Goal: Task Accomplishment & Management: Manage account settings

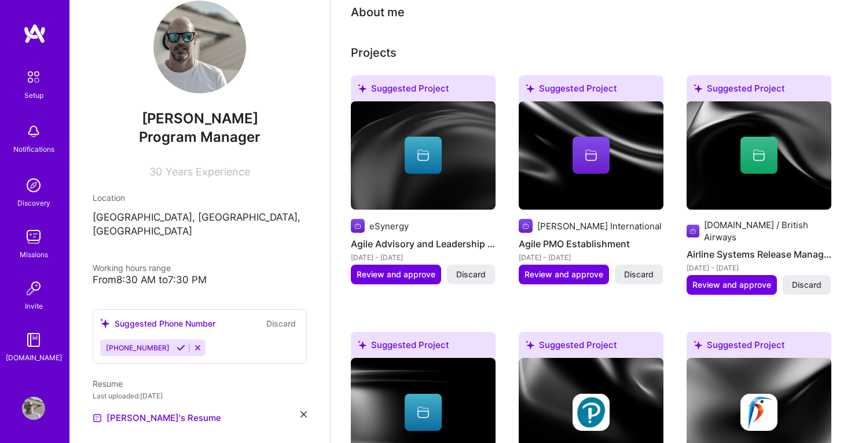
scroll to position [278, 0]
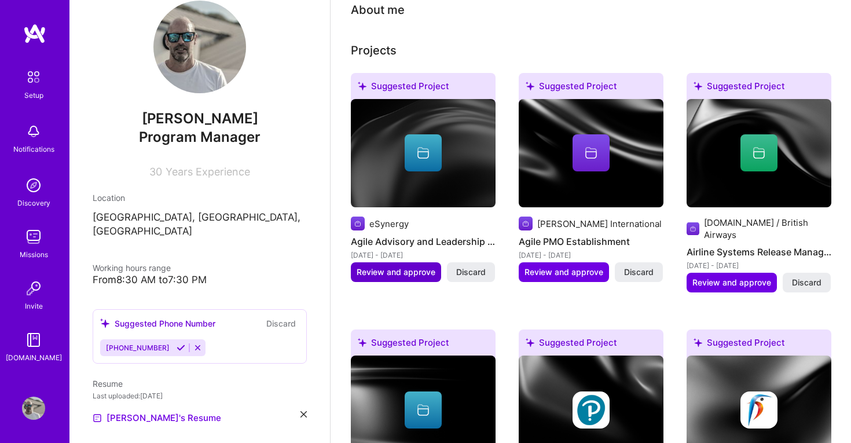
click at [386, 266] on span "Review and approve" at bounding box center [396, 272] width 79 height 12
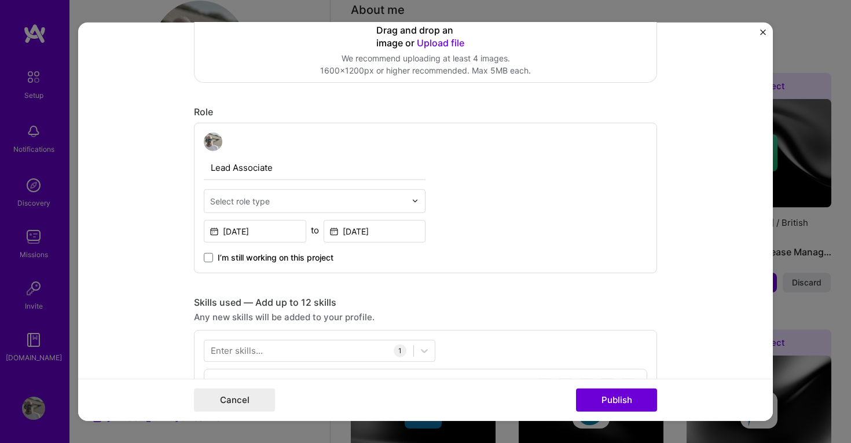
scroll to position [306, 0]
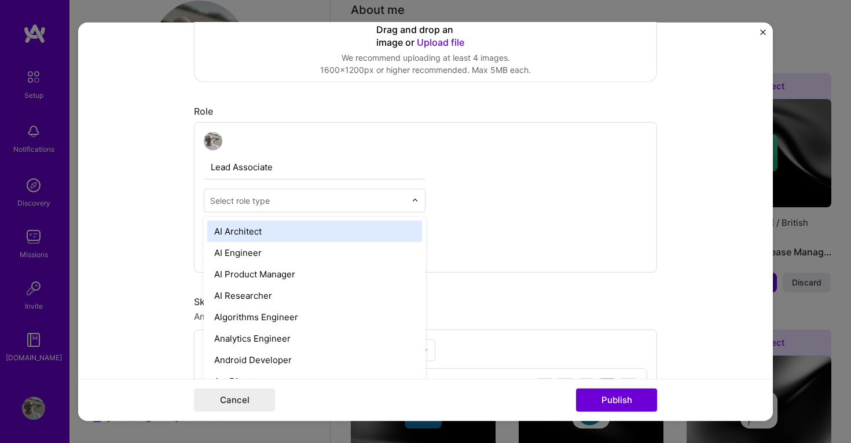
click at [368, 204] on input "text" at bounding box center [308, 200] width 196 height 12
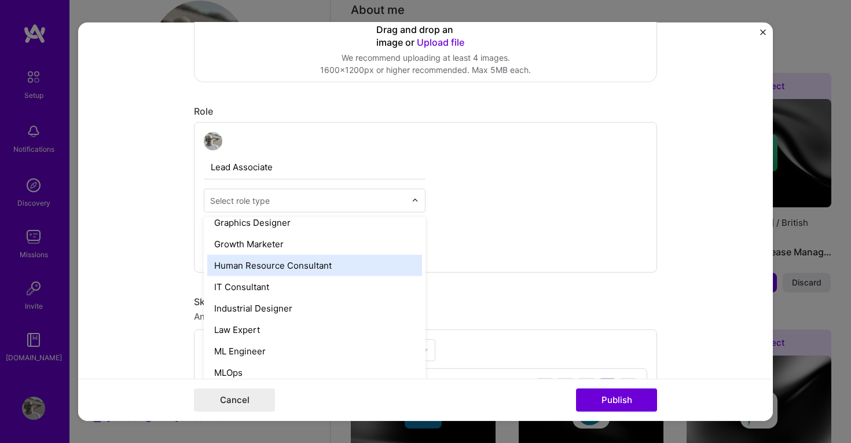
scroll to position [760, 0]
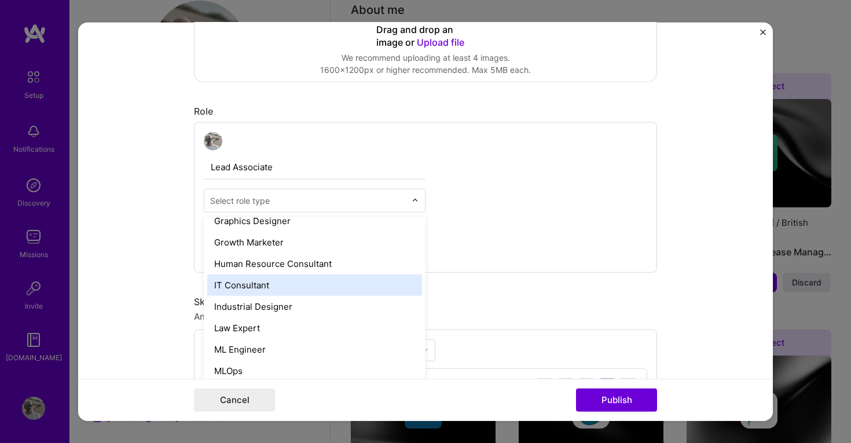
click at [340, 290] on div "IT Consultant" at bounding box center [314, 284] width 215 height 21
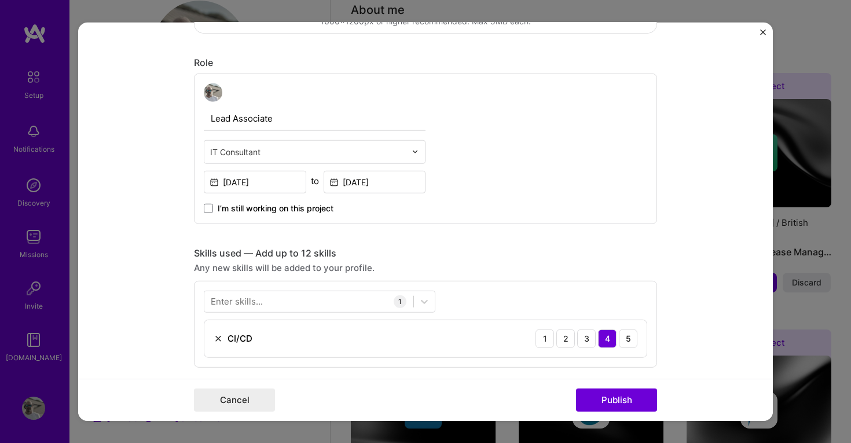
scroll to position [331, 0]
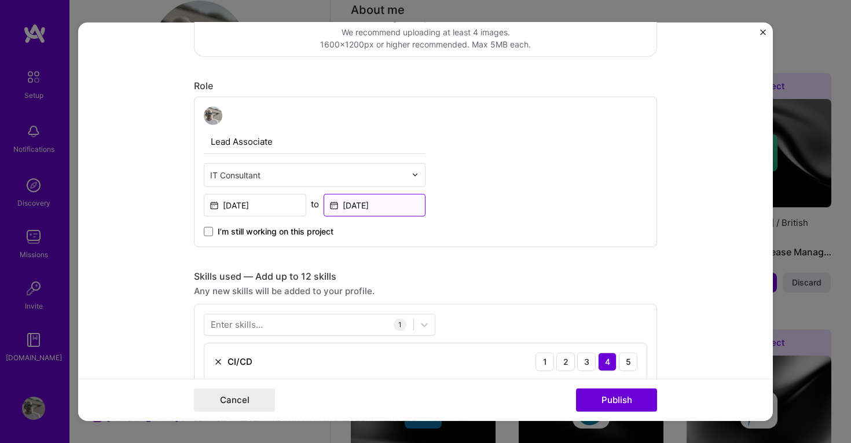
click at [399, 208] on input "Jul, 2023" at bounding box center [375, 204] width 102 height 23
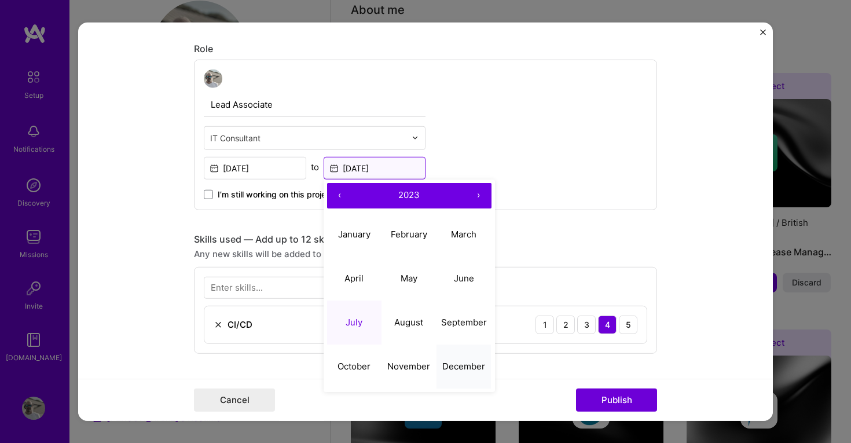
scroll to position [369, 0]
click at [534, 199] on div "Lead Associate IT Consultant Aug, 2022 to Jul, 2023 ‹ 2023 › January February M…" at bounding box center [425, 133] width 463 height 151
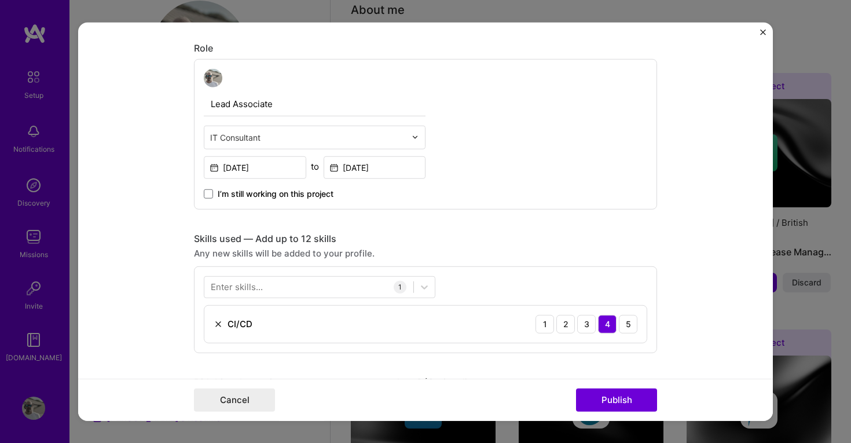
scroll to position [434, 0]
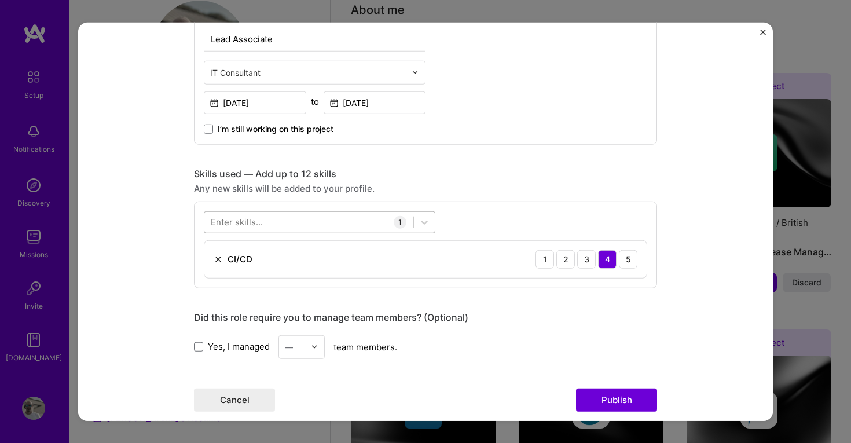
click at [357, 225] on div at bounding box center [308, 221] width 209 height 19
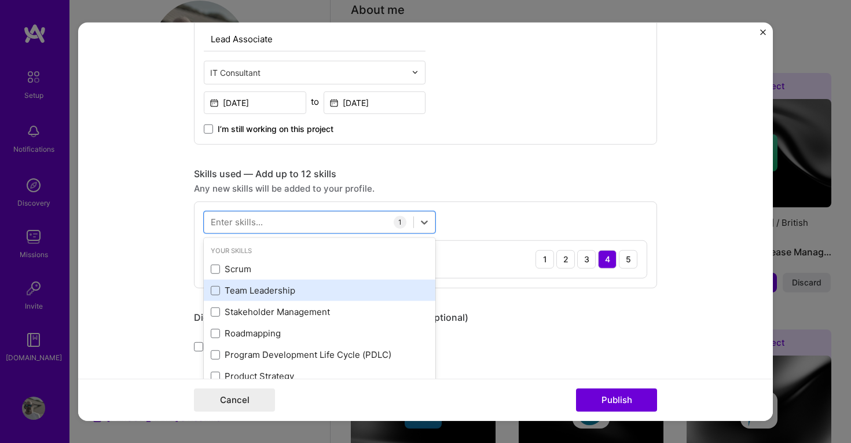
click at [287, 291] on div "Team Leadership" at bounding box center [320, 290] width 218 height 12
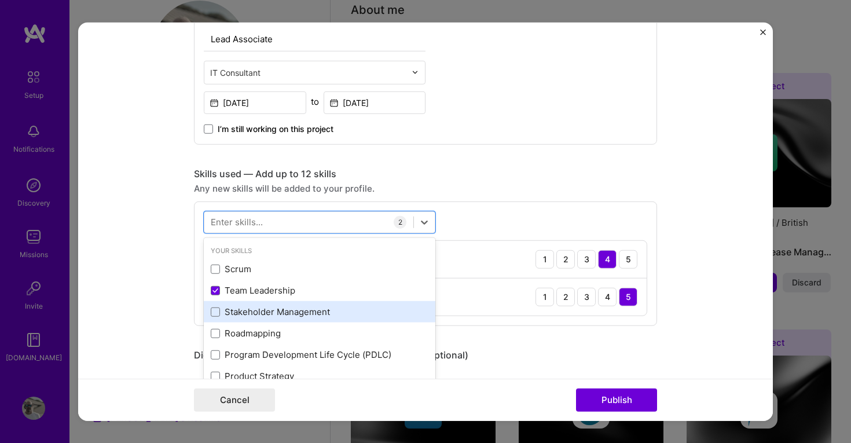
click at [267, 314] on div "Stakeholder Management" at bounding box center [320, 312] width 218 height 12
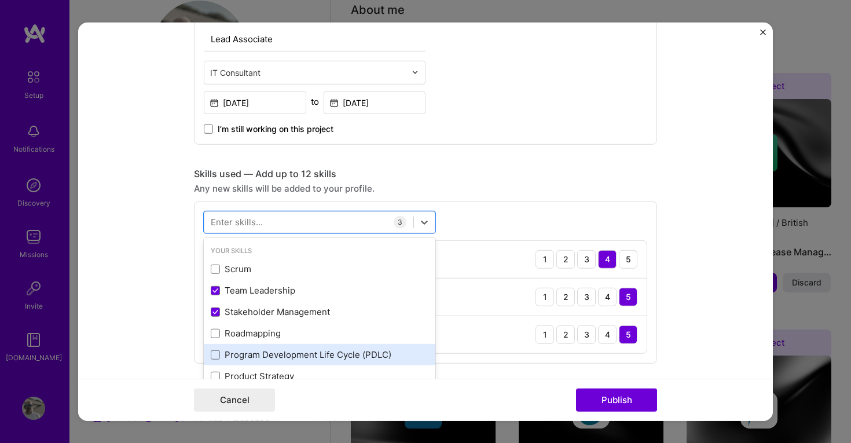
click at [274, 350] on div "Program Development Life Cycle (PDLC)" at bounding box center [320, 355] width 218 height 12
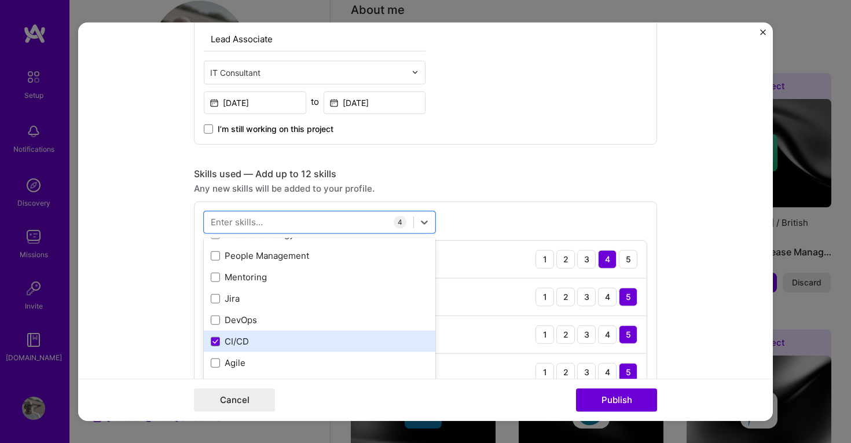
scroll to position [146, 0]
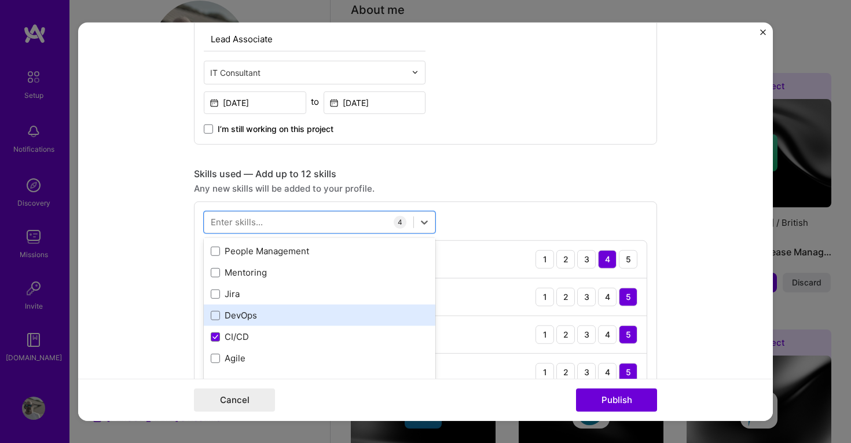
click at [242, 314] on div "DevOps" at bounding box center [320, 315] width 218 height 12
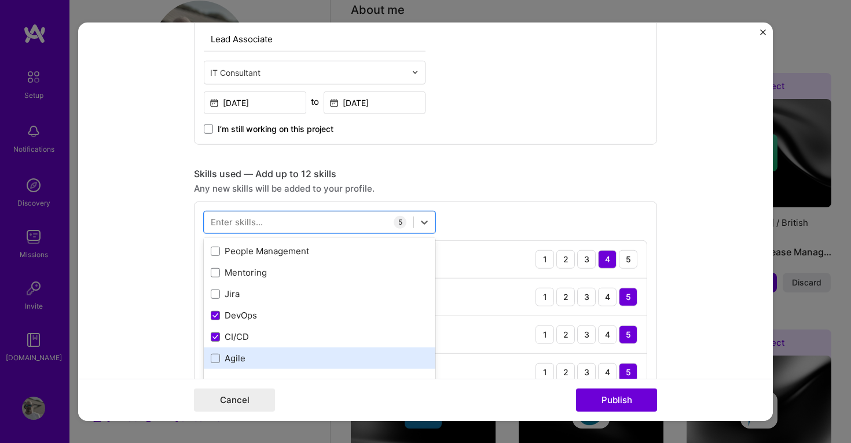
click at [233, 358] on div "Agile" at bounding box center [320, 358] width 218 height 12
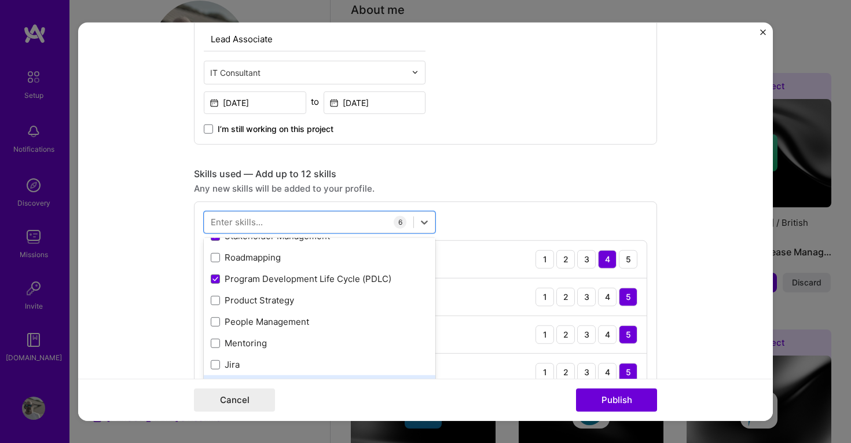
scroll to position [75, 0]
click at [664, 195] on form "Editing suggested project This project is suggested based on your LinkedIn, res…" at bounding box center [425, 221] width 695 height 399
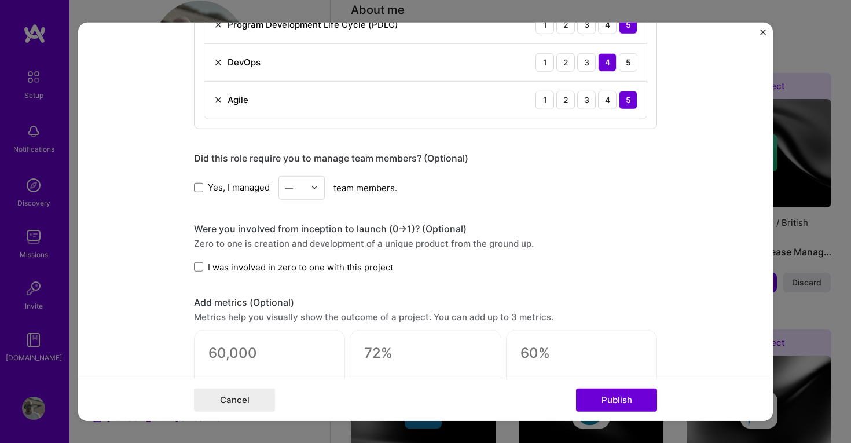
scroll to position [784, 0]
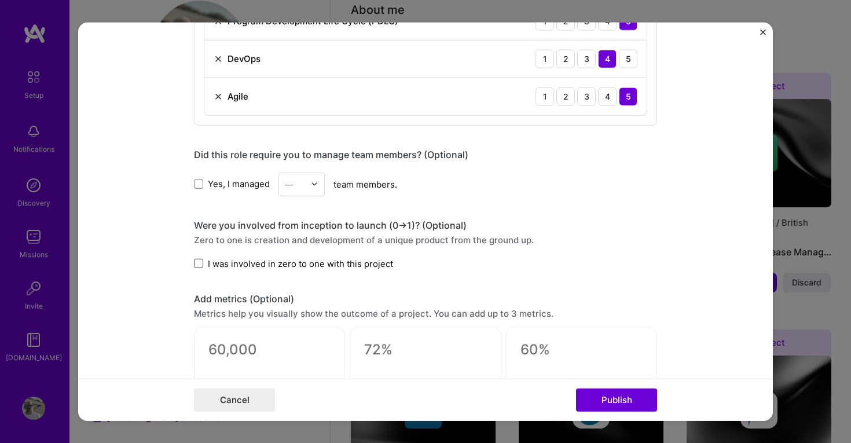
click at [198, 264] on span at bounding box center [198, 263] width 9 height 9
click at [0, 0] on input "I was involved in zero to one with this project" at bounding box center [0, 0] width 0 height 0
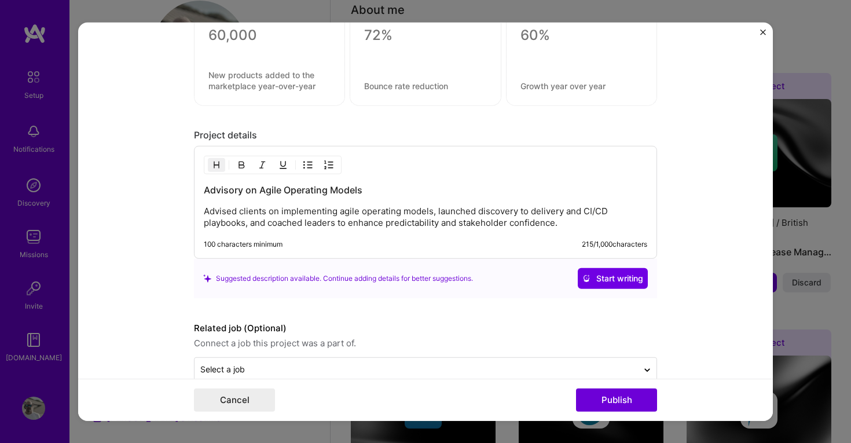
scroll to position [1090, 0]
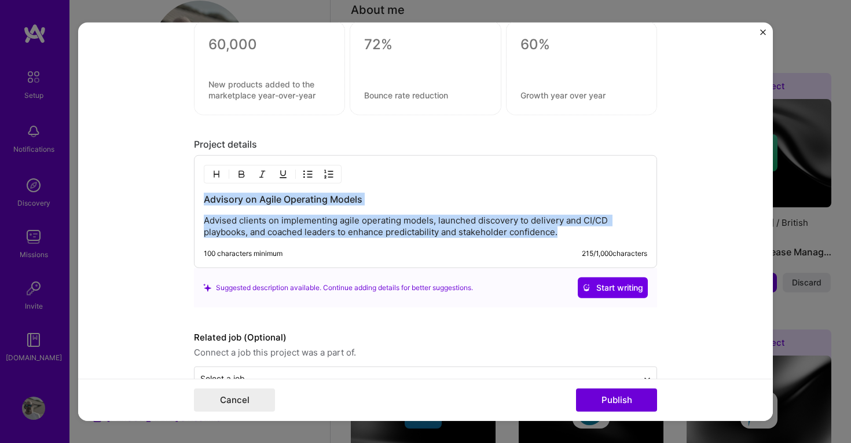
drag, startPoint x: 206, startPoint y: 198, endPoint x: 616, endPoint y: 235, distance: 411.5
click at [616, 235] on div "Advisory on Agile Operating Models Advised clients on implementing agile operat…" at bounding box center [425, 215] width 443 height 45
copy div "Advisory on Agile Operating Models Advised clients on implementing agile operat…"
click at [408, 213] on div "Advisory on Agile Operating Models Advised clients on implementing agile operat…" at bounding box center [425, 215] width 443 height 45
drag, startPoint x: 567, startPoint y: 233, endPoint x: 192, endPoint y: 193, distance: 377.2
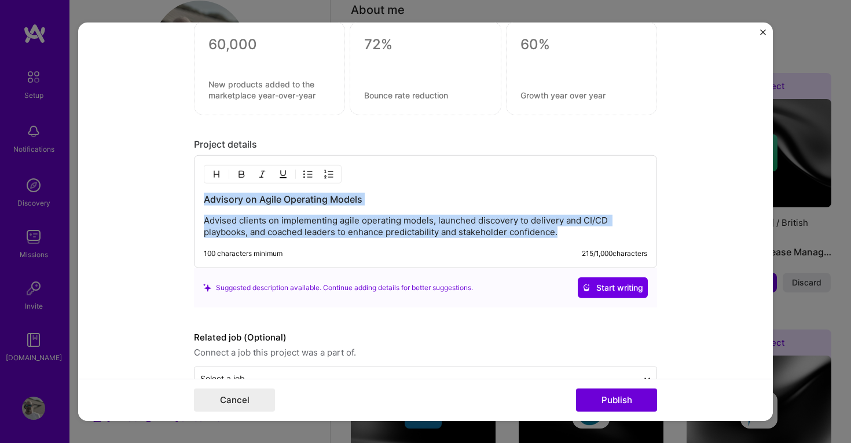
click at [192, 193] on form "Editing suggested project This project is suggested based on your LinkedIn, res…" at bounding box center [425, 221] width 695 height 399
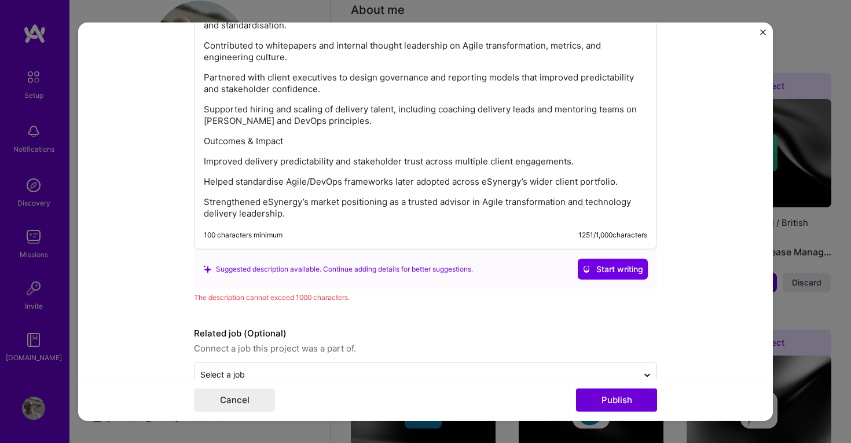
scroll to position [1403, 0]
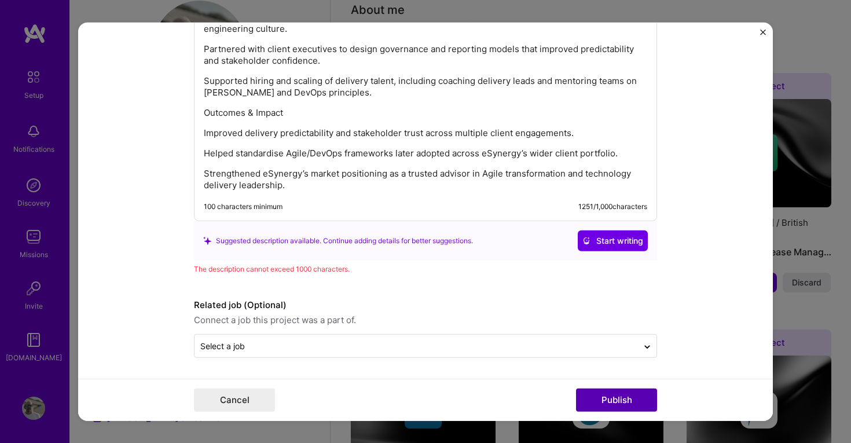
click at [618, 393] on button "Publish" at bounding box center [616, 399] width 81 height 23
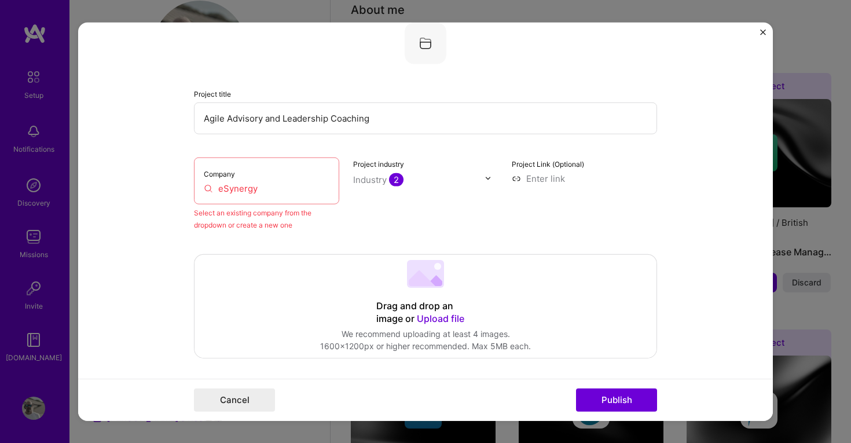
scroll to position [76, 0]
click at [266, 190] on input "eSynergy" at bounding box center [267, 188] width 126 height 12
drag, startPoint x: 620, startPoint y: 399, endPoint x: 524, endPoint y: 109, distance: 306.1
click at [524, 109] on form "Editing suggested project This project is suggested based on your LinkedIn, res…" at bounding box center [425, 221] width 695 height 399
click at [268, 185] on input "eSynergy" at bounding box center [267, 188] width 126 height 12
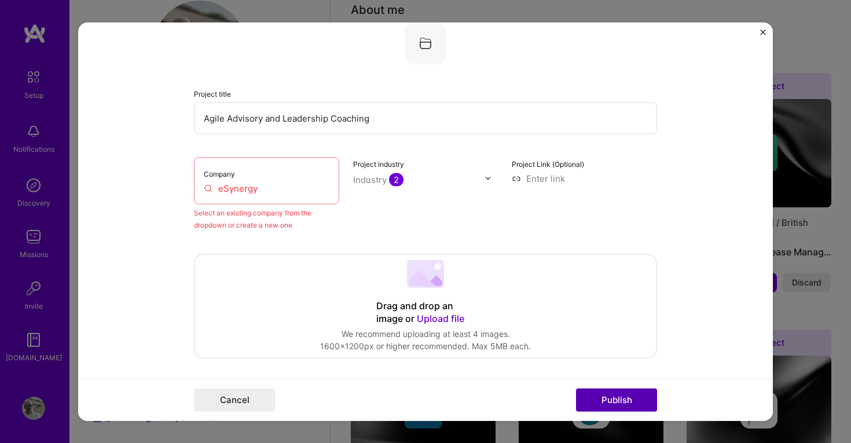
click at [607, 395] on button "Publish" at bounding box center [616, 399] width 81 height 23
click at [279, 190] on input "eSynergy" at bounding box center [267, 188] width 126 height 12
click at [206, 189] on input "eSynergy" at bounding box center [267, 188] width 126 height 12
click at [210, 188] on input "eSynergy" at bounding box center [267, 188] width 126 height 12
drag, startPoint x: 260, startPoint y: 190, endPoint x: 162, endPoint y: 190, distance: 97.8
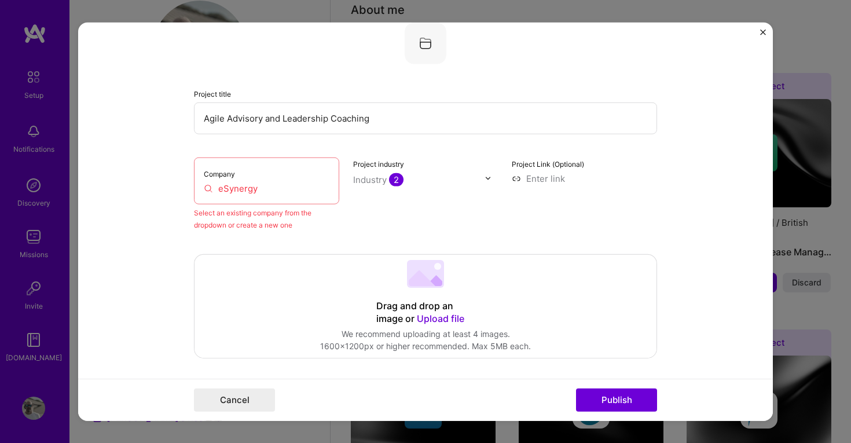
click at [162, 190] on form "Editing suggested project This project is suggested based on your LinkedIn, res…" at bounding box center [425, 221] width 695 height 399
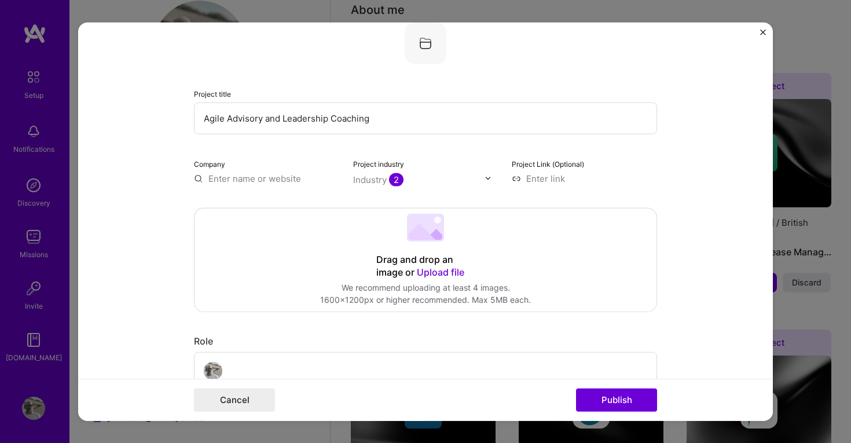
click at [218, 177] on input "text" at bounding box center [266, 178] width 145 height 12
type input "esynergy"
click at [277, 207] on div "esynergy" at bounding box center [283, 205] width 49 height 20
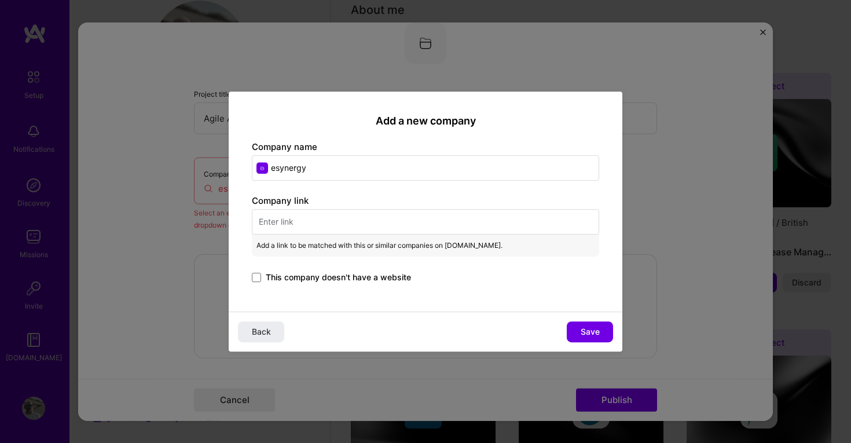
click at [310, 222] on input "text" at bounding box center [425, 221] width 347 height 25
paste input "https://esynergy.co.uk/"
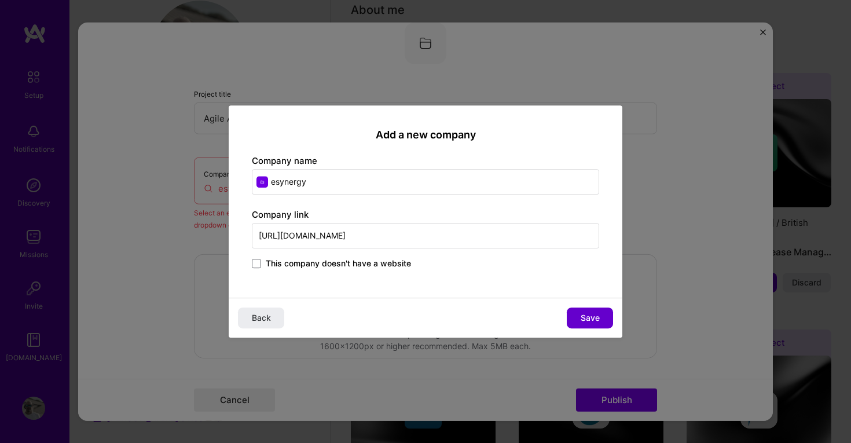
type input "https://esynergy.co.uk/"
click at [598, 317] on span "Save" at bounding box center [590, 318] width 19 height 12
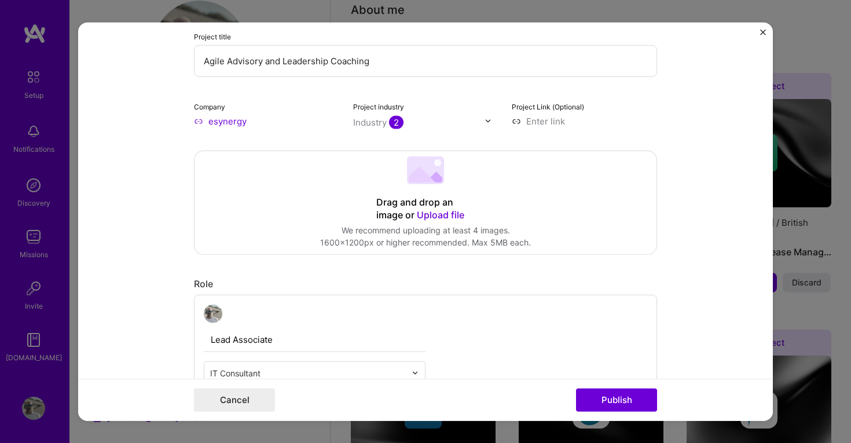
scroll to position [135, 0]
click at [617, 398] on button "Publish" at bounding box center [616, 399] width 81 height 23
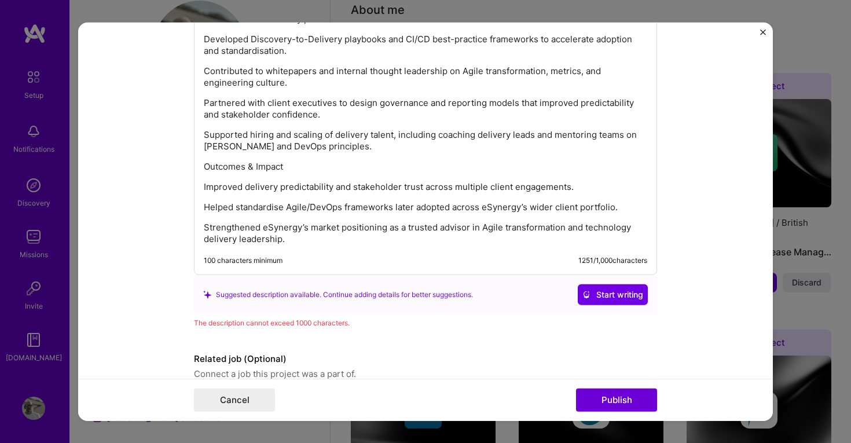
scroll to position [1347, 0]
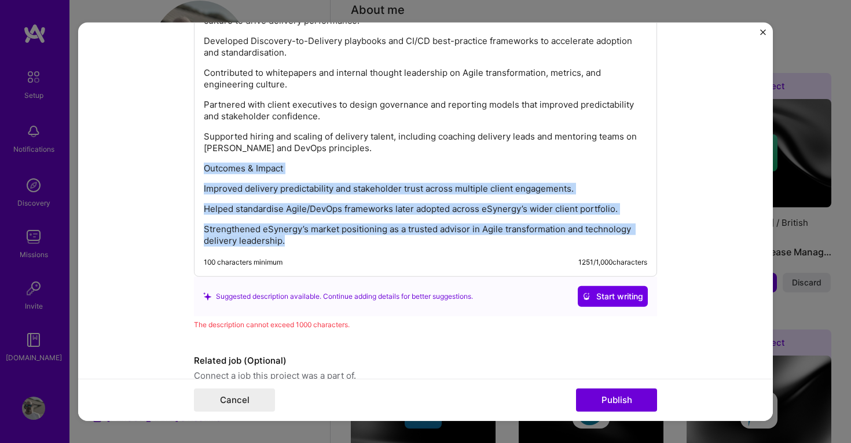
drag, startPoint x: 291, startPoint y: 240, endPoint x: 203, endPoint y: 168, distance: 113.6
click at [203, 168] on div "Lead Associate at eSynergy, advising clients on Agile operating models, deliver…" at bounding box center [425, 87] width 463 height 379
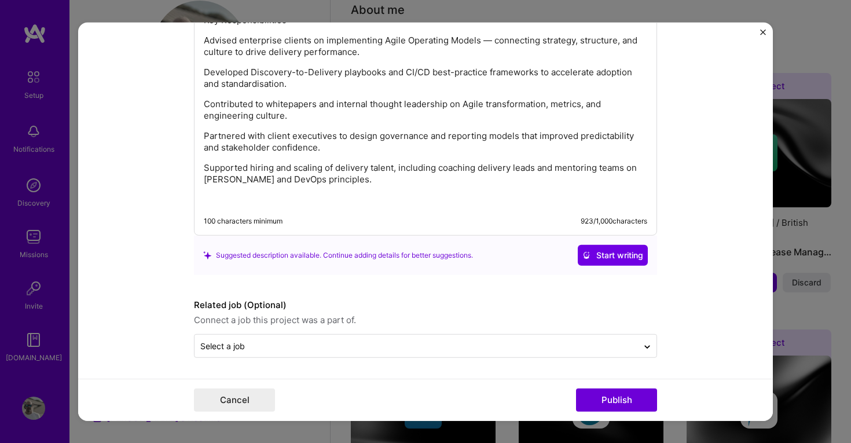
scroll to position [1316, 0]
click at [612, 253] on span "Start writing" at bounding box center [612, 256] width 61 height 12
click at [617, 398] on button "Publish" at bounding box center [616, 399] width 81 height 23
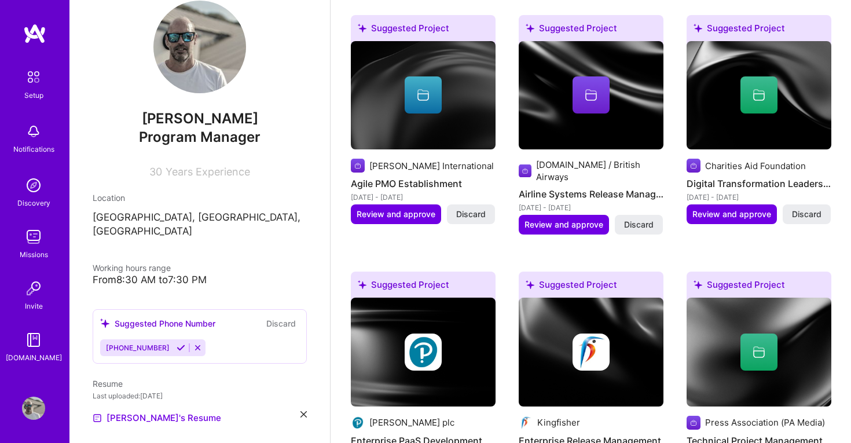
scroll to position [260, 0]
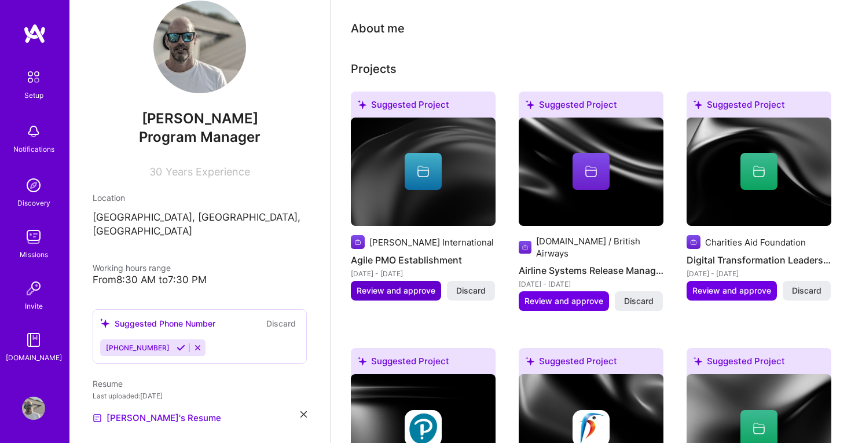
click at [391, 285] on span "Review and approve" at bounding box center [396, 291] width 79 height 12
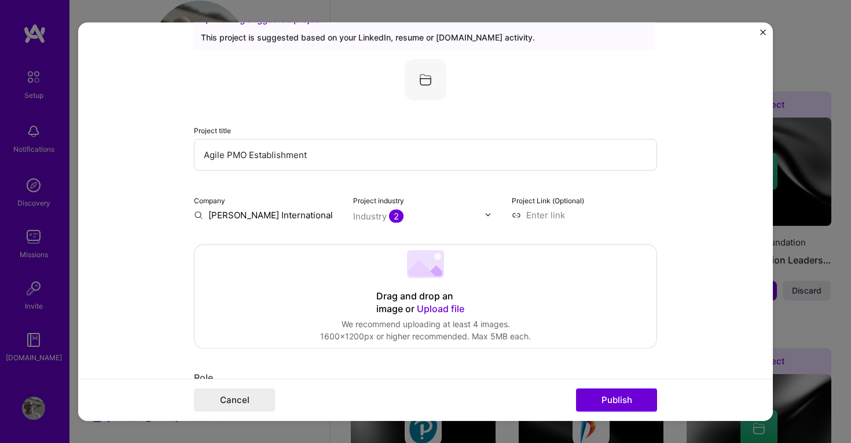
scroll to position [0, 0]
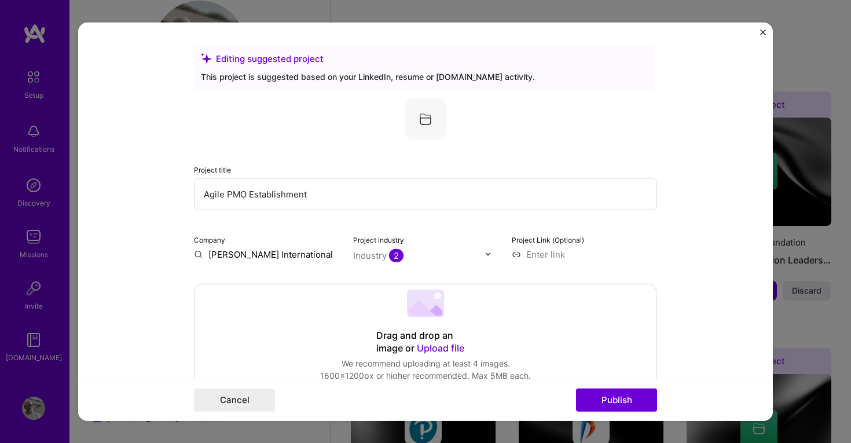
drag, startPoint x: 249, startPoint y: 191, endPoint x: 331, endPoint y: 196, distance: 82.4
click at [331, 196] on input "Agile PMO Establishment" at bounding box center [425, 194] width 463 height 32
click at [206, 194] on input "Agile PMO" at bounding box center [425, 194] width 463 height 32
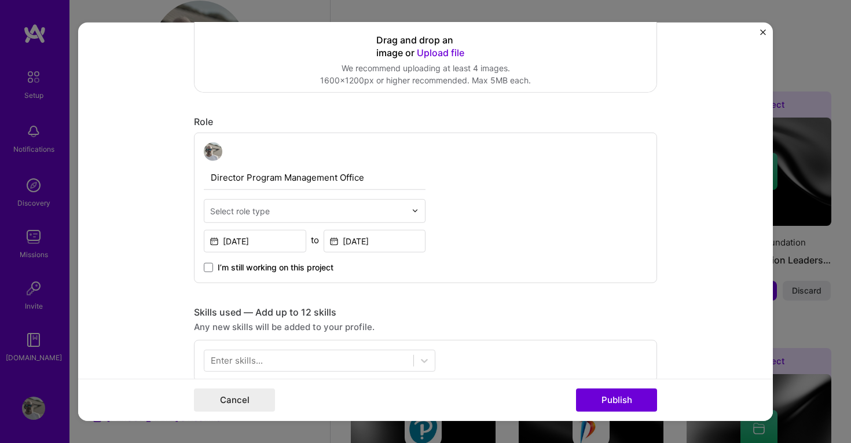
scroll to position [294, 0]
type input "Director of PMO"
click at [414, 211] on img at bounding box center [415, 211] width 7 height 7
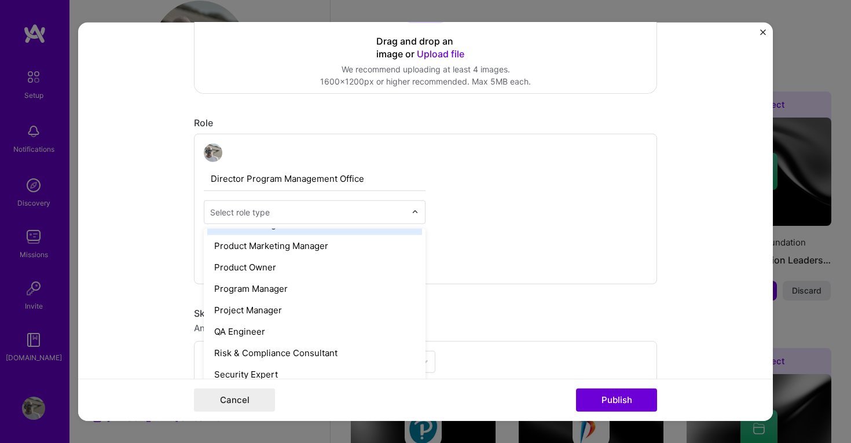
scroll to position [1093, 0]
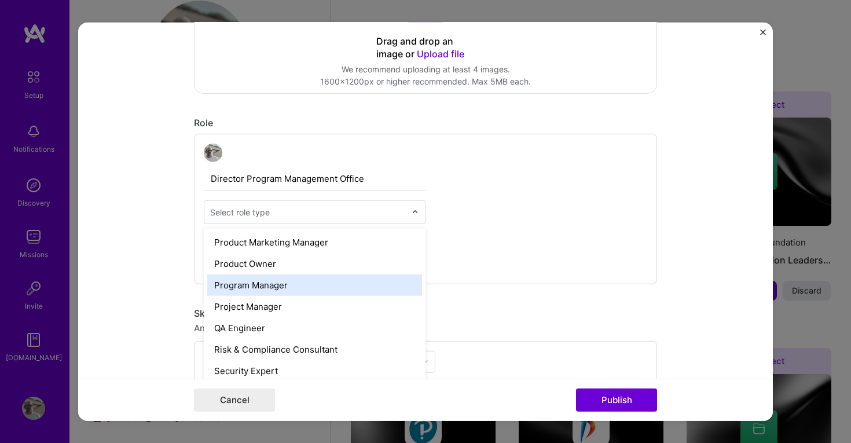
click at [323, 289] on div "Program Manager" at bounding box center [314, 284] width 215 height 21
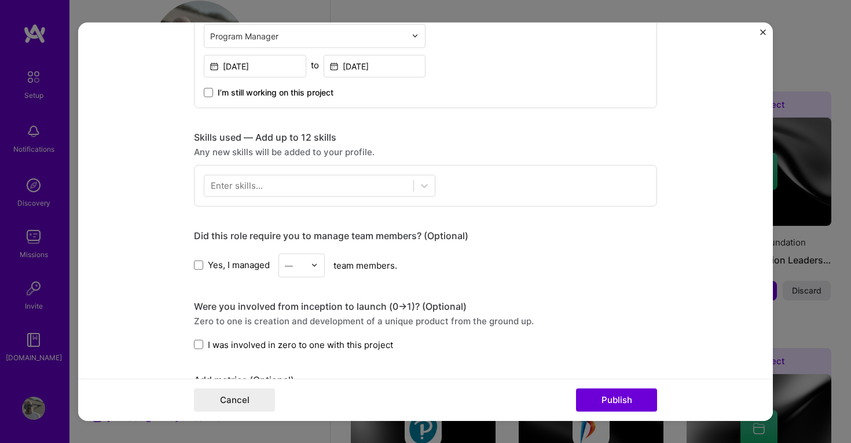
scroll to position [504, 0]
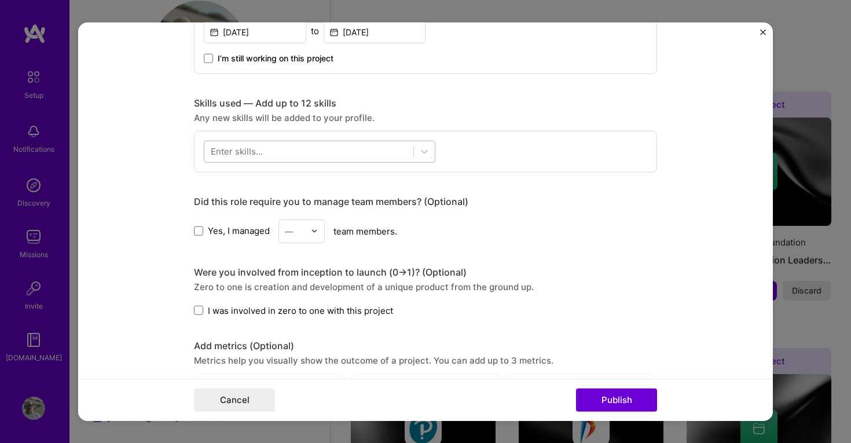
click at [345, 146] on div at bounding box center [308, 151] width 209 height 19
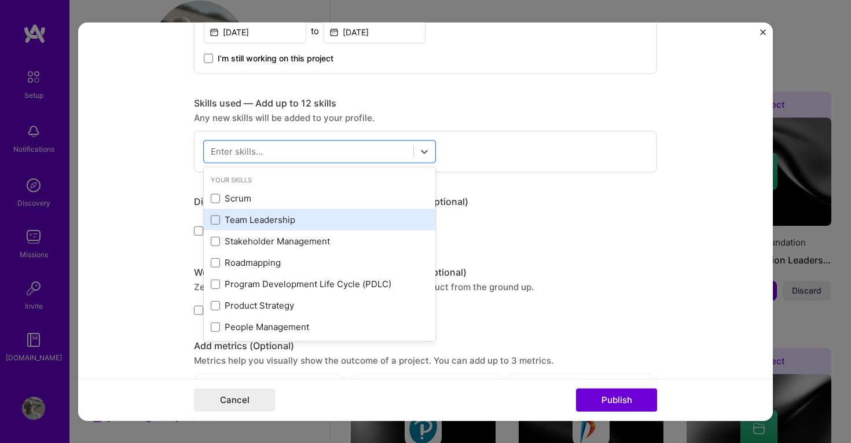
click at [278, 218] on div "Team Leadership" at bounding box center [320, 220] width 218 height 12
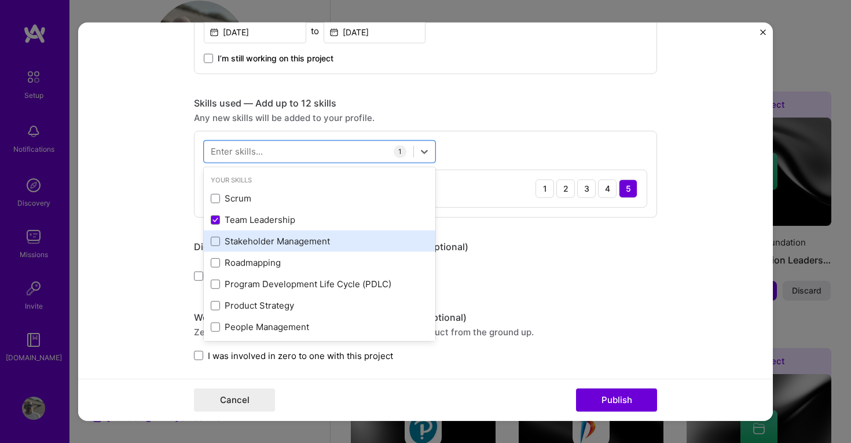
click at [263, 245] on div "Stakeholder Management" at bounding box center [320, 241] width 218 height 12
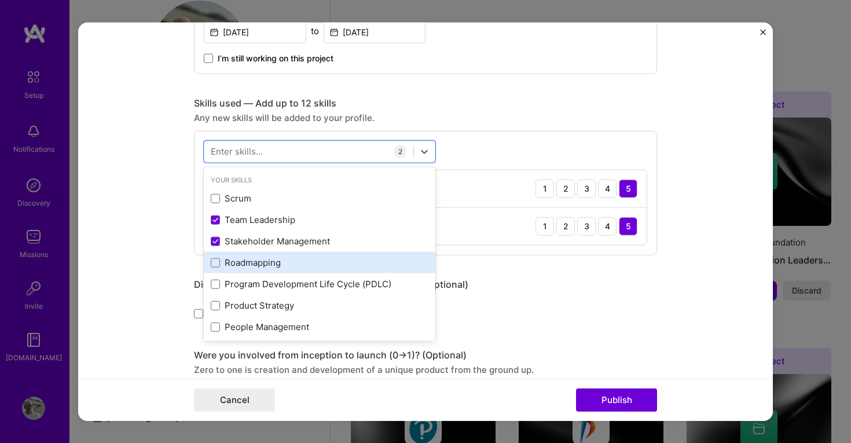
click at [255, 266] on div "Roadmapping" at bounding box center [320, 262] width 218 height 12
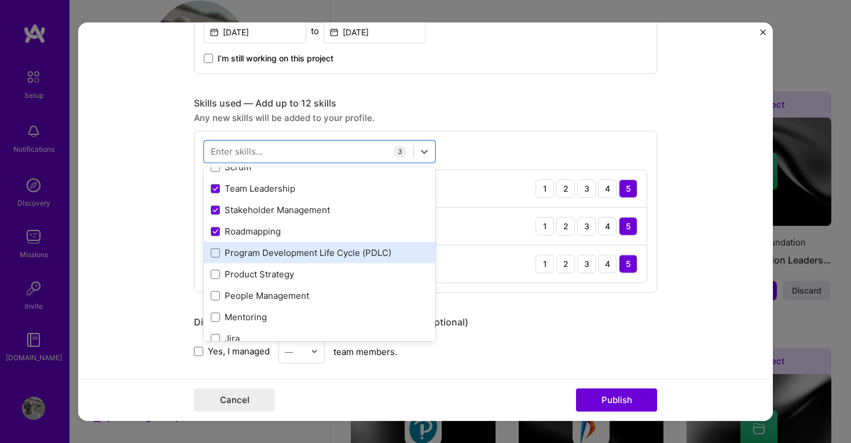
scroll to position [36, 0]
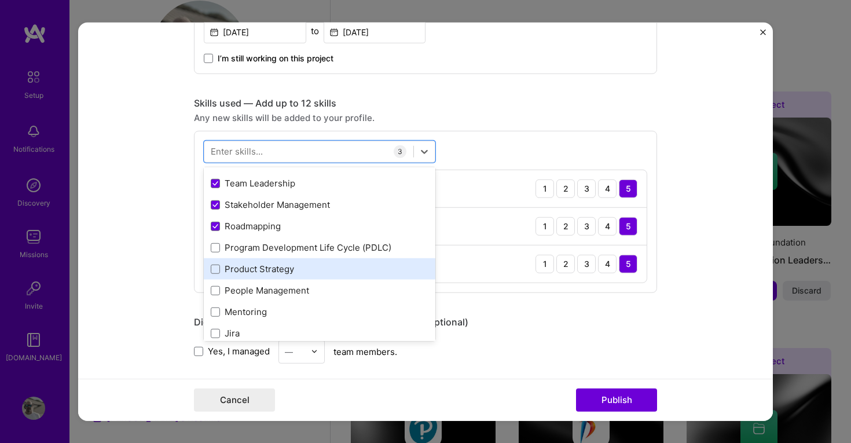
click at [262, 273] on div "Product Strategy" at bounding box center [320, 269] width 218 height 12
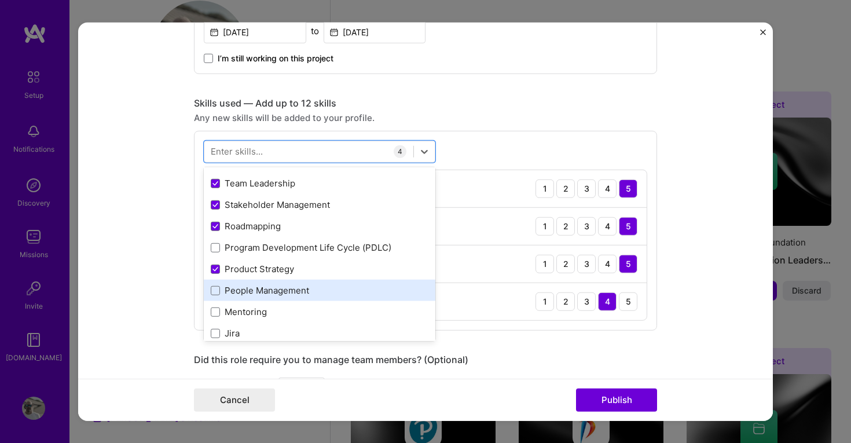
click at [261, 291] on div "People Management" at bounding box center [320, 290] width 218 height 12
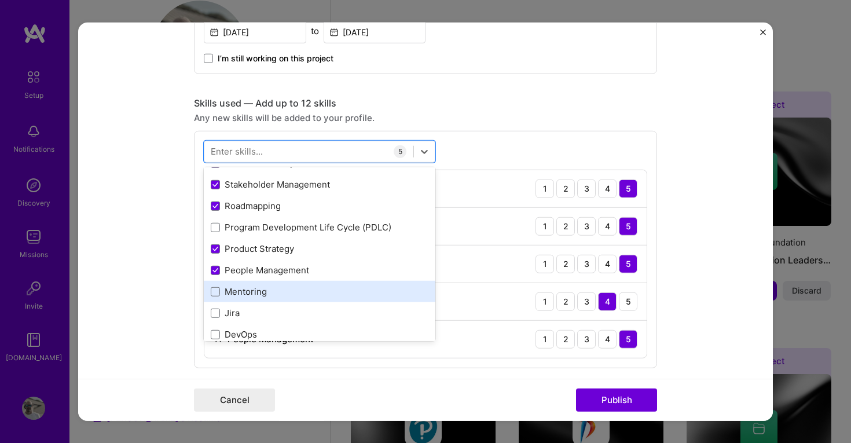
click at [256, 296] on div "Mentoring" at bounding box center [320, 291] width 218 height 12
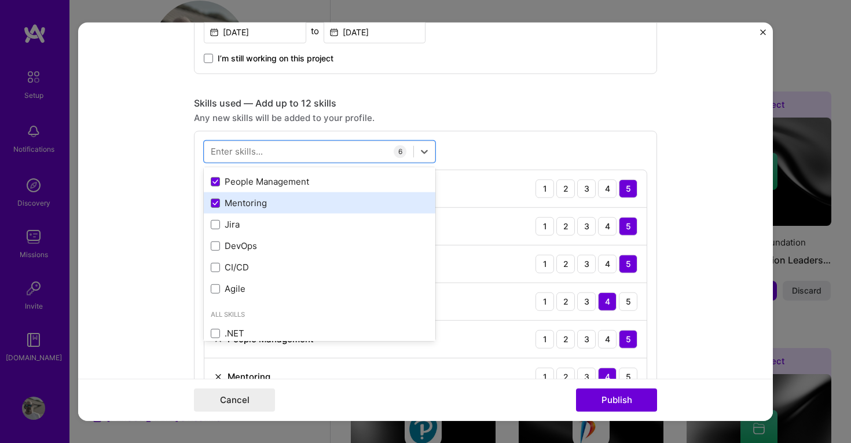
scroll to position [151, 0]
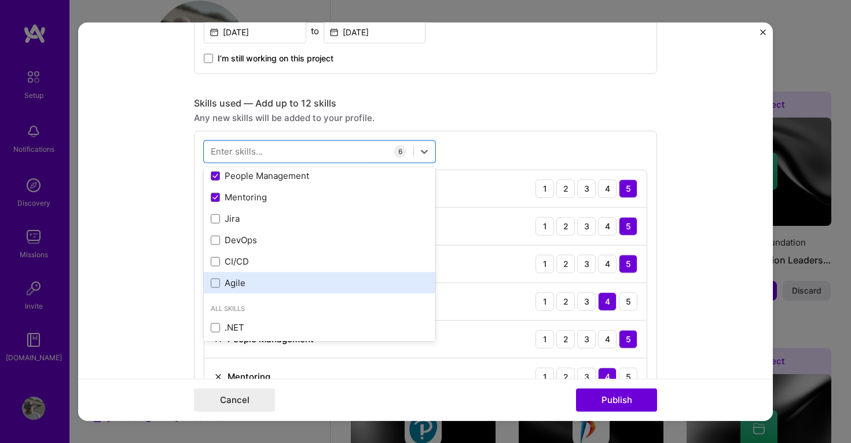
click at [236, 285] on div "Agile" at bounding box center [320, 283] width 218 height 12
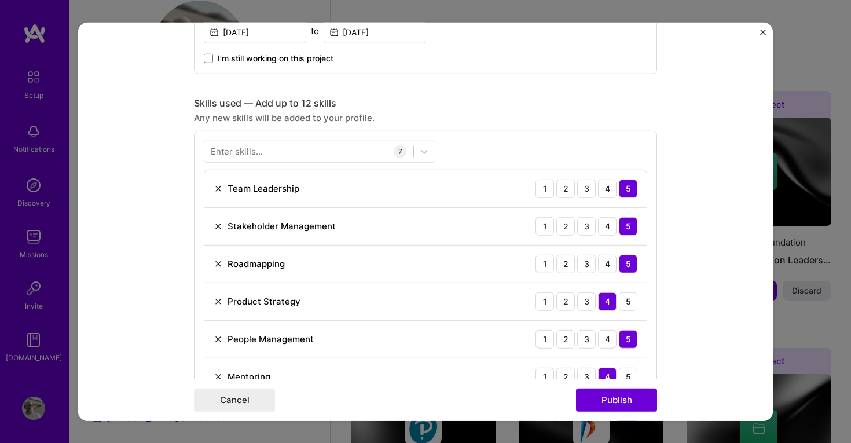
click at [707, 315] on form "Editing suggested project This project is suggested based on your LinkedIn, res…" at bounding box center [425, 221] width 695 height 399
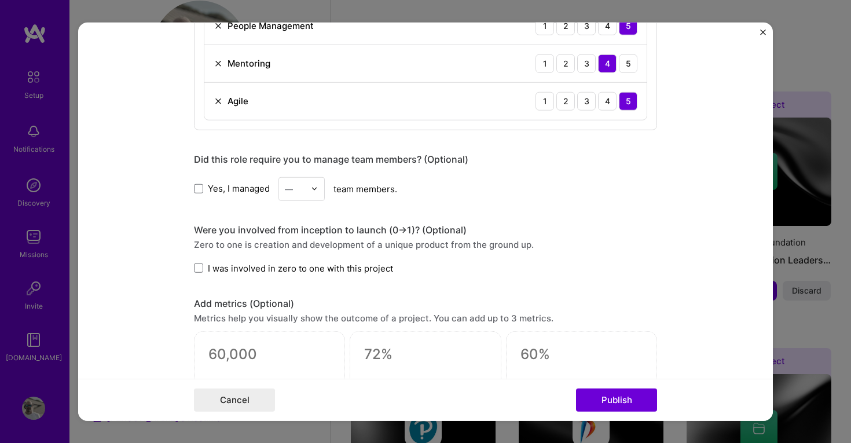
scroll to position [858, 0]
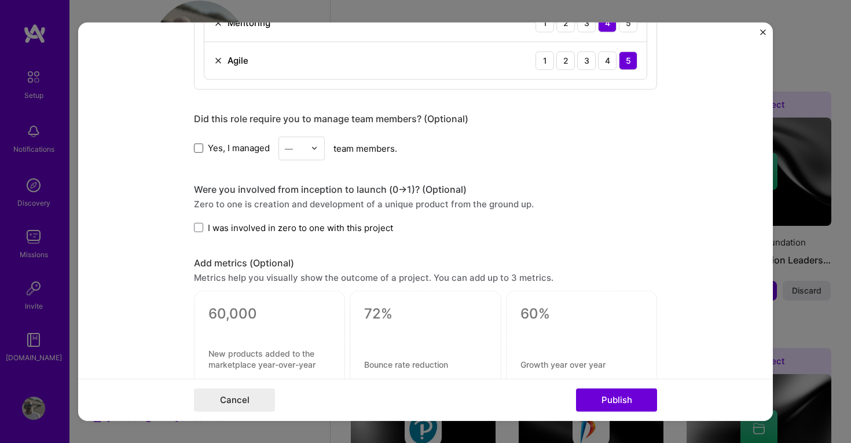
click at [201, 148] on span at bounding box center [198, 148] width 9 height 9
click at [0, 0] on input "Yes, I managed" at bounding box center [0, 0] width 0 height 0
click at [319, 149] on div at bounding box center [317, 148] width 13 height 23
click at [299, 327] on div "10" at bounding box center [301, 327] width 39 height 21
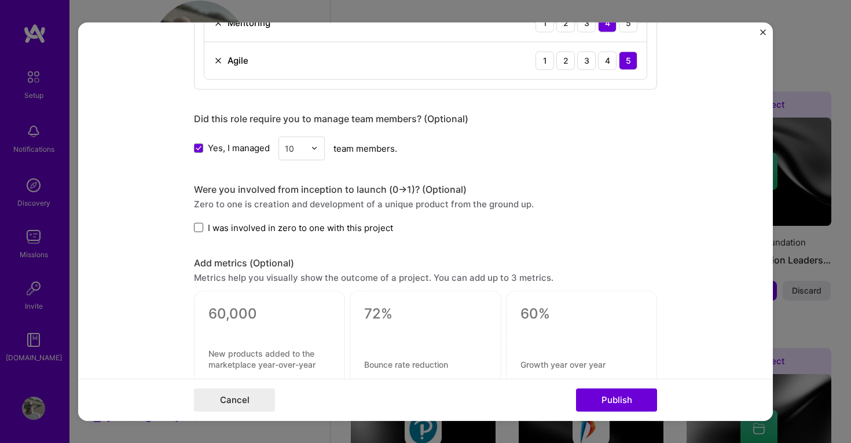
click at [200, 228] on span at bounding box center [198, 227] width 9 height 9
click at [0, 0] on input "I was involved in zero to one with this project" at bounding box center [0, 0] width 0 height 0
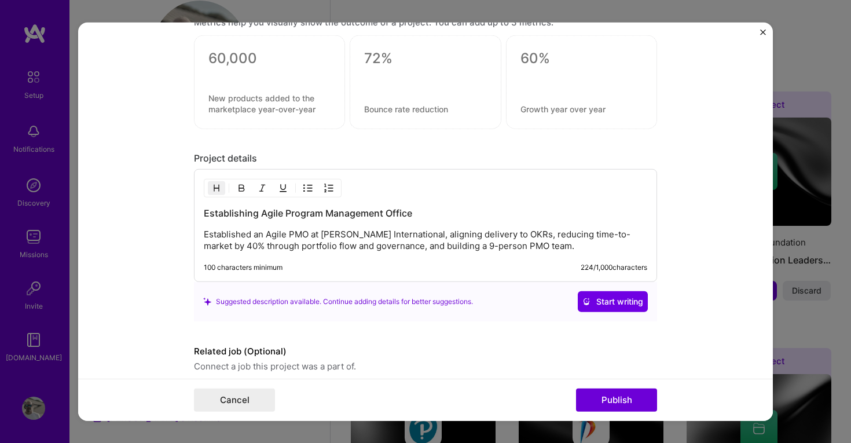
scroll to position [1114, 0]
click at [321, 239] on p "Established an Agile PMO at Thomas International, aligning delivery to OKRs, re…" at bounding box center [425, 239] width 443 height 23
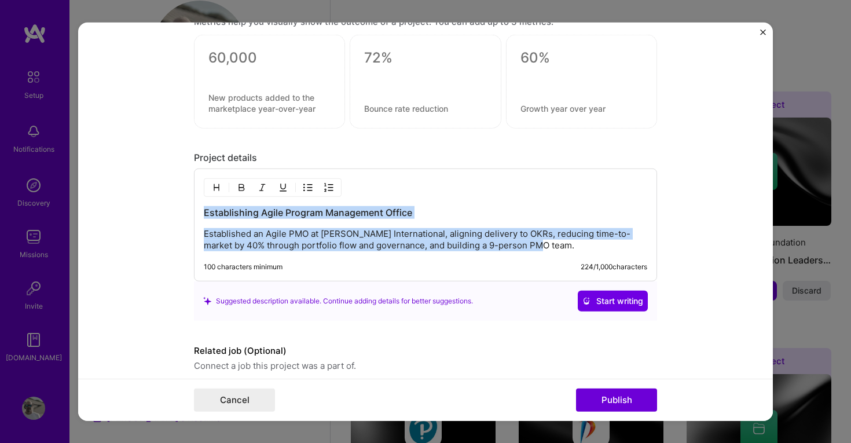
drag, startPoint x: 545, startPoint y: 245, endPoint x: 111, endPoint y: 210, distance: 435.7
click at [111, 210] on form "Editing suggested project This project is suggested based on your LinkedIn, res…" at bounding box center [425, 221] width 695 height 399
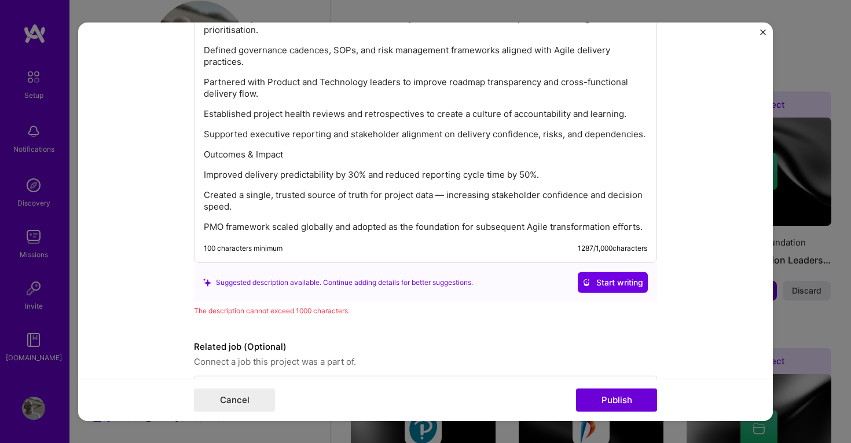
scroll to position [1421, 0]
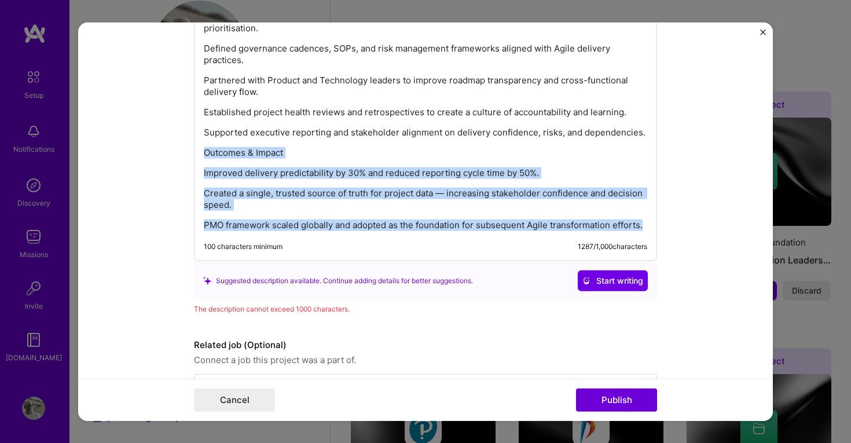
drag, startPoint x: 647, startPoint y: 225, endPoint x: 203, endPoint y: 155, distance: 449.0
click at [203, 155] on div "Led the establishment and maturation of the Project Management Office (PMO) for…" at bounding box center [425, 61] width 463 height 400
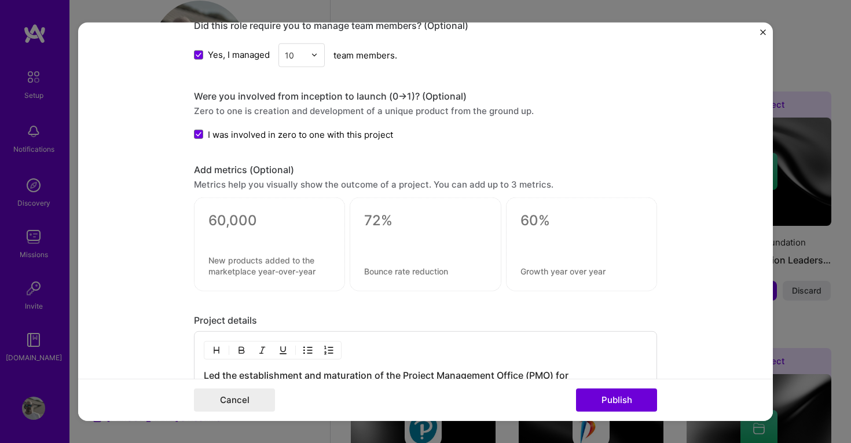
scroll to position [942, 0]
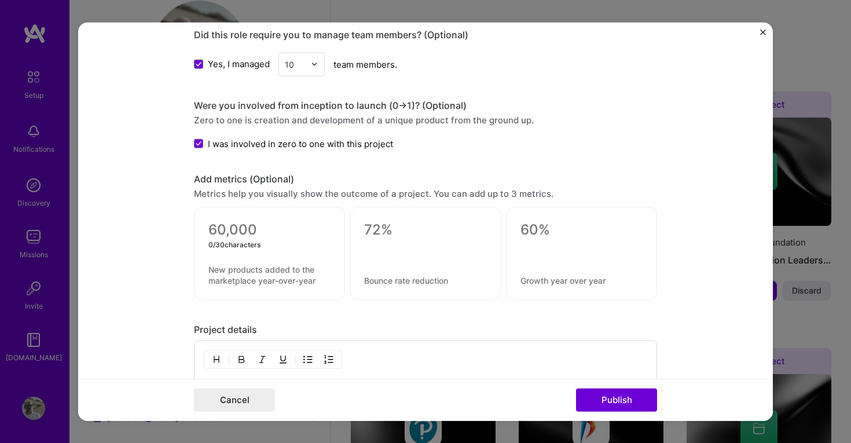
click at [263, 231] on textarea at bounding box center [269, 229] width 122 height 17
click at [283, 229] on textarea at bounding box center [269, 229] width 122 height 17
paste textarea
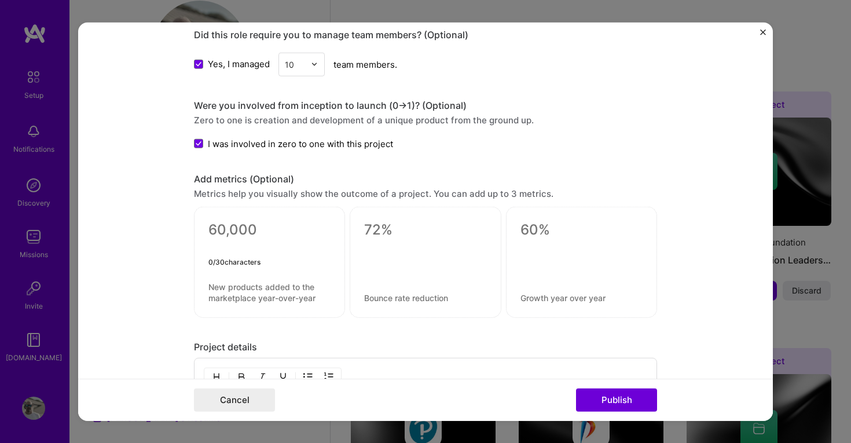
click at [275, 230] on textarea at bounding box center [269, 238] width 122 height 35
paste textarea "Predictability +30%"
type textarea "Predictability +30%"
click at [287, 256] on div "19 / 30 characters" at bounding box center [269, 262] width 122 height 12
click at [402, 228] on textarea at bounding box center [425, 229] width 122 height 17
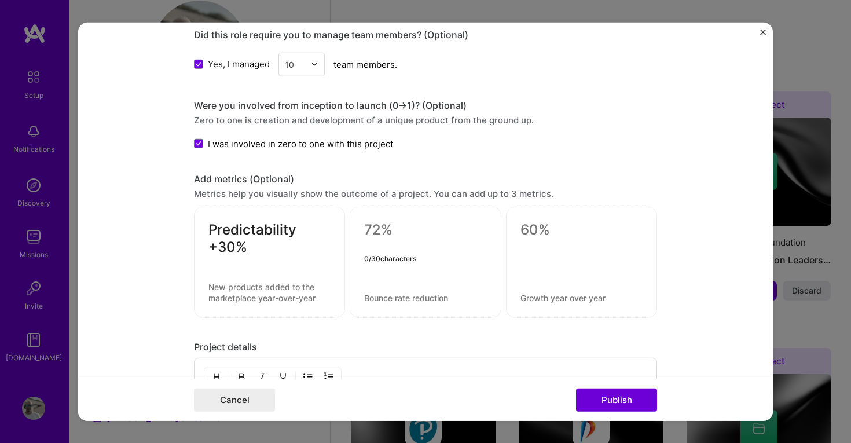
paste textarea "Reporting Time ↓50%"
type textarea "Reporting Time ↓50%"
click at [544, 230] on textarea at bounding box center [581, 229] width 122 height 17
paste textarea "Global Framework Adoption 100%"
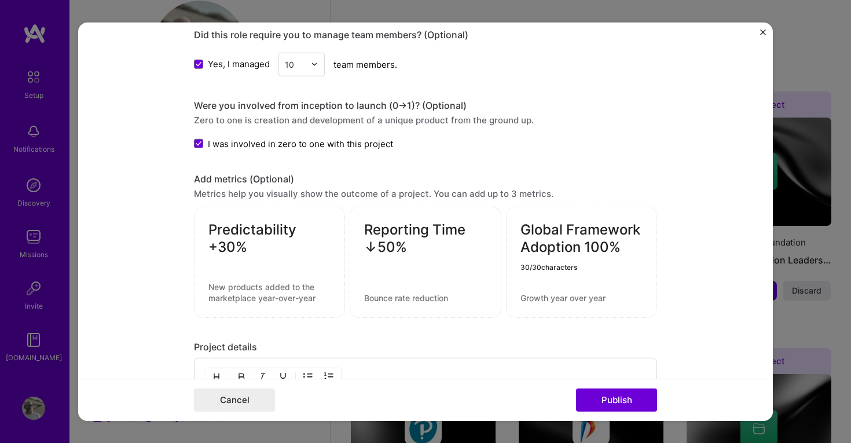
click at [620, 252] on textarea "Global Framework Adoption 100%" at bounding box center [581, 238] width 122 height 35
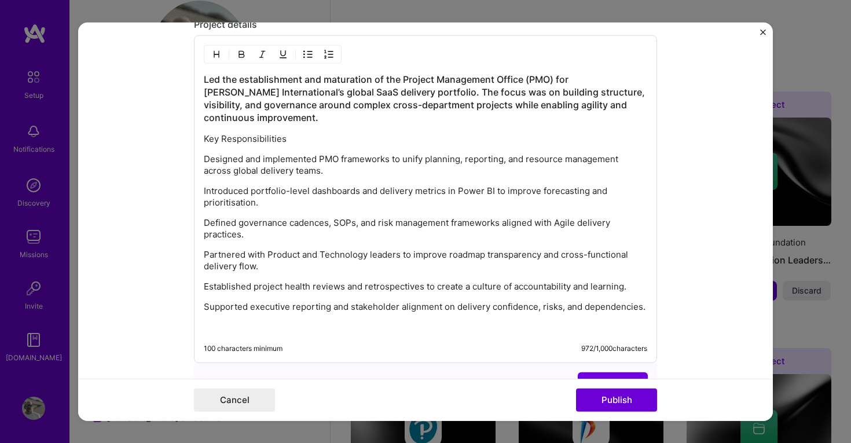
scroll to position [1393, 0]
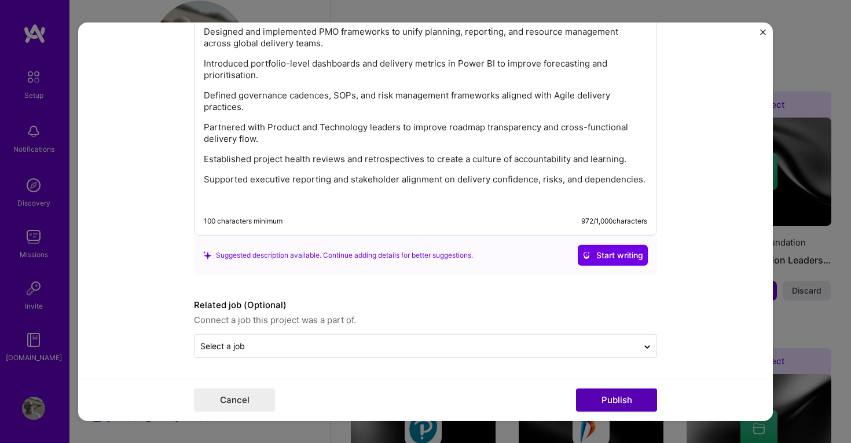
type textarea "Global Framework Adoption 100%"
click at [606, 396] on button "Publish" at bounding box center [616, 399] width 81 height 23
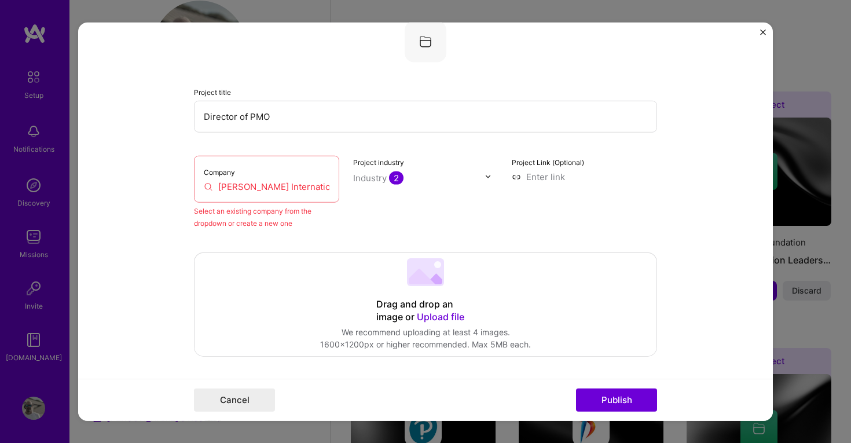
scroll to position [76, 0]
click at [308, 190] on input "[PERSON_NAME] International" at bounding box center [267, 188] width 126 height 12
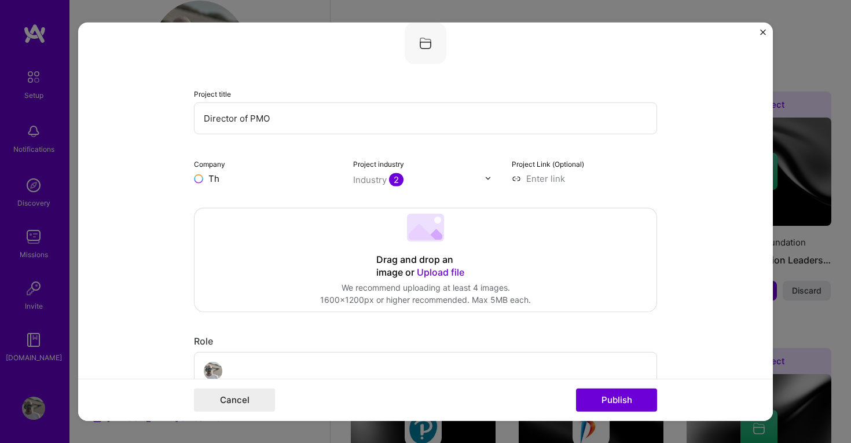
type input "T"
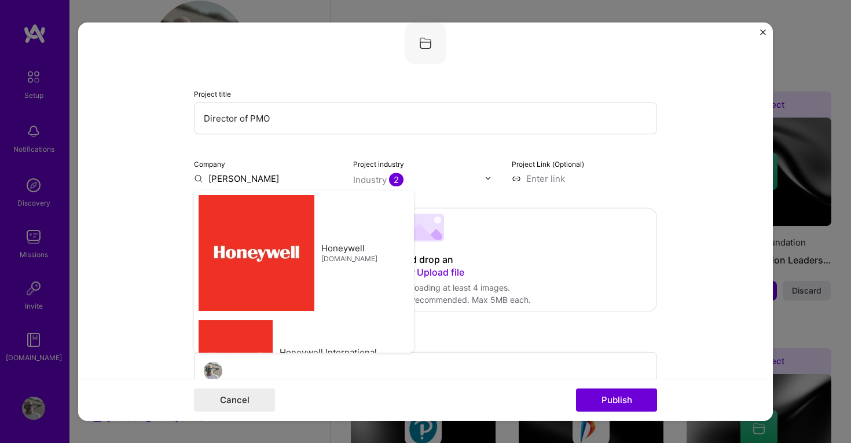
click at [283, 179] on input "Thomas" at bounding box center [266, 178] width 145 height 12
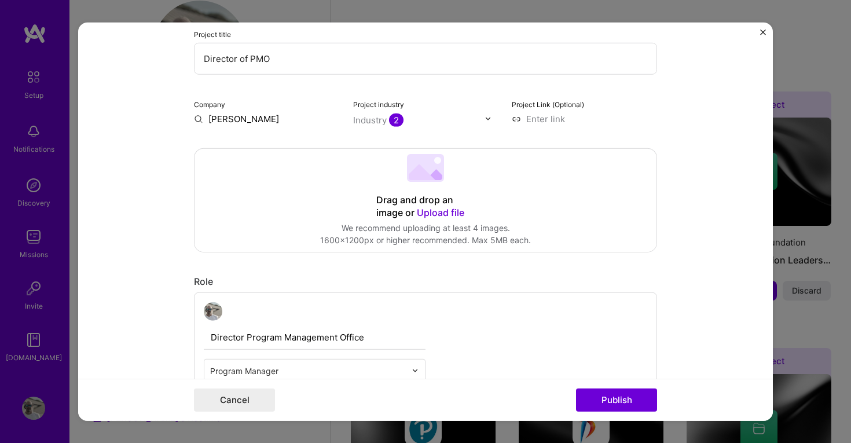
scroll to position [136, 0]
click at [248, 119] on input "Thomas" at bounding box center [266, 118] width 145 height 12
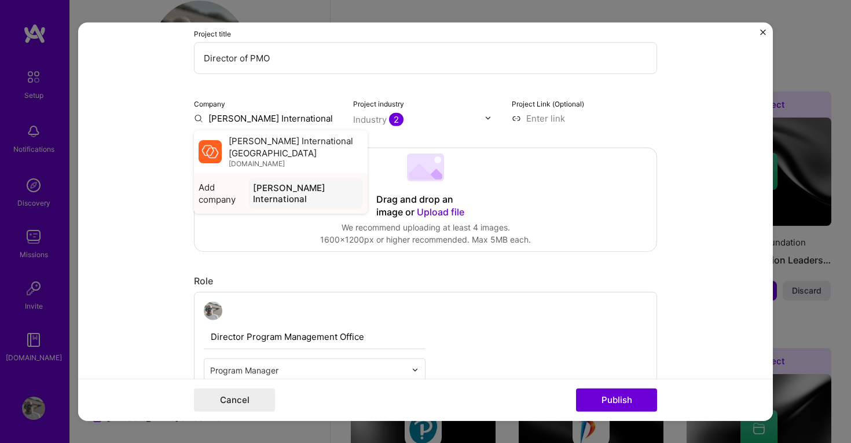
type input "[PERSON_NAME] International"
click at [239, 181] on span "Add company" at bounding box center [221, 193] width 45 height 24
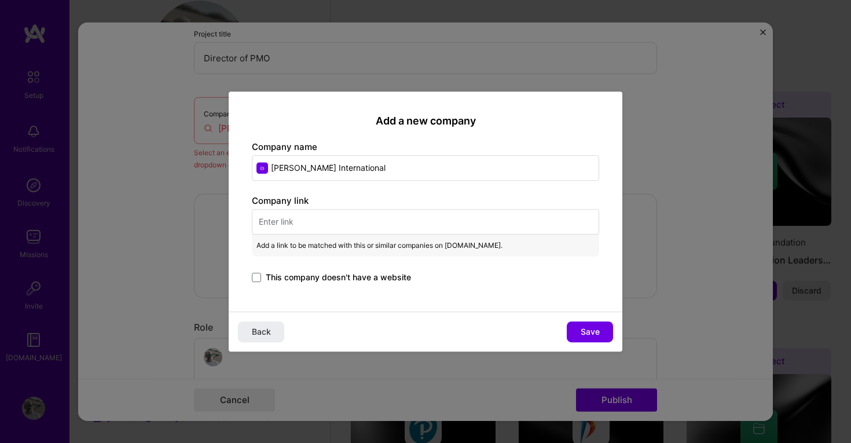
click at [284, 222] on input "text" at bounding box center [425, 221] width 347 height 25
paste input "https://www.thomas.co/"
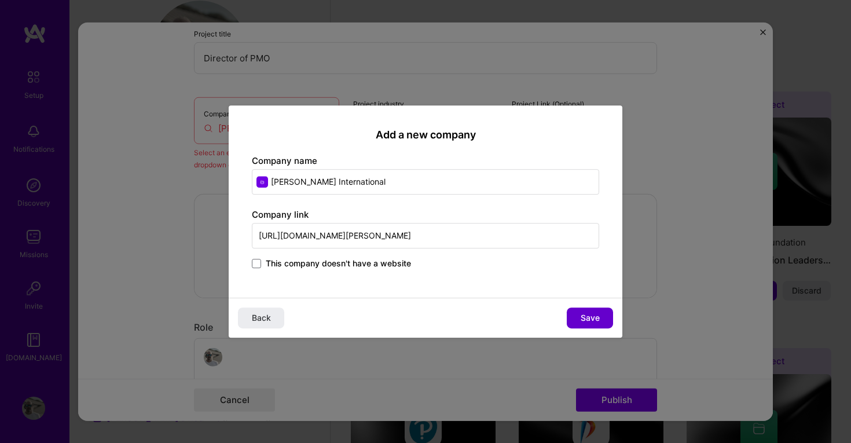
type input "https://www.thomas.co/"
click at [590, 314] on span "Save" at bounding box center [590, 318] width 19 height 12
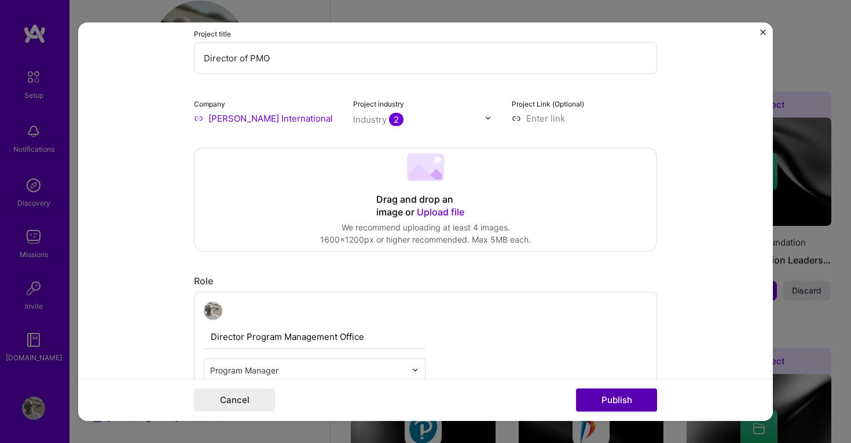
click at [617, 398] on button "Publish" at bounding box center [616, 399] width 81 height 23
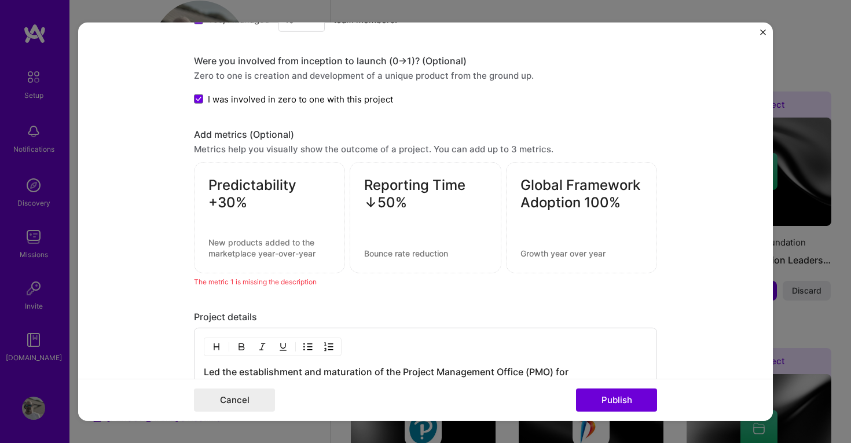
scroll to position [987, 0]
click at [255, 251] on textarea at bounding box center [269, 247] width 122 height 22
click at [279, 258] on div "Predictability +30%" at bounding box center [269, 217] width 151 height 111
drag, startPoint x: 323, startPoint y: 251, endPoint x: 199, endPoint y: 244, distance: 124.1
click at [199, 244] on div "Predictability +30% 0 / 80 characters" at bounding box center [269, 217] width 151 height 111
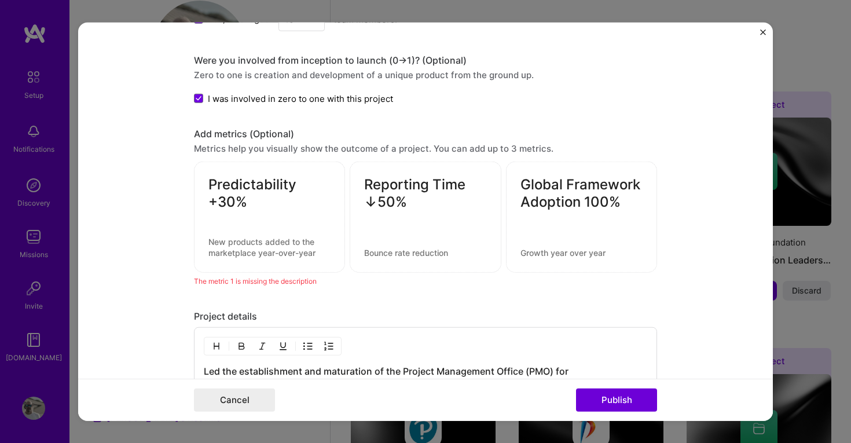
click at [277, 263] on div "Predictability +30%" at bounding box center [269, 217] width 151 height 111
click at [268, 252] on textarea at bounding box center [269, 247] width 122 height 22
paste textarea "Increased project delivery predictability by 30% by implementing structured gov…"
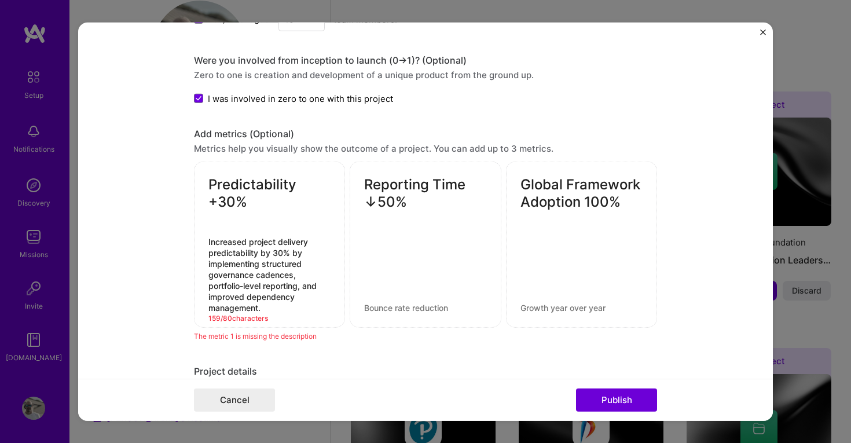
click at [285, 284] on textarea "Increased project delivery predictability by 30% by implementing structured gov…" at bounding box center [269, 274] width 122 height 77
drag, startPoint x: 281, startPoint y: 302, endPoint x: 210, endPoint y: 284, distance: 72.9
click at [210, 284] on textarea "Increased project delivery predictability by 30% by implementing structured gov…" at bounding box center [269, 274] width 122 height 77
drag, startPoint x: 307, startPoint y: 253, endPoint x: 185, endPoint y: 245, distance: 122.4
click at [185, 245] on form "Editing suggested project This project is suggested based on your LinkedIn, res…" at bounding box center [425, 221] width 695 height 399
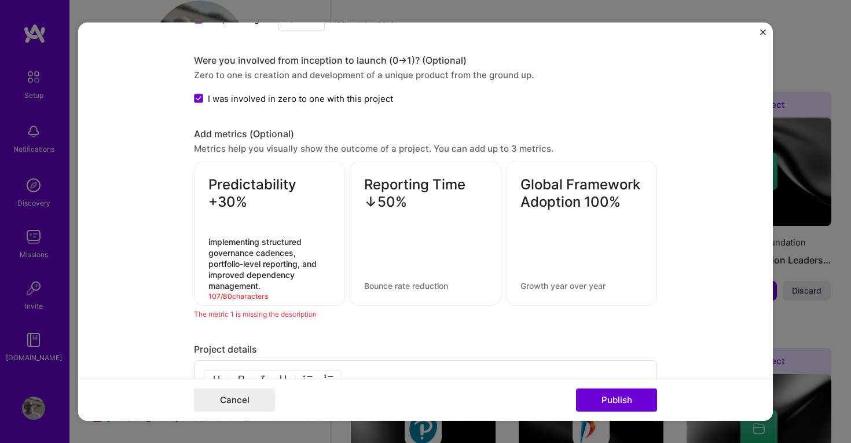
drag, startPoint x: 272, startPoint y: 286, endPoint x: 302, endPoint y: 268, distance: 35.0
click at [302, 268] on textarea "implementing structured governance cadences, portfolio-level reporting, and imp…" at bounding box center [269, 263] width 122 height 55
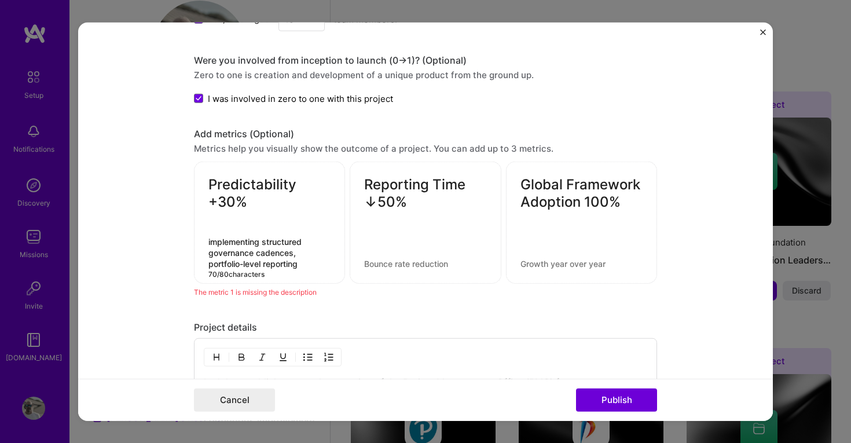
type textarea "implementing structured governance cadences, portfolio-level reporting"
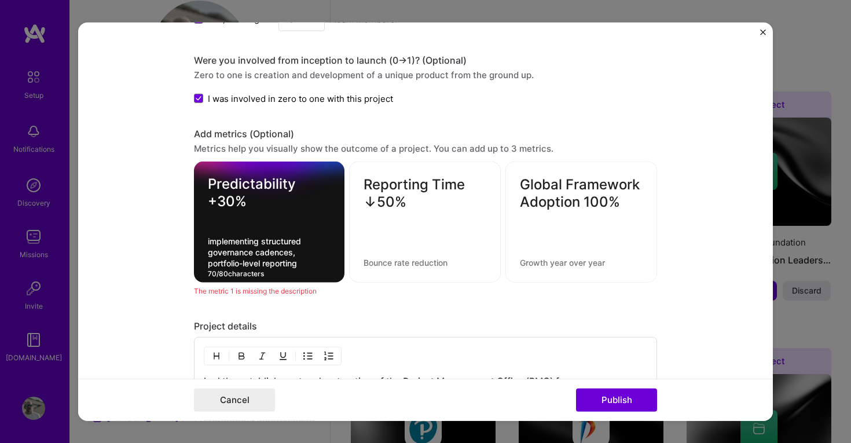
click at [431, 266] on textarea at bounding box center [425, 262] width 123 height 11
paste textarea "Cut reporting and status update time in half through automated Power BI dashboa…"
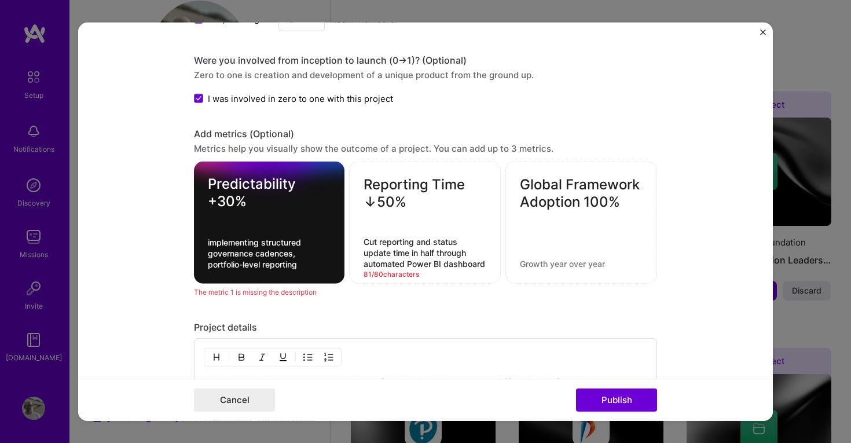
click at [438, 252] on textarea "Cut reporting and status update time in half through automated Power BI dashboa…" at bounding box center [425, 252] width 123 height 33
type textarea "Cut reporting and status update through automated Power BI dashboard"
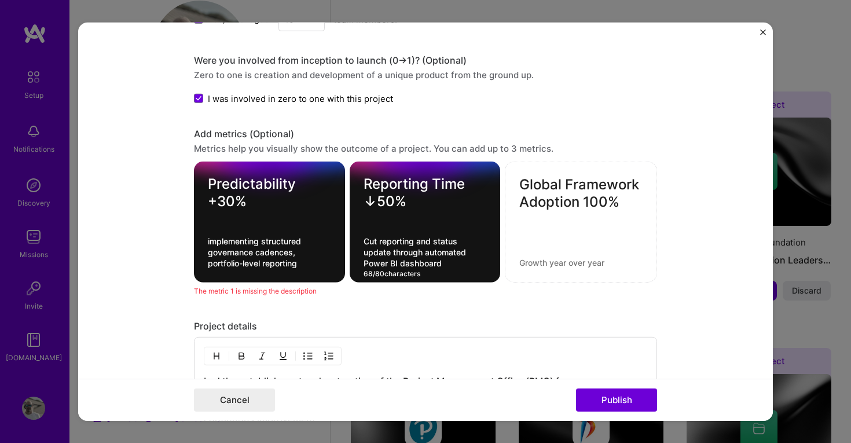
click at [555, 261] on textarea at bounding box center [580, 262] width 123 height 11
paste textarea "full adoption of the new PMO framework across global delivery teams"
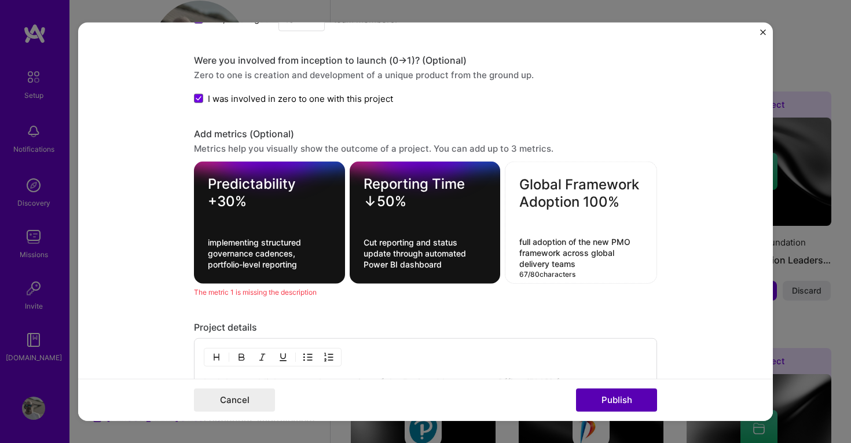
type textarea "full adoption of the new PMO framework across global delivery teams"
click at [633, 399] on button "Publish" at bounding box center [616, 399] width 81 height 23
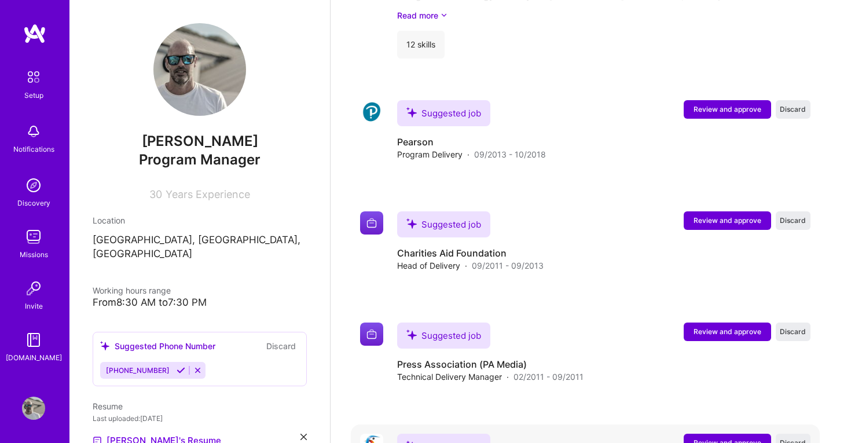
scroll to position [1876, 0]
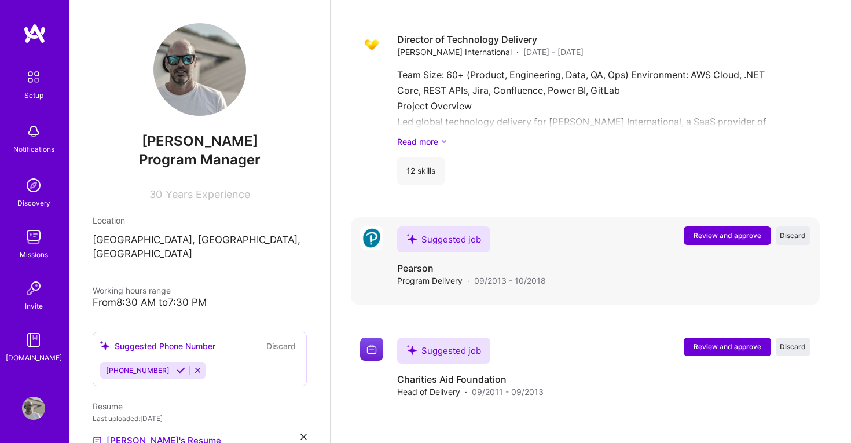
click at [729, 230] on span "Review and approve" at bounding box center [728, 235] width 68 height 10
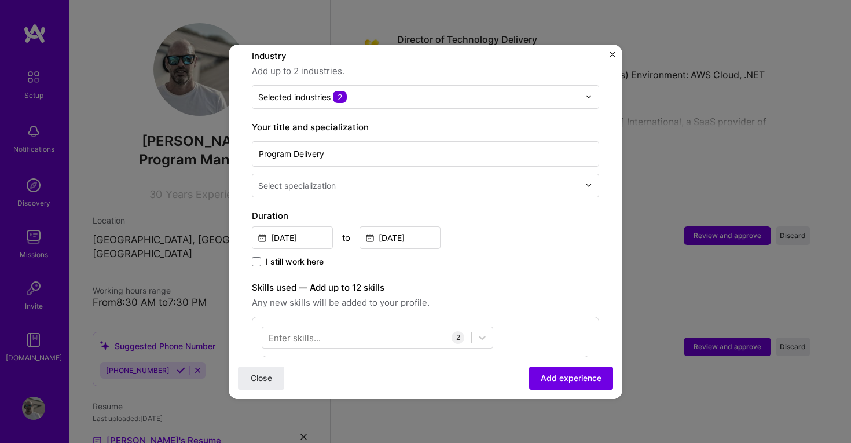
scroll to position [169, 0]
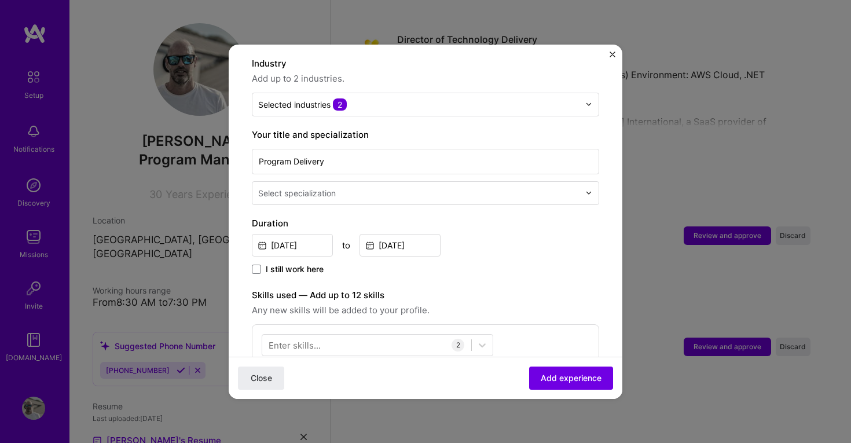
click at [353, 187] on input "text" at bounding box center [420, 193] width 324 height 12
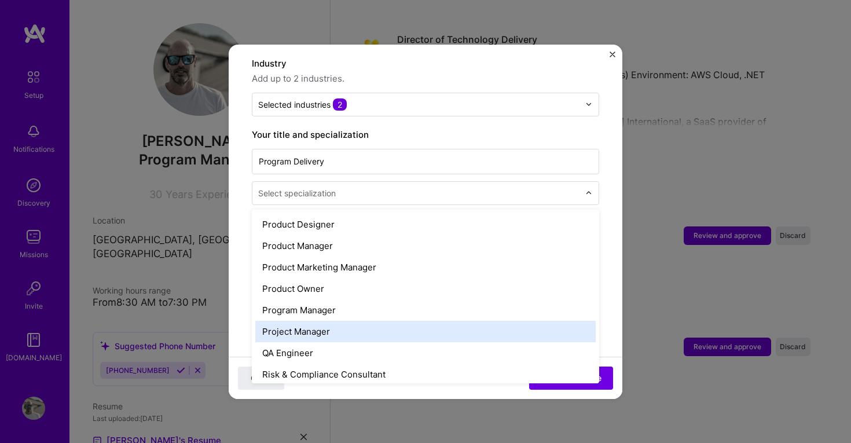
scroll to position [1043, 0]
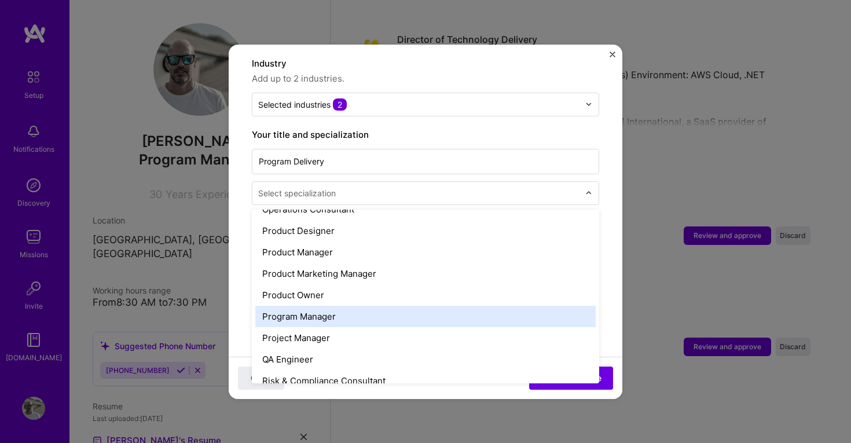
click at [379, 309] on div "Program Manager" at bounding box center [425, 316] width 340 height 21
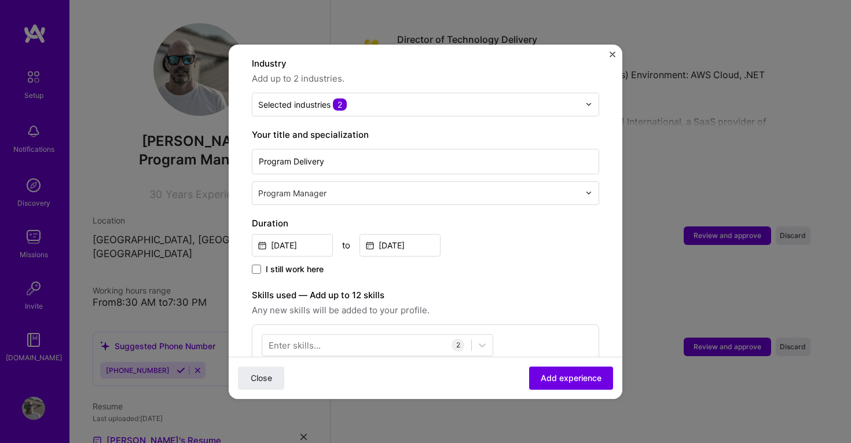
click at [469, 263] on div "I still work here" at bounding box center [425, 269] width 347 height 13
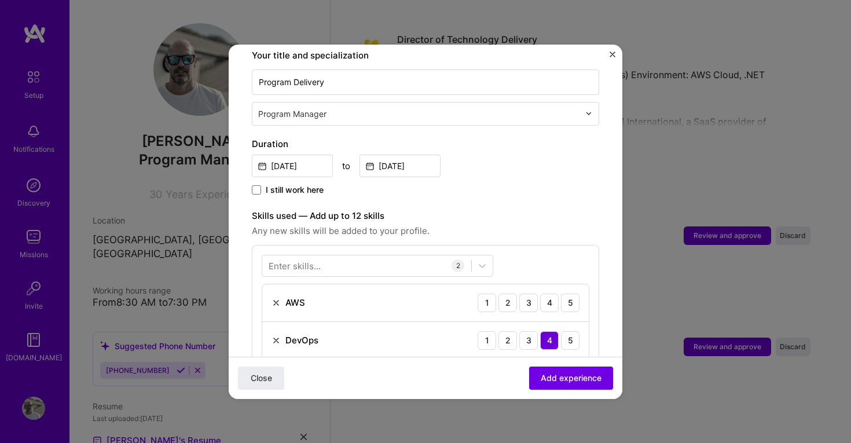
scroll to position [328, 0]
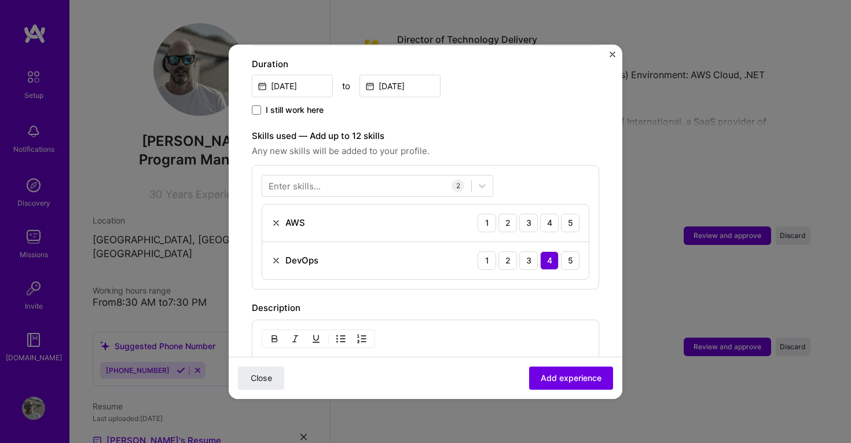
click at [309, 179] on div "Enter skills..." at bounding box center [295, 185] width 52 height 12
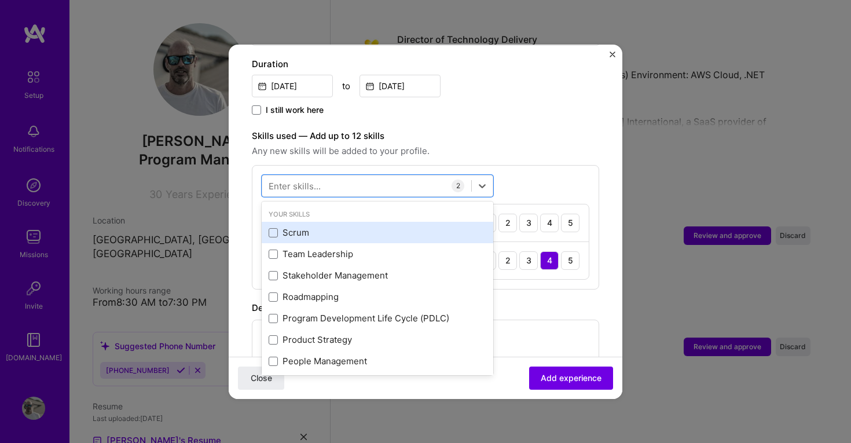
click at [285, 226] on div "Scrum" at bounding box center [378, 232] width 218 height 12
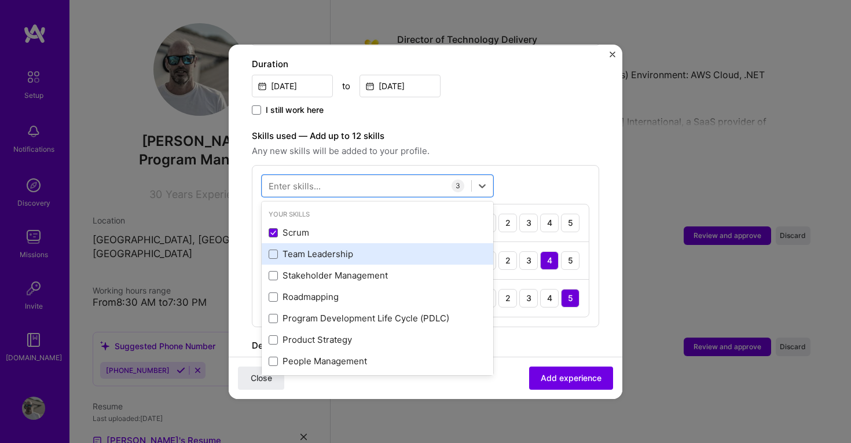
click at [291, 248] on div "Team Leadership" at bounding box center [378, 254] width 218 height 12
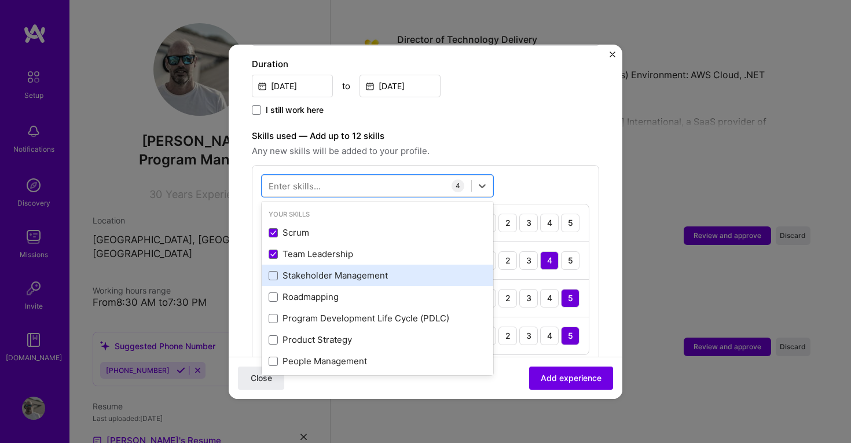
click at [292, 269] on div "Stakeholder Management" at bounding box center [378, 275] width 218 height 12
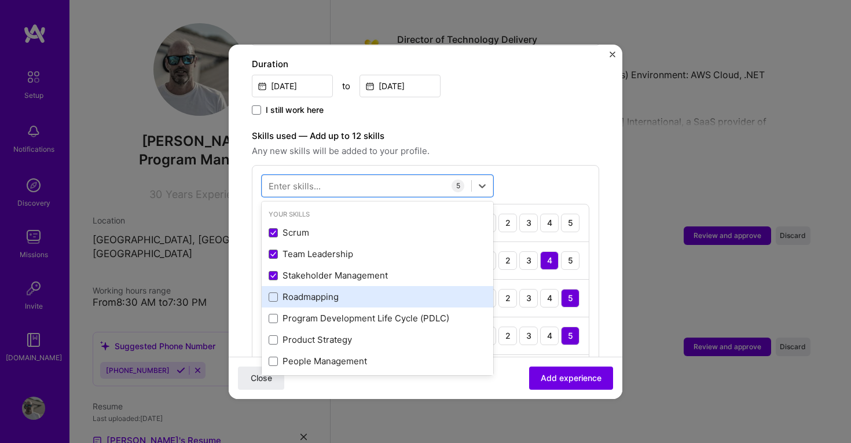
click at [294, 291] on div "Roadmapping" at bounding box center [378, 297] width 218 height 12
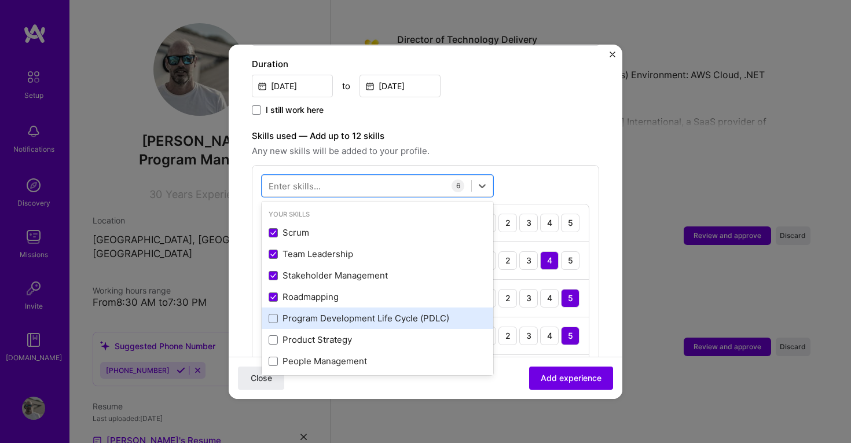
click at [294, 312] on div "Program Development Life Cycle (PDLC)" at bounding box center [378, 318] width 218 height 12
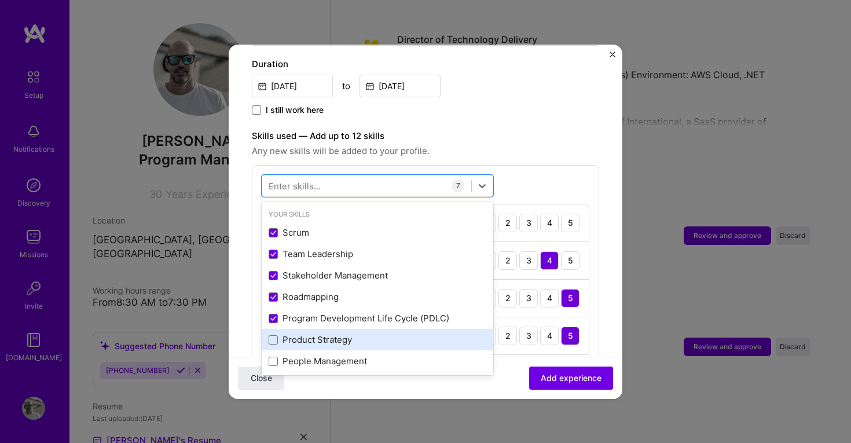
click at [294, 333] on div "Product Strategy" at bounding box center [378, 339] width 218 height 12
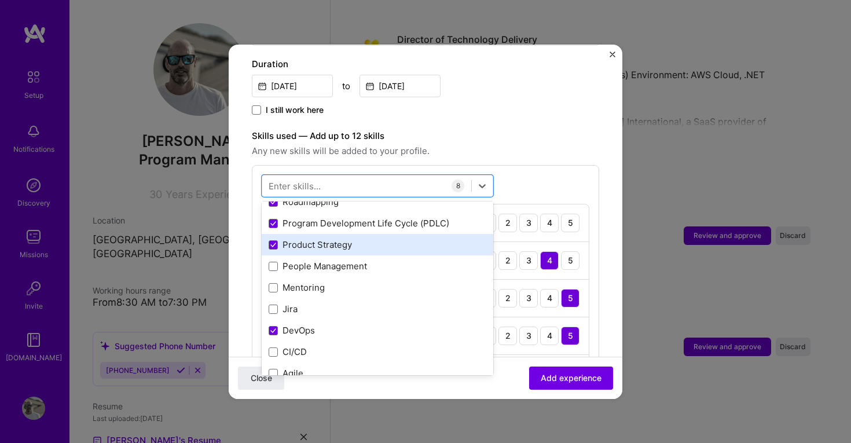
scroll to position [99, 0]
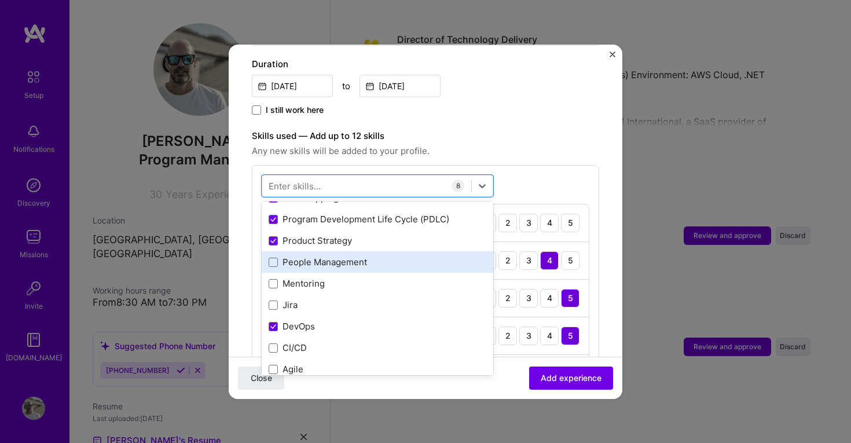
click at [302, 256] on div "People Management" at bounding box center [378, 262] width 218 height 12
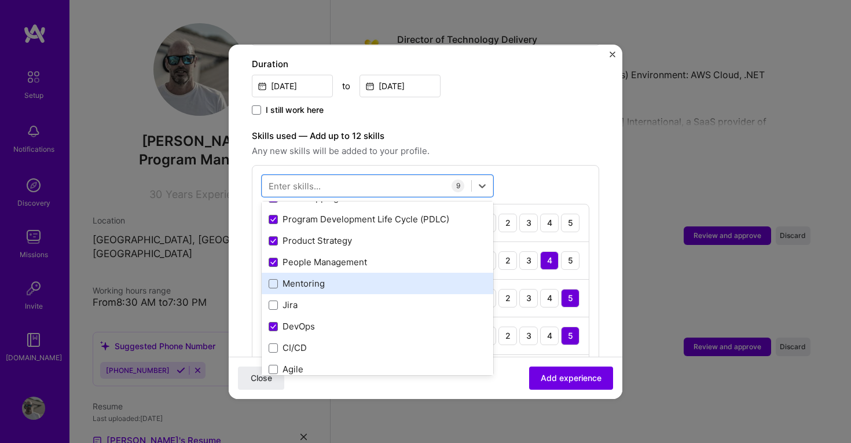
click at [302, 277] on div "Mentoring" at bounding box center [378, 283] width 218 height 12
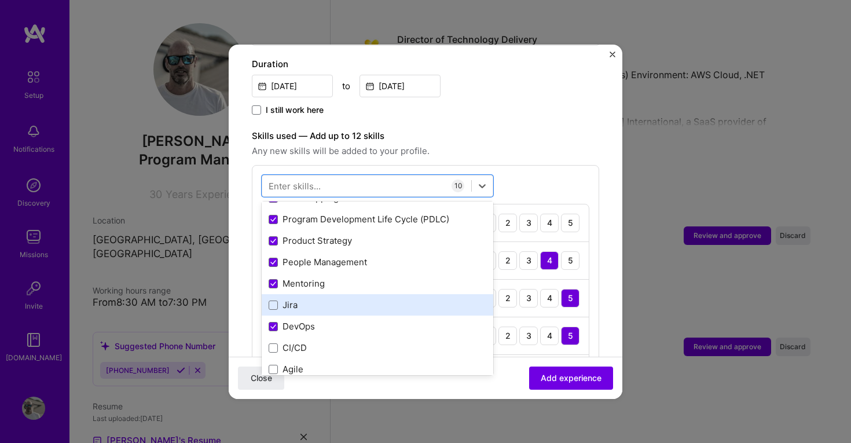
click at [293, 299] on div "Jira" at bounding box center [378, 305] width 218 height 12
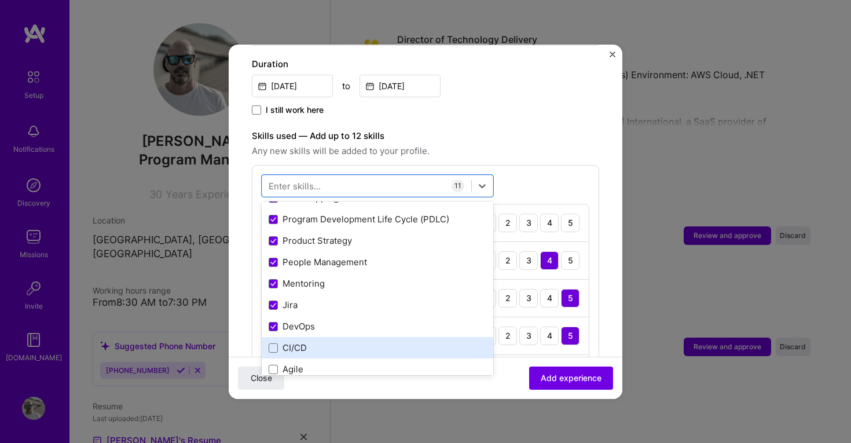
click at [295, 342] on div "CI/CD" at bounding box center [378, 348] width 218 height 12
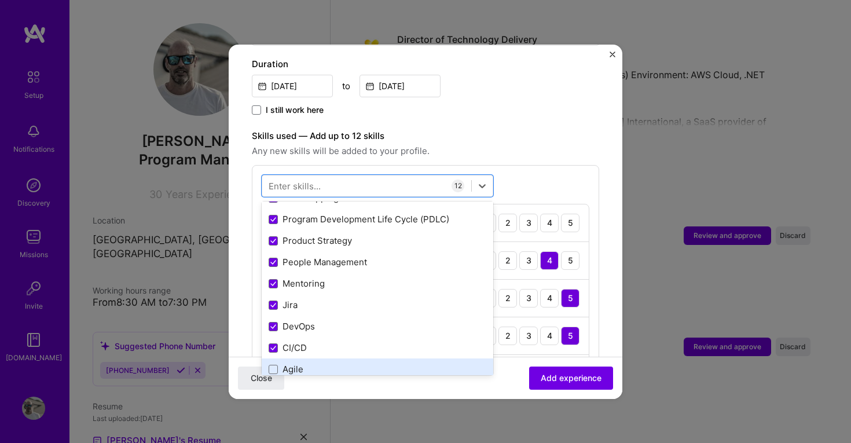
click at [295, 363] on div "Agile" at bounding box center [378, 369] width 218 height 12
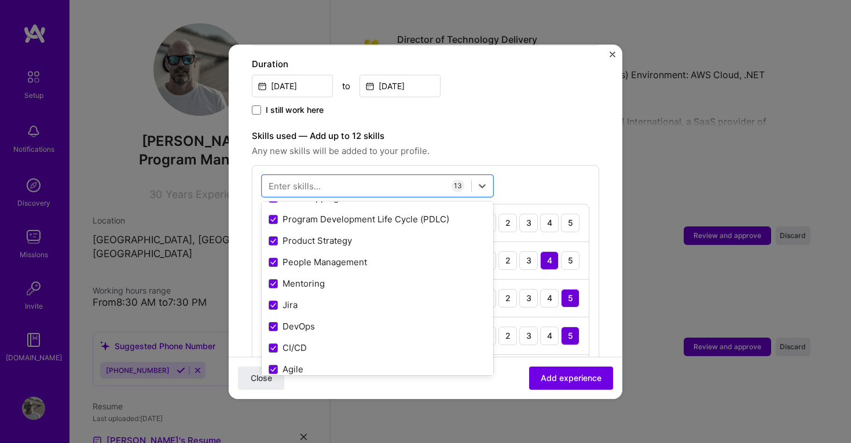
click at [476, 144] on span "Any new skills will be added to your profile." at bounding box center [425, 151] width 347 height 14
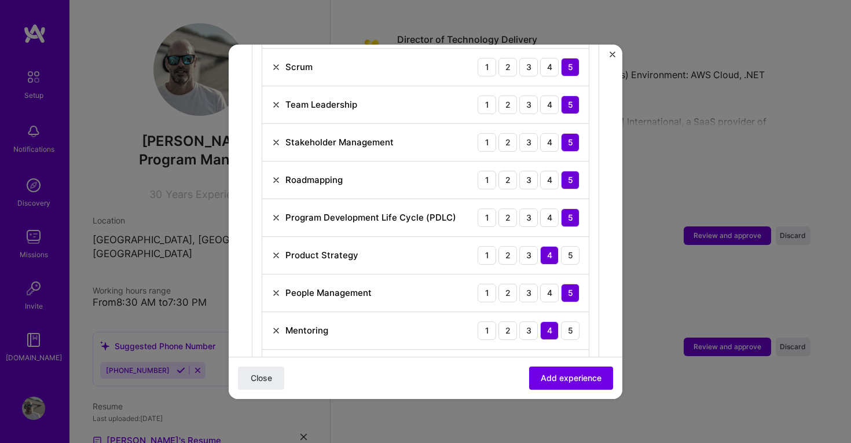
scroll to position [600, 0]
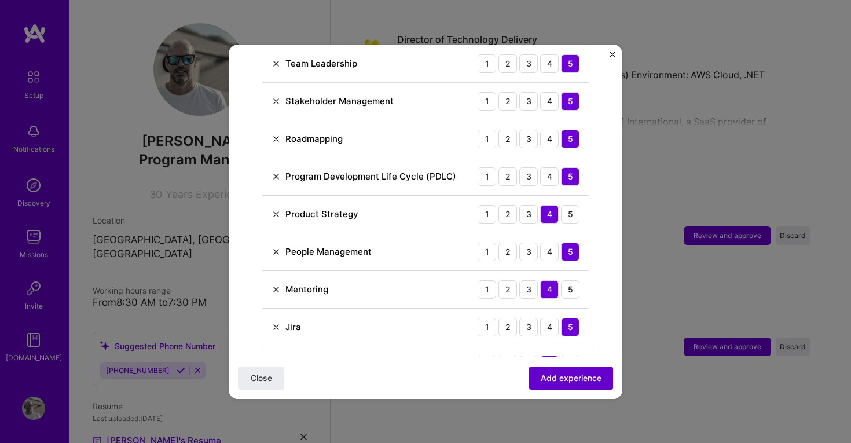
click at [563, 374] on span "Add experience" at bounding box center [571, 378] width 61 height 12
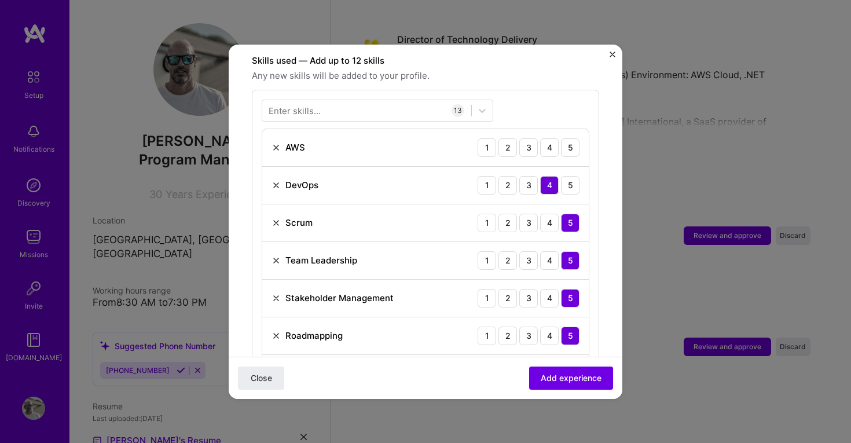
scroll to position [401, 0]
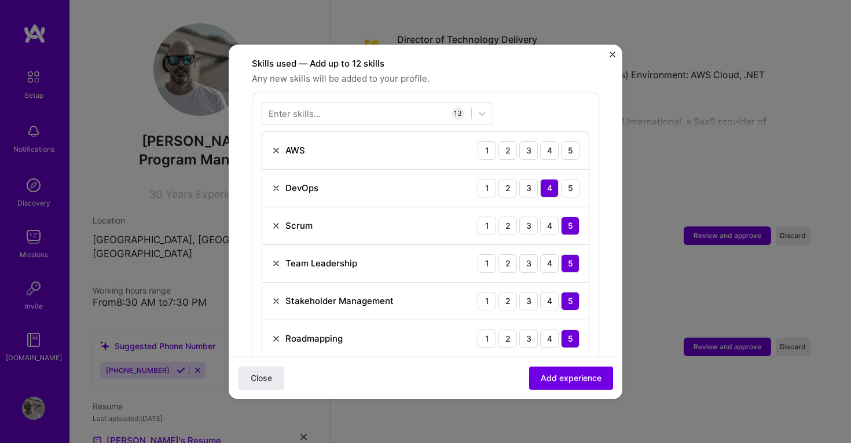
click at [613, 52] on img "Close" at bounding box center [613, 55] width 6 height 6
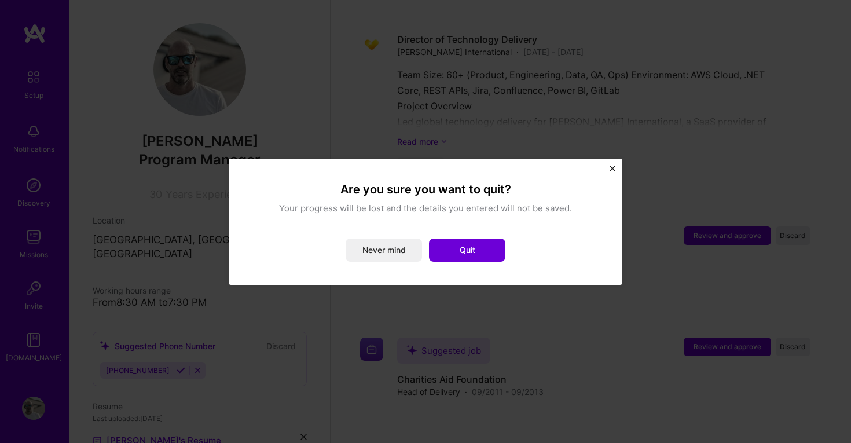
click at [612, 168] on img "Close" at bounding box center [613, 169] width 6 height 6
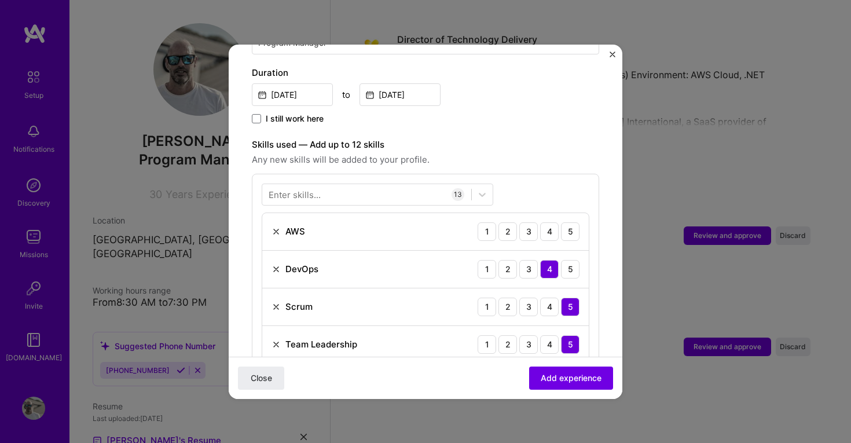
scroll to position [321, 0]
click at [276, 225] on img at bounding box center [276, 229] width 9 height 9
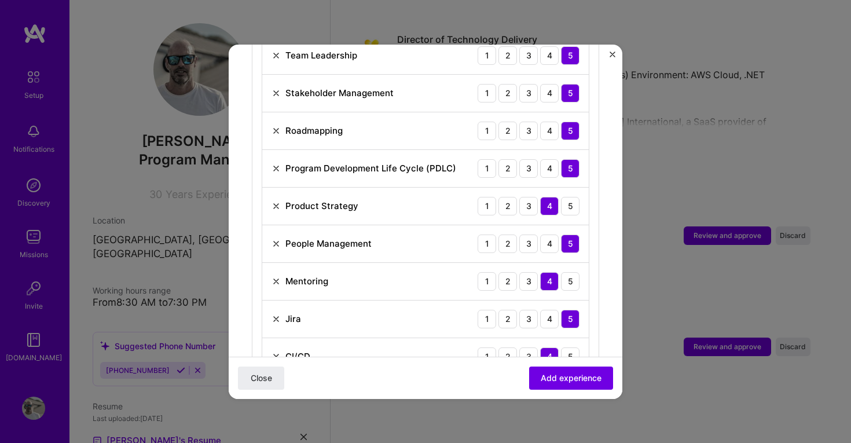
scroll to position [571, 0]
click at [276, 201] on img at bounding box center [276, 205] width 9 height 9
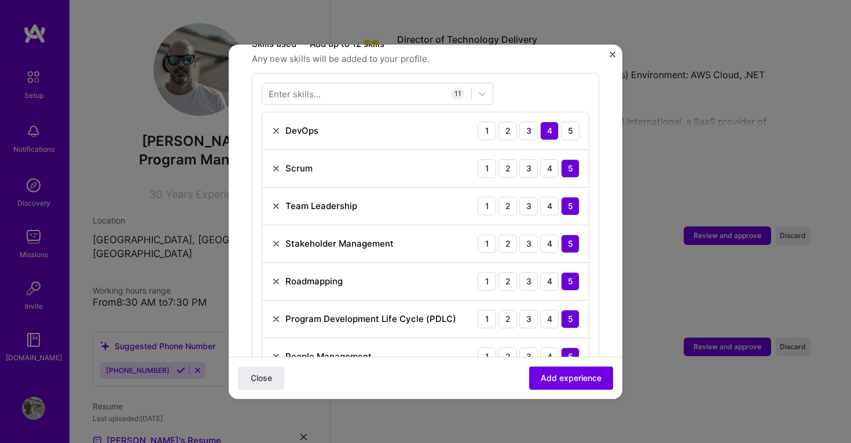
scroll to position [417, 0]
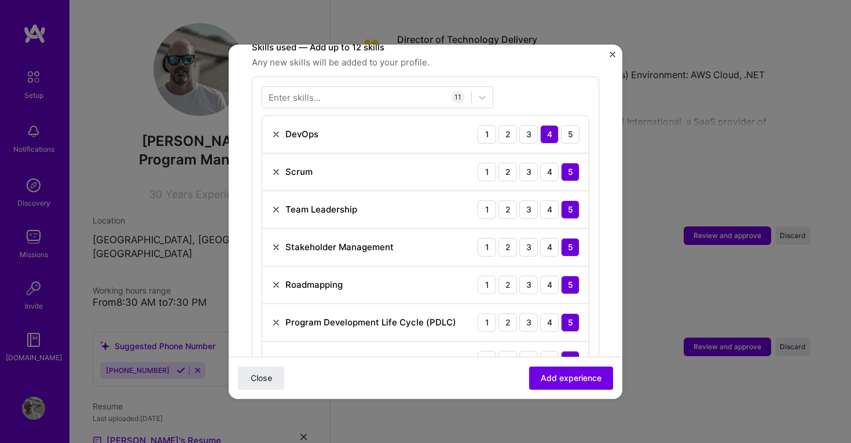
click at [276, 167] on img at bounding box center [276, 171] width 9 height 9
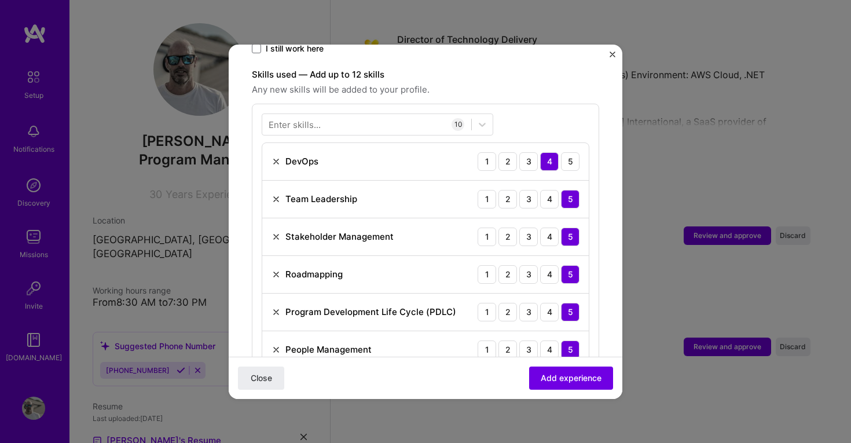
scroll to position [338, 0]
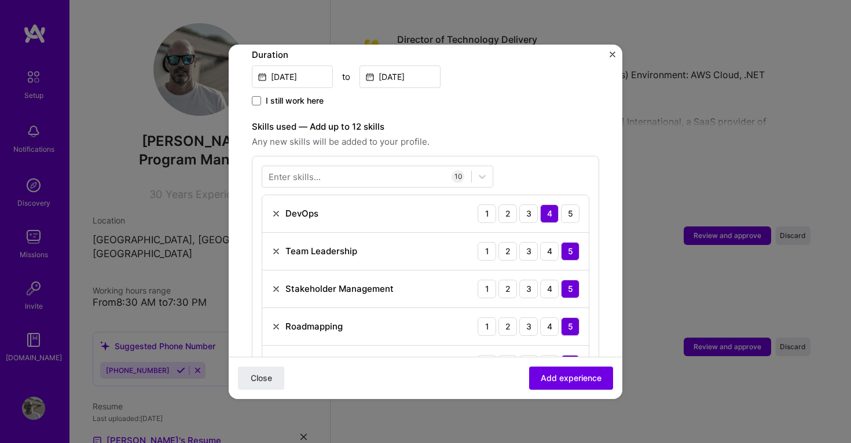
click at [276, 209] on img at bounding box center [276, 213] width 9 height 9
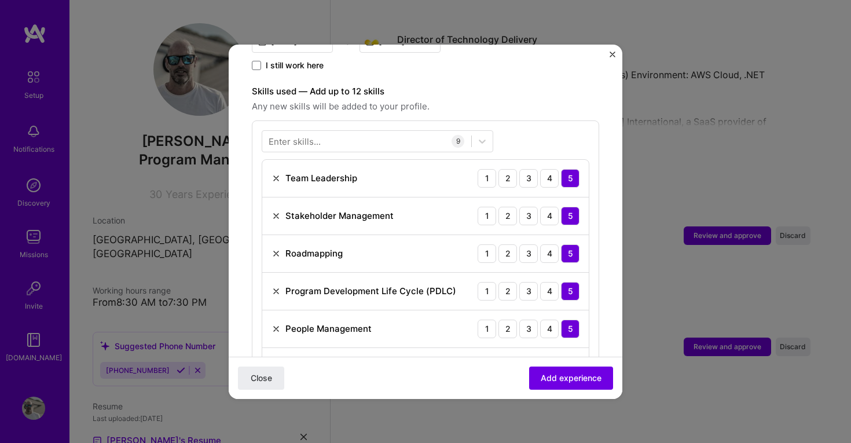
scroll to position [354, 0]
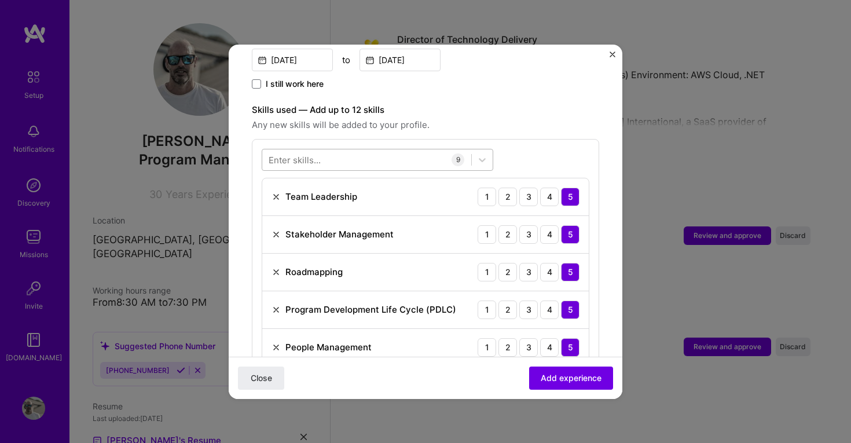
click at [321, 150] on div at bounding box center [366, 159] width 209 height 19
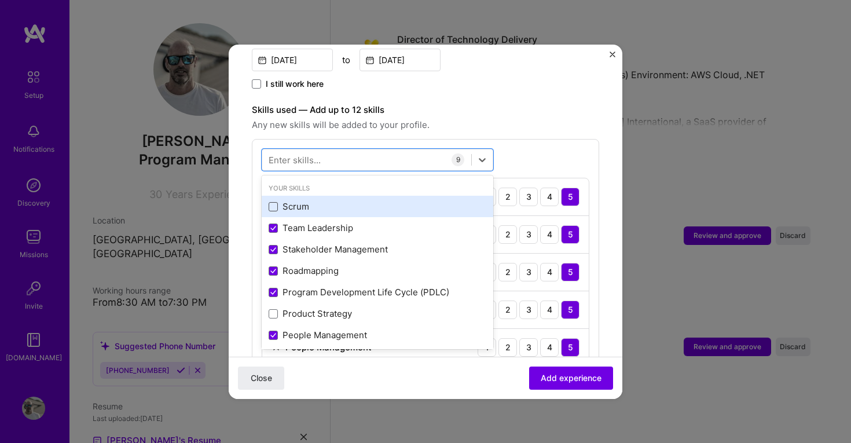
click at [276, 202] on span at bounding box center [273, 206] width 9 height 9
click at [0, 0] on input "checkbox" at bounding box center [0, 0] width 0 height 0
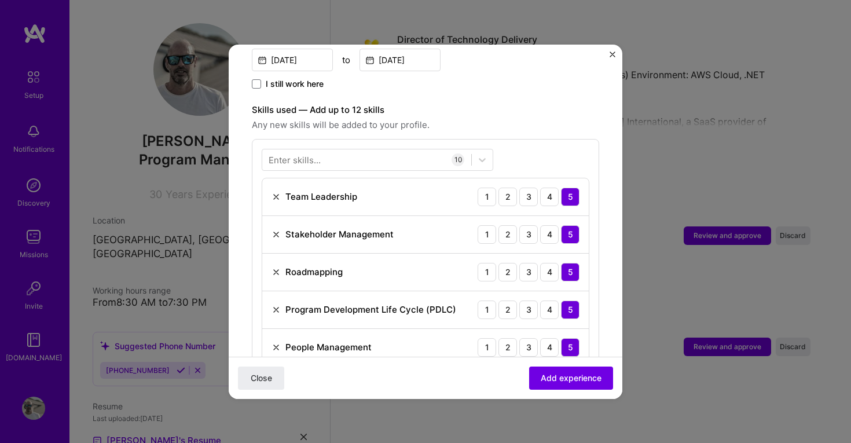
click at [551, 150] on div "Enter skills... 10 Team Leadership 1 2 3 4 5 Stakeholder Management 1 2 3 4 5 R…" at bounding box center [425, 351] width 347 height 425
click at [574, 379] on span "Add experience" at bounding box center [571, 378] width 61 height 12
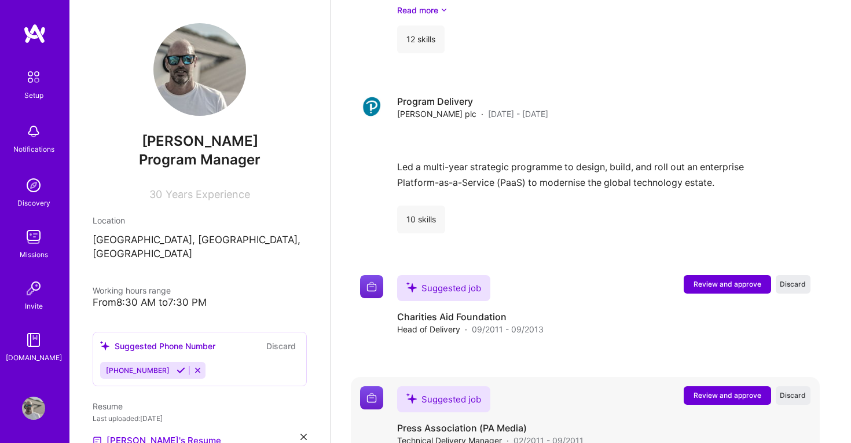
scroll to position [2004, 0]
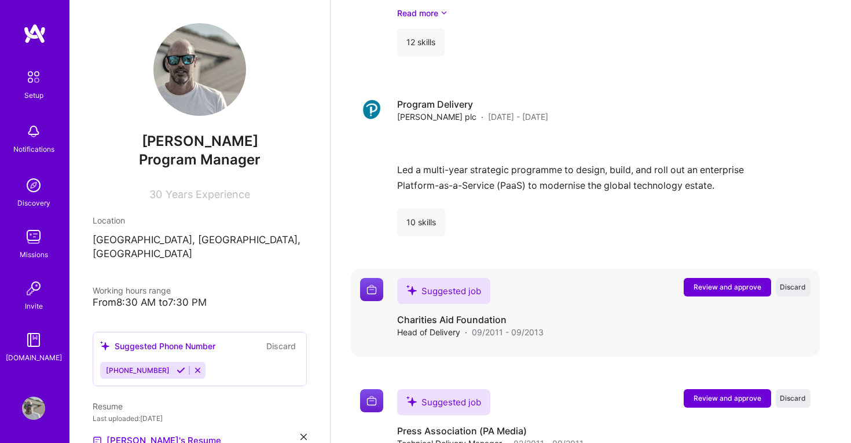
click at [710, 282] on span "Review and approve" at bounding box center [728, 287] width 68 height 10
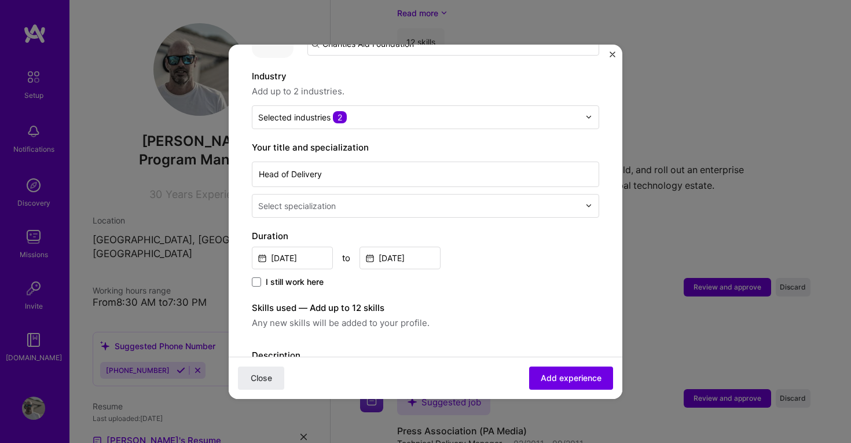
scroll to position [157, 0]
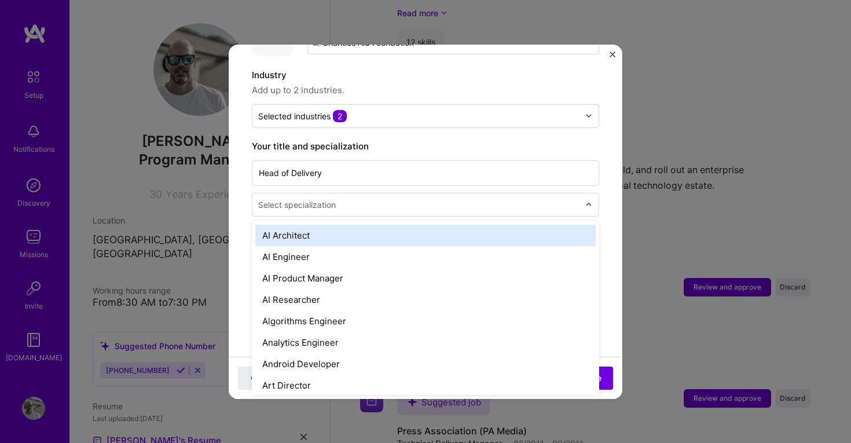
click at [391, 199] on input "text" at bounding box center [420, 205] width 324 height 12
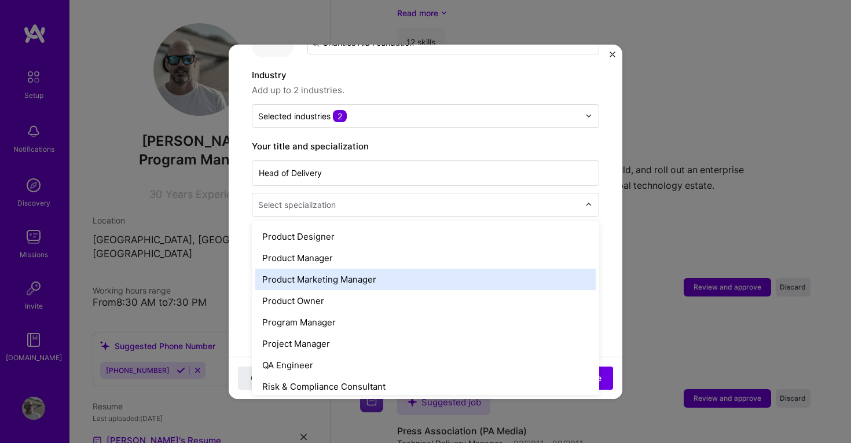
scroll to position [1051, 0]
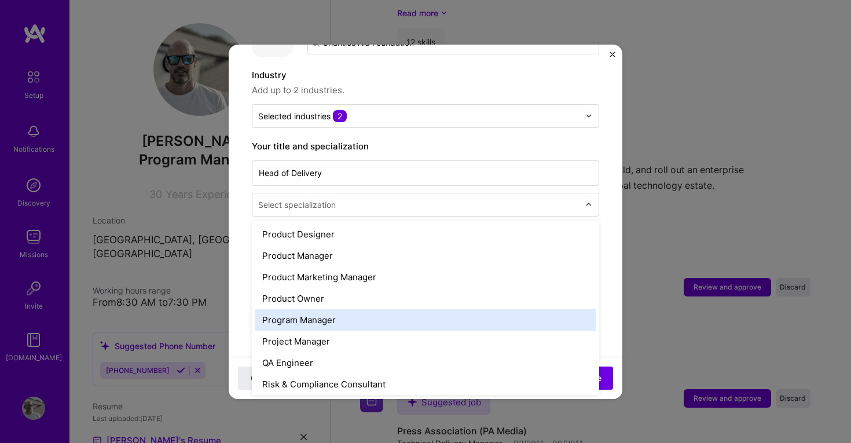
click at [332, 313] on div "Program Manager" at bounding box center [425, 319] width 340 height 21
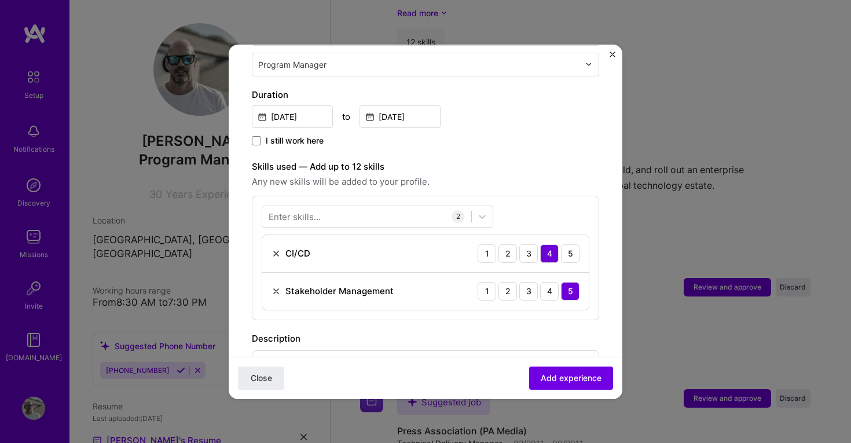
scroll to position [302, 0]
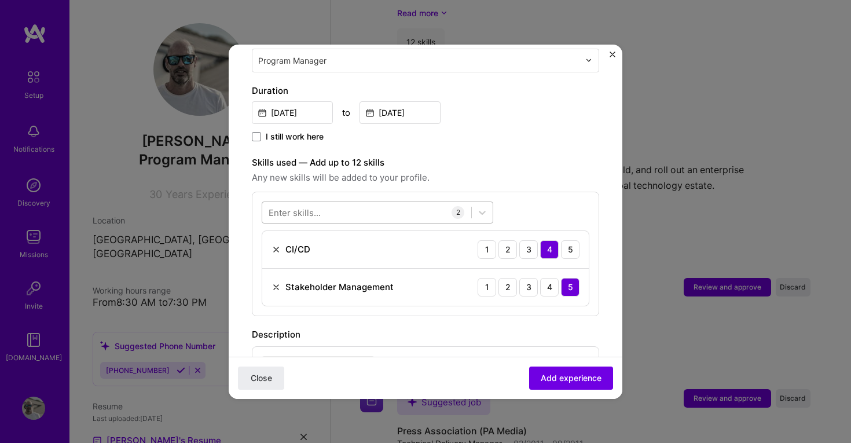
click at [382, 204] on div at bounding box center [366, 212] width 209 height 19
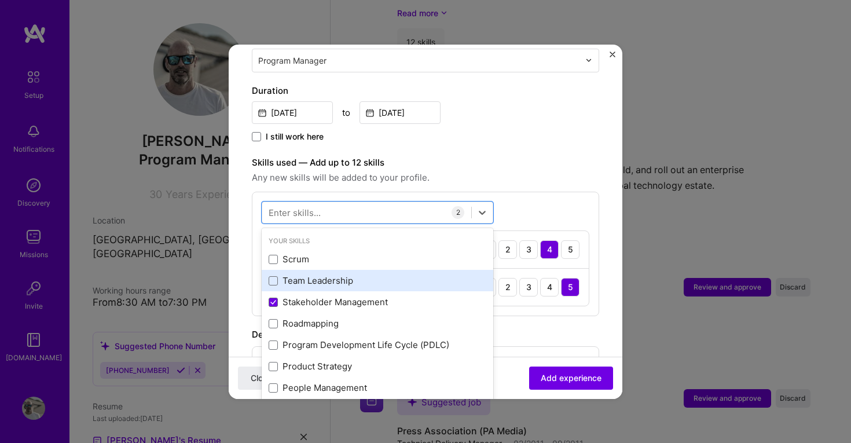
click at [289, 274] on div "Team Leadership" at bounding box center [378, 280] width 218 height 12
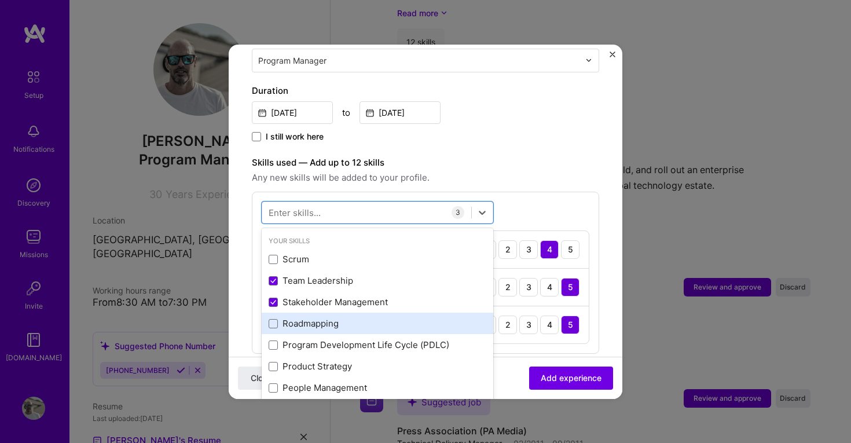
click at [291, 317] on div "Roadmapping" at bounding box center [378, 323] width 218 height 12
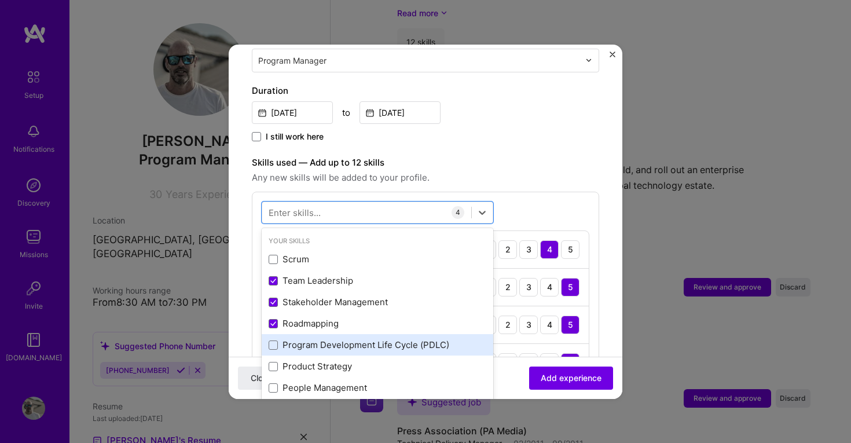
click at [296, 339] on div "Program Development Life Cycle (PDLC)" at bounding box center [378, 345] width 218 height 12
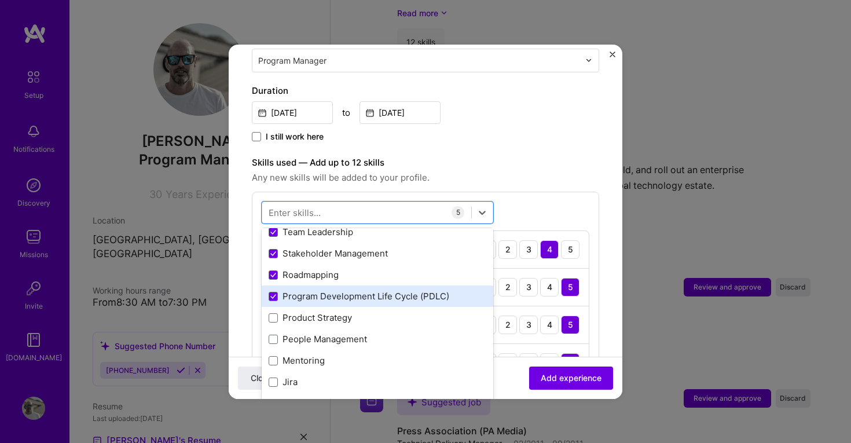
scroll to position [57, 0]
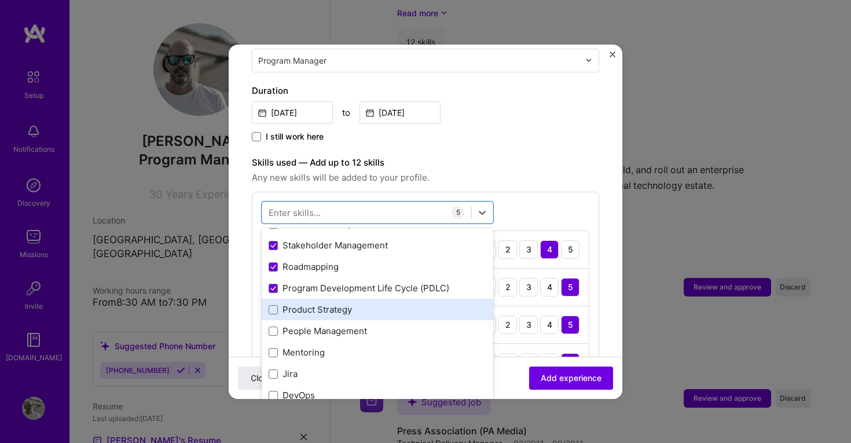
click at [305, 304] on div "Product Strategy" at bounding box center [378, 309] width 232 height 21
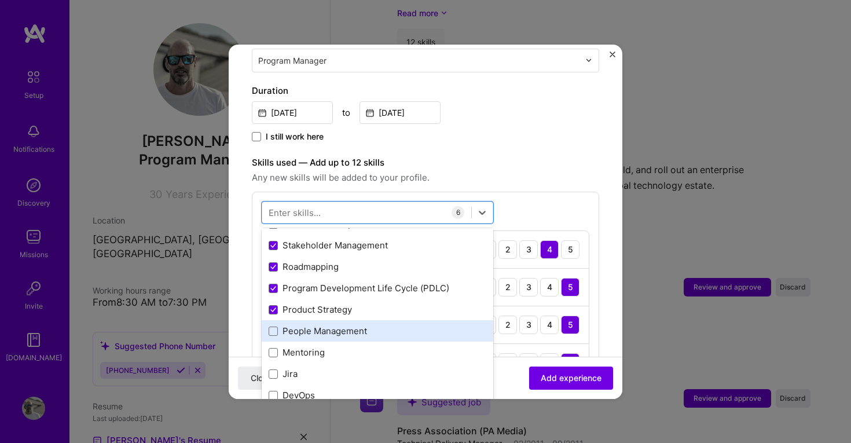
click at [305, 325] on div "People Management" at bounding box center [378, 331] width 218 height 12
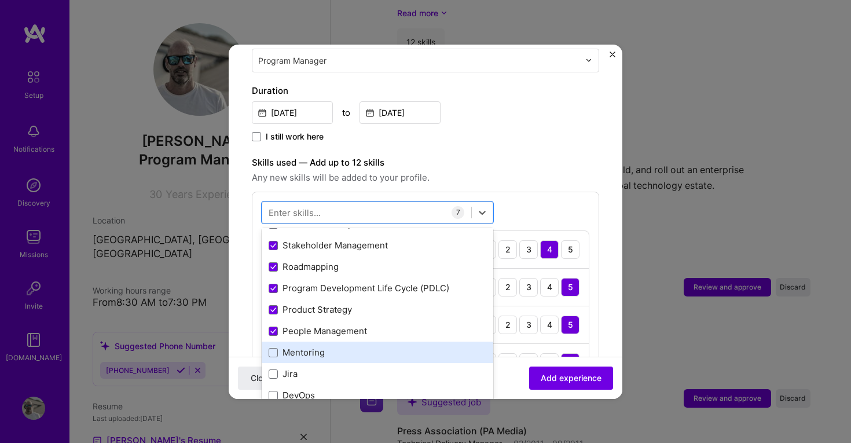
click at [304, 346] on div "Mentoring" at bounding box center [378, 352] width 218 height 12
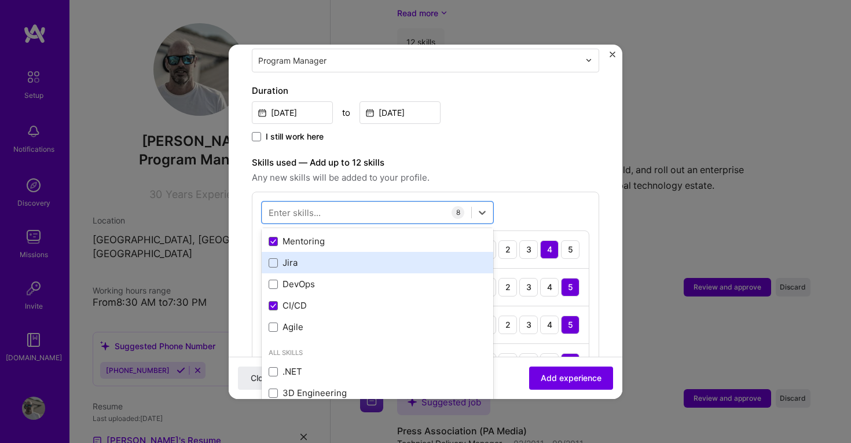
scroll to position [167, 0]
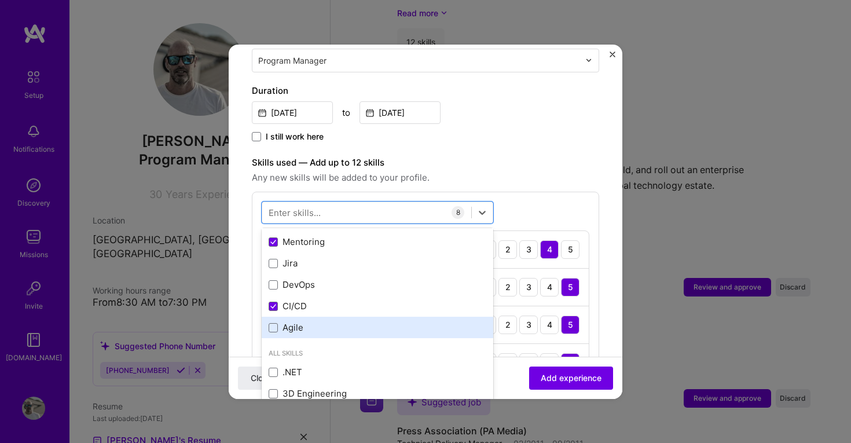
click at [292, 321] on div "Agile" at bounding box center [378, 327] width 218 height 12
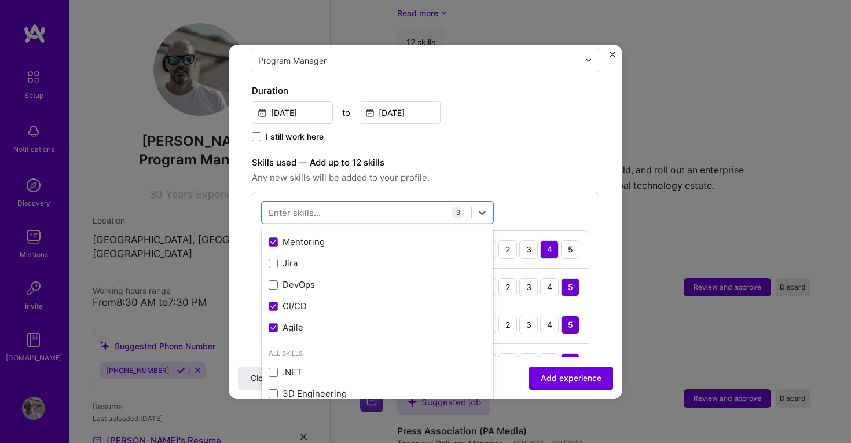
click at [483, 137] on div "Adding suggested job This job is suggested based on your LinkedIn, resume or A.…" at bounding box center [425, 325] width 347 height 1119
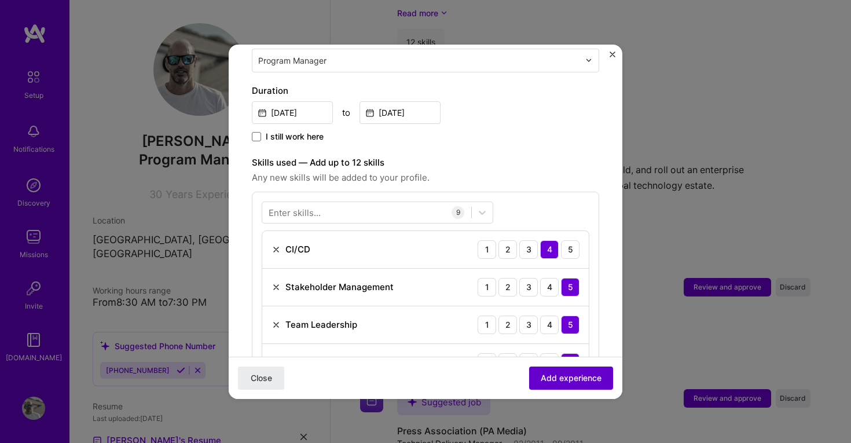
click at [548, 375] on span "Add experience" at bounding box center [571, 378] width 61 height 12
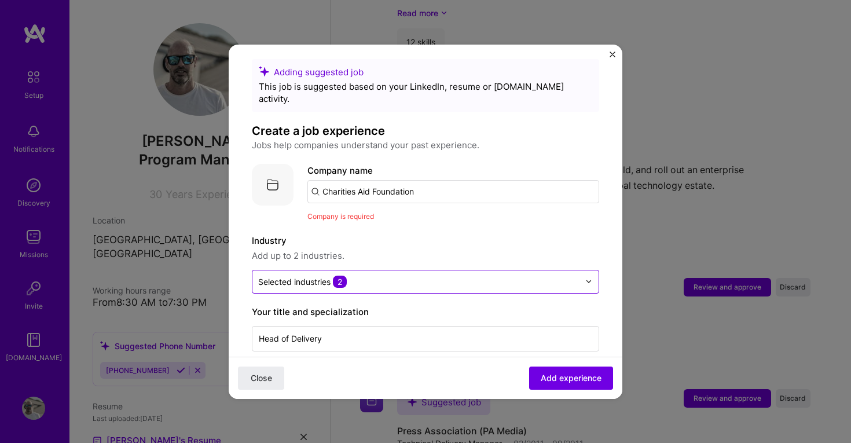
scroll to position [3, 0]
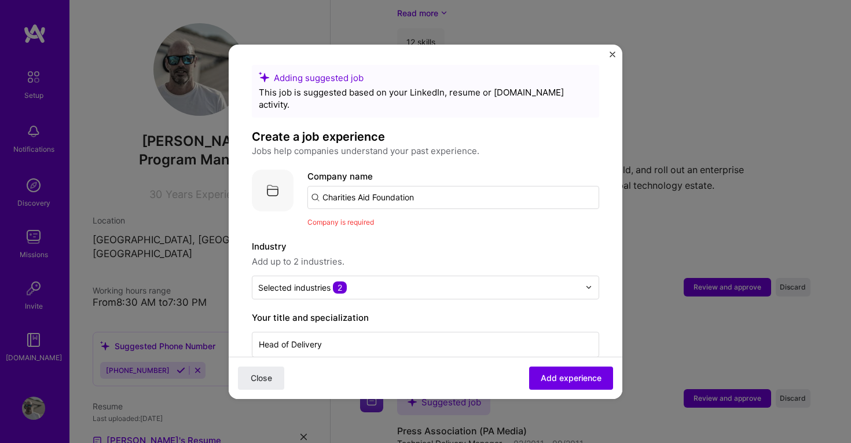
click at [449, 189] on input "Charities Aid Foundation" at bounding box center [453, 197] width 292 height 23
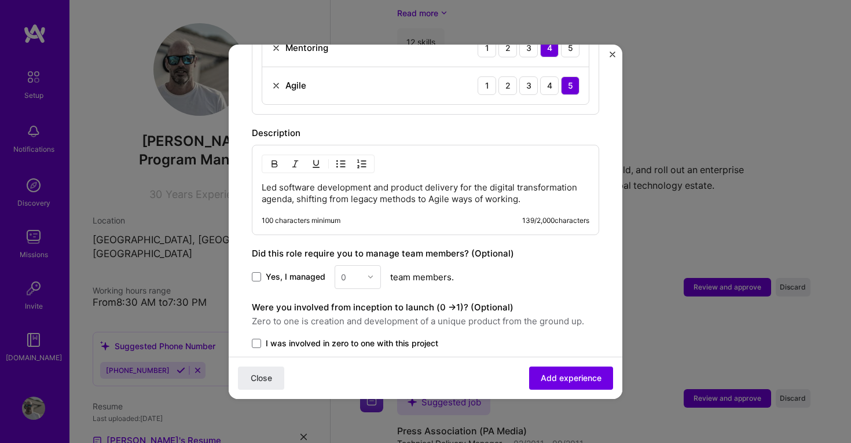
scroll to position [741, 0]
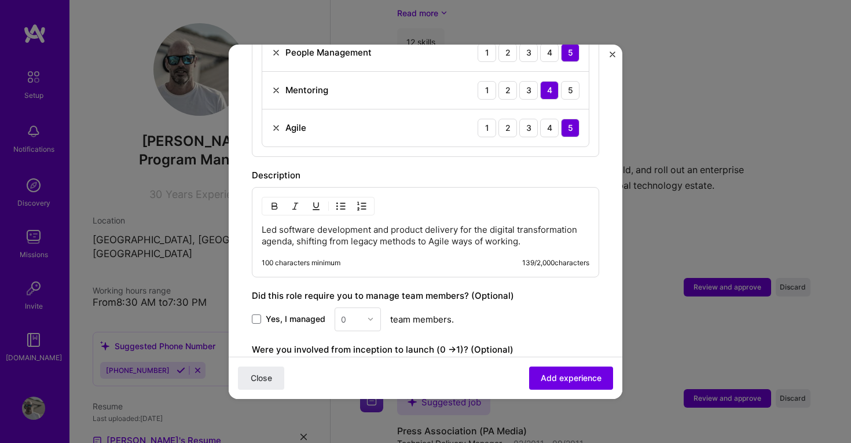
click at [408, 240] on div "Led software development and product delivery for the digital transformation ag…" at bounding box center [425, 232] width 347 height 90
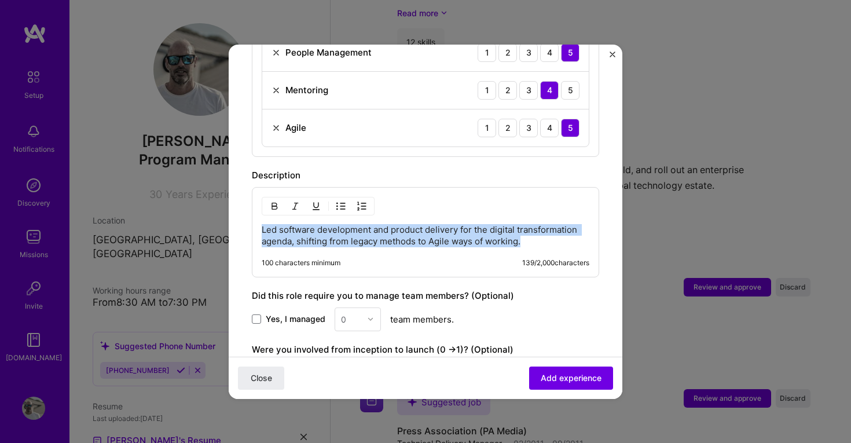
drag, startPoint x: 531, startPoint y: 228, endPoint x: 282, endPoint y: 205, distance: 250.0
click at [281, 206] on div "Led software development and product delivery for the digital transformation ag…" at bounding box center [425, 232] width 347 height 90
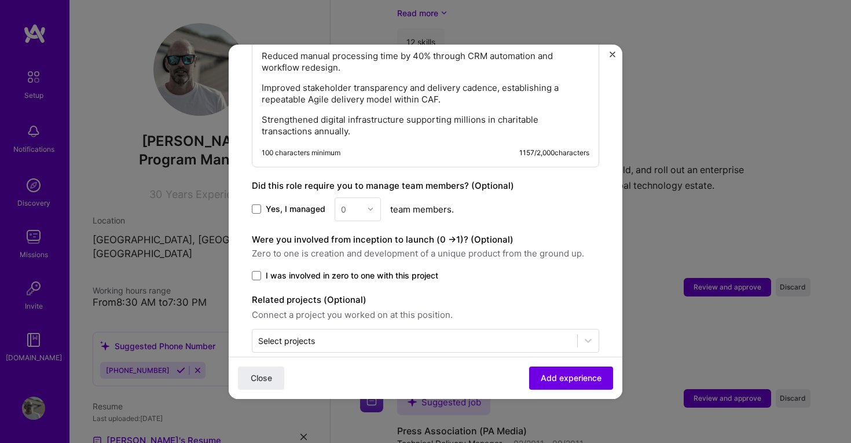
scroll to position [1182, 0]
click at [256, 203] on span at bounding box center [256, 207] width 9 height 9
click at [0, 0] on input "Yes, I managed" at bounding box center [0, 0] width 0 height 0
click at [372, 204] on img at bounding box center [370, 207] width 7 height 7
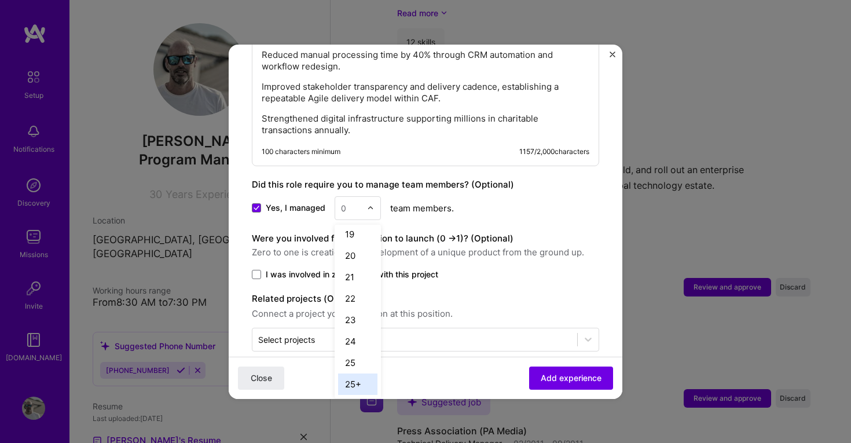
click at [358, 373] on div "25+" at bounding box center [357, 383] width 39 height 21
click at [256, 270] on span at bounding box center [256, 274] width 9 height 9
click at [0, 0] on input "I was involved in zero to one with this project" at bounding box center [0, 0] width 0 height 0
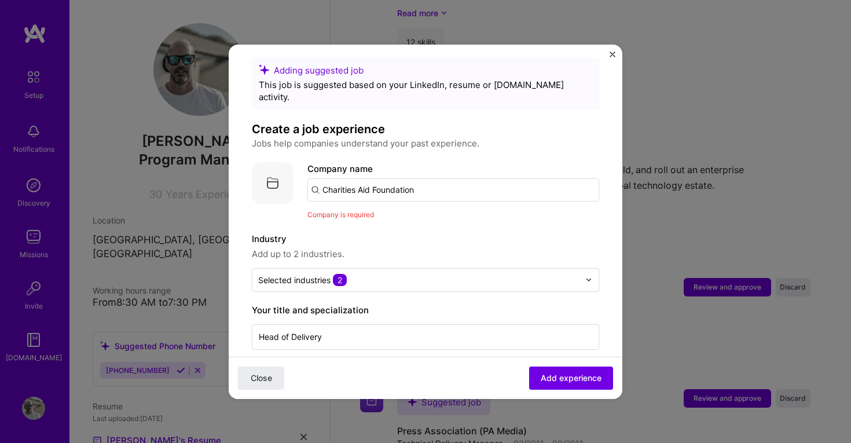
scroll to position [0, 0]
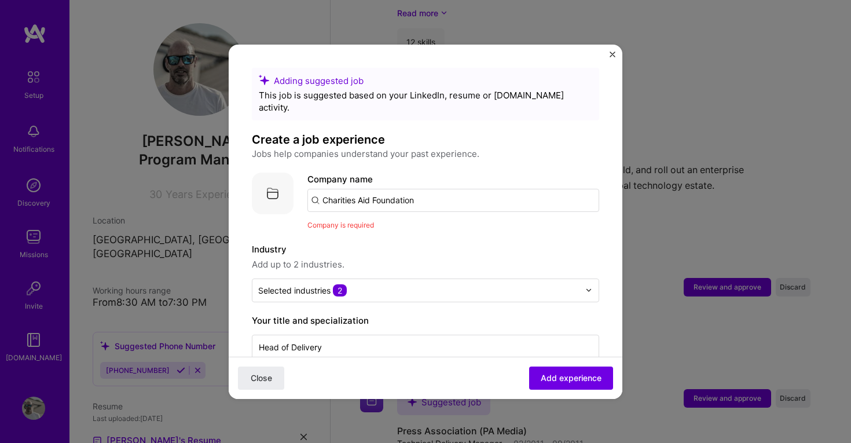
click at [436, 189] on input "Charities Aid Foundation" at bounding box center [453, 200] width 292 height 23
drag, startPoint x: 436, startPoint y: 189, endPoint x: 225, endPoint y: 185, distance: 210.8
click at [226, 187] on div "Adding suggested job This job is suggested based on your LinkedIn, resume or A.…" at bounding box center [425, 221] width 851 height 443
click at [316, 189] on input "text" at bounding box center [453, 200] width 292 height 23
click at [319, 189] on input "text" at bounding box center [453, 200] width 292 height 23
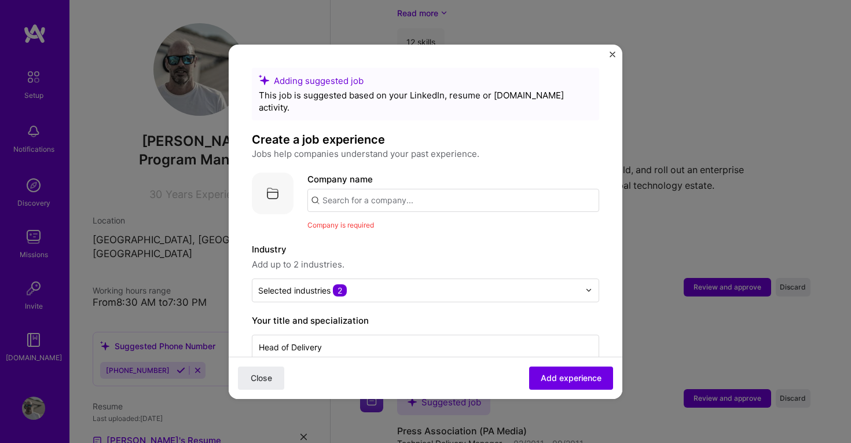
click at [335, 189] on input "text" at bounding box center [453, 200] width 292 height 23
paste input "Charities Aid Foundation"
type input "Charities Aid Foundation"
click at [409, 222] on div "Charities Aid Foundation" at bounding box center [428, 232] width 112 height 20
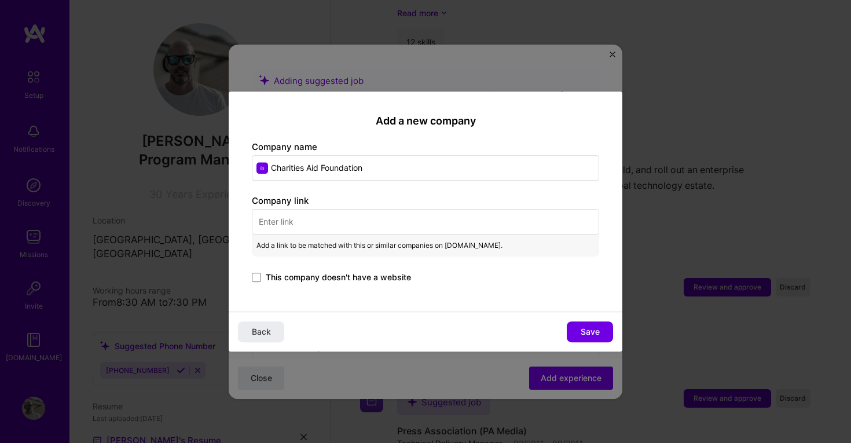
click at [297, 221] on input "text" at bounding box center [425, 221] width 347 height 25
paste input "https://www.cafonline.org/"
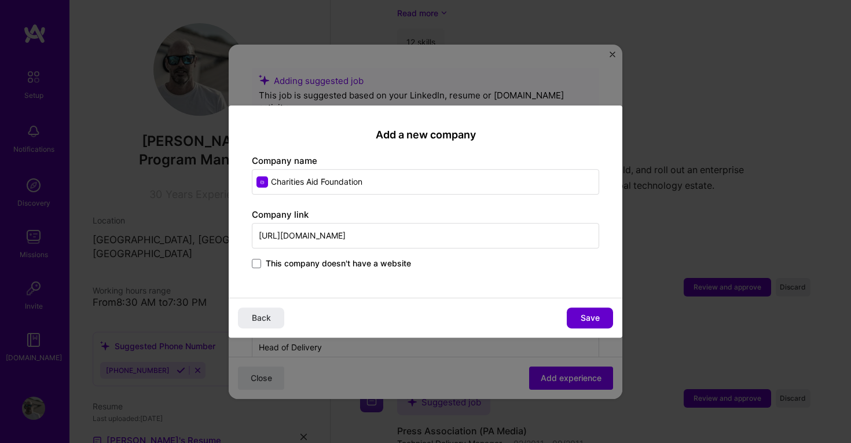
type input "https://www.cafonline.org/"
click at [584, 319] on span "Save" at bounding box center [590, 318] width 19 height 12
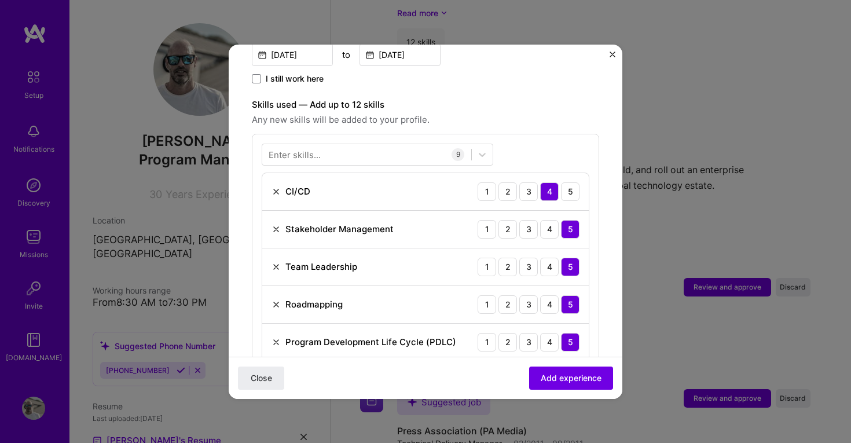
scroll to position [392, 0]
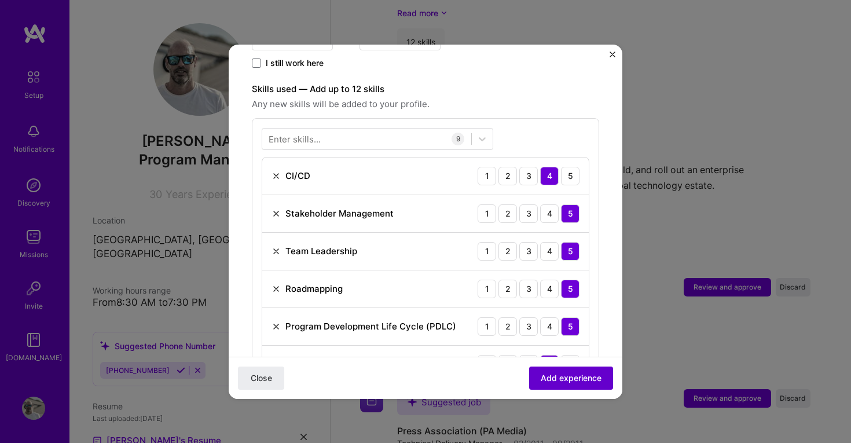
click at [568, 375] on span "Add experience" at bounding box center [571, 378] width 61 height 12
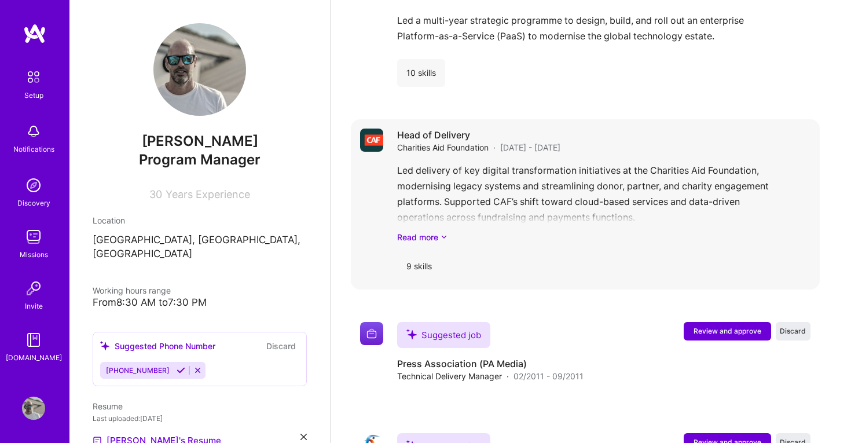
scroll to position [2228, 0]
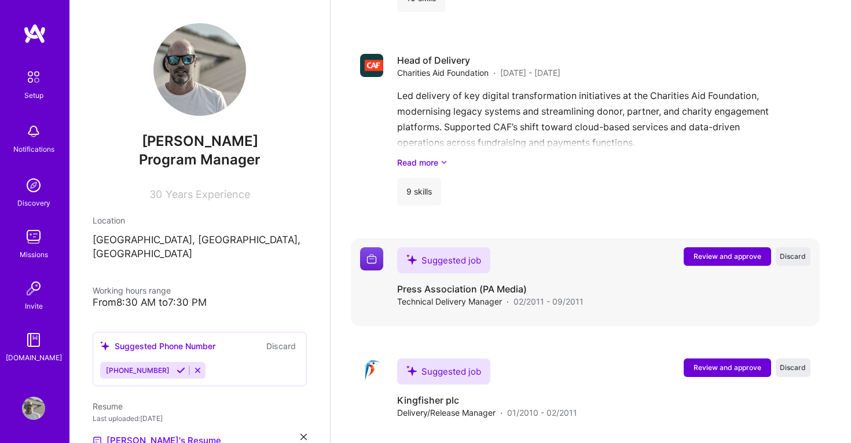
click at [715, 251] on span "Review and approve" at bounding box center [728, 256] width 68 height 10
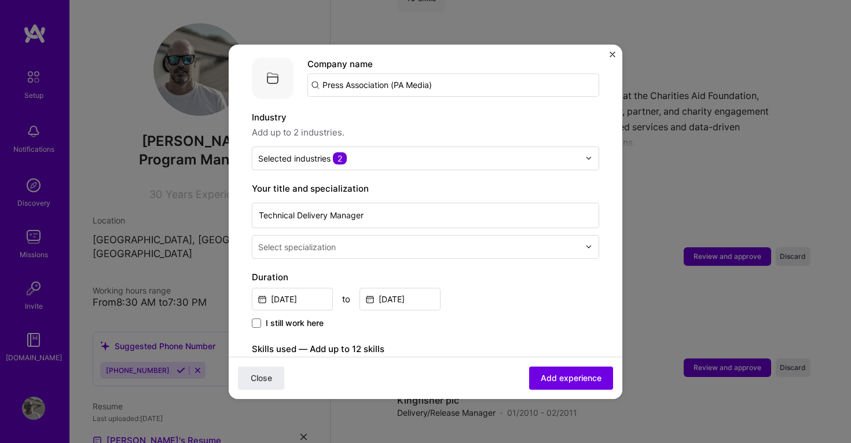
scroll to position [122, 0]
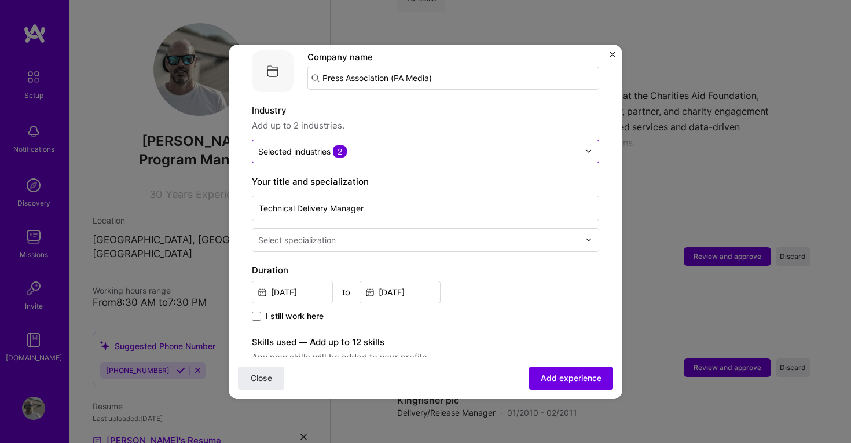
click at [392, 146] on div "Selected industries 2" at bounding box center [418, 151] width 333 height 23
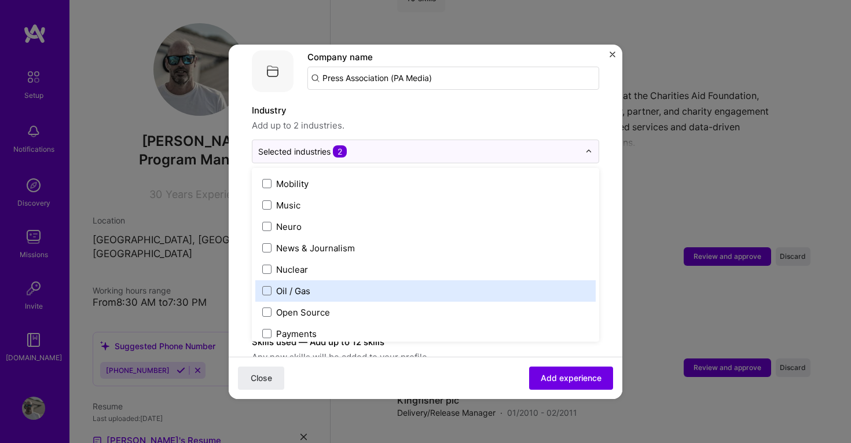
scroll to position [1872, 0]
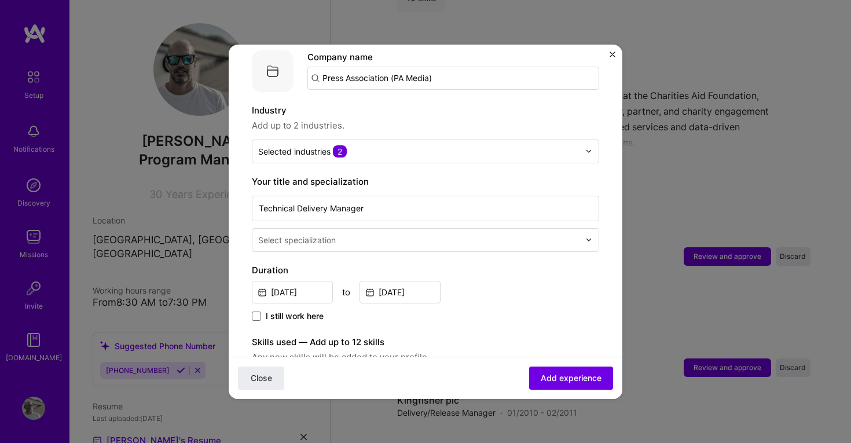
click at [611, 50] on form "Adding suggested job This job is suggested based on your LinkedIn, resume or A.…" at bounding box center [426, 406] width 394 height 921
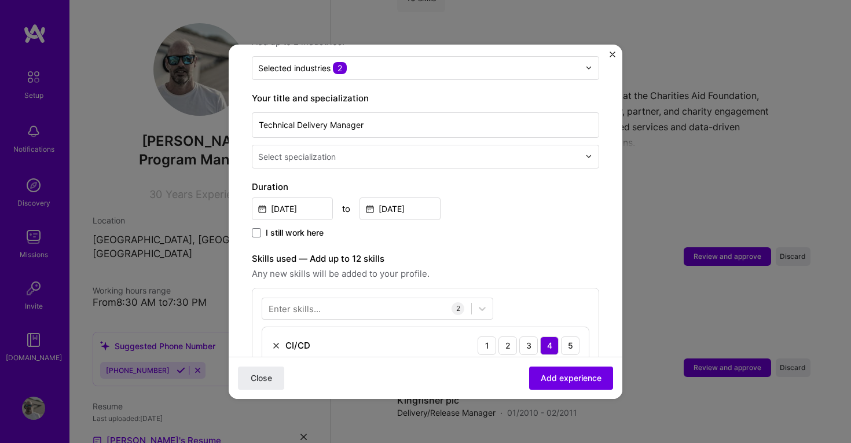
scroll to position [205, 0]
click at [467, 151] on input "text" at bounding box center [420, 157] width 324 height 12
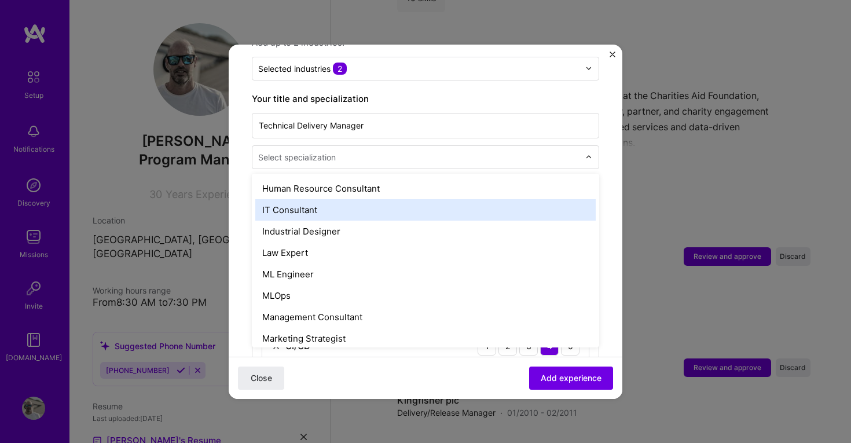
scroll to position [808, 0]
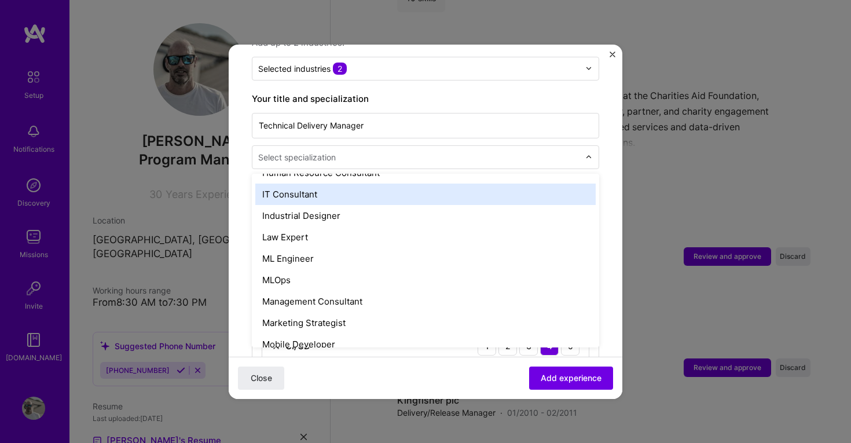
drag, startPoint x: 421, startPoint y: 193, endPoint x: 421, endPoint y: 174, distance: 18.5
click at [421, 174] on div "AI Architect AI Engineer AI Product Manager AI Researcher Algorithms Engineer A…" at bounding box center [425, 261] width 347 height 174
click at [421, 184] on div "IT Consultant" at bounding box center [425, 194] width 340 height 21
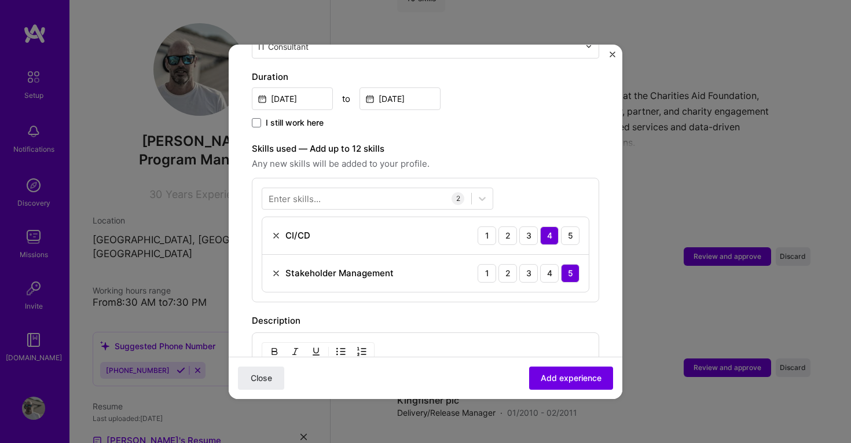
scroll to position [317, 0]
click at [352, 187] on div at bounding box center [366, 196] width 209 height 19
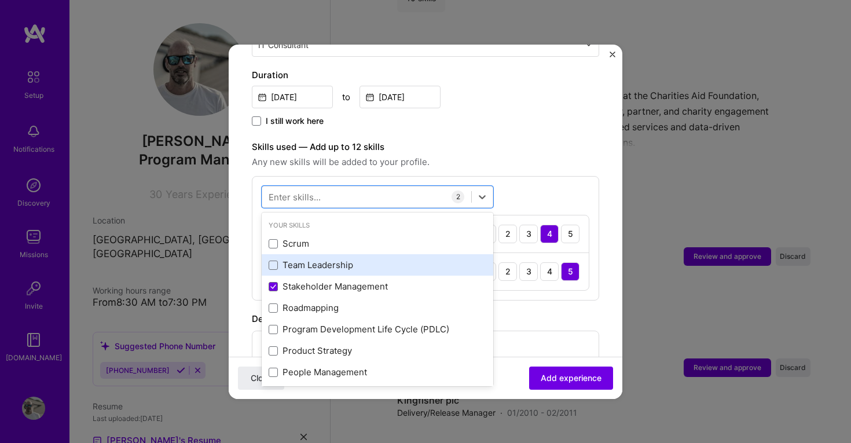
click at [285, 259] on div "Team Leadership" at bounding box center [378, 265] width 218 height 12
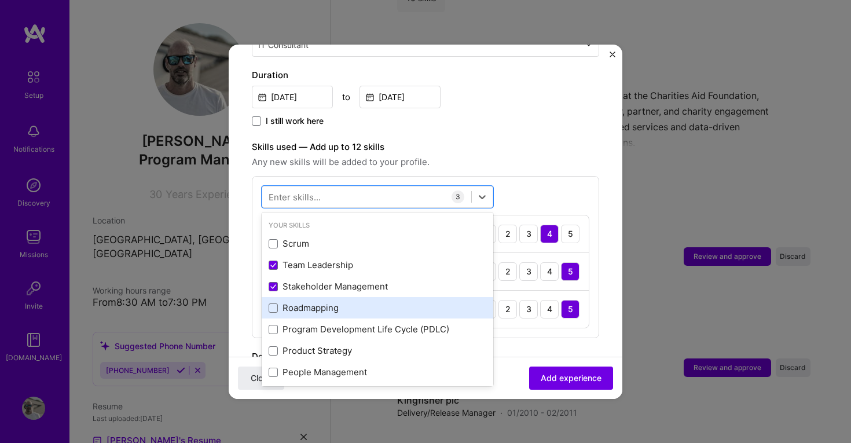
click at [293, 302] on div "Roadmapping" at bounding box center [378, 308] width 218 height 12
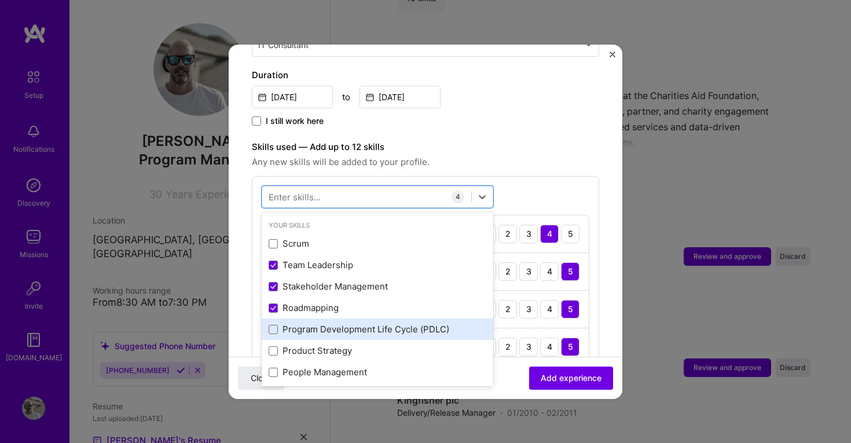
click at [295, 323] on div "Program Development Life Cycle (PDLC)" at bounding box center [378, 329] width 218 height 12
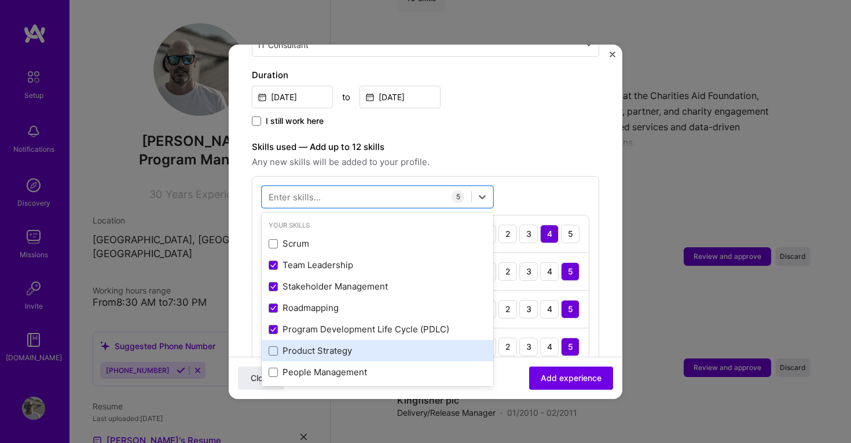
click at [295, 344] on div "Product Strategy" at bounding box center [378, 350] width 218 height 12
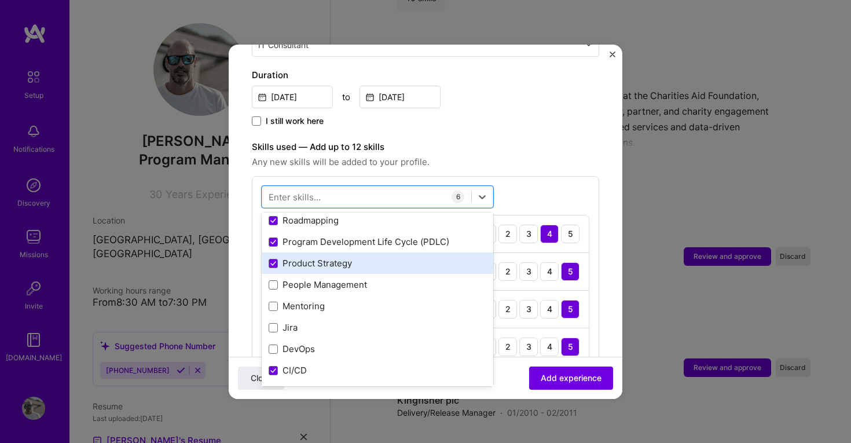
scroll to position [108, 0]
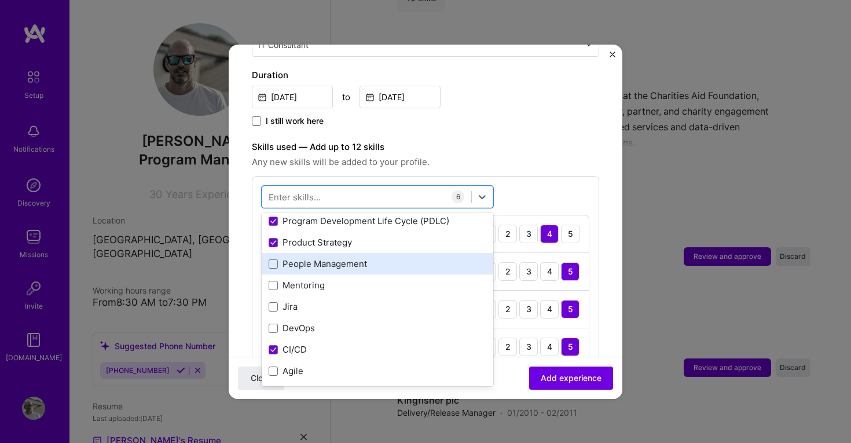
click at [298, 258] on div "People Management" at bounding box center [378, 264] width 218 height 12
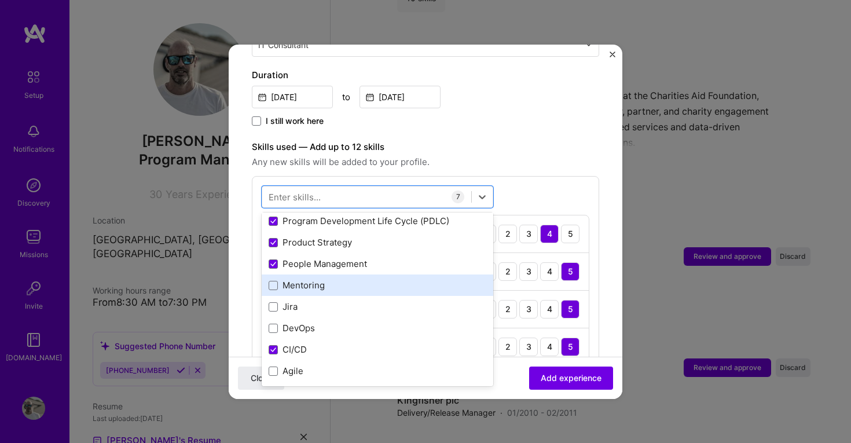
click at [298, 279] on div "Mentoring" at bounding box center [378, 285] width 218 height 12
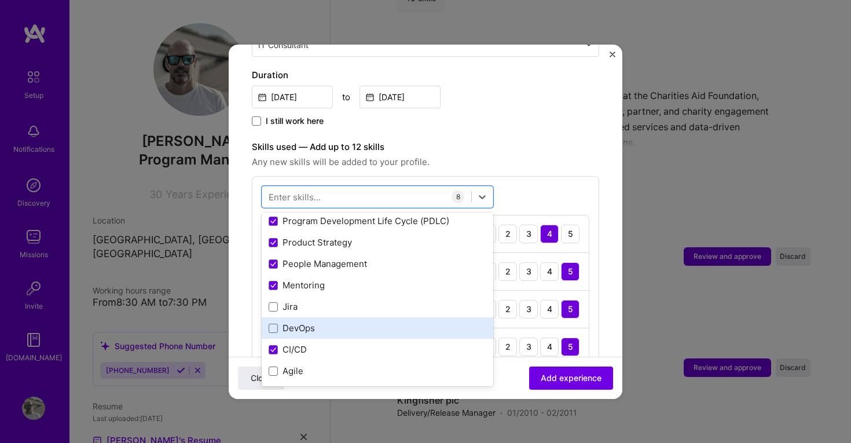
click at [294, 322] on div "DevOps" at bounding box center [378, 328] width 218 height 12
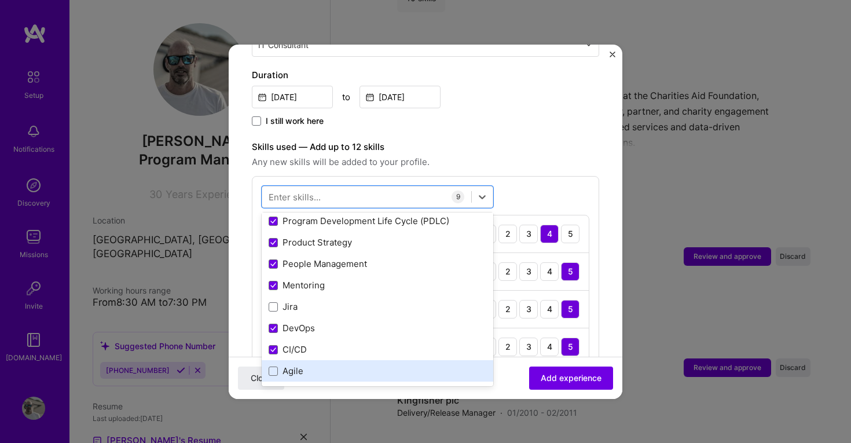
click at [292, 365] on div "Agile" at bounding box center [378, 371] width 218 height 12
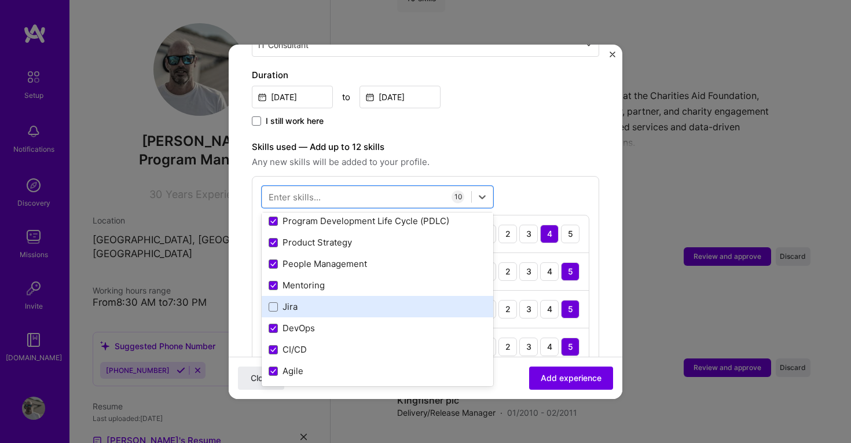
click at [280, 300] on div "Jira" at bounding box center [378, 306] width 218 height 12
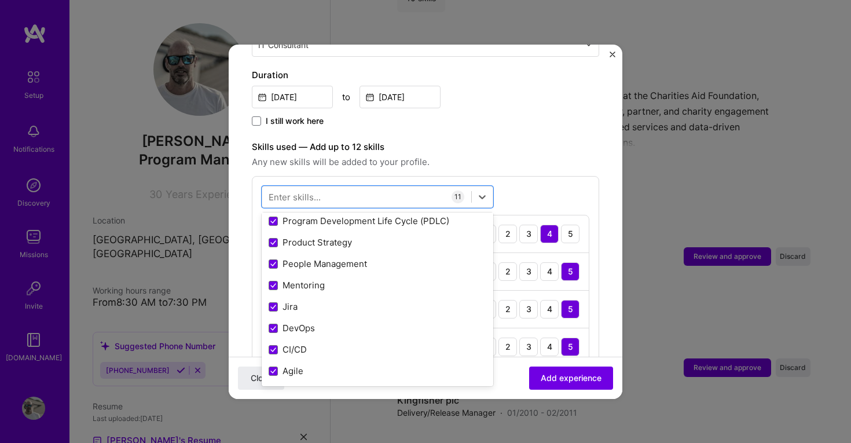
click at [556, 140] on label "Skills used — Add up to 12 skills" at bounding box center [425, 147] width 347 height 14
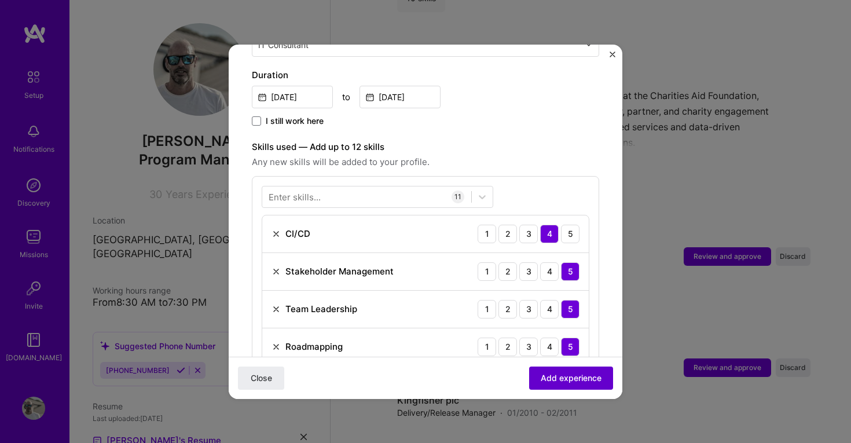
click at [573, 376] on span "Add experience" at bounding box center [571, 378] width 61 height 12
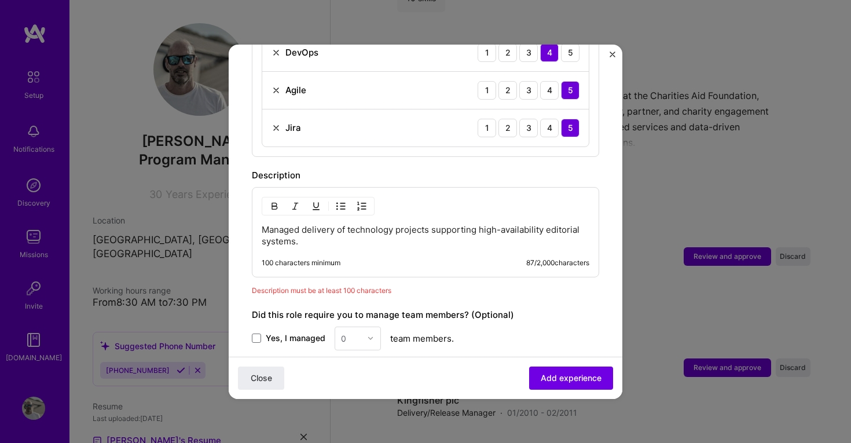
scroll to position [942, 0]
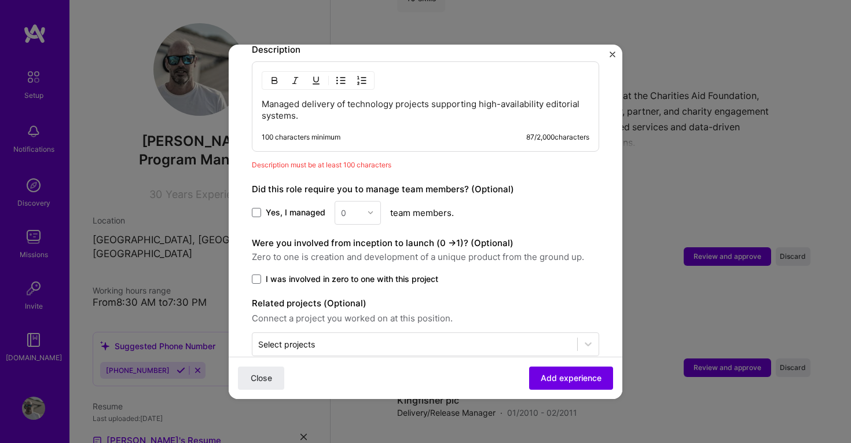
click at [368, 115] on div "Managed delivery of technology projects supporting high-availability editorial …" at bounding box center [425, 106] width 347 height 90
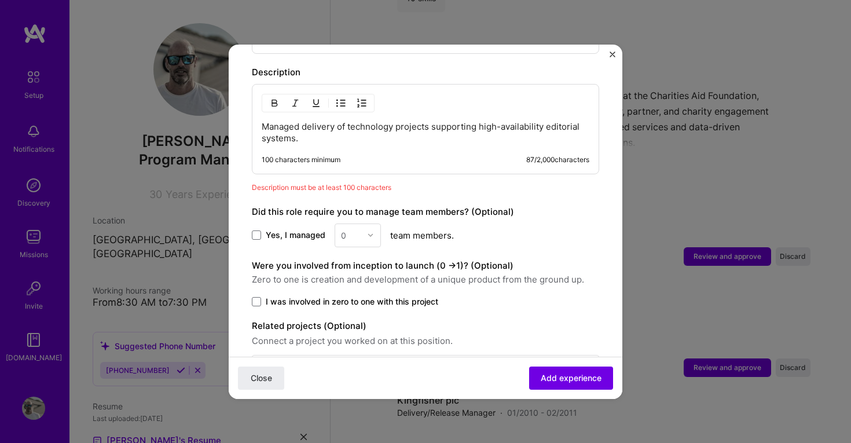
scroll to position [900, 0]
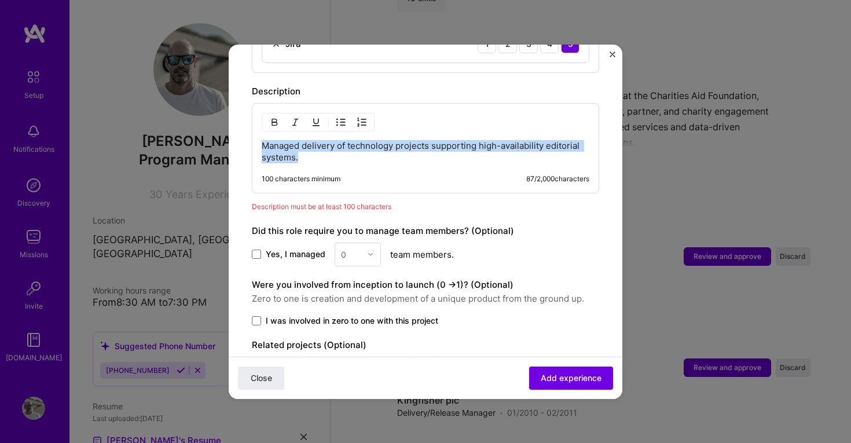
drag, startPoint x: 310, startPoint y: 144, endPoint x: 234, endPoint y: 127, distance: 77.1
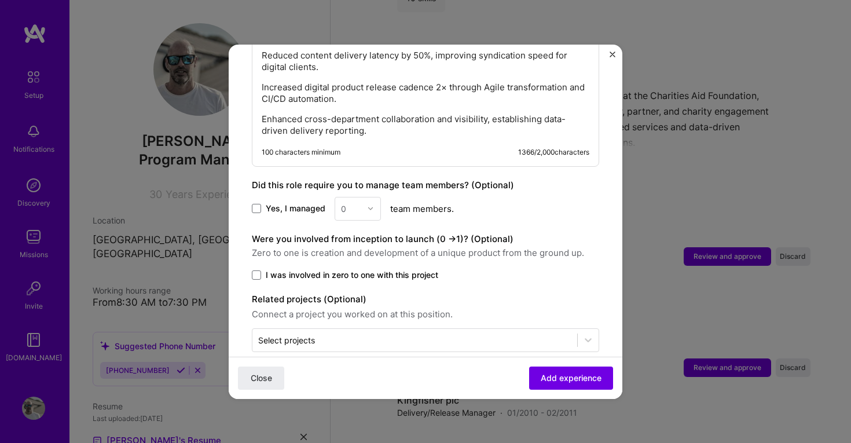
scroll to position [1327, 0]
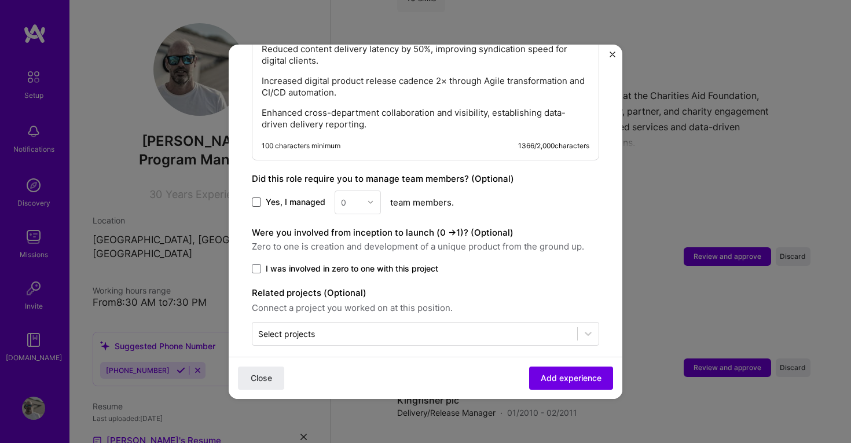
click at [258, 197] on span at bounding box center [256, 201] width 9 height 9
click at [0, 0] on input "Yes, I managed" at bounding box center [0, 0] width 0 height 0
click at [349, 196] on input "text" at bounding box center [351, 202] width 20 height 12
click at [358, 333] on div "12" at bounding box center [357, 343] width 39 height 21
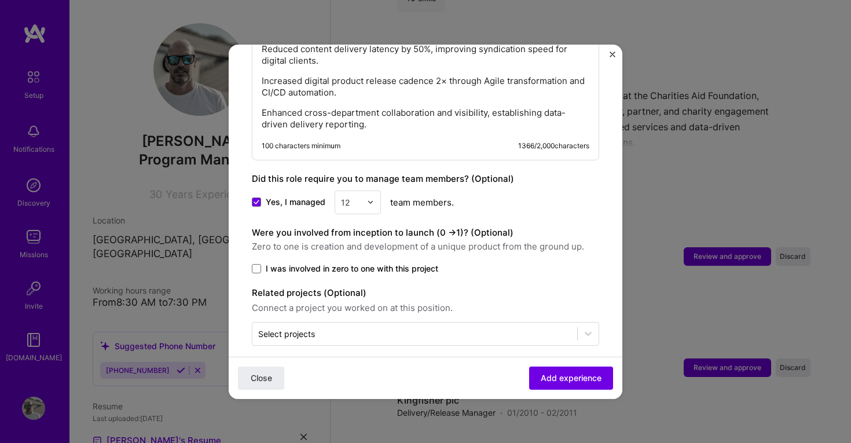
click at [257, 264] on span at bounding box center [256, 268] width 9 height 9
click at [0, 0] on input "I was involved in zero to one with this project" at bounding box center [0, 0] width 0 height 0
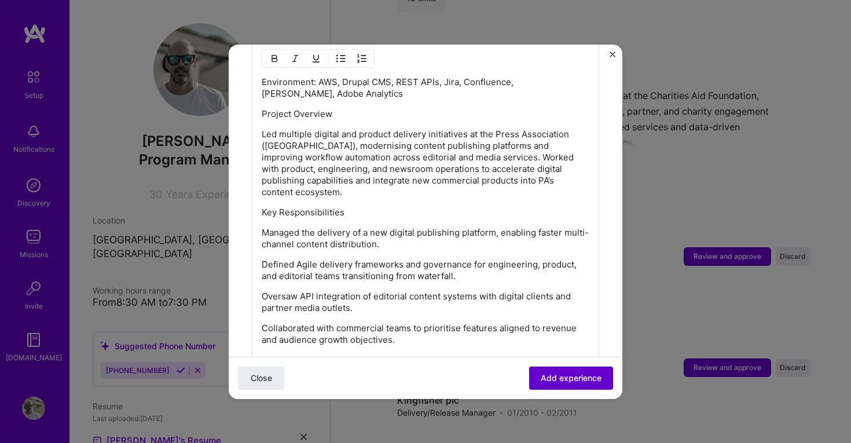
click at [559, 377] on span "Add experience" at bounding box center [571, 378] width 61 height 12
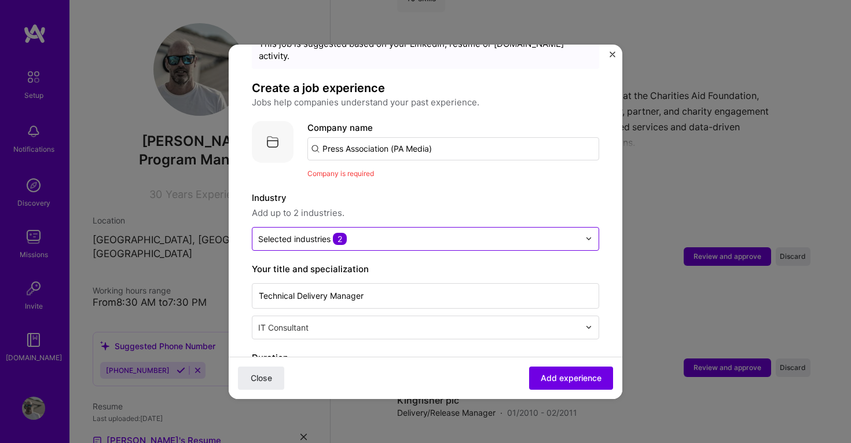
scroll to position [50, 0]
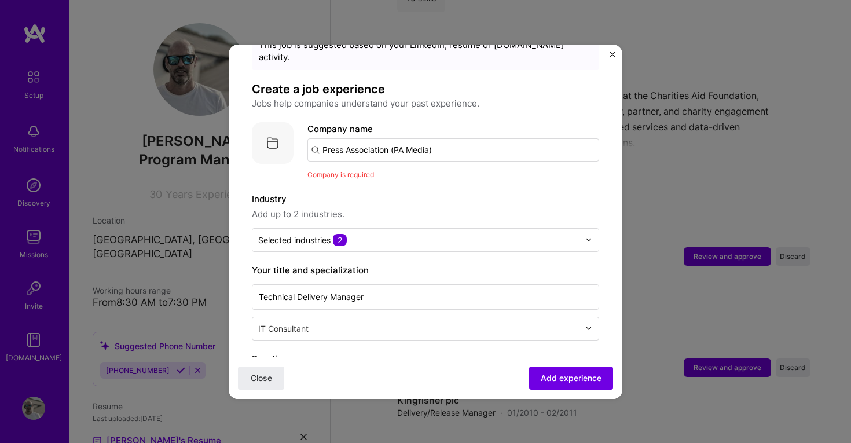
drag, startPoint x: 448, startPoint y: 137, endPoint x: 210, endPoint y: 129, distance: 238.6
click at [210, 129] on div "Adding suggested job This job is suggested based on your LinkedIn, resume or A.…" at bounding box center [425, 221] width 851 height 443
click at [317, 140] on input "text" at bounding box center [453, 149] width 292 height 23
click at [330, 140] on input "text" at bounding box center [453, 149] width 292 height 23
click at [312, 138] on input "text" at bounding box center [453, 149] width 292 height 23
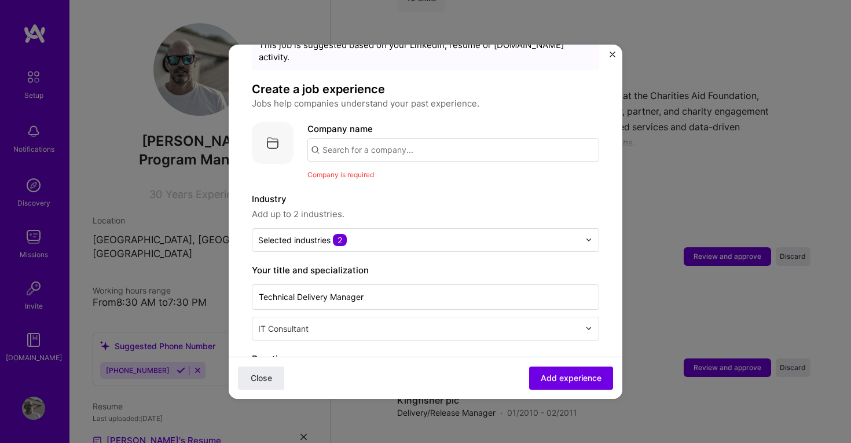
click at [335, 138] on input "text" at bounding box center [453, 149] width 292 height 23
paste input "Press Association (PA Media)"
type input "Press Association (PA Media)"
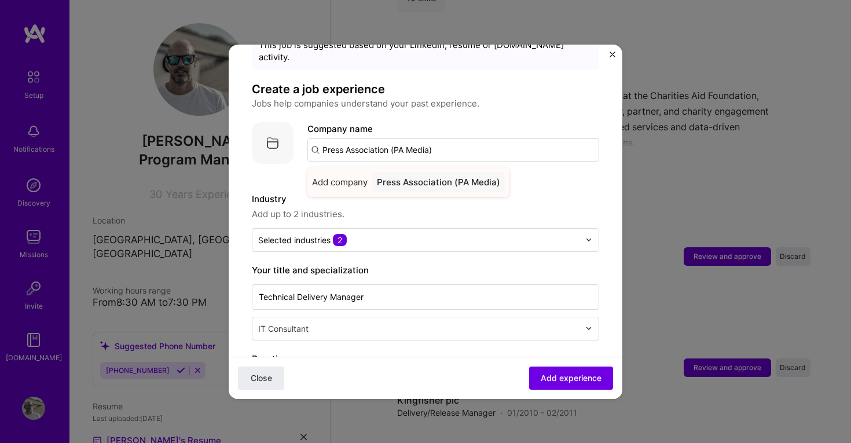
click at [412, 172] on div "Press Association (PA Media)" at bounding box center [438, 182] width 133 height 20
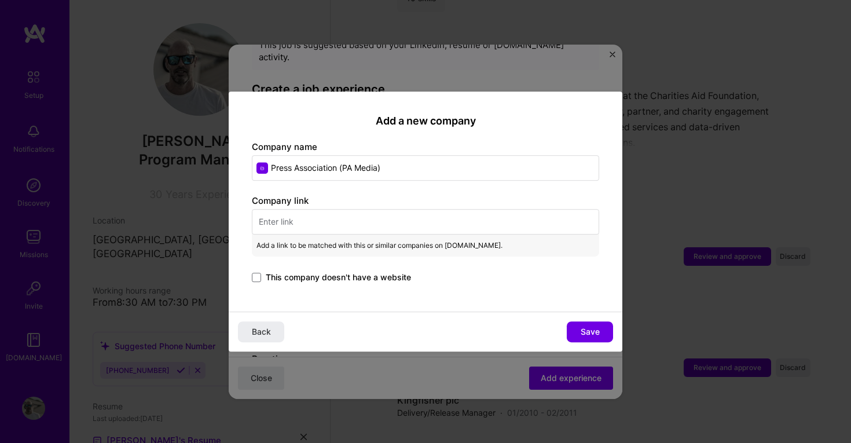
click at [348, 219] on input "text" at bounding box center [425, 221] width 347 height 25
paste input "https://pa.media/"
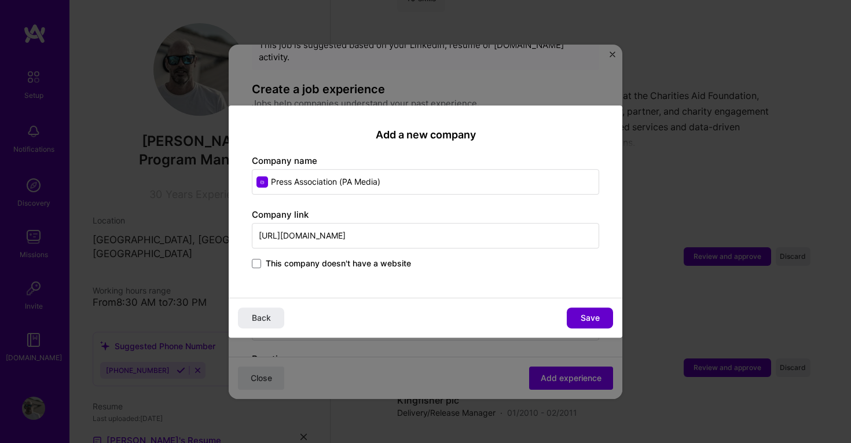
type input "https://pa.media/"
click at [589, 307] on button "Save" at bounding box center [590, 317] width 46 height 21
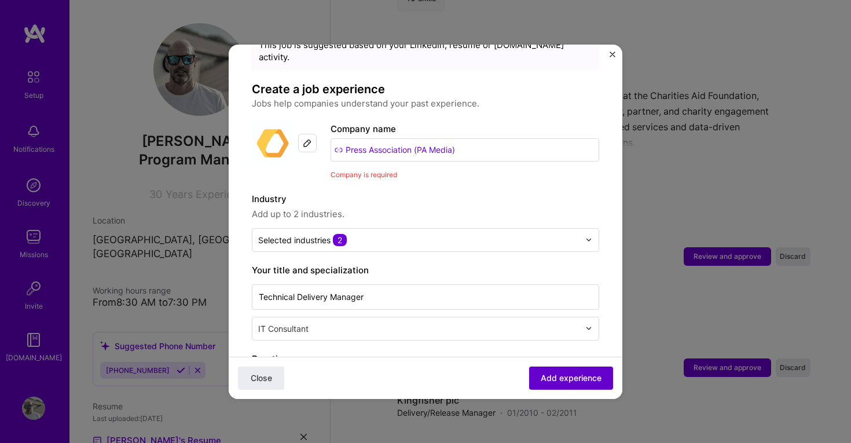
click at [575, 382] on span "Add experience" at bounding box center [571, 378] width 61 height 12
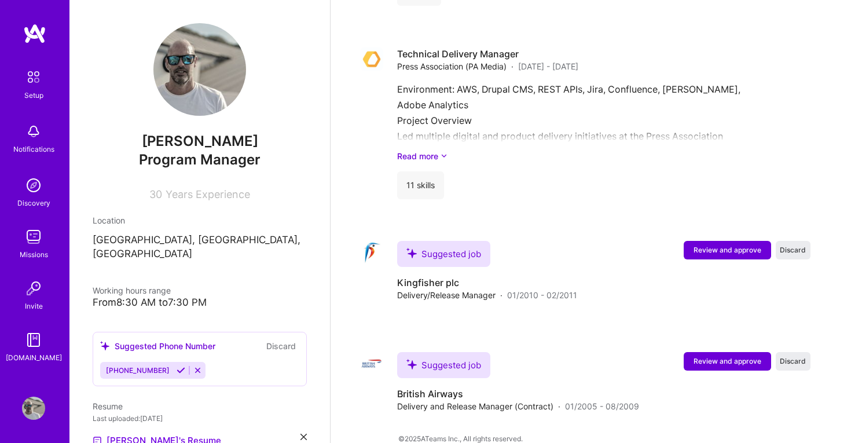
scroll to position [2419, 0]
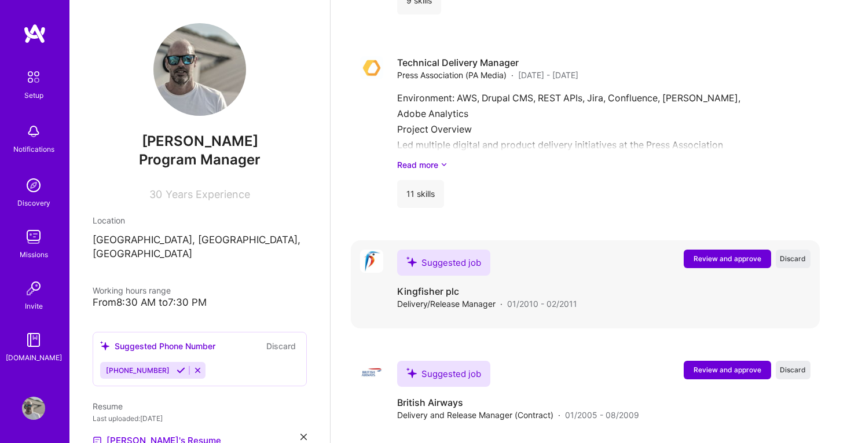
click at [707, 254] on span "Review and approve" at bounding box center [728, 259] width 68 height 10
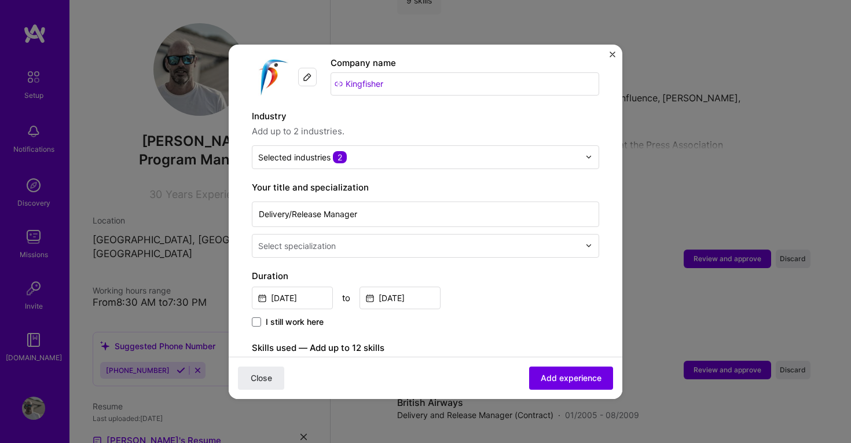
scroll to position [120, 0]
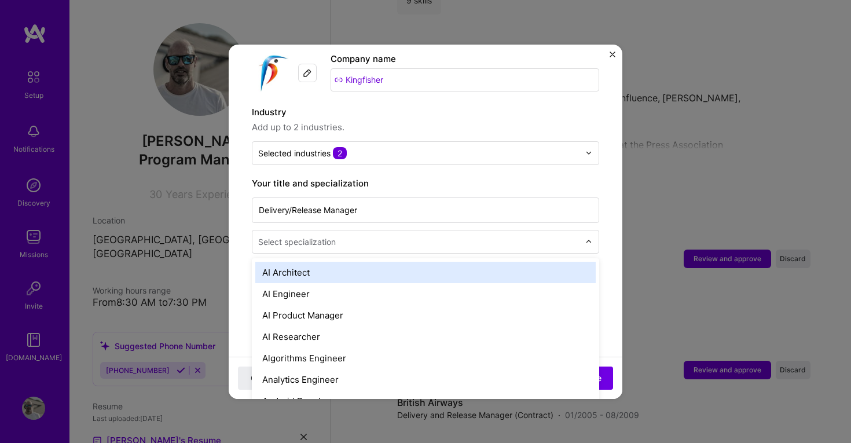
click at [366, 236] on input "text" at bounding box center [420, 242] width 324 height 12
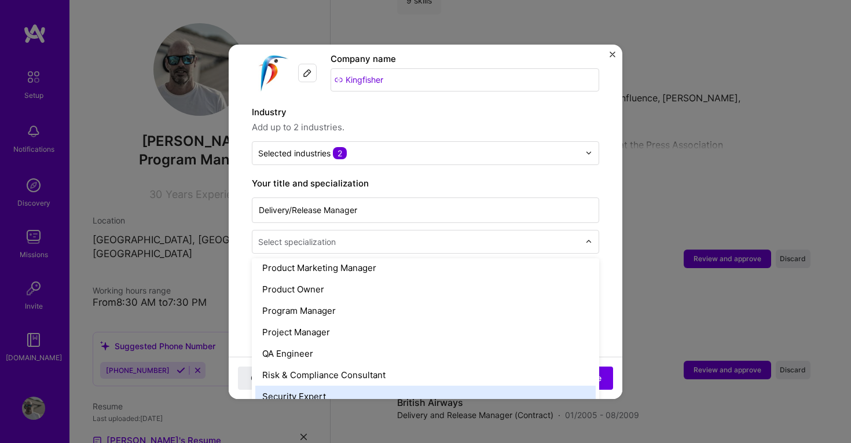
scroll to position [1095, 0]
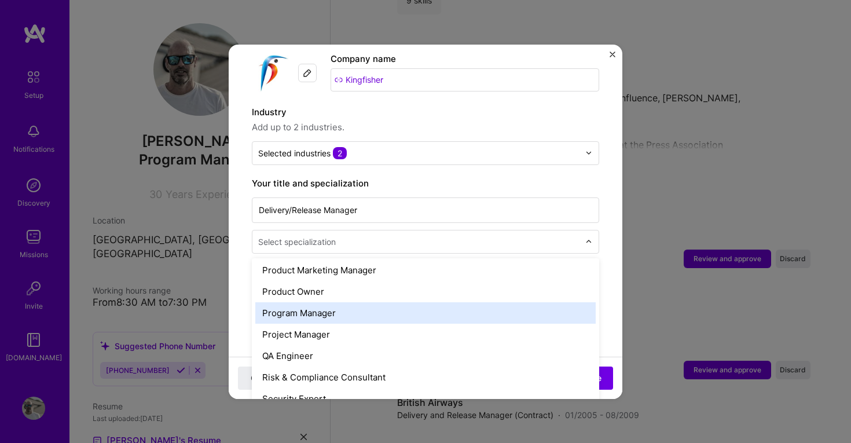
click at [390, 304] on div "Program Manager" at bounding box center [425, 312] width 340 height 21
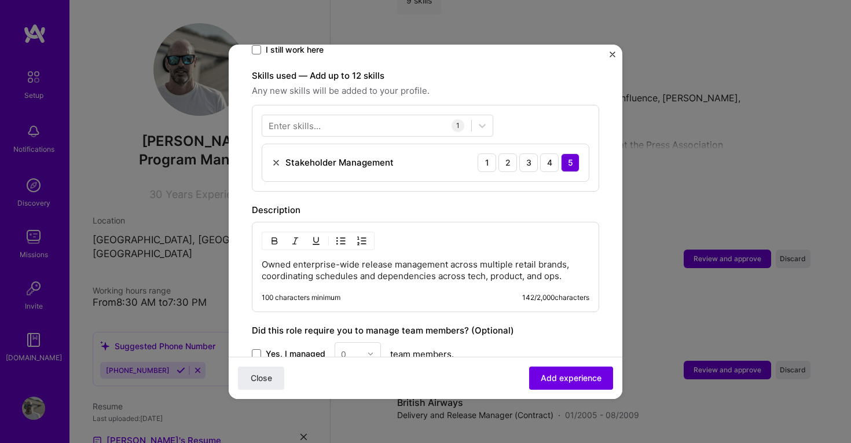
scroll to position [390, 0]
click at [560, 266] on p "Owned enterprise-wide release management across multiple retail brands, coordin…" at bounding box center [426, 268] width 328 height 23
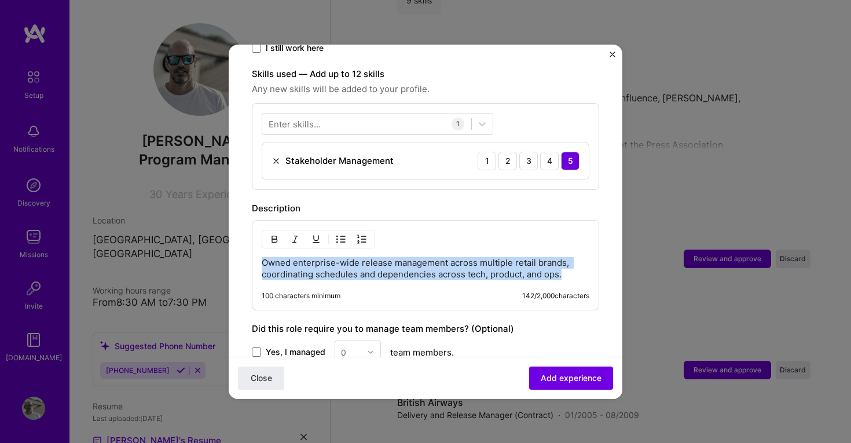
drag, startPoint x: 570, startPoint y: 262, endPoint x: 234, endPoint y: 221, distance: 337.6
click at [234, 221] on form "Adding suggested job This job is suggested based on your LinkedIn, resume or A.…" at bounding box center [426, 119] width 394 height 883
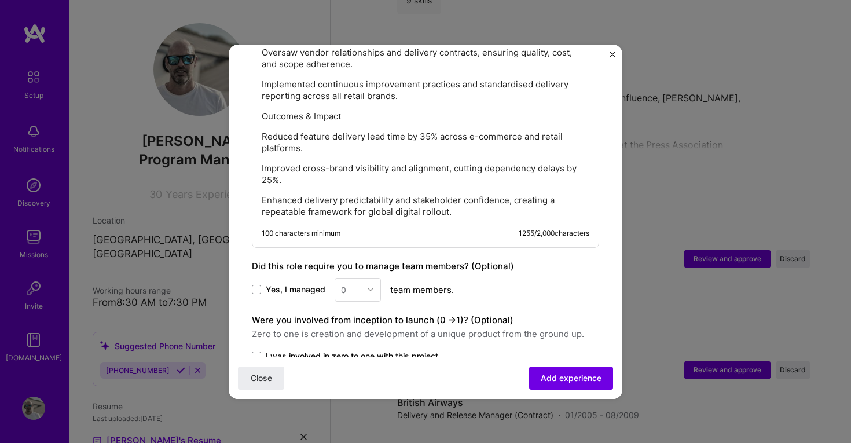
scroll to position [782, 0]
click at [261, 285] on label "Yes, I managed" at bounding box center [289, 291] width 74 height 12
click at [0, 0] on input "Yes, I managed" at bounding box center [0, 0] width 0 height 0
click at [357, 285] on input "text" at bounding box center [351, 291] width 20 height 12
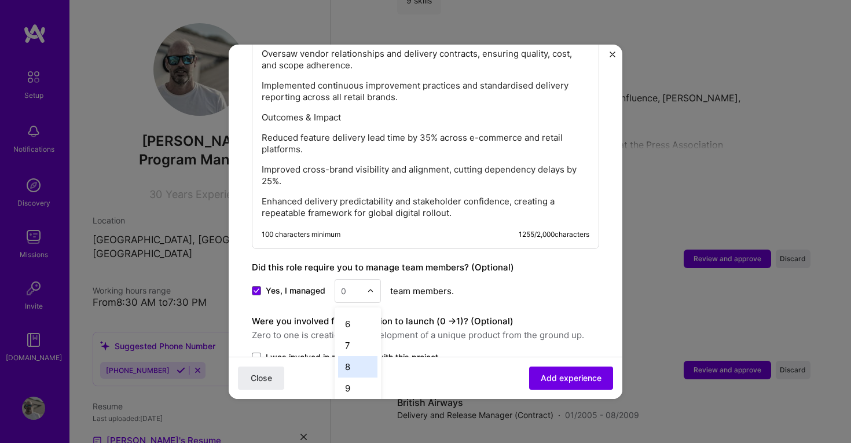
click at [354, 358] on div "8" at bounding box center [357, 366] width 39 height 21
click at [259, 353] on span at bounding box center [256, 357] width 9 height 9
click at [0, 0] on input "I was involved in zero to one with this project" at bounding box center [0, 0] width 0 height 0
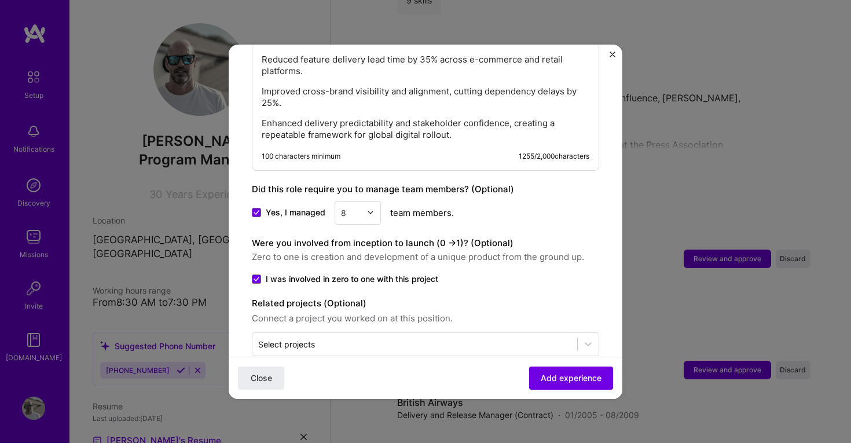
scroll to position [870, 0]
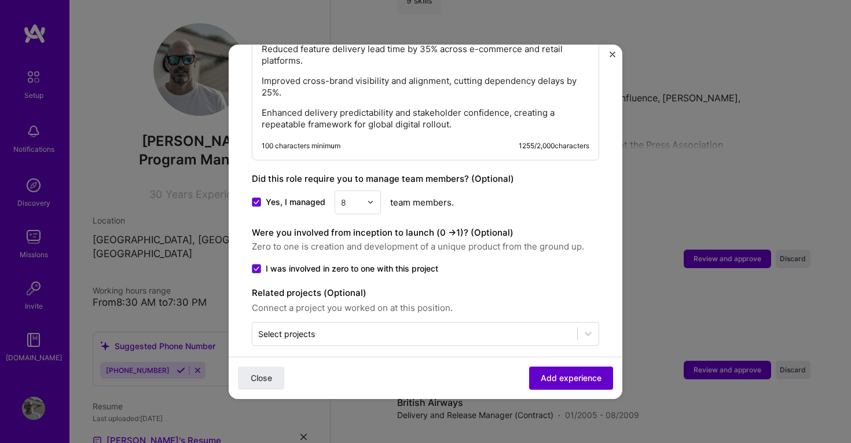
click at [569, 376] on span "Add experience" at bounding box center [571, 378] width 61 height 12
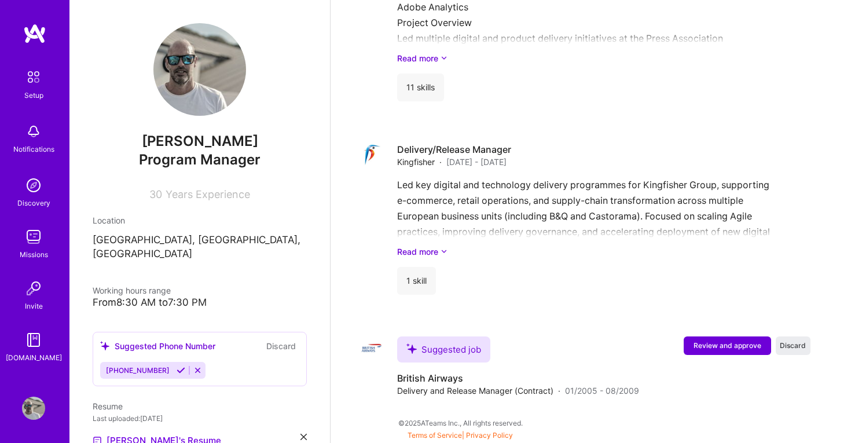
scroll to position [2501, 0]
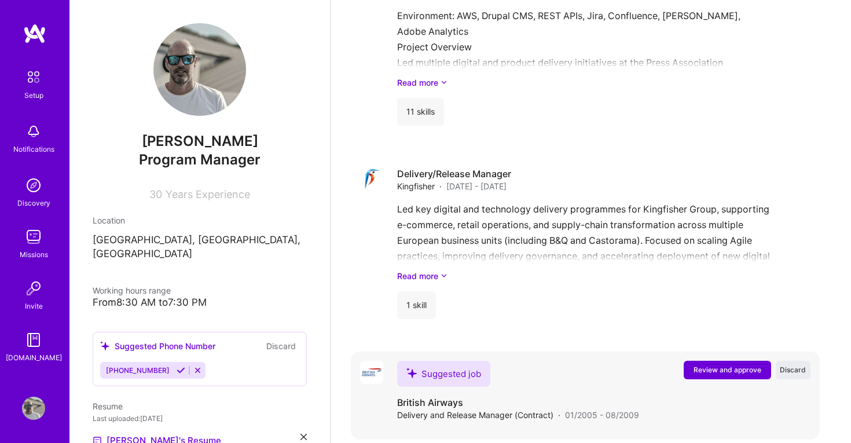
click at [717, 365] on span "Review and approve" at bounding box center [728, 370] width 68 height 10
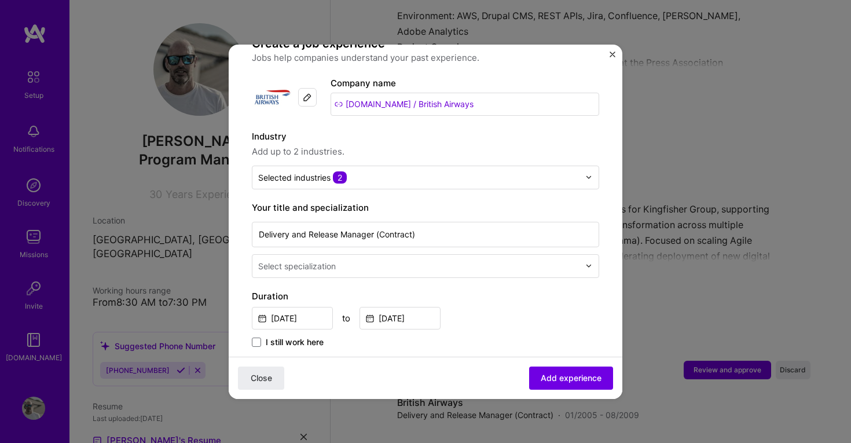
scroll to position [97, 0]
click at [454, 259] on input "text" at bounding box center [420, 265] width 324 height 12
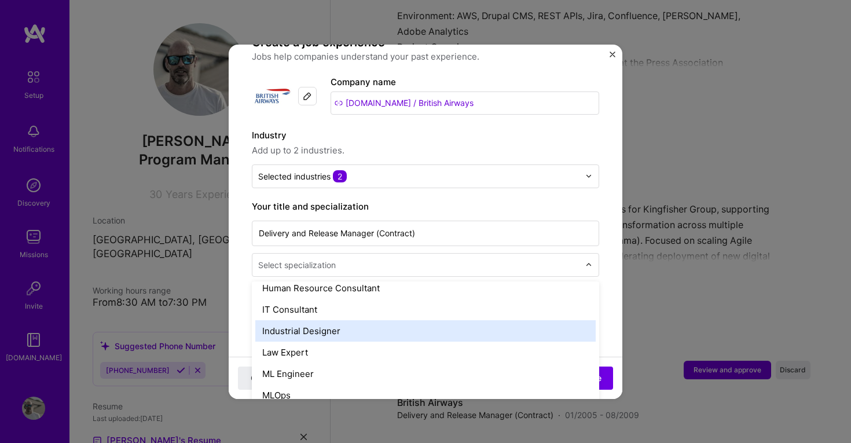
scroll to position [805, 0]
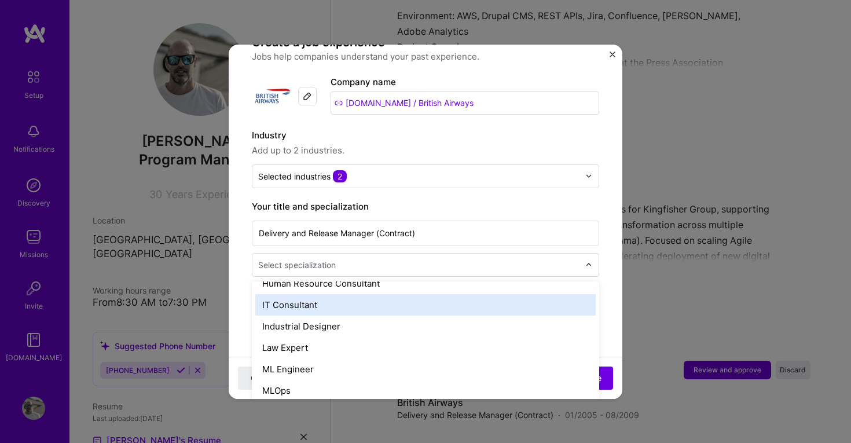
click at [438, 296] on div "IT Consultant" at bounding box center [425, 304] width 340 height 21
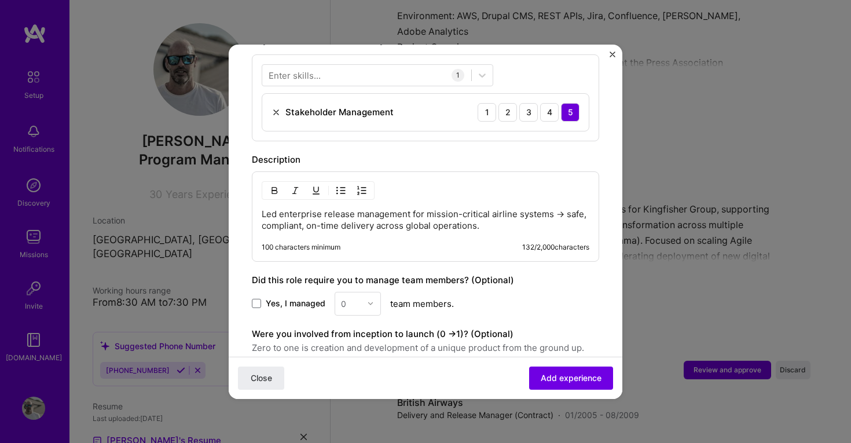
scroll to position [441, 0]
click at [490, 208] on p "Led enterprise release management for mission-critical airline systems → safe, …" at bounding box center [426, 218] width 328 height 23
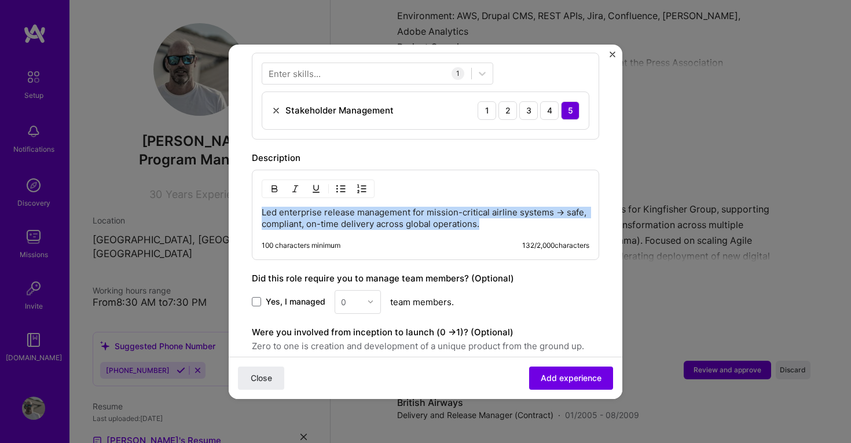
drag, startPoint x: 490, startPoint y: 211, endPoint x: 258, endPoint y: 203, distance: 231.7
click at [258, 203] on div "Led enterprise release management for mission-critical airline systems → safe, …" at bounding box center [425, 215] width 347 height 90
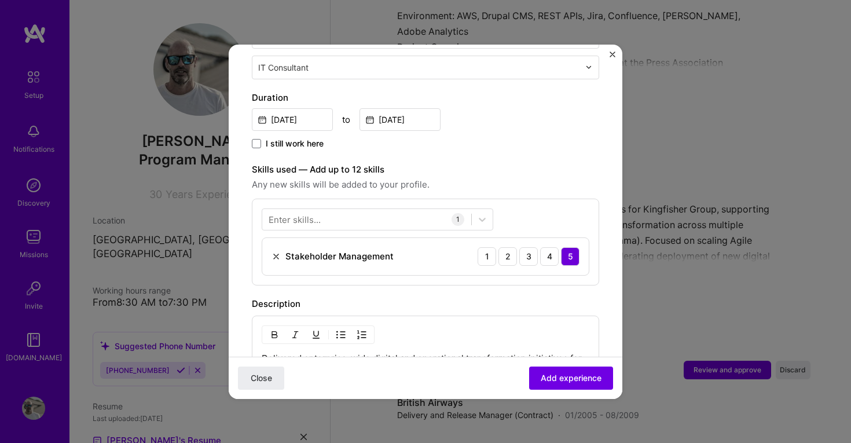
scroll to position [284, 0]
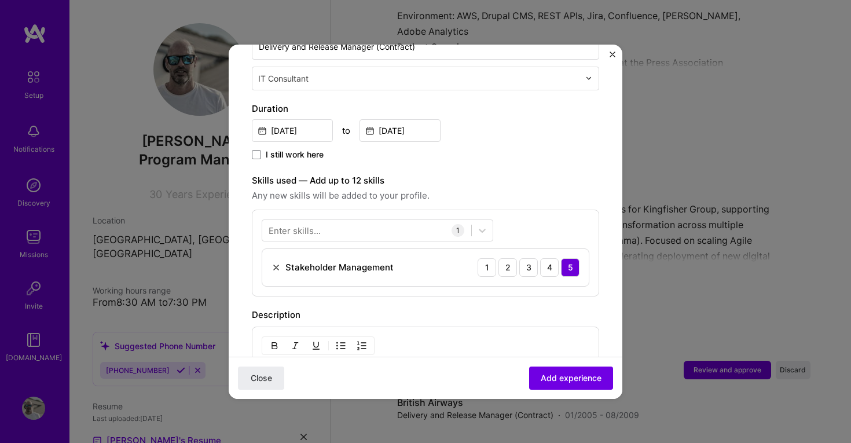
click at [305, 224] on div "Enter skills..." at bounding box center [295, 230] width 52 height 12
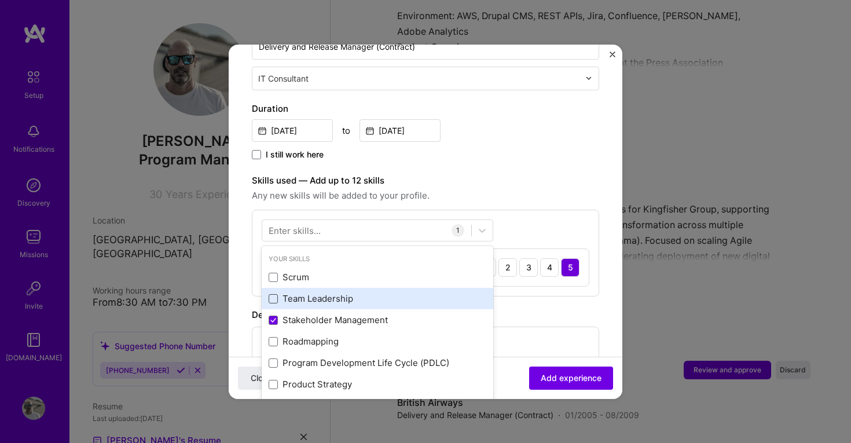
click at [276, 294] on span at bounding box center [273, 298] width 9 height 9
click at [0, 0] on input "checkbox" at bounding box center [0, 0] width 0 height 0
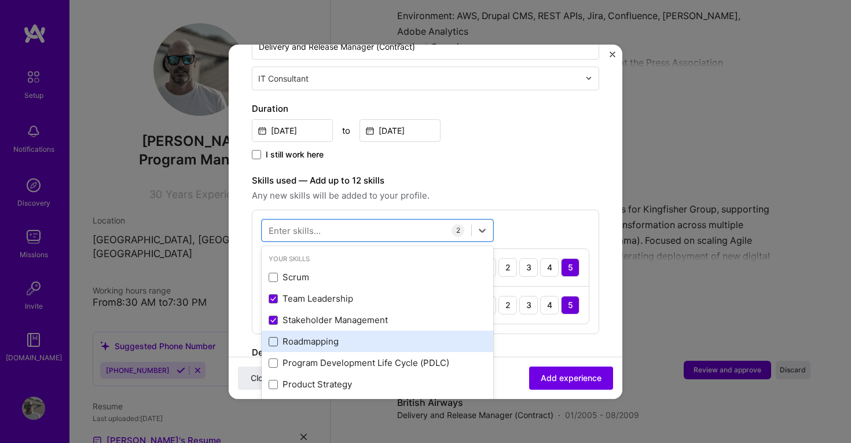
click at [272, 337] on span at bounding box center [273, 341] width 9 height 9
click at [0, 0] on input "checkbox" at bounding box center [0, 0] width 0 height 0
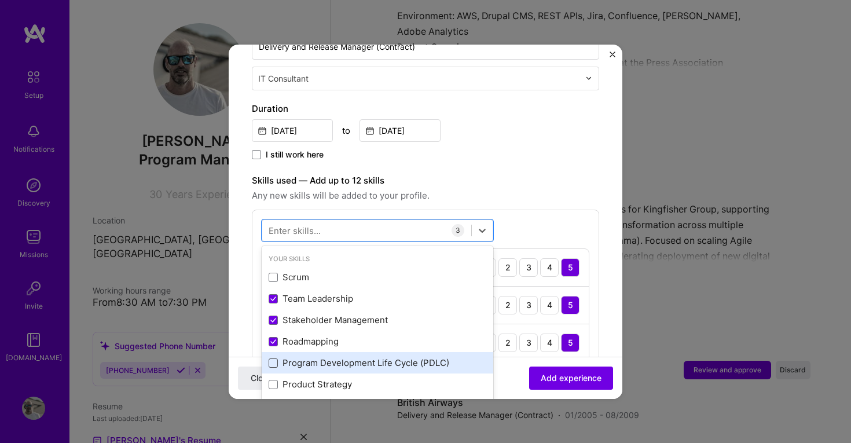
click at [276, 358] on span at bounding box center [273, 362] width 9 height 9
click at [0, 0] on input "checkbox" at bounding box center [0, 0] width 0 height 0
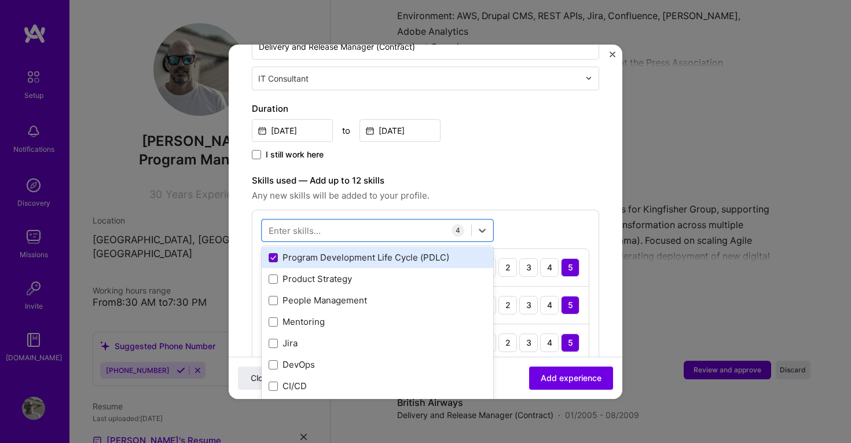
scroll to position [106, 0]
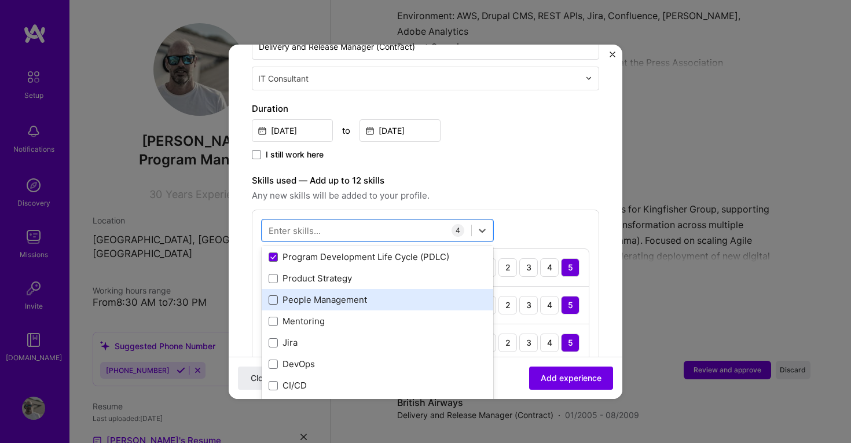
click at [273, 295] on span at bounding box center [273, 299] width 9 height 9
click at [0, 0] on input "checkbox" at bounding box center [0, 0] width 0 height 0
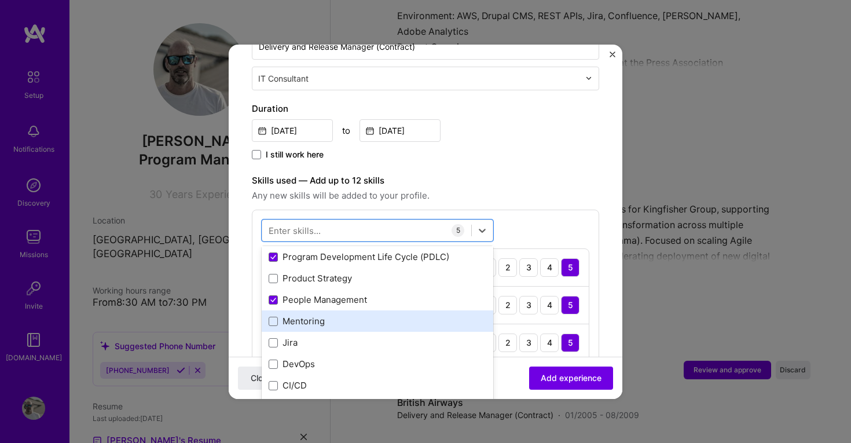
click at [273, 315] on div "Mentoring" at bounding box center [378, 321] width 218 height 12
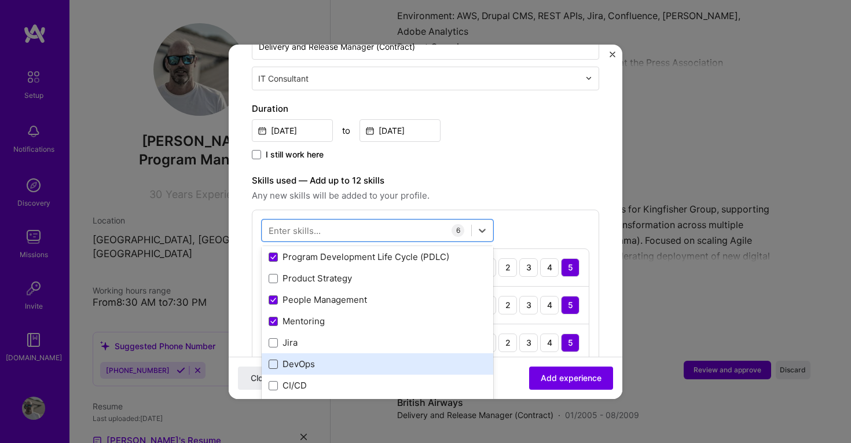
click at [273, 360] on span at bounding box center [273, 364] width 9 height 9
click at [0, 0] on input "checkbox" at bounding box center [0, 0] width 0 height 0
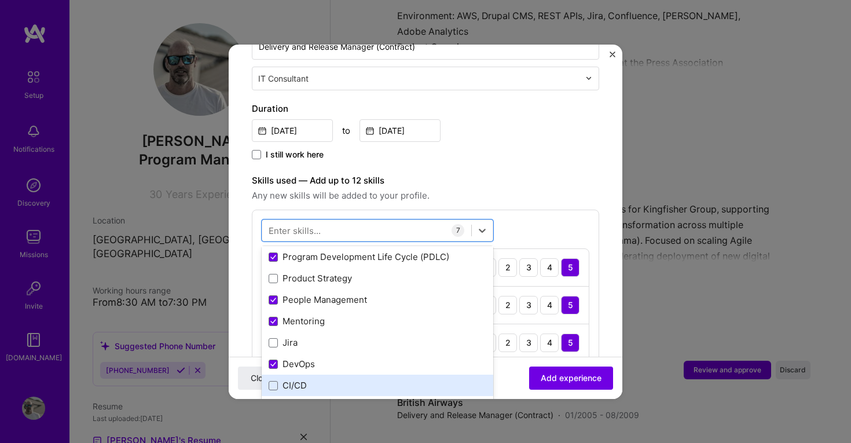
click at [273, 379] on div "CI/CD" at bounding box center [378, 385] width 218 height 12
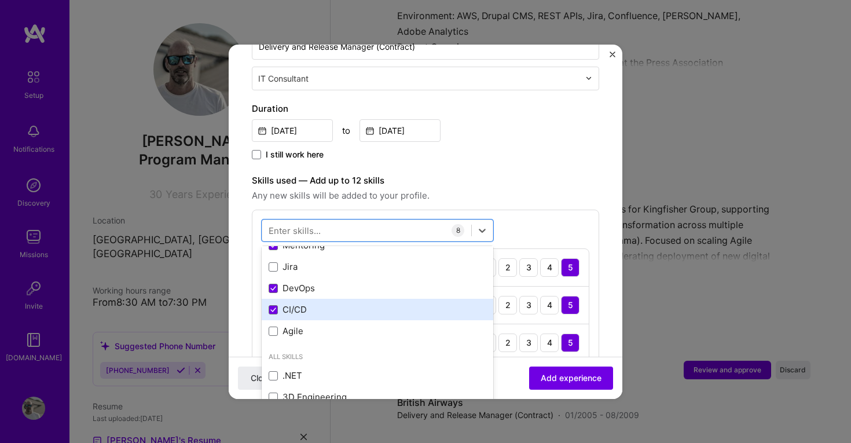
scroll to position [184, 0]
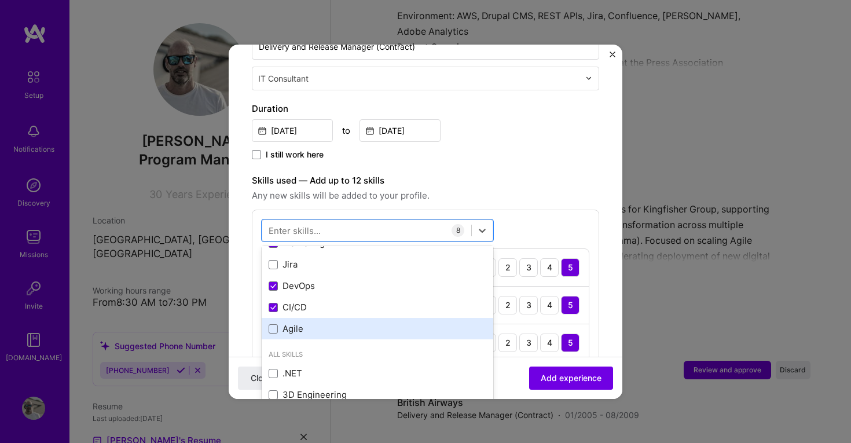
click at [277, 322] on div "Agile" at bounding box center [378, 328] width 218 height 12
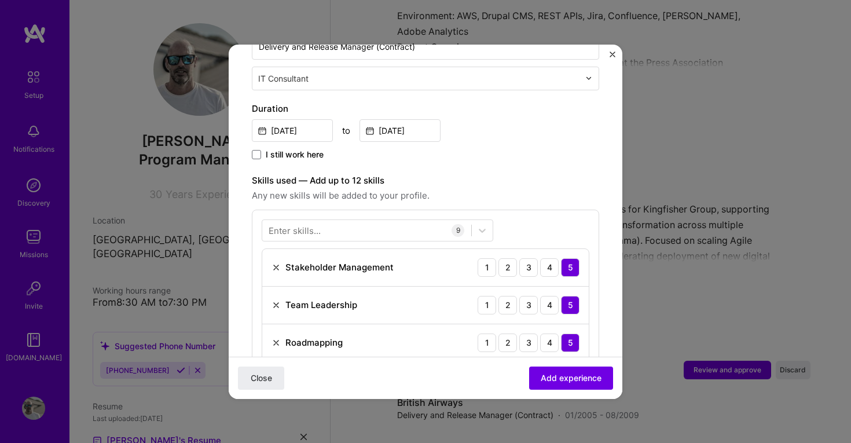
click at [518, 149] on div "I still work here" at bounding box center [425, 155] width 347 height 13
click at [557, 371] on button "Add experience" at bounding box center [571, 377] width 84 height 23
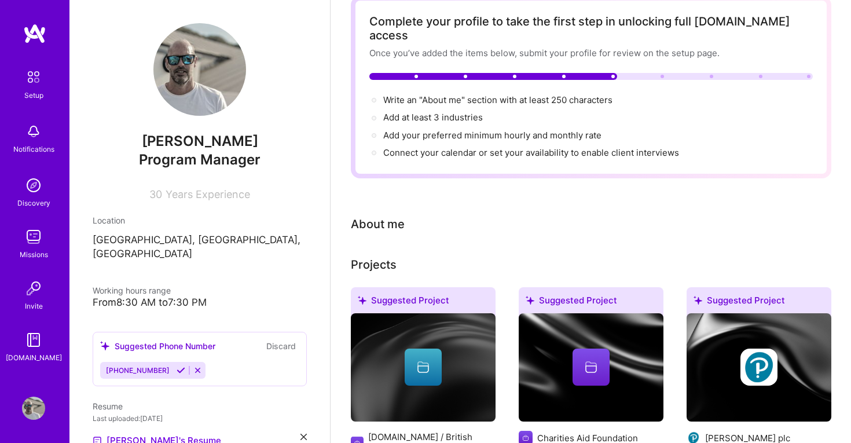
scroll to position [0, 0]
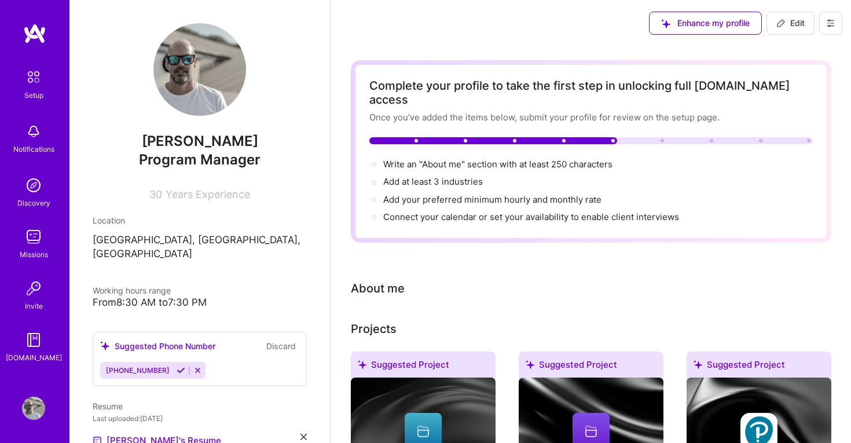
click at [663, 139] on div at bounding box center [662, 140] width 3 height 3
click at [652, 137] on div at bounding box center [590, 140] width 443 height 7
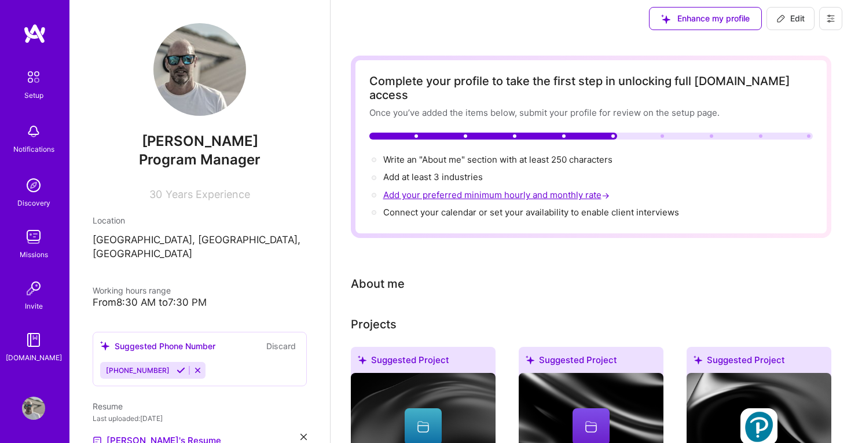
scroll to position [13, 0]
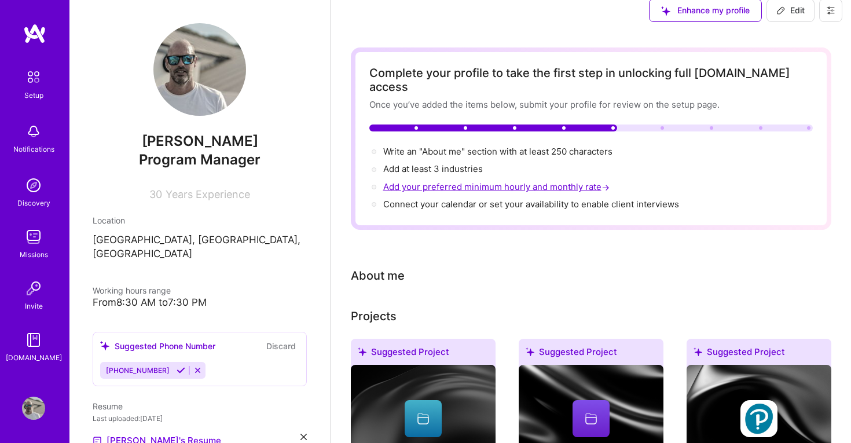
click at [453, 181] on span "Add your preferred minimum hourly and monthly rate →" at bounding box center [497, 186] width 229 height 11
select select "US"
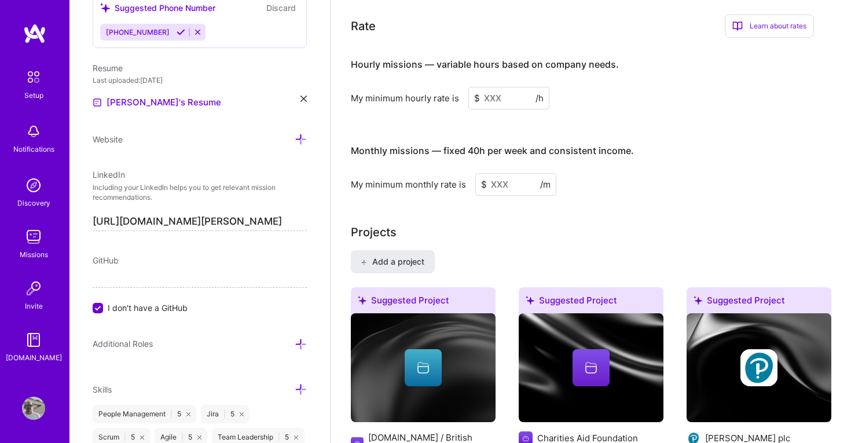
scroll to position [656, 0]
click at [504, 87] on input at bounding box center [508, 98] width 81 height 23
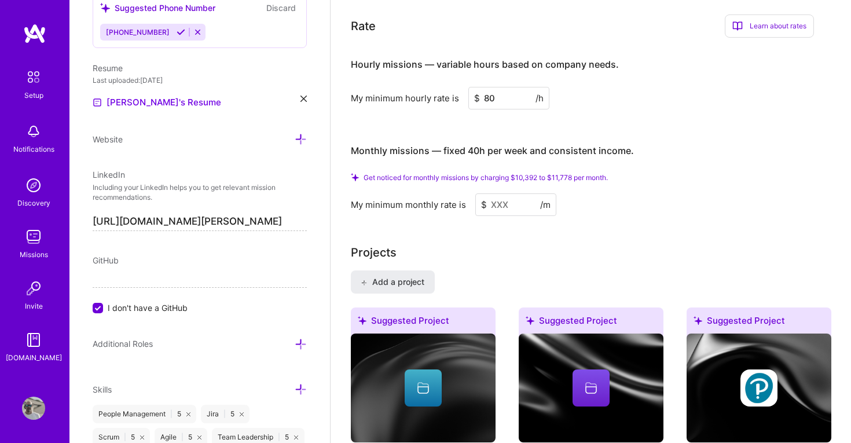
type input "80"
click at [516, 193] on input at bounding box center [515, 204] width 81 height 23
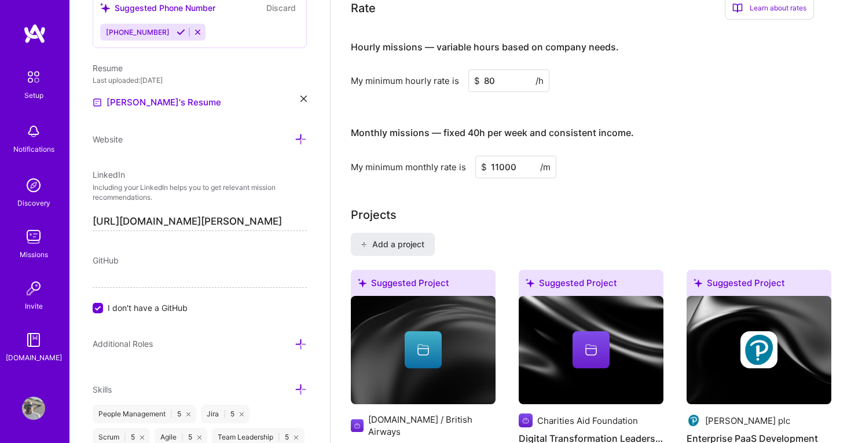
type input "11000"
click at [592, 206] on div "Projects" at bounding box center [591, 214] width 480 height 17
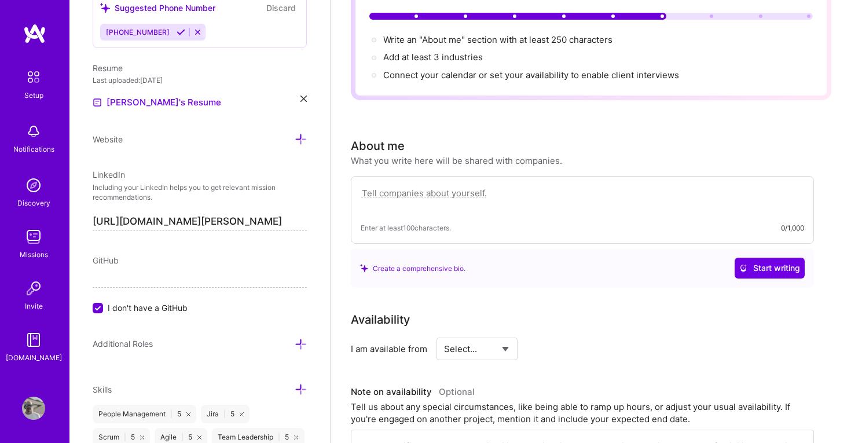
scroll to position [0, 0]
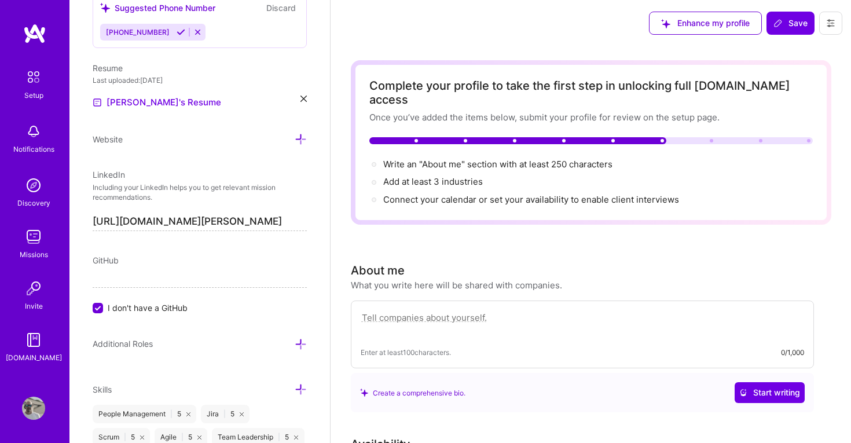
click at [555, 310] on textarea at bounding box center [582, 323] width 443 height 27
drag, startPoint x: 352, startPoint y: 256, endPoint x: 565, endPoint y: 273, distance: 213.7
click at [565, 273] on div "About me What you write here will be shared with companies." at bounding box center [582, 277] width 463 height 30
copy div "About me What you write here will be shared with companies."
click at [430, 310] on textarea at bounding box center [582, 323] width 443 height 27
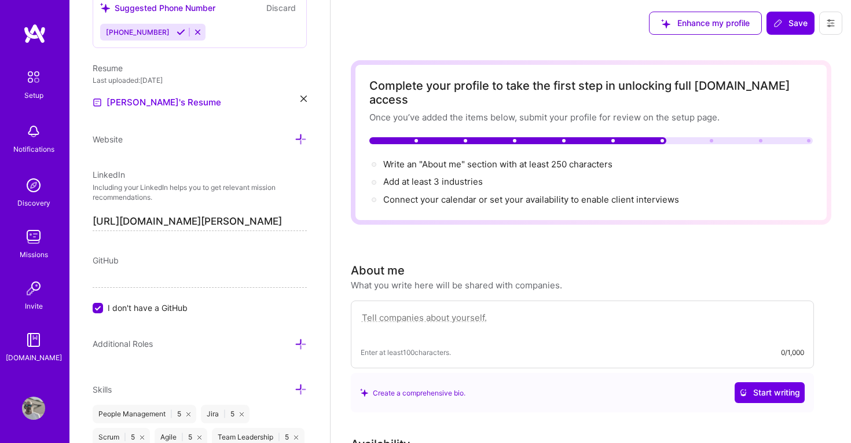
paste textarea "I’m a Delivery and Programme Manager with 15+ years’ experience building and le…"
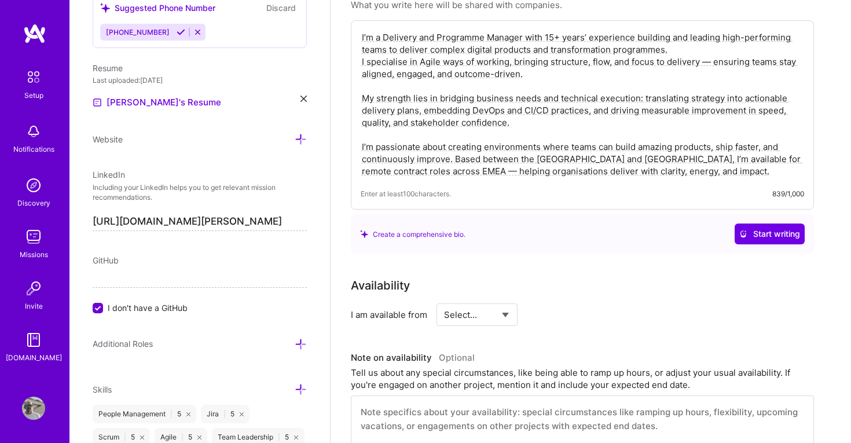
scroll to position [301, 0]
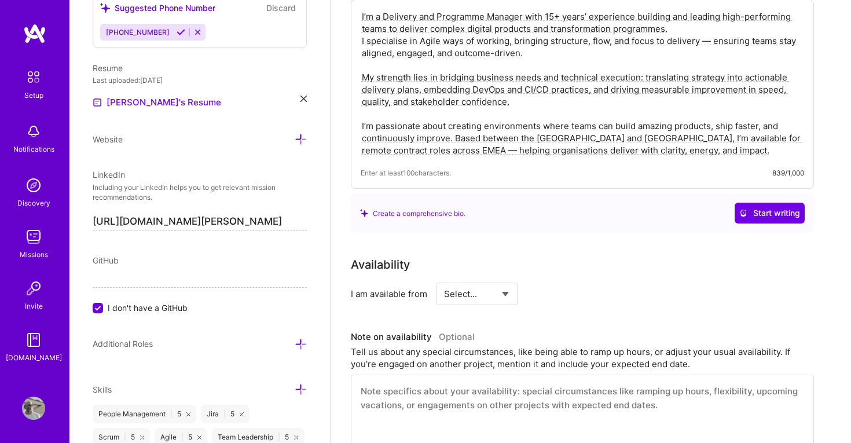
type textarea "I’m a Delivery and Programme Manager with 15+ years’ experience building and le…"
click at [505, 281] on select "Select... Right Now Future Date Not Available" at bounding box center [477, 294] width 67 height 30
select select "Right Now"
click at [444, 279] on select "Select... Right Now Future Date Not Available" at bounding box center [477, 294] width 67 height 30
click at [539, 283] on div "Select... Right Now Future Date Not Available for h/week" at bounding box center [526, 294] width 181 height 23
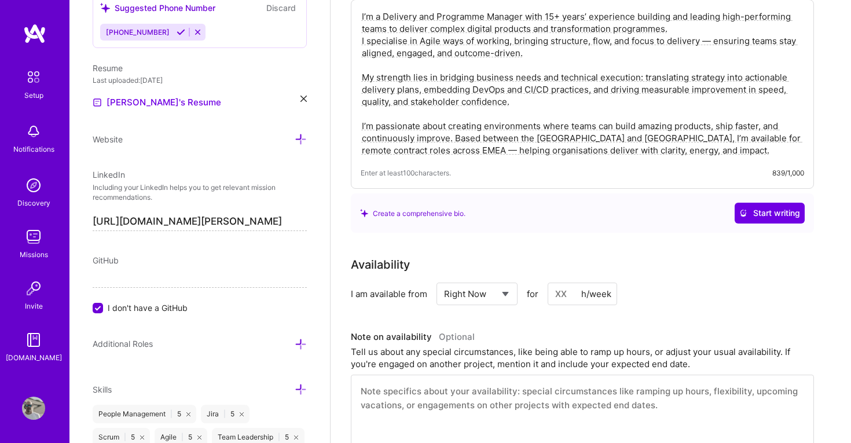
click at [569, 283] on input at bounding box center [582, 294] width 69 height 23
click at [592, 288] on div "h/week" at bounding box center [596, 294] width 30 height 12
click at [567, 283] on input at bounding box center [582, 294] width 69 height 23
click at [643, 283] on div "I am available from Select... Right Now Future Date Not Available for 80 h/week" at bounding box center [582, 294] width 463 height 23
click at [654, 302] on div "Availability I am available from Select... Right Now Future Date Not Available …" at bounding box center [591, 353] width 480 height 194
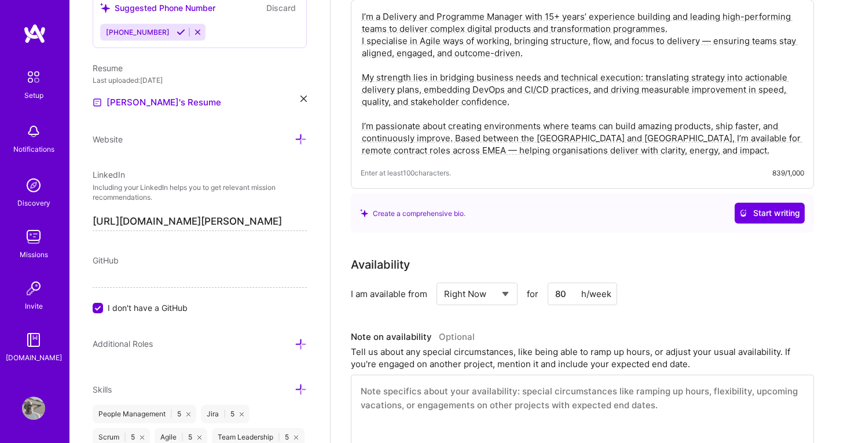
click at [572, 283] on input "80" at bounding box center [582, 294] width 69 height 23
type input "80"
click at [650, 283] on div "I am available from Select... Right Now Future Date Not Available for 80 h/week" at bounding box center [582, 294] width 463 height 23
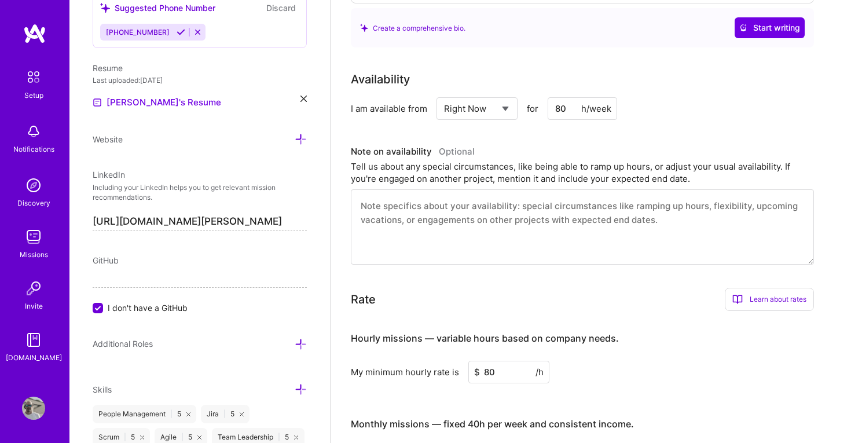
scroll to position [0, 0]
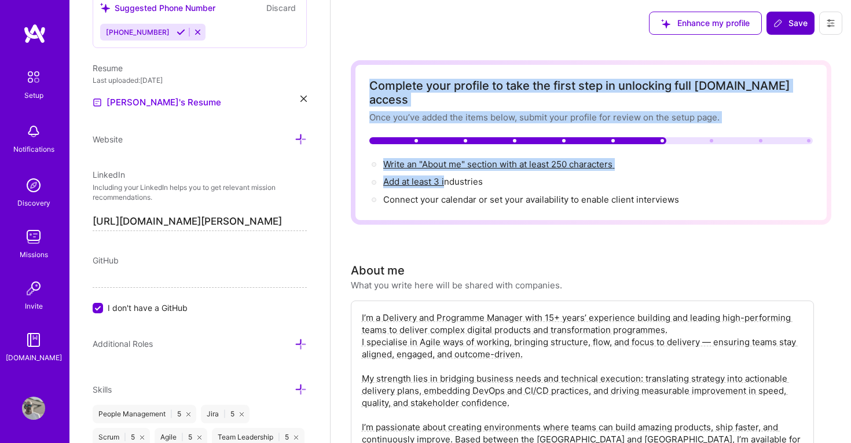
drag, startPoint x: 445, startPoint y: 166, endPoint x: 800, endPoint y: 30, distance: 380.3
click at [432, 176] on span "Add at least 3 industries →" at bounding box center [438, 181] width 110 height 11
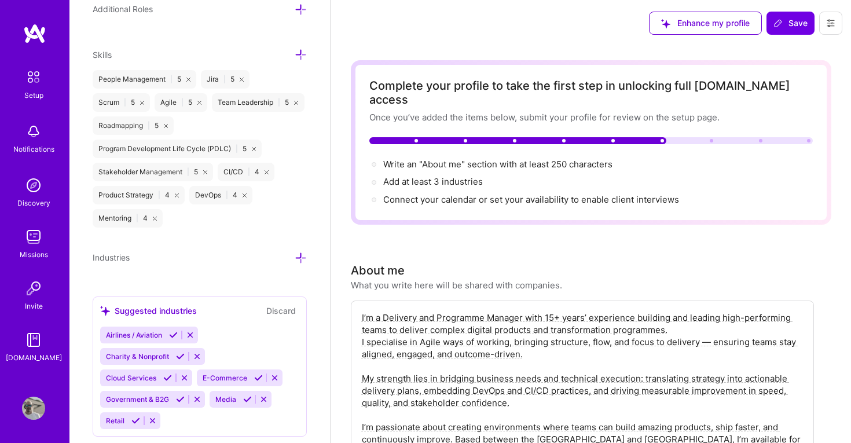
scroll to position [889, 0]
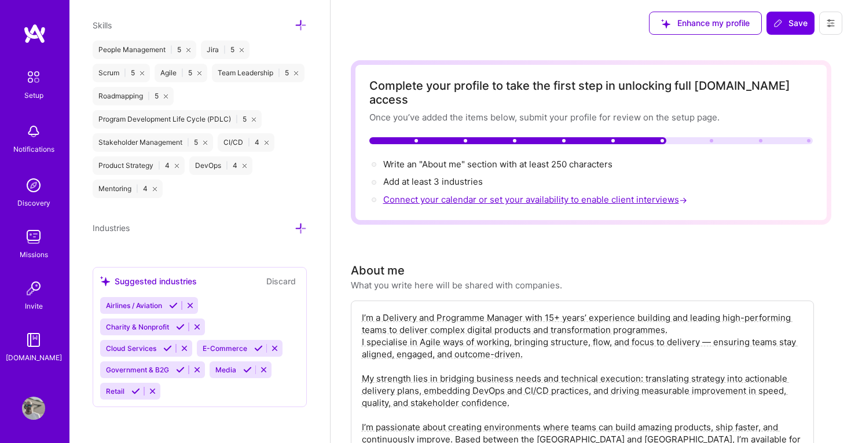
click at [435, 194] on span "Connect your calendar or set your availability to enable client interviews →" at bounding box center [536, 199] width 306 height 11
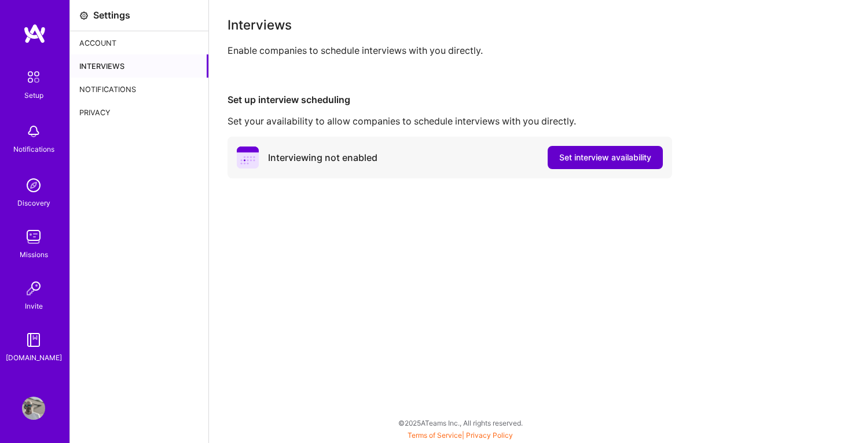
click at [588, 160] on span "Set interview availability" at bounding box center [605, 158] width 92 height 12
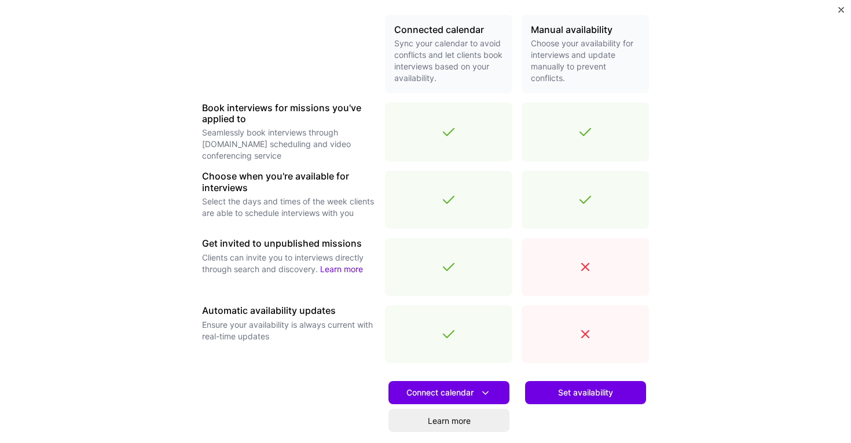
scroll to position [271, 0]
click at [443, 395] on span "Connect calendar" at bounding box center [448, 393] width 85 height 12
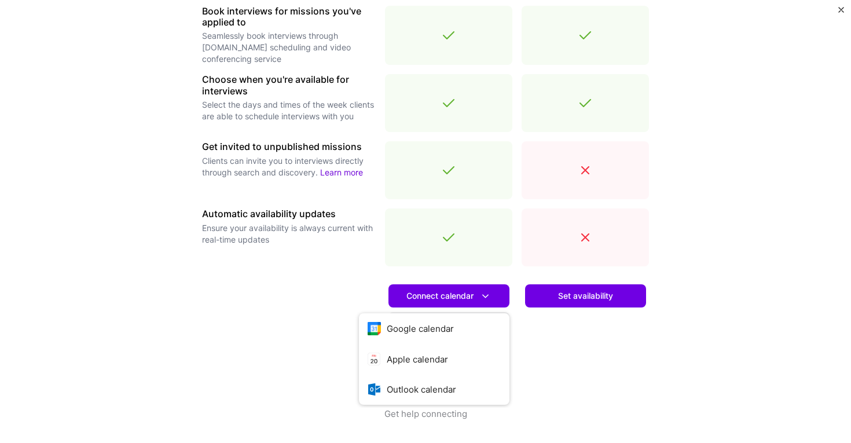
scroll to position [367, 0]
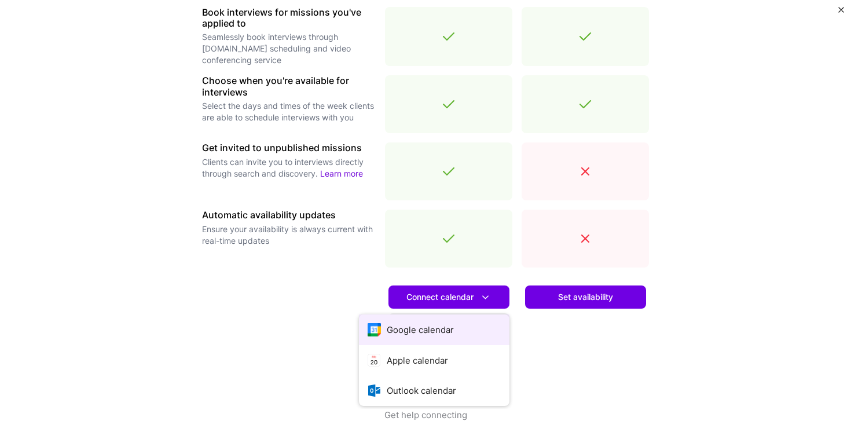
click at [429, 330] on button "Google calendar" at bounding box center [434, 329] width 151 height 31
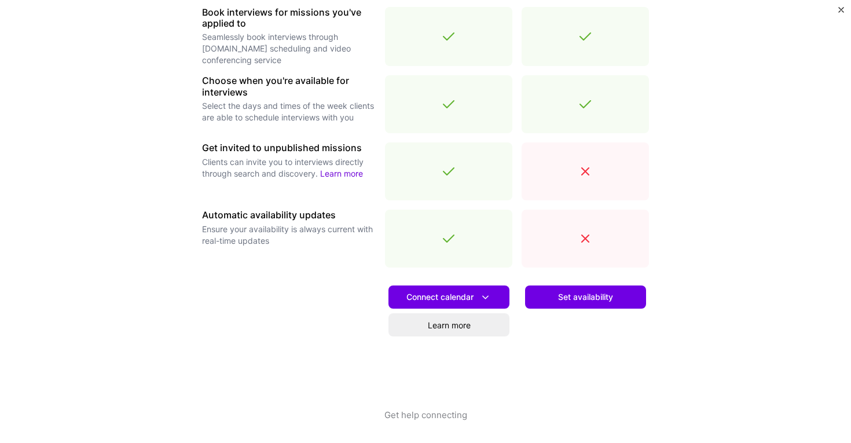
click at [548, 380] on div "Set availability" at bounding box center [585, 343] width 127 height 132
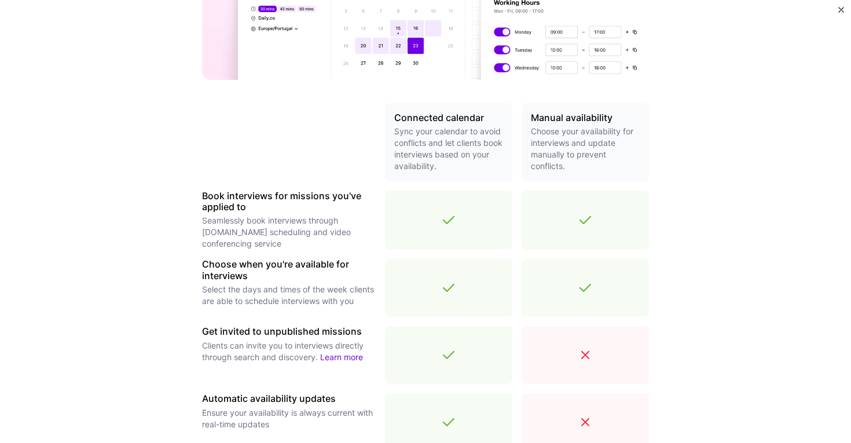
scroll to position [256, 0]
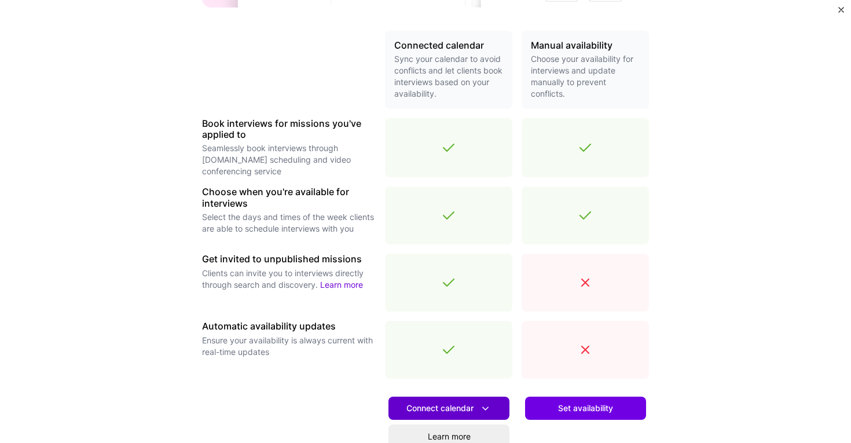
click at [480, 405] on icon at bounding box center [485, 408] width 12 height 12
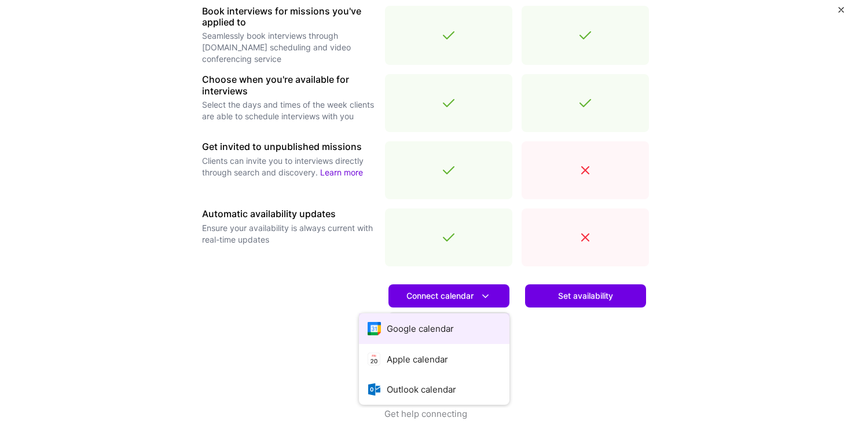
click at [419, 329] on button "Google calendar" at bounding box center [434, 328] width 151 height 31
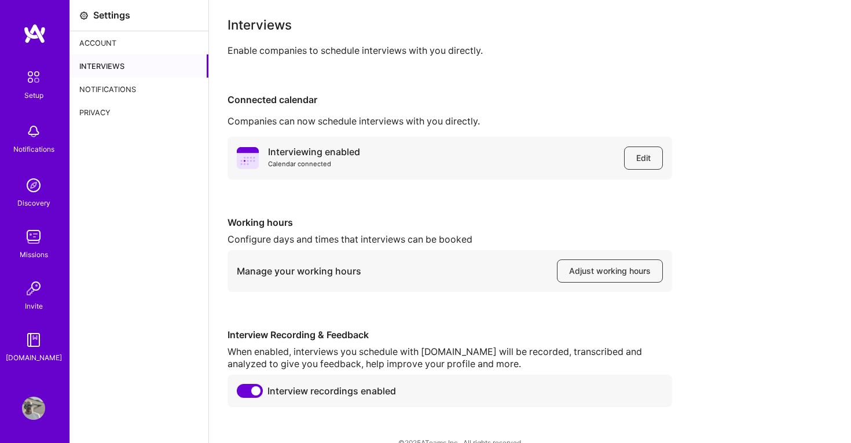
click at [568, 329] on div "Interview Recording & Feedback" at bounding box center [450, 335] width 445 height 12
click at [640, 163] on span "Edit" at bounding box center [643, 158] width 14 height 12
click at [484, 321] on div "Interviewing enabled Calendar connected Edit Working hours Configure days and t…" at bounding box center [530, 272] width 605 height 270
click at [577, 274] on span "Adjust working hours" at bounding box center [610, 271] width 82 height 12
click at [99, 86] on div "Notifications" at bounding box center [139, 89] width 138 height 23
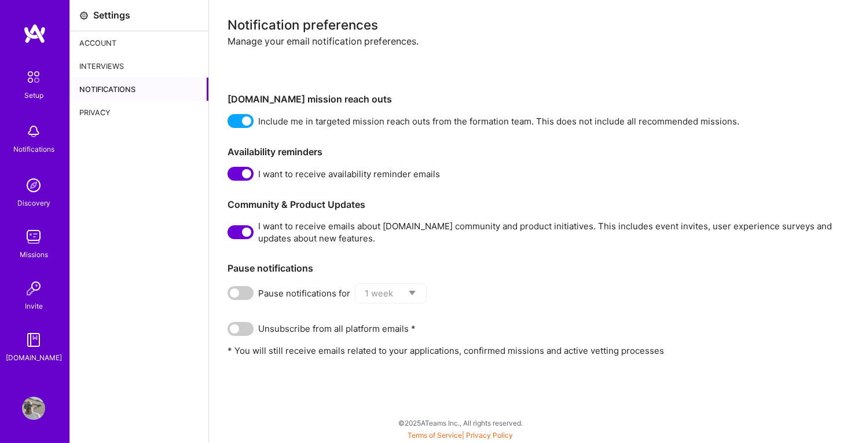
click at [99, 43] on div "Account" at bounding box center [139, 42] width 138 height 23
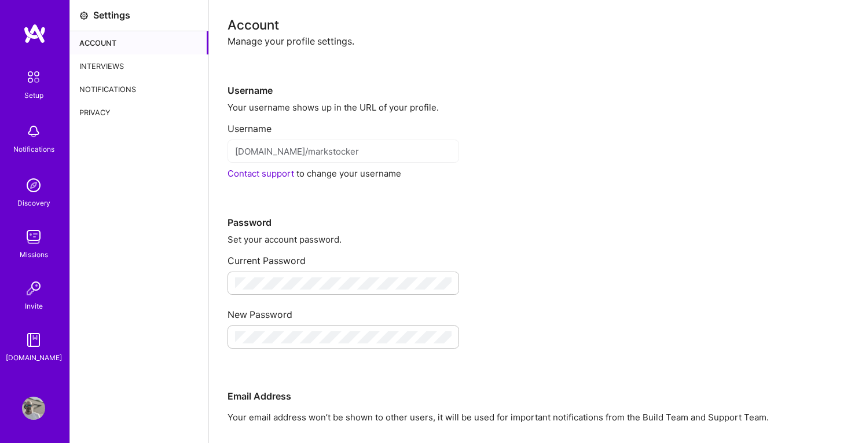
click at [31, 80] on img at bounding box center [33, 77] width 24 height 24
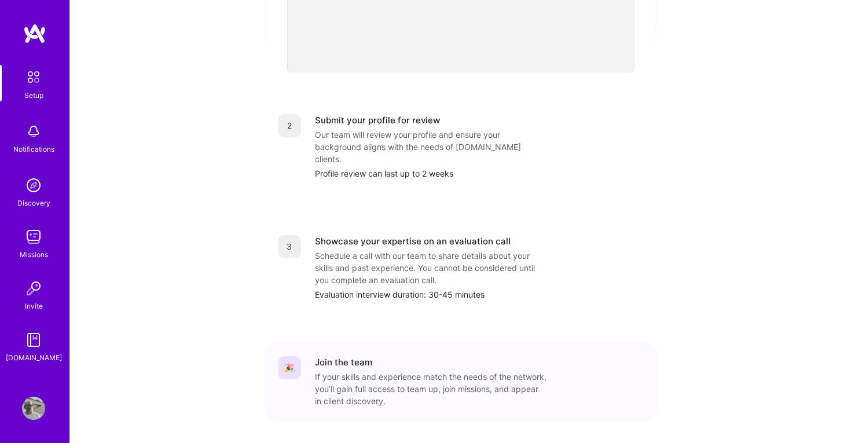
scroll to position [436, 0]
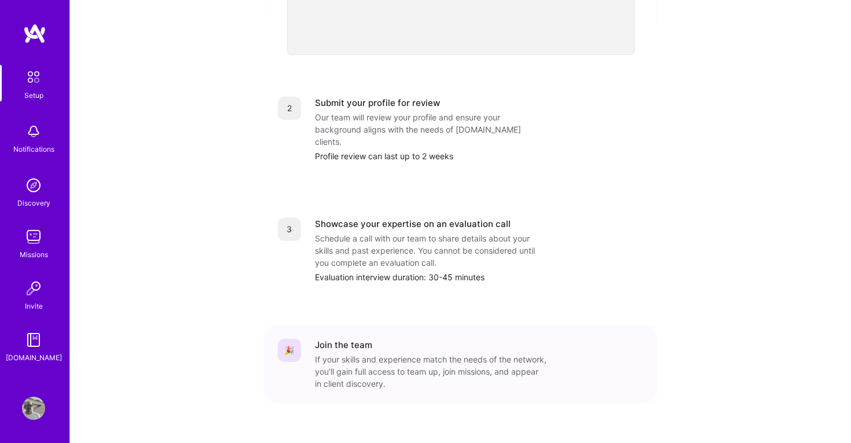
click at [37, 236] on img at bounding box center [33, 236] width 23 height 23
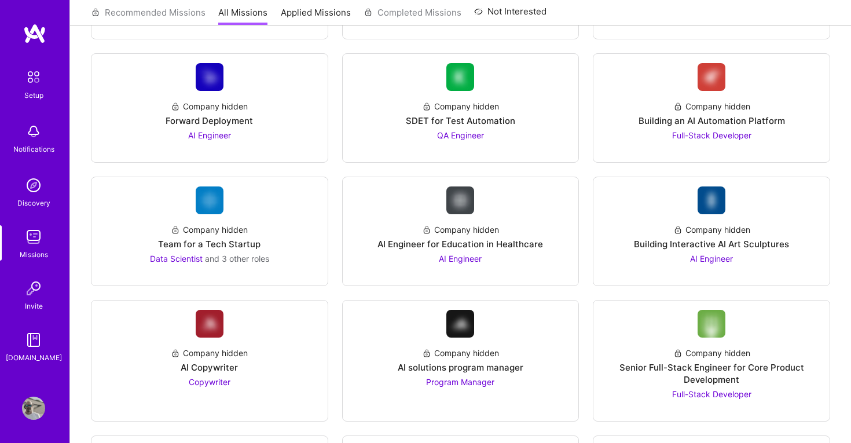
scroll to position [922, 0]
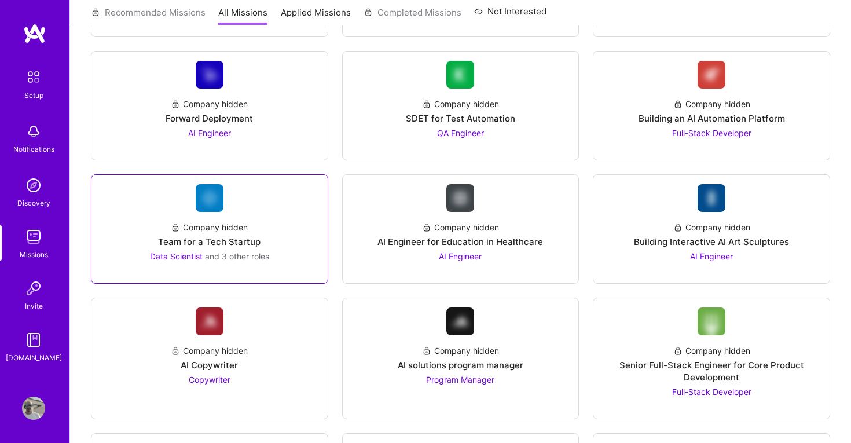
click at [200, 241] on div "Team for a Tech Startup" at bounding box center [209, 242] width 102 height 12
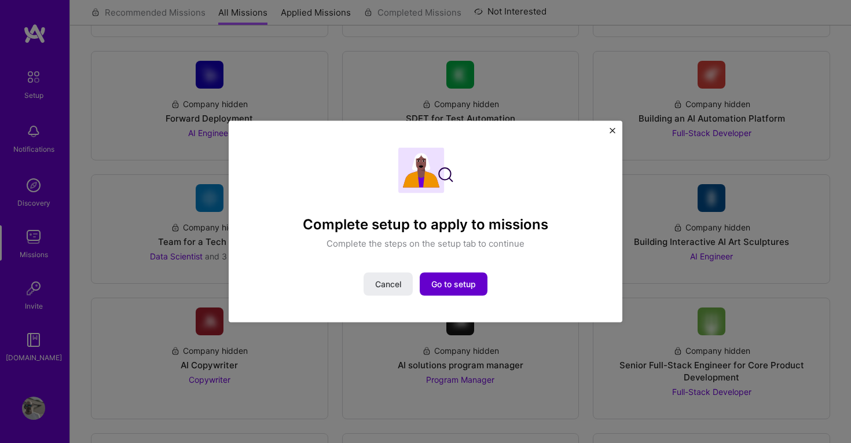
click at [448, 288] on span "Go to setup" at bounding box center [453, 284] width 45 height 12
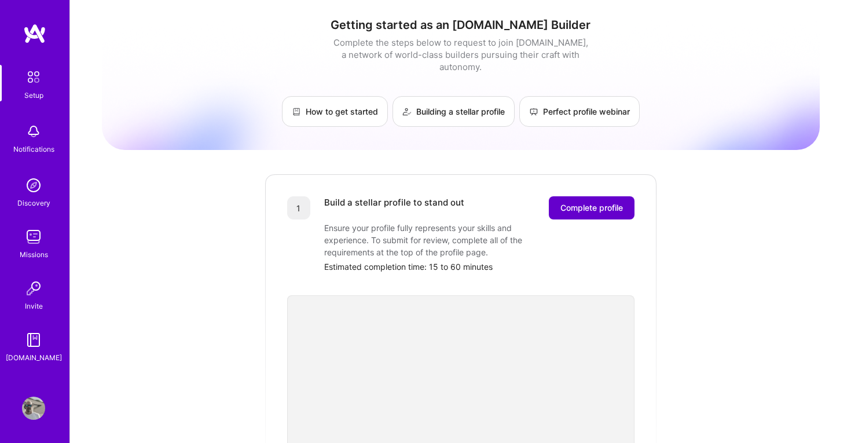
click at [588, 202] on span "Complete profile" at bounding box center [591, 208] width 63 height 12
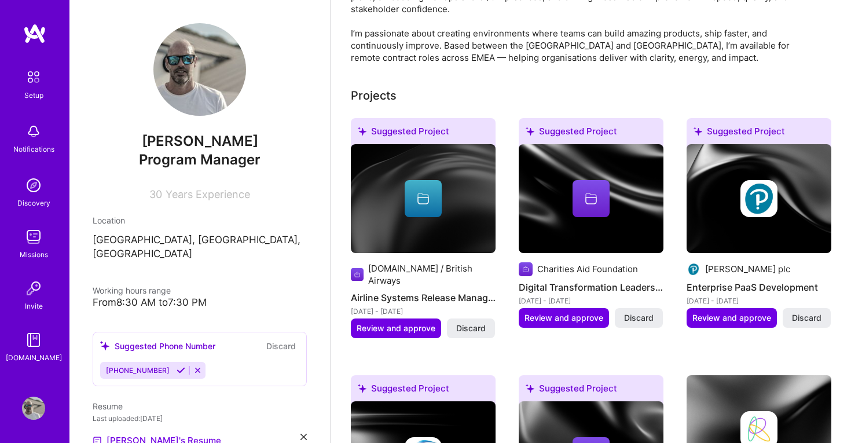
scroll to position [386, 0]
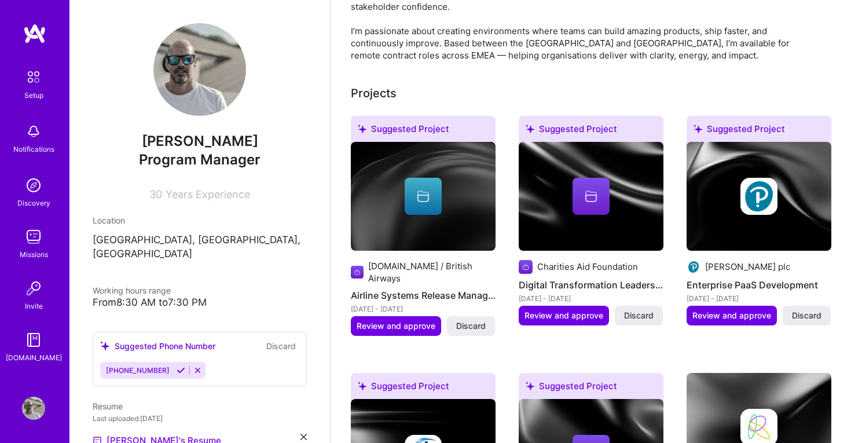
drag, startPoint x: 406, startPoint y: 302, endPoint x: 496, endPoint y: 338, distance: 96.9
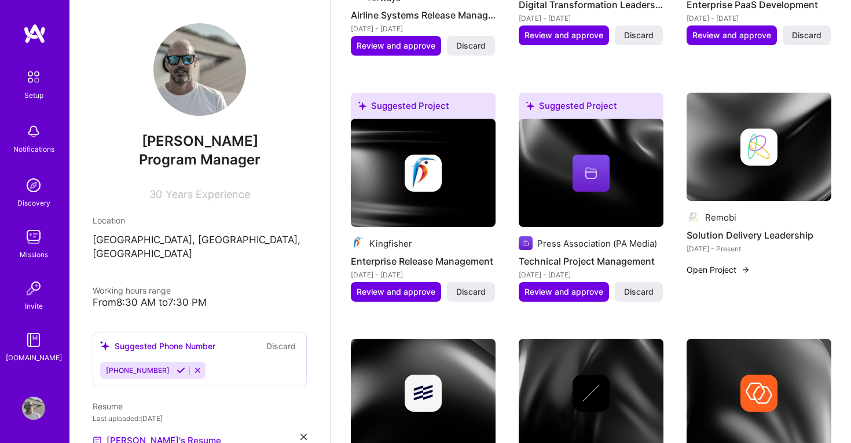
scroll to position [637, 0]
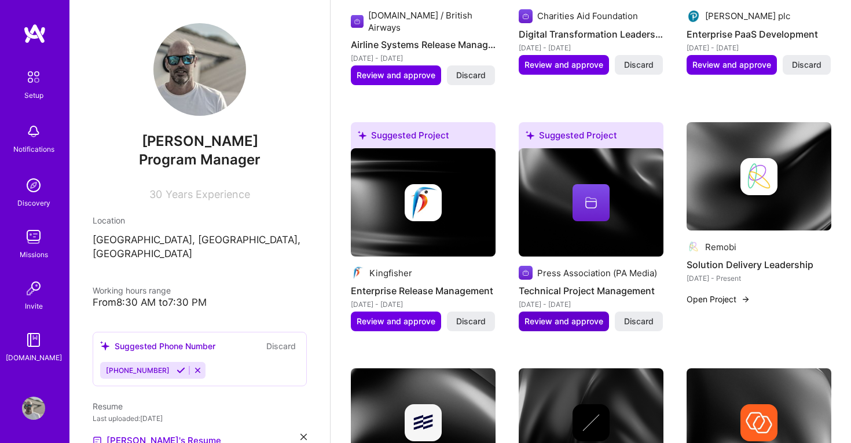
click at [565, 316] on span "Review and approve" at bounding box center [563, 322] width 79 height 12
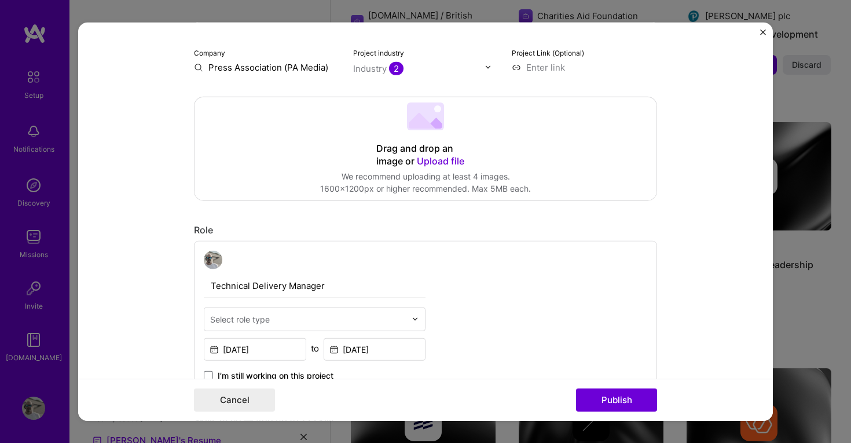
scroll to position [0, 0]
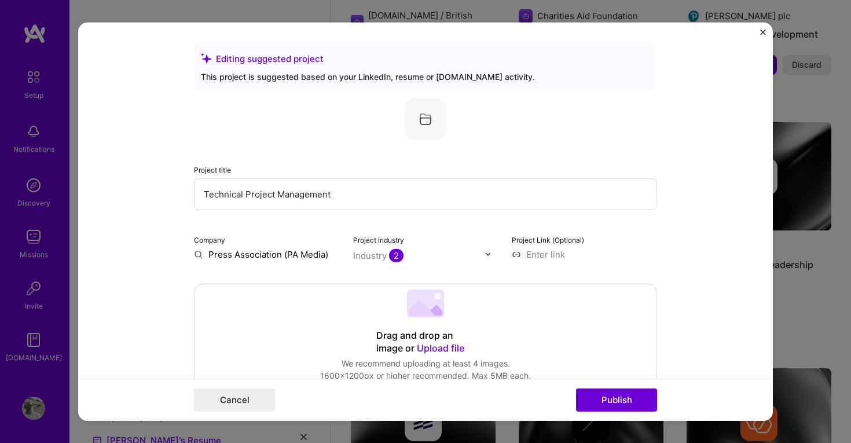
click at [761, 28] on form "Editing suggested project This project is suggested based on your LinkedIn, res…" at bounding box center [425, 221] width 695 height 399
click at [762, 33] on img "Close" at bounding box center [763, 32] width 6 height 6
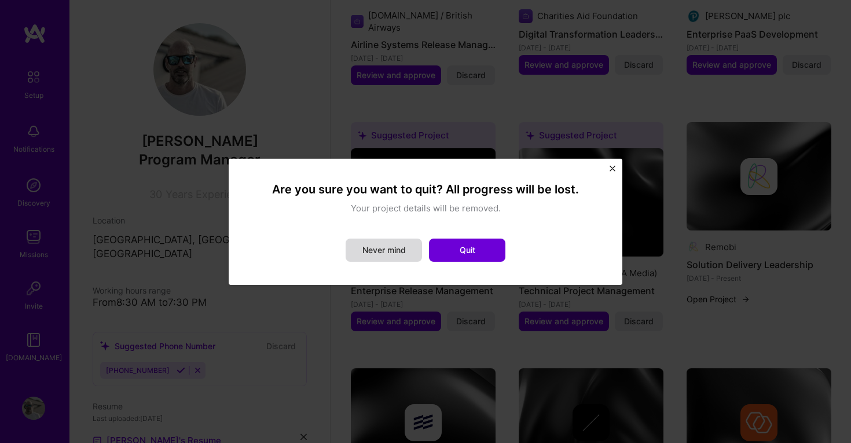
click at [383, 252] on button "Never mind" at bounding box center [384, 250] width 76 height 23
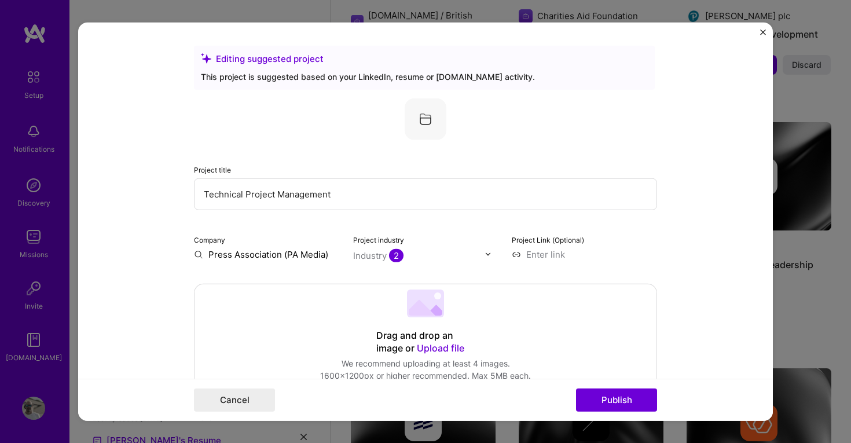
click at [762, 30] on img "Close" at bounding box center [763, 32] width 6 height 6
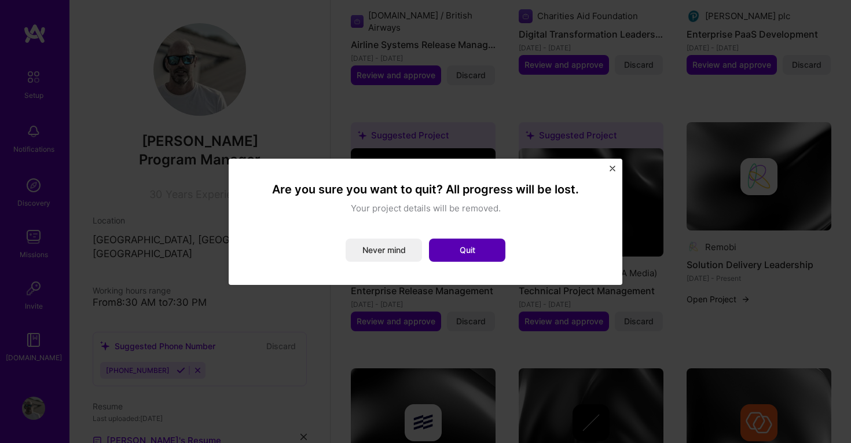
click at [485, 251] on button "Quit" at bounding box center [467, 250] width 76 height 23
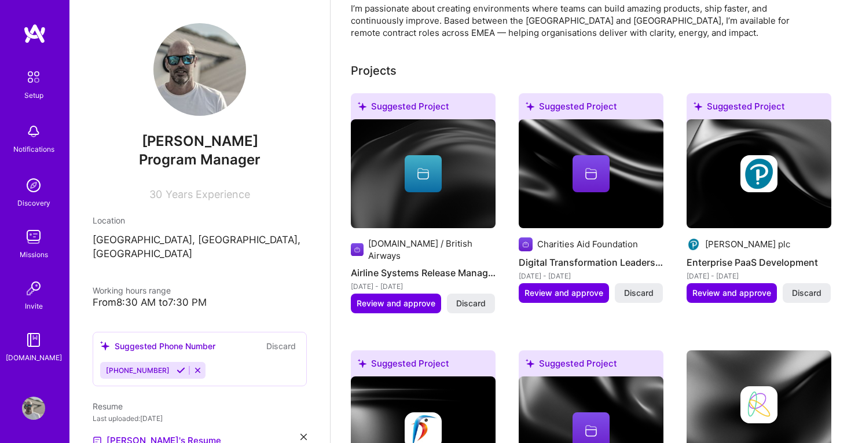
scroll to position [412, 0]
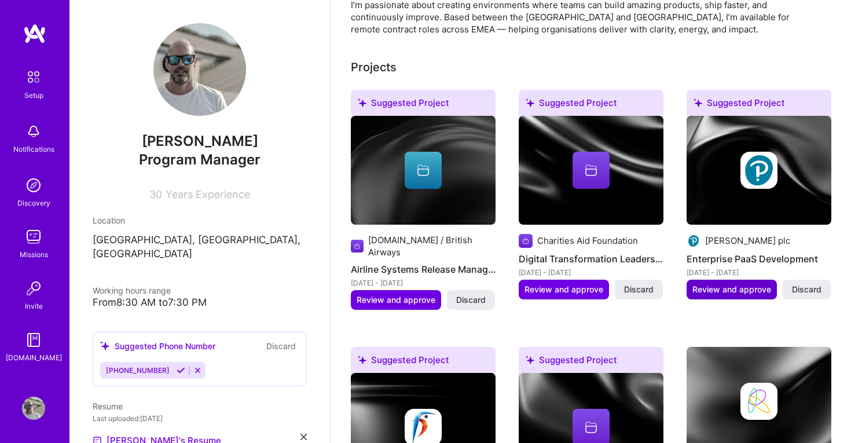
click at [727, 284] on span "Review and approve" at bounding box center [731, 290] width 79 height 12
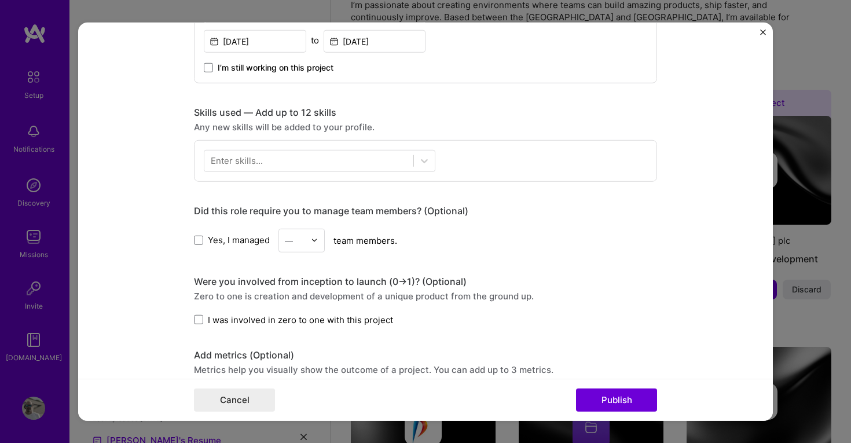
scroll to position [505, 0]
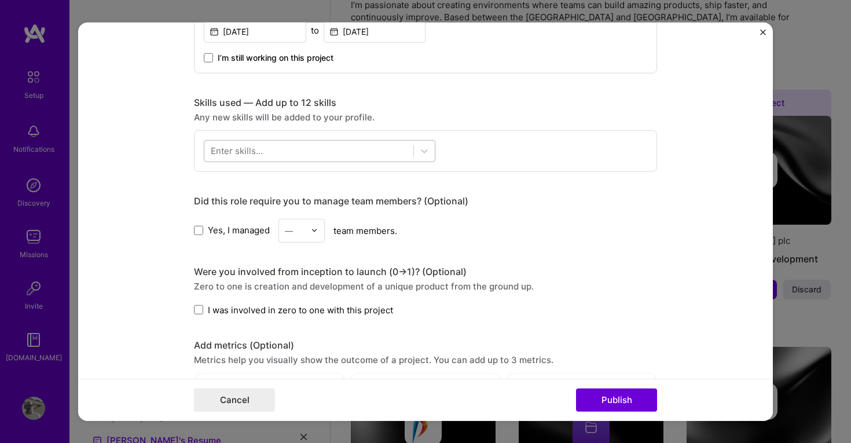
click at [381, 148] on div at bounding box center [308, 150] width 209 height 19
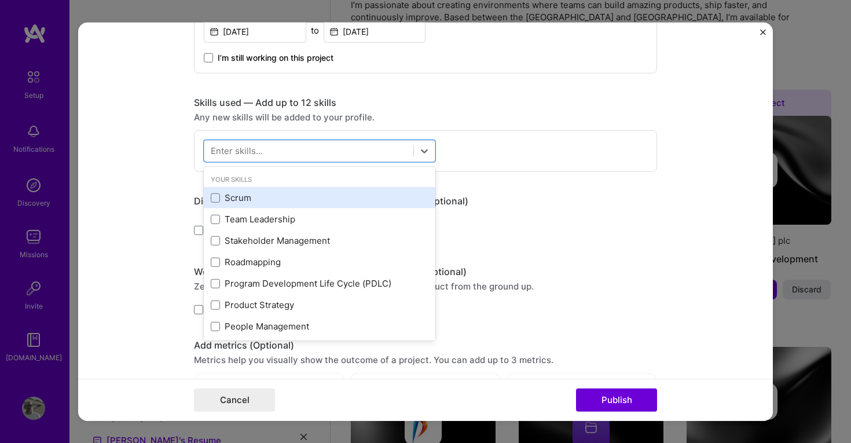
click at [222, 199] on div "Scrum" at bounding box center [320, 198] width 218 height 12
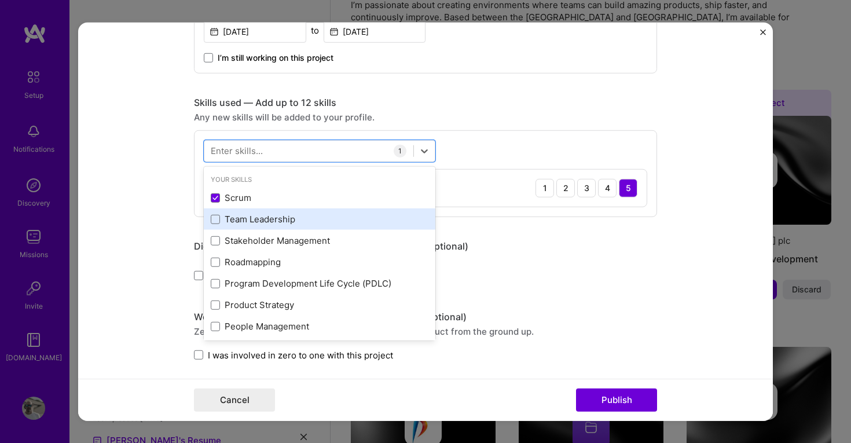
click at [222, 214] on div "Team Leadership" at bounding box center [320, 219] width 218 height 12
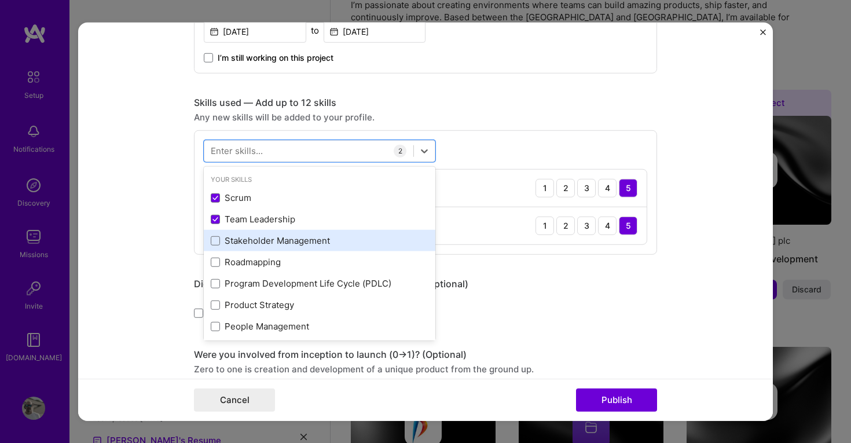
click at [222, 237] on div "Stakeholder Management" at bounding box center [320, 240] width 218 height 12
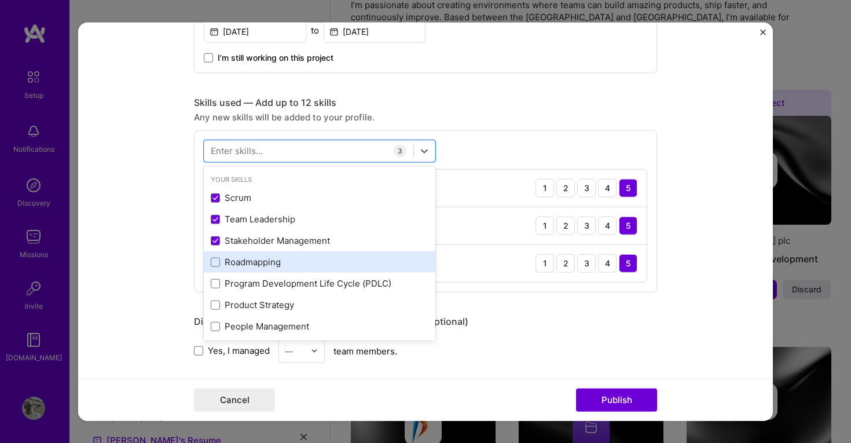
click at [222, 256] on div "Roadmapping" at bounding box center [320, 262] width 218 height 12
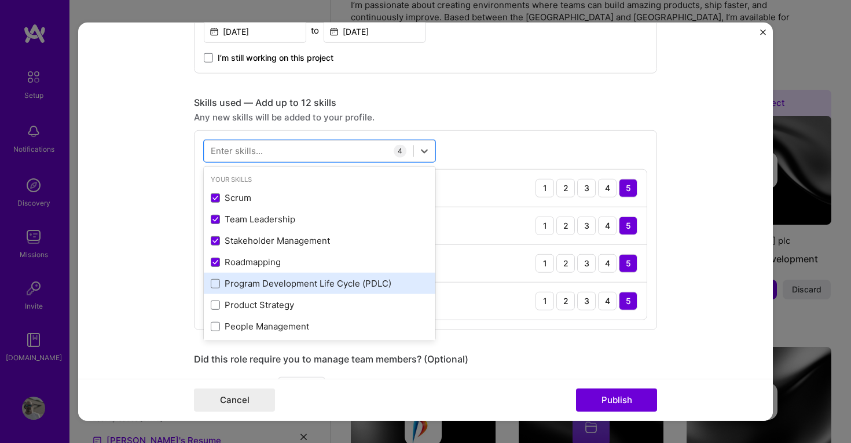
click at [222, 285] on div "Program Development Life Cycle (PDLC)" at bounding box center [320, 283] width 218 height 12
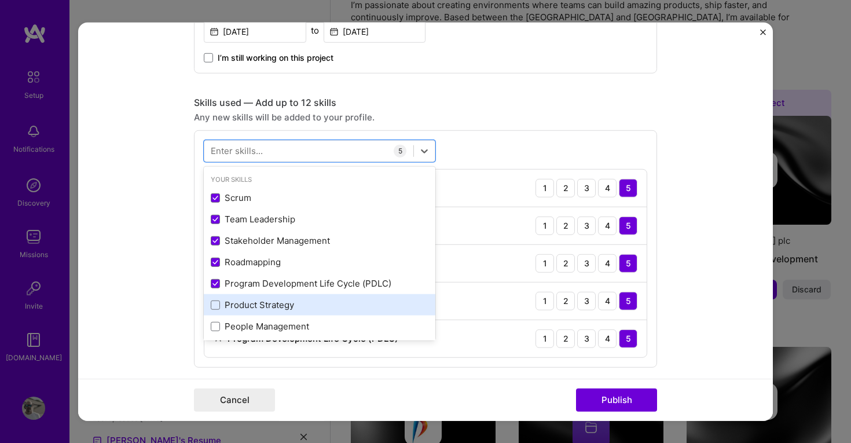
click at [226, 308] on div "Product Strategy" at bounding box center [320, 305] width 218 height 12
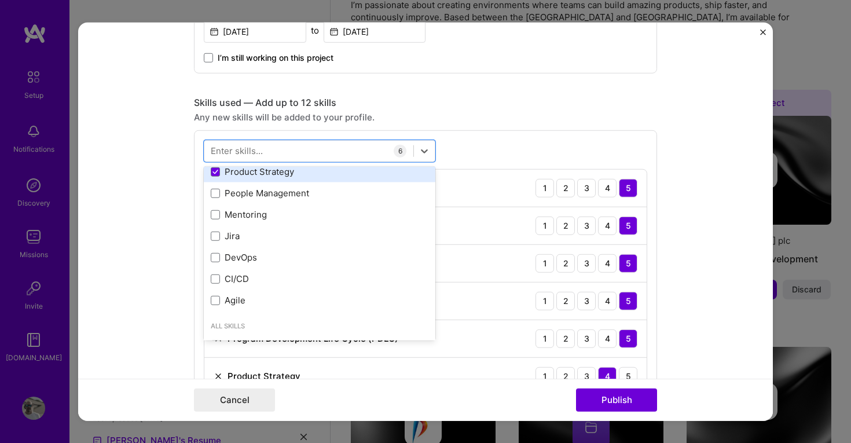
scroll to position [133, 0]
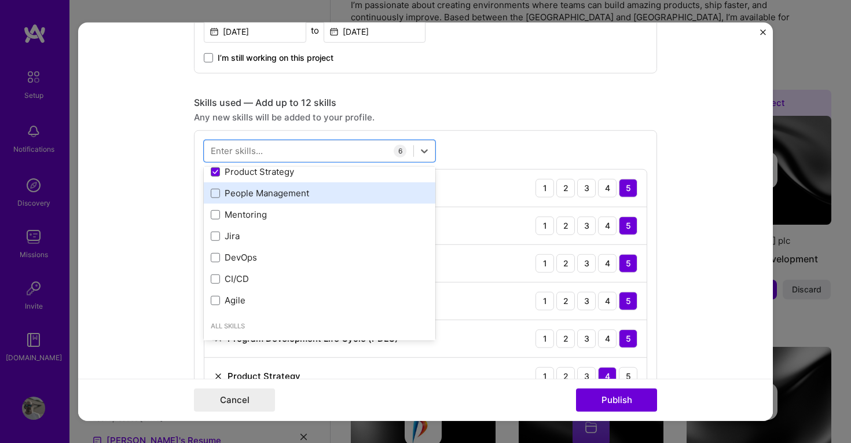
click at [227, 196] on div "People Management" at bounding box center [320, 193] width 218 height 12
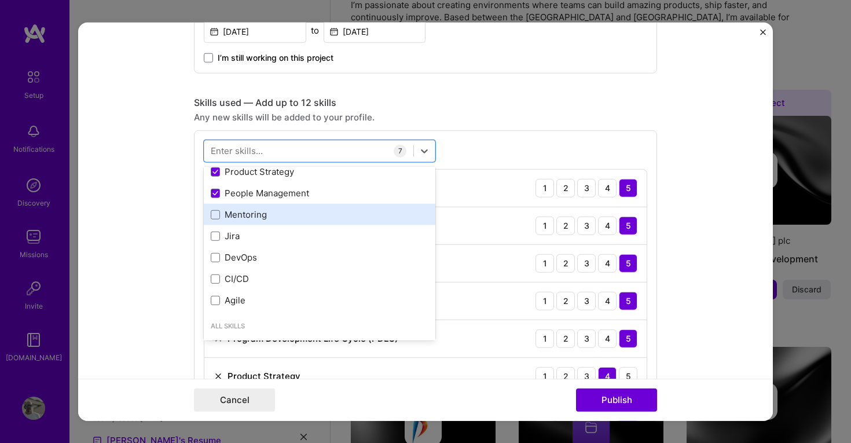
click at [227, 217] on div "Mentoring" at bounding box center [320, 214] width 218 height 12
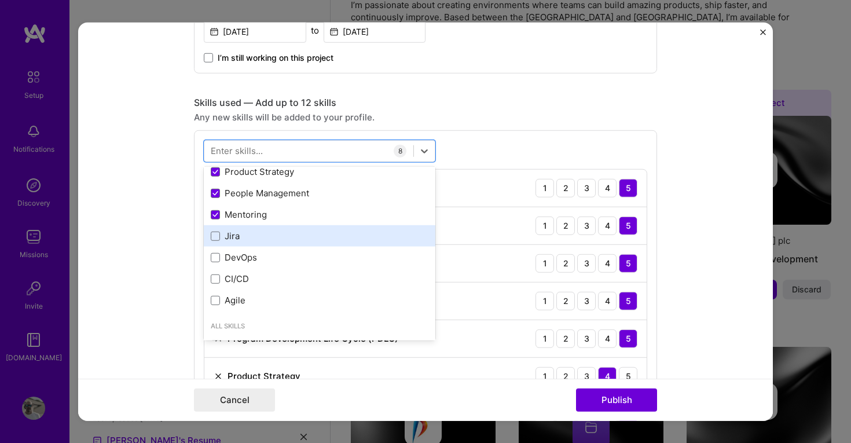
click at [226, 237] on div "Jira" at bounding box center [320, 236] width 218 height 12
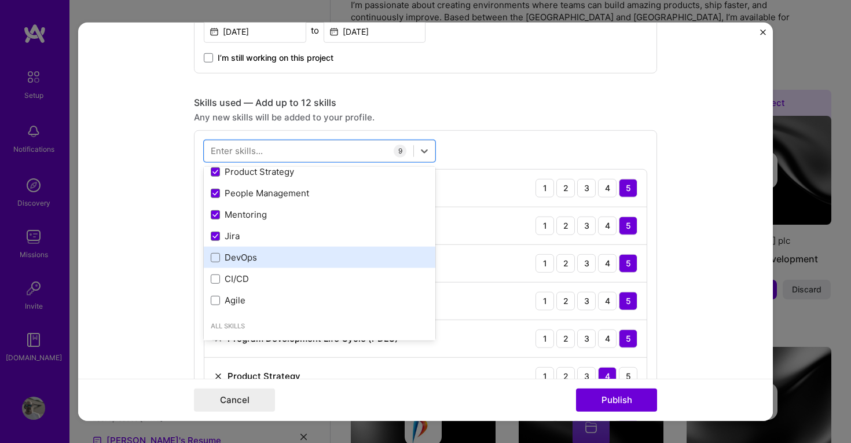
click at [226, 259] on div "DevOps" at bounding box center [320, 257] width 218 height 12
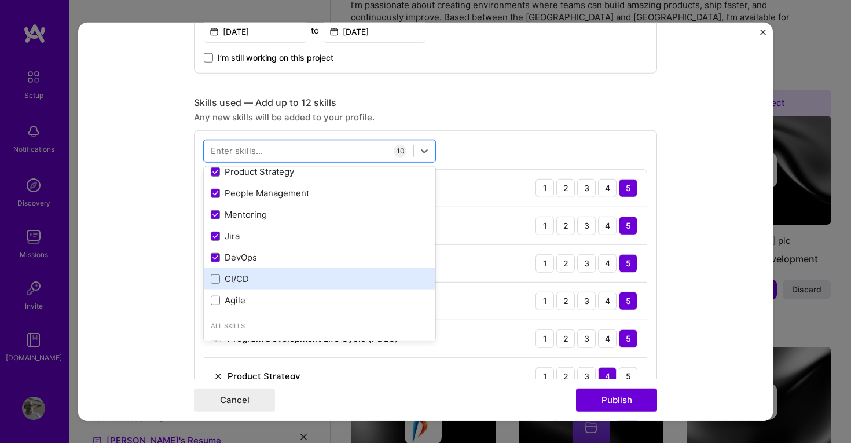
click at [226, 285] on div "CI/CD" at bounding box center [320, 279] width 218 height 12
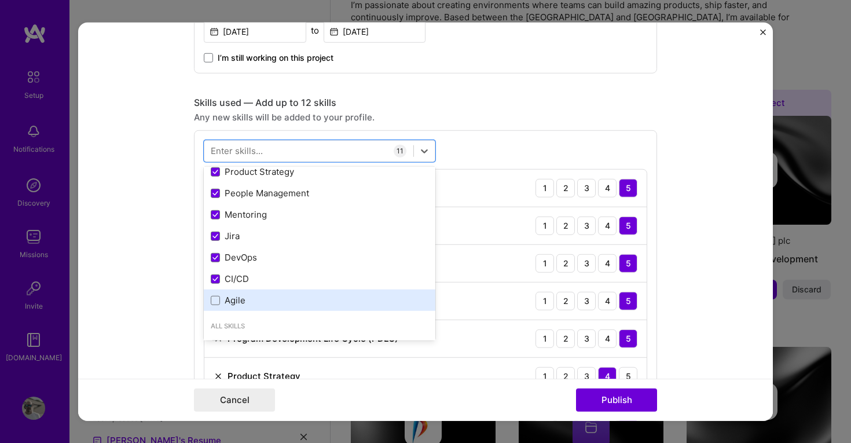
click at [226, 297] on div "Agile" at bounding box center [320, 300] width 218 height 12
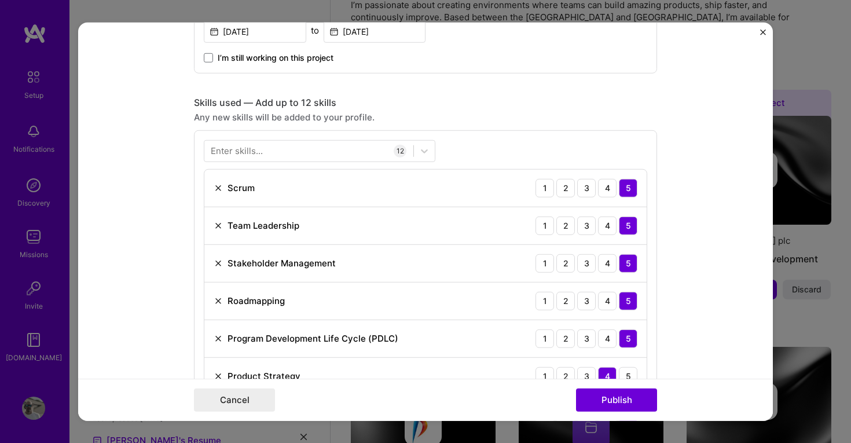
click at [664, 122] on form "Editing suggested project This project is suggested based on your LinkedIn, res…" at bounding box center [425, 221] width 695 height 399
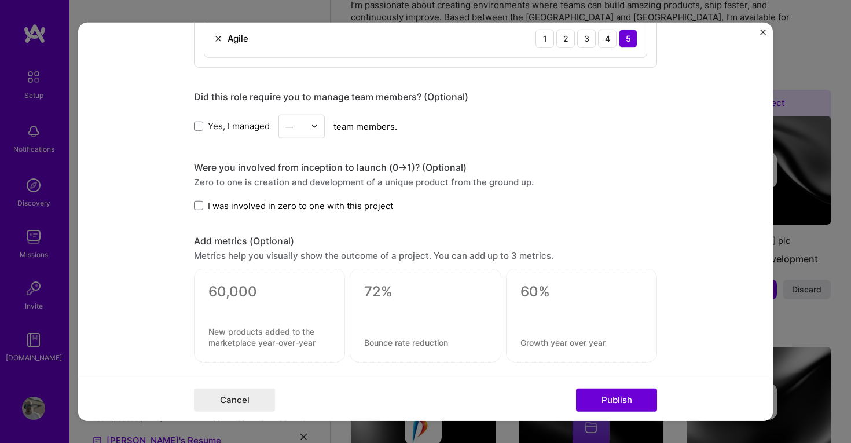
scroll to position [1062, 0]
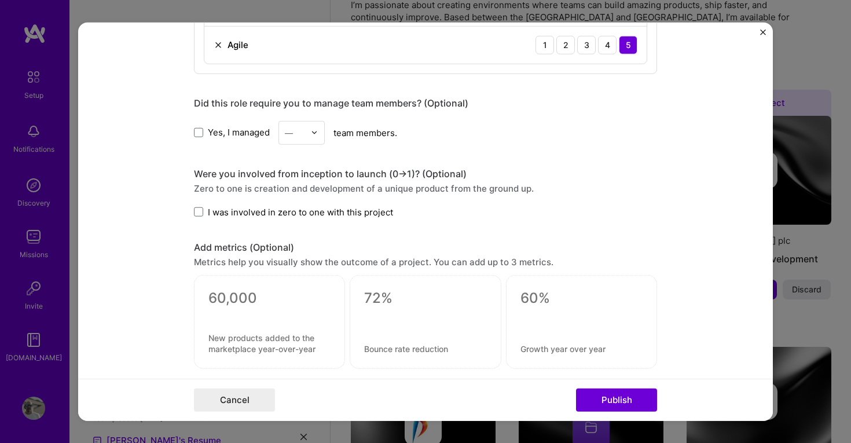
click at [240, 134] on span "Yes, I managed" at bounding box center [239, 132] width 62 height 12
click at [0, 0] on input "Yes, I managed" at bounding box center [0, 0] width 0 height 0
click at [313, 133] on img at bounding box center [314, 132] width 7 height 7
click at [301, 310] on div "25+" at bounding box center [301, 308] width 39 height 21
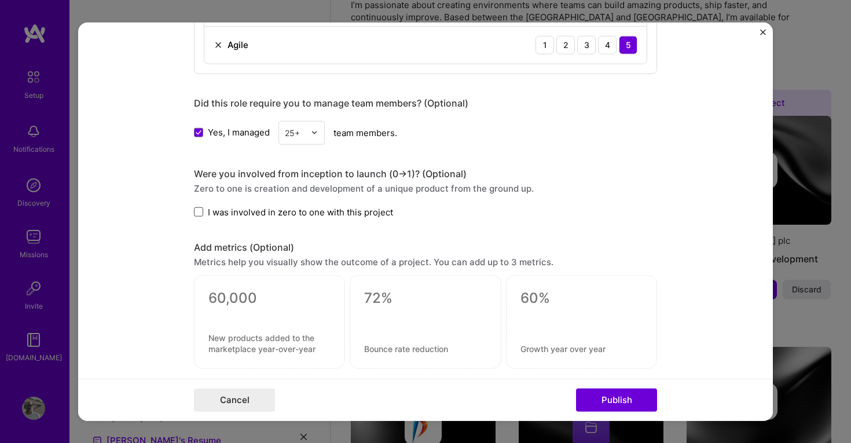
click at [200, 212] on span at bounding box center [198, 211] width 9 height 9
click at [0, 0] on input "I was involved in zero to one with this project" at bounding box center [0, 0] width 0 height 0
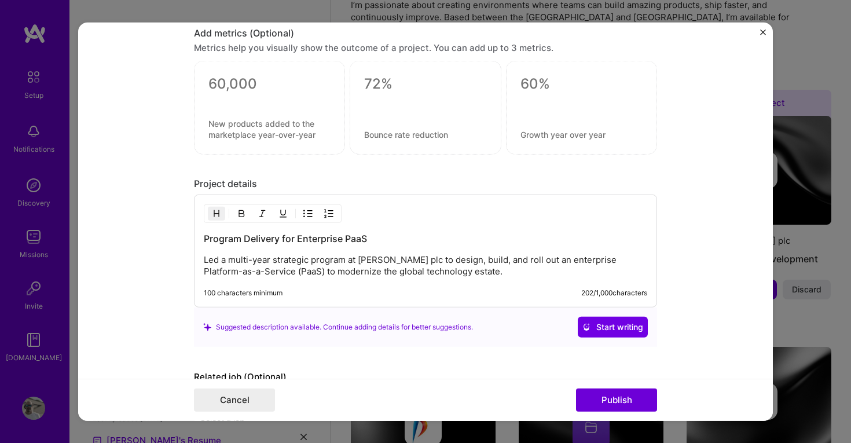
scroll to position [1315, 0]
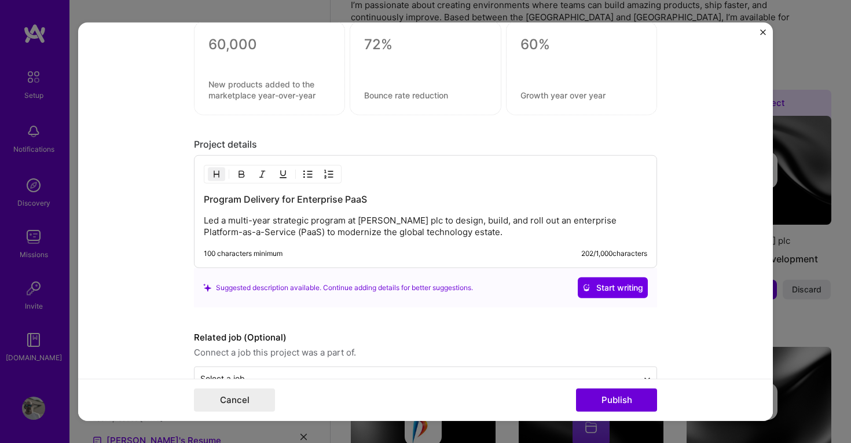
click at [417, 225] on p "Led a multi-year strategic program at [PERSON_NAME] plc to design, build, and r…" at bounding box center [425, 226] width 443 height 23
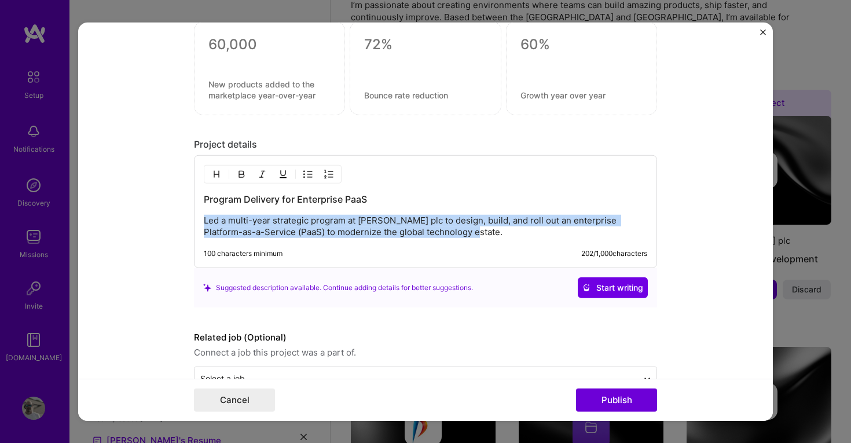
drag, startPoint x: 459, startPoint y: 230, endPoint x: 206, endPoint y: 214, distance: 254.1
click at [206, 214] on div "Program Delivery for Enterprise PaaS Led a multi-year strategic program at [PER…" at bounding box center [425, 215] width 443 height 45
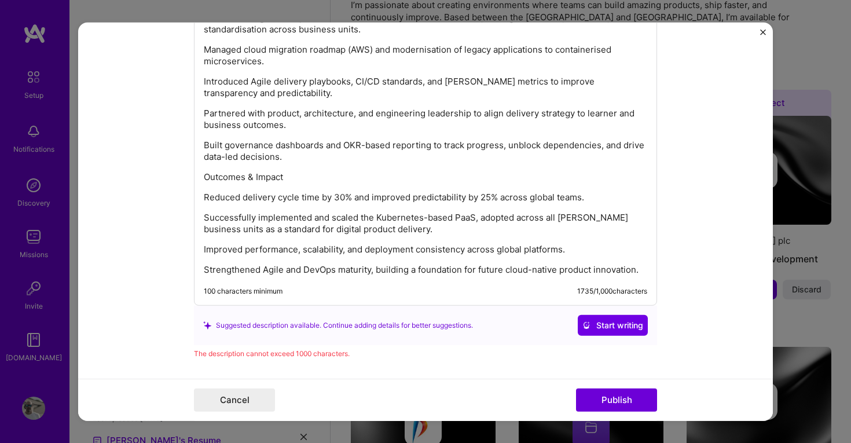
scroll to position [1639, 0]
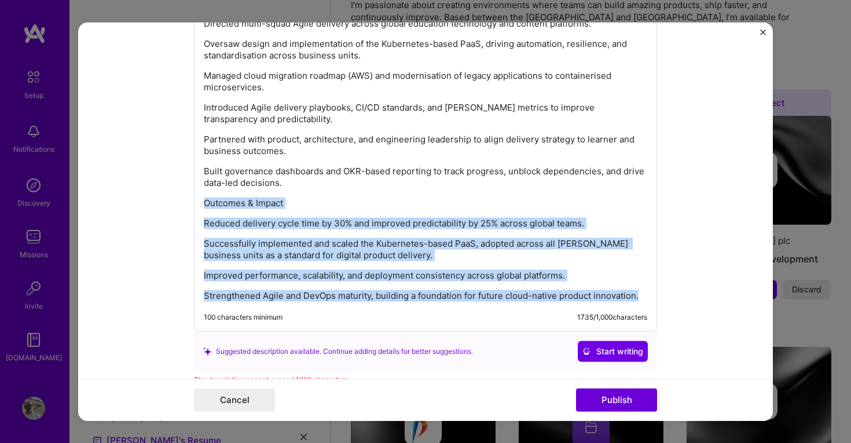
drag, startPoint x: 645, startPoint y: 296, endPoint x: 199, endPoint y: 204, distance: 455.7
click at [199, 204] on div "Program Delivery for Enterprise PaaS Environment: AWS, Kubernetes, Azure DevOps…" at bounding box center [425, 81] width 463 height 501
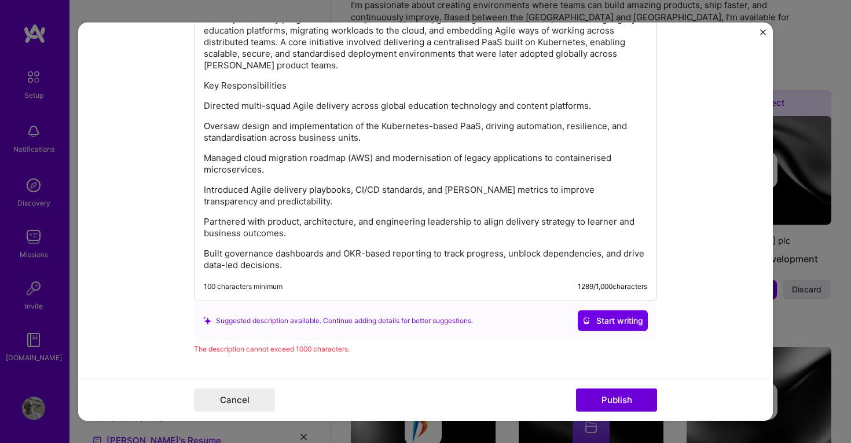
scroll to position [1550, 0]
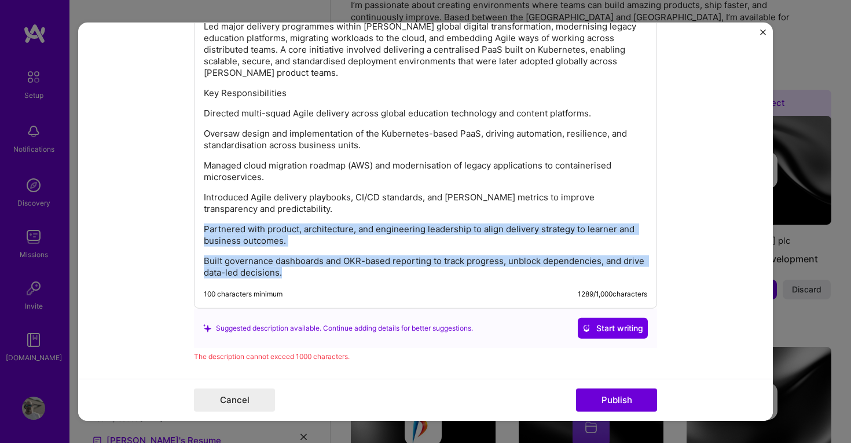
drag, startPoint x: 308, startPoint y: 273, endPoint x: 190, endPoint y: 228, distance: 126.4
click at [190, 228] on form "Editing suggested project This project is suggested based on your LinkedIn, res…" at bounding box center [425, 221] width 695 height 399
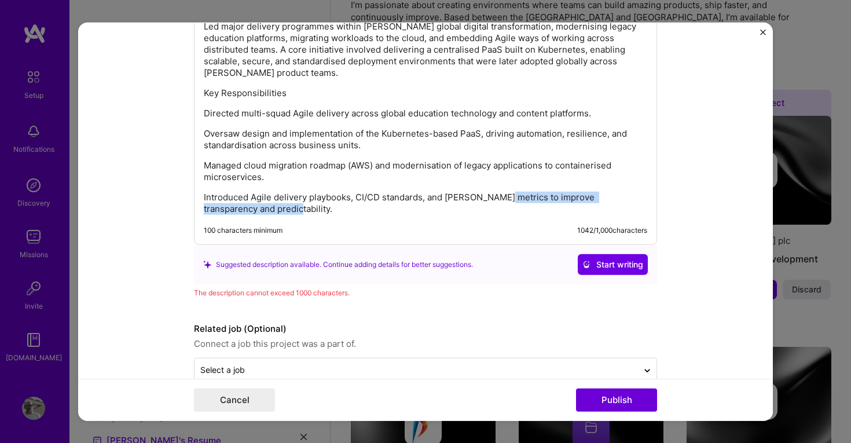
drag, startPoint x: 292, startPoint y: 208, endPoint x: 505, endPoint y: 199, distance: 213.2
click at [505, 199] on p "Introduced Agile delivery playbooks, CI/CD standards, and [PERSON_NAME] metrics…" at bounding box center [425, 203] width 443 height 23
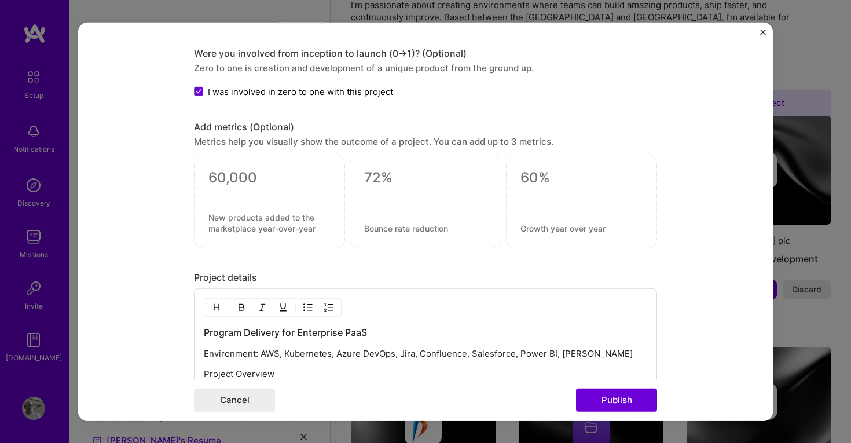
scroll to position [1180, 0]
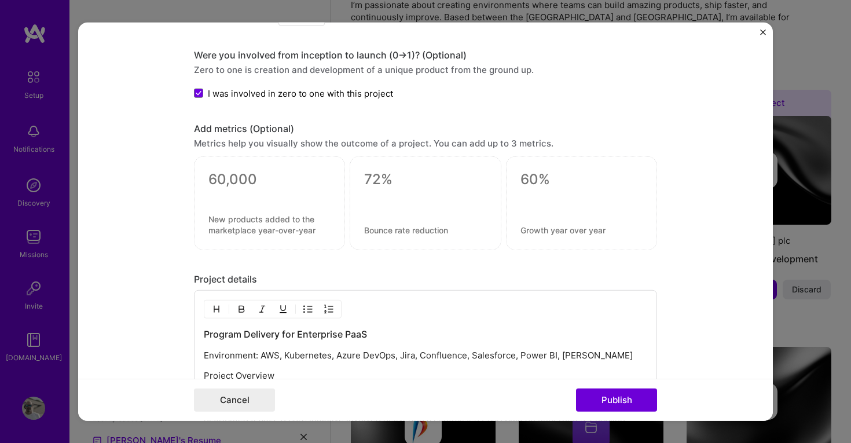
click at [267, 179] on textarea at bounding box center [269, 179] width 122 height 17
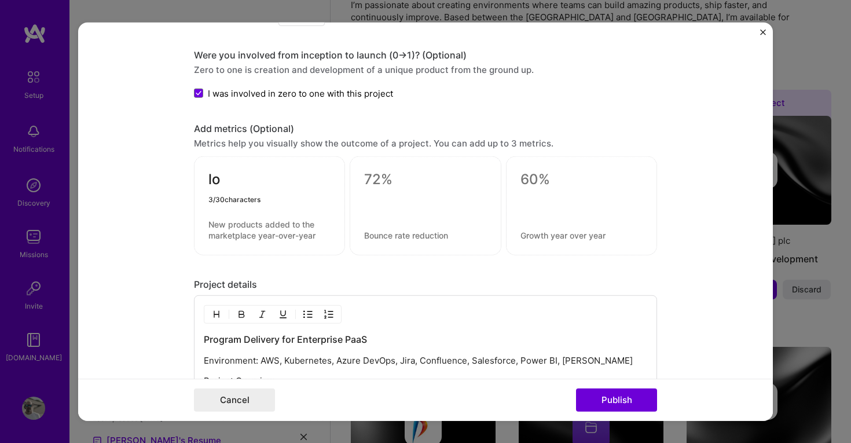
type textarea "l"
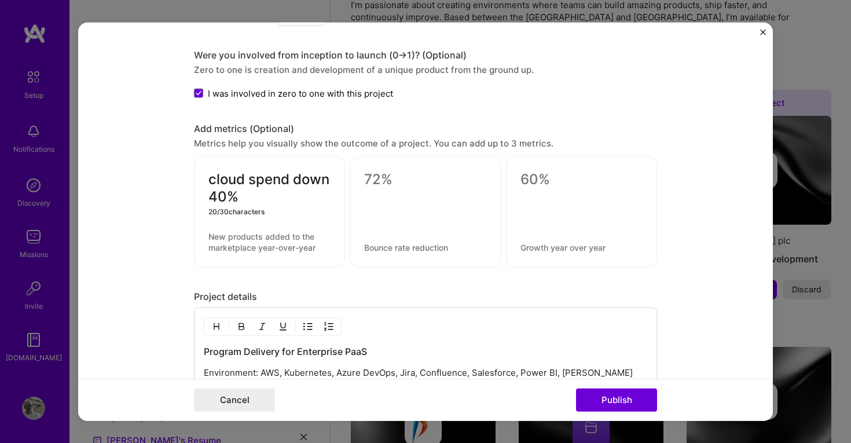
type textarea "cloud spend down 40%"
click at [284, 238] on textarea at bounding box center [269, 242] width 122 height 22
click at [409, 181] on textarea at bounding box center [425, 179] width 122 height 17
paste textarea "Predictability +25%"
type textarea "Predictability +25%"
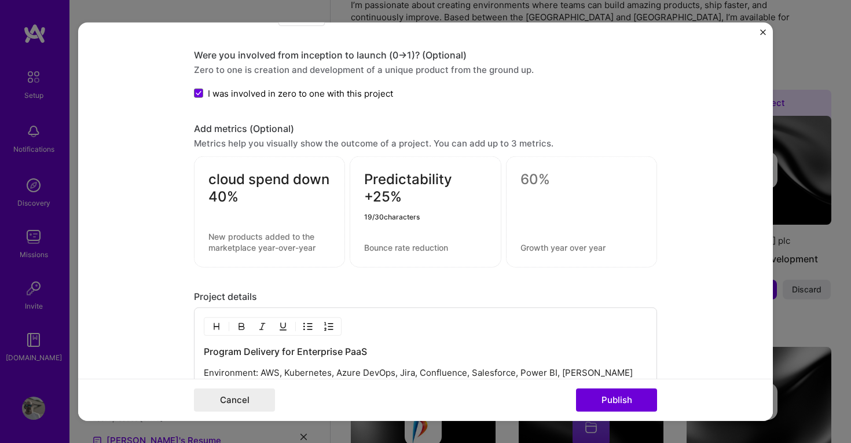
click at [556, 177] on textarea at bounding box center [581, 179] width 122 height 17
paste textarea "Global PaaS Adoption 100%"
drag, startPoint x: 585, startPoint y: 195, endPoint x: 604, endPoint y: 194, distance: 18.5
click at [604, 195] on textarea "Global PaaS Adoption 100%" at bounding box center [581, 188] width 122 height 35
type textarea "Global PaaS Adoption 80%"
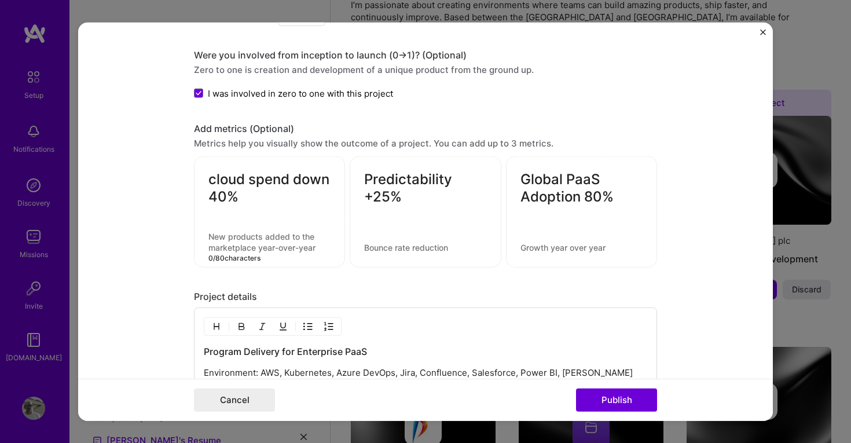
click at [272, 244] on textarea at bounding box center [269, 242] width 122 height 22
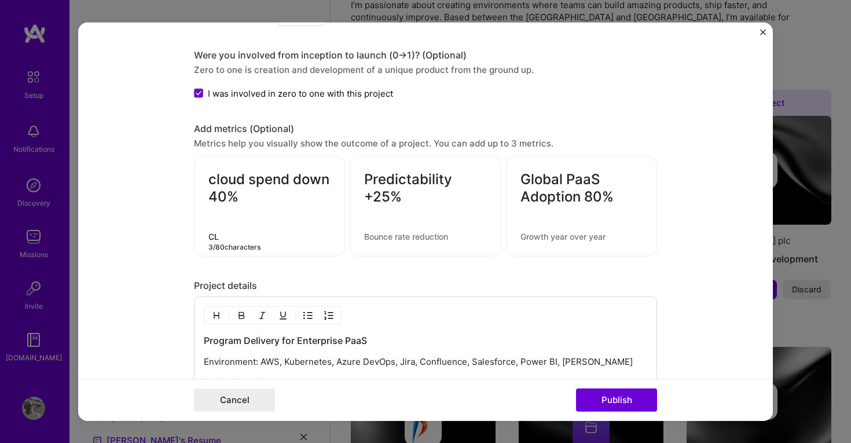
type textarea "C"
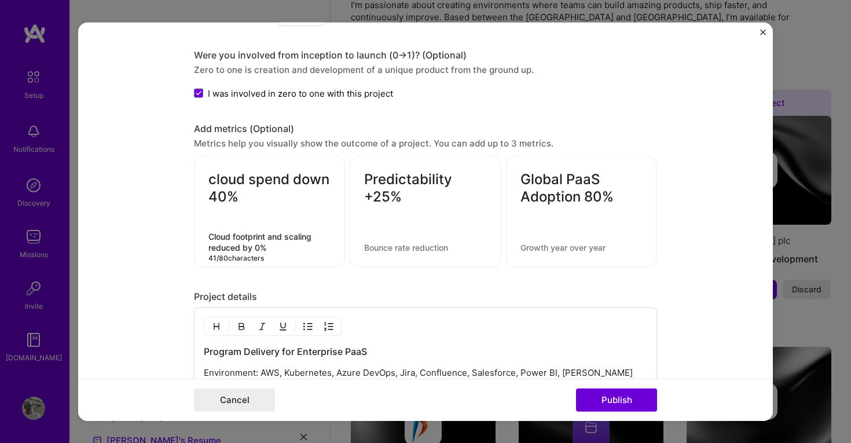
click at [269, 238] on textarea "Cloud footprint and scaling reduced by 0%" at bounding box center [269, 242] width 122 height 22
type textarea "Cloud footprint cost and scaling reduced by 0%"
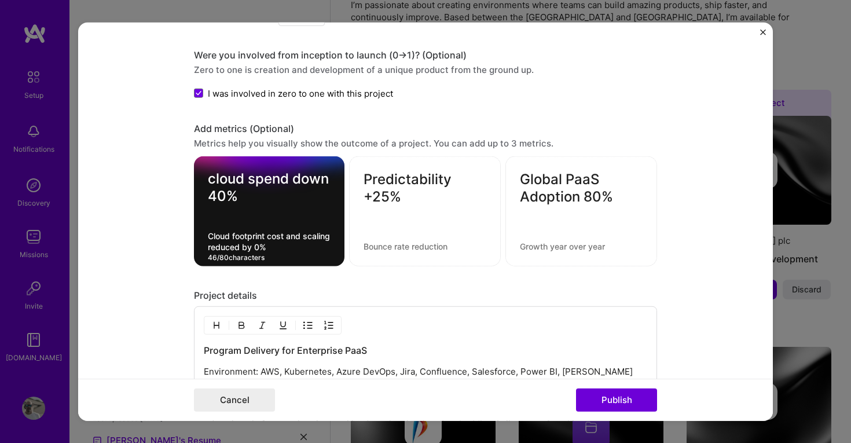
click at [403, 226] on div "Predictability +25%" at bounding box center [425, 211] width 152 height 110
click at [404, 244] on textarea at bounding box center [425, 246] width 123 height 11
paste textarea "consistent sprint cadences, [PERSON_NAME] metric tracking, and transparent gove…"
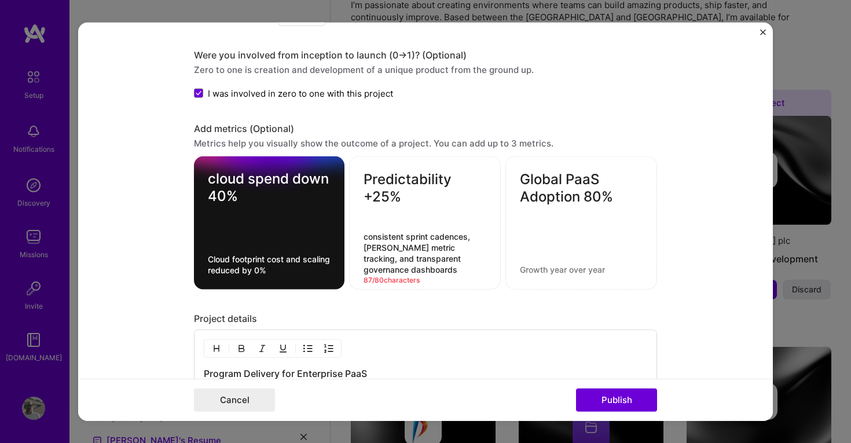
click at [443, 276] on div "Predictability +25% consistent sprint cadences, [PERSON_NAME] metric tracking, …" at bounding box center [425, 222] width 152 height 133
click at [440, 271] on textarea "consistent sprint cadences, [PERSON_NAME] metric tracking, and transparent gove…" at bounding box center [425, 253] width 123 height 44
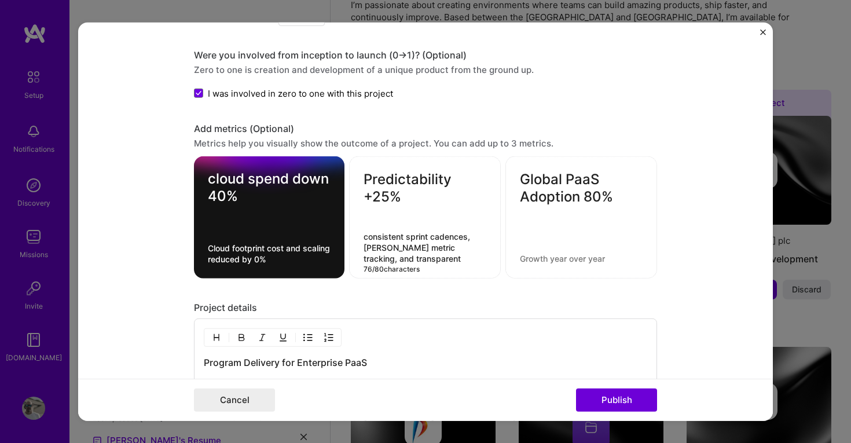
type textarea "consistent sprint cadences, [PERSON_NAME] metric tracking, and transparent gove…"
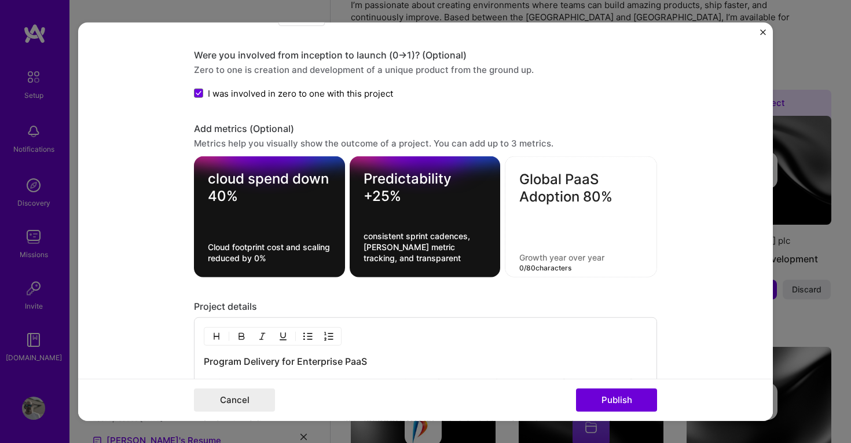
click at [544, 255] on textarea at bounding box center [580, 257] width 123 height 11
paste textarea "adoption across [PERSON_NAME] global business units — standardising environment…"
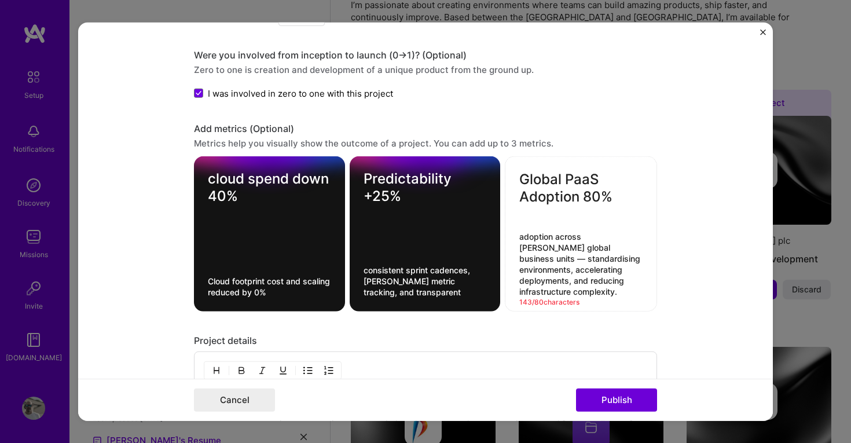
drag, startPoint x: 583, startPoint y: 286, endPoint x: 517, endPoint y: 267, distance: 68.7
click at [517, 267] on div "Global PaaS Adoption 80% adoption across [PERSON_NAME] global business units — …" at bounding box center [581, 233] width 152 height 155
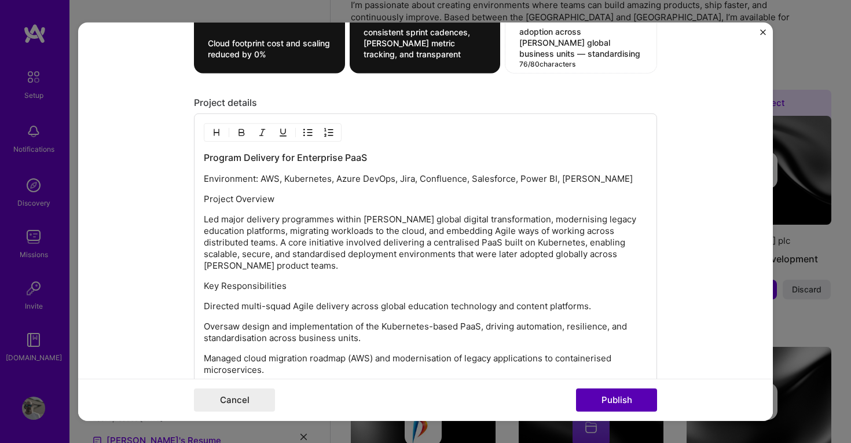
type textarea "adoption across [PERSON_NAME] global business units — standardising environments"
click at [628, 404] on button "Publish" at bounding box center [616, 399] width 81 height 23
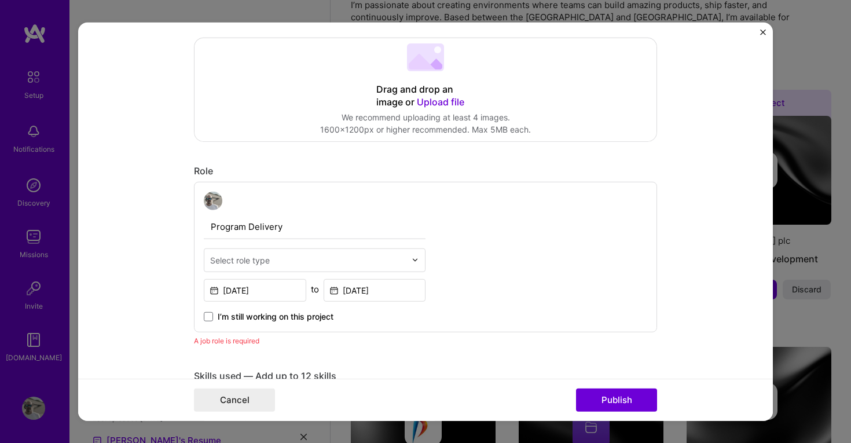
scroll to position [241, 0]
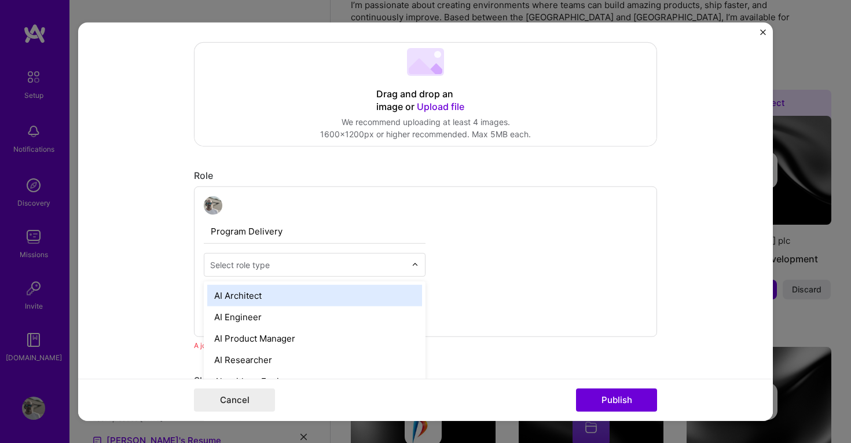
click at [391, 266] on input "text" at bounding box center [308, 264] width 196 height 12
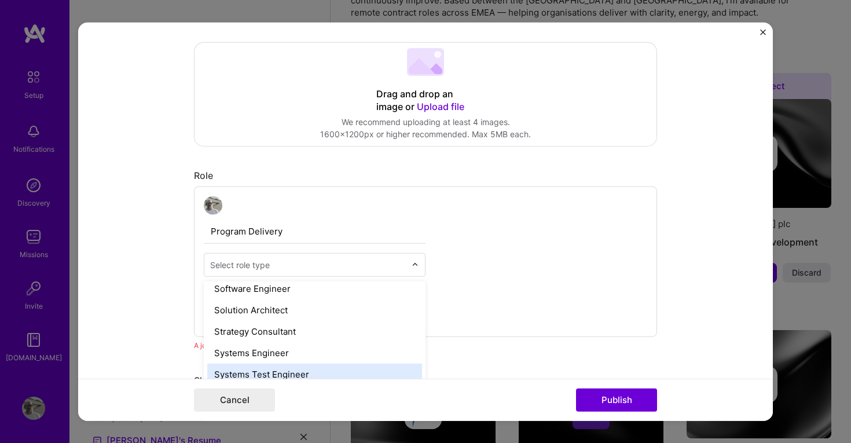
scroll to position [1290, 0]
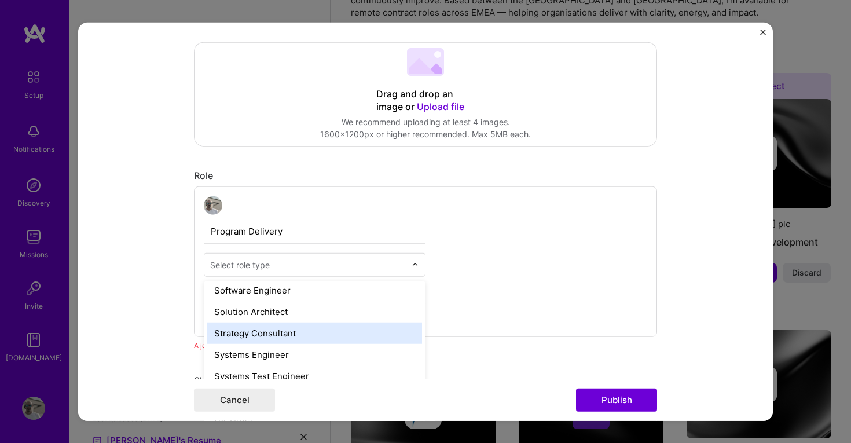
click at [287, 335] on div "Strategy Consultant" at bounding box center [314, 332] width 215 height 21
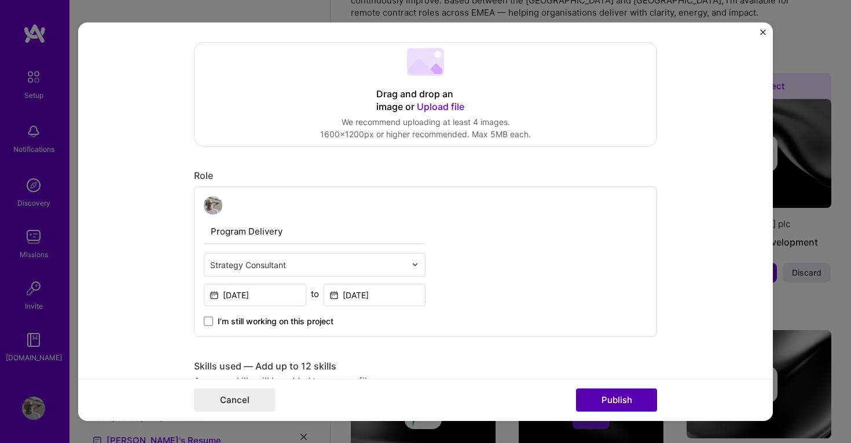
click at [616, 397] on button "Publish" at bounding box center [616, 399] width 81 height 23
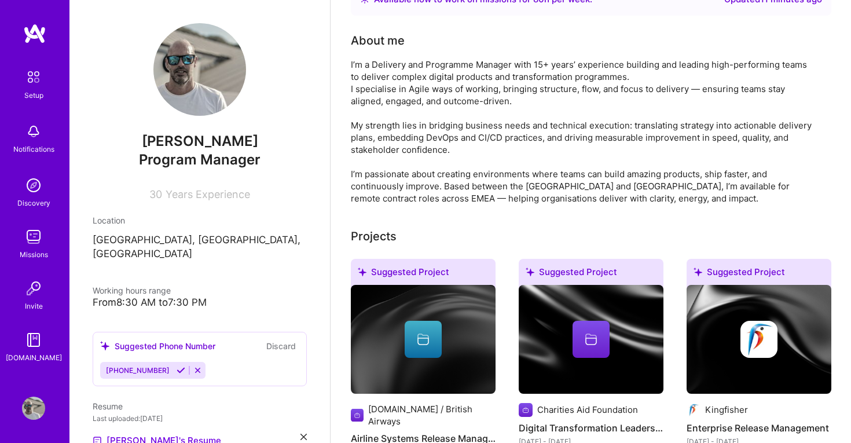
scroll to position [0, 0]
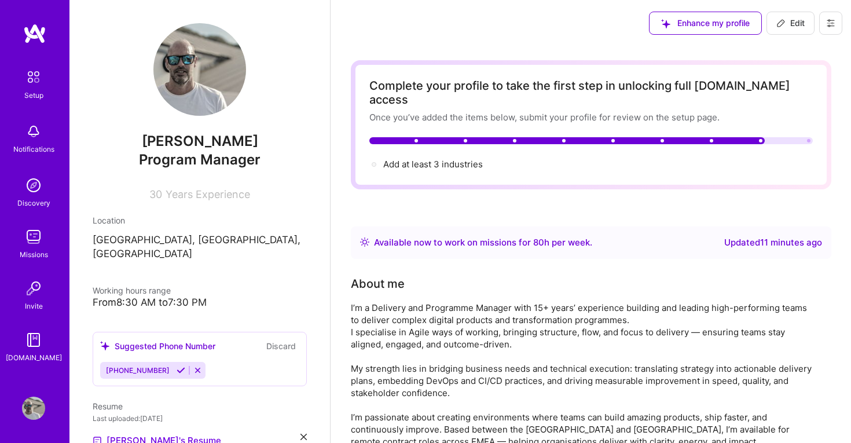
click at [30, 79] on img at bounding box center [33, 77] width 24 height 24
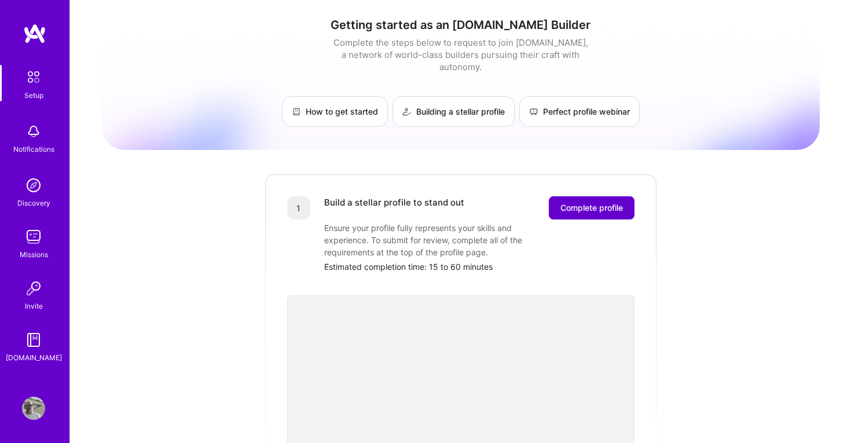
click at [585, 202] on span "Complete profile" at bounding box center [591, 208] width 63 height 12
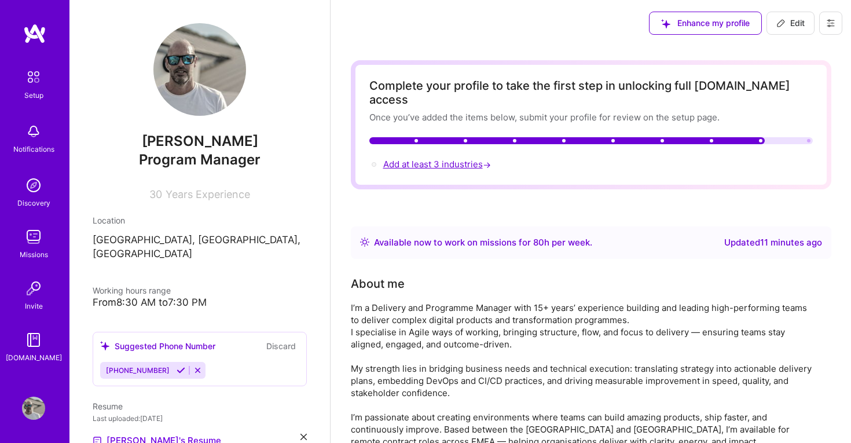
click at [453, 159] on span "Add at least 3 industries →" at bounding box center [438, 164] width 110 height 11
select select "US"
select select "Right Now"
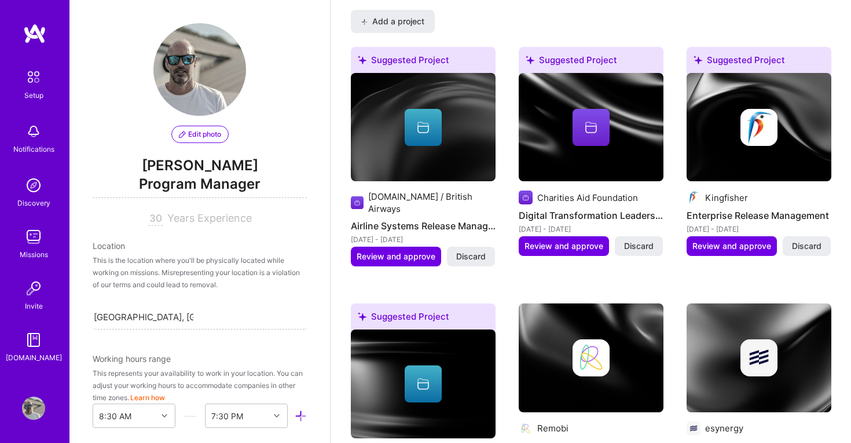
scroll to position [961, 0]
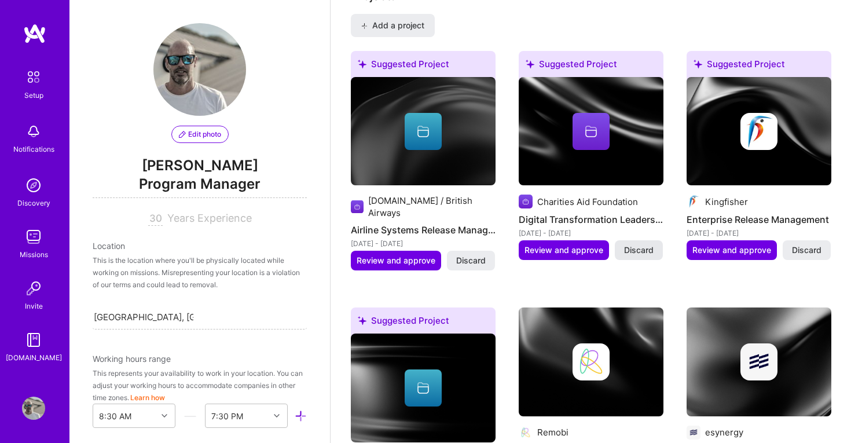
click at [633, 244] on span "Discard" at bounding box center [639, 250] width 30 height 12
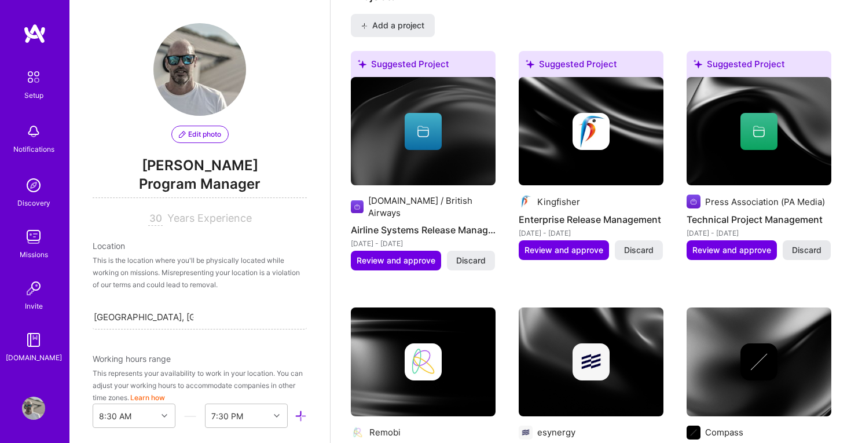
click at [806, 244] on span "Discard" at bounding box center [807, 250] width 30 height 12
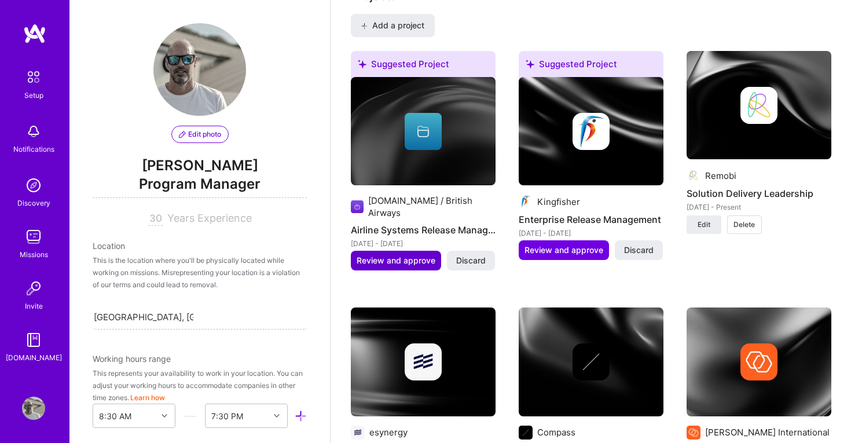
click at [411, 255] on span "Review and approve" at bounding box center [396, 261] width 79 height 12
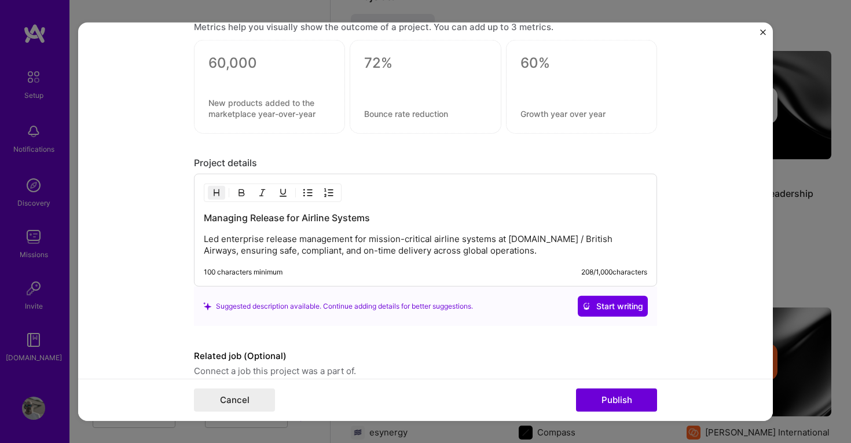
scroll to position [846, 0]
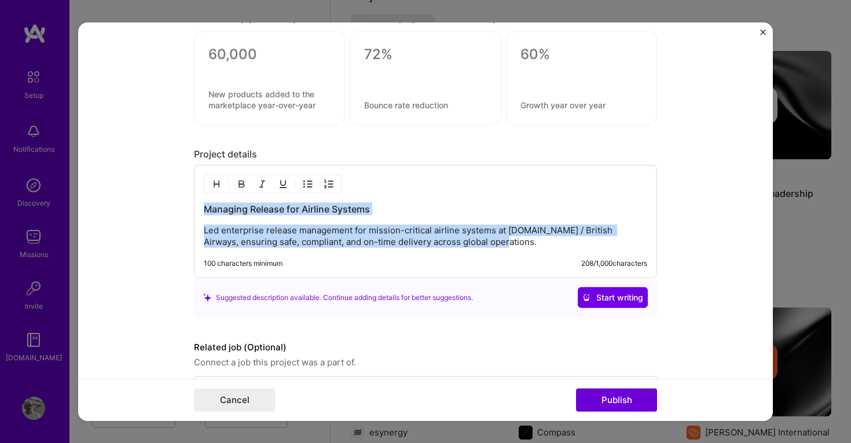
drag, startPoint x: 513, startPoint y: 241, endPoint x: 184, endPoint y: 195, distance: 332.1
click at [184, 195] on form "Editing suggested project This project is suggested based on your LinkedIn, res…" at bounding box center [425, 221] width 695 height 399
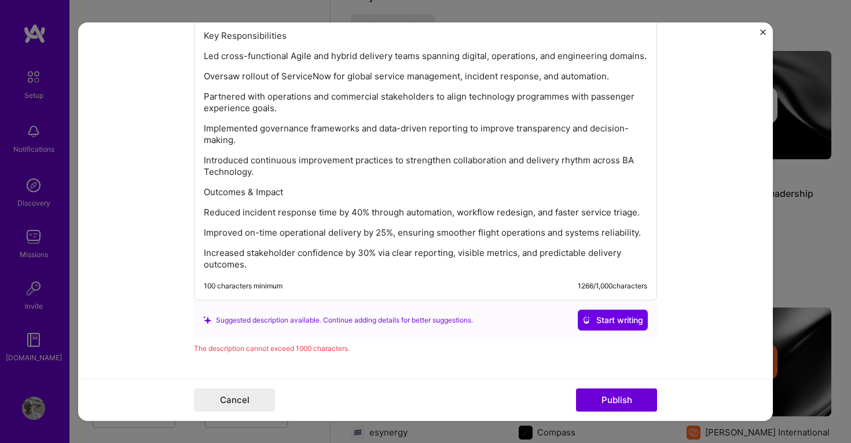
scroll to position [1093, 0]
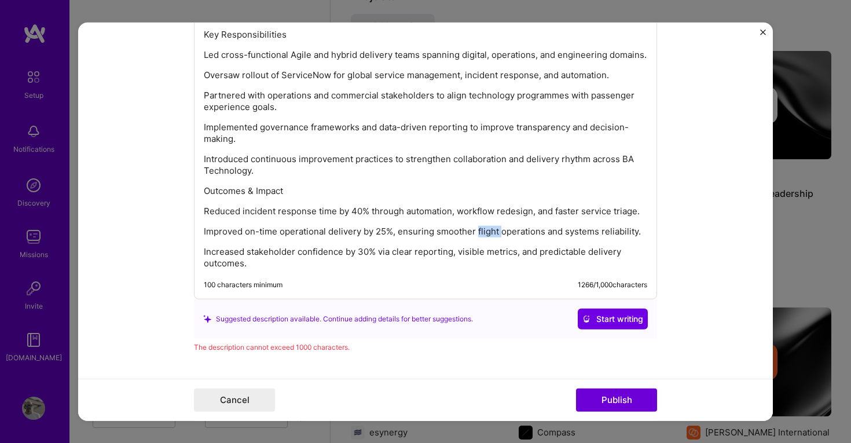
drag, startPoint x: 500, startPoint y: 234, endPoint x: 477, endPoint y: 235, distance: 23.2
click at [477, 235] on p "Improved on-time operational delivery by 25%, ensuring smoother flight operatio…" at bounding box center [425, 232] width 443 height 12
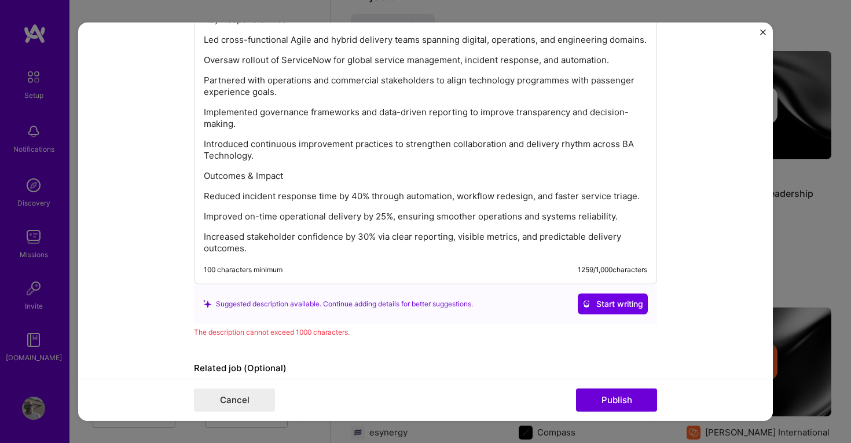
scroll to position [1087, 0]
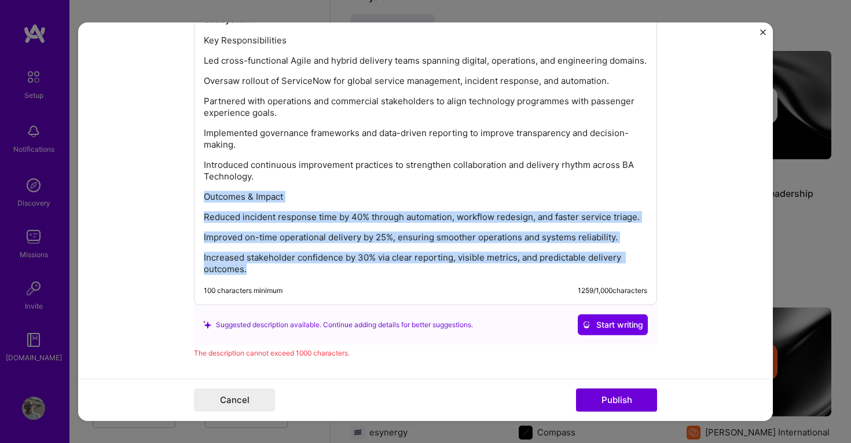
drag, startPoint x: 205, startPoint y: 196, endPoint x: 450, endPoint y: 278, distance: 258.1
click at [450, 278] on div "Delivered large-scale digital and operational transformation initiatives for Br…" at bounding box center [425, 114] width 463 height 381
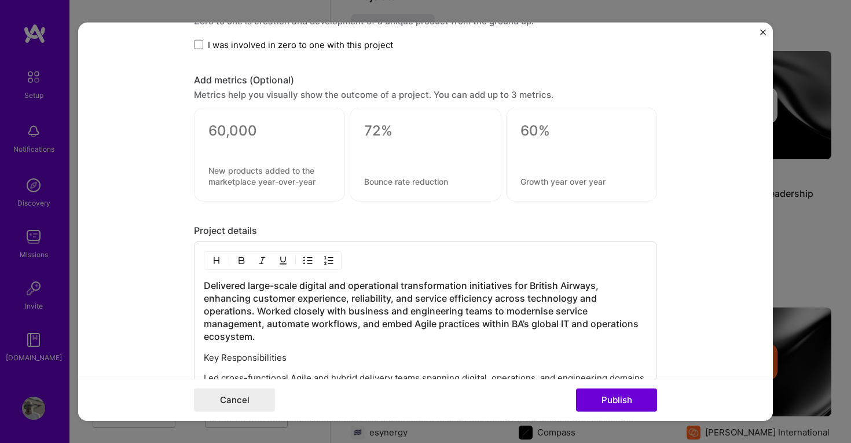
scroll to position [728, 0]
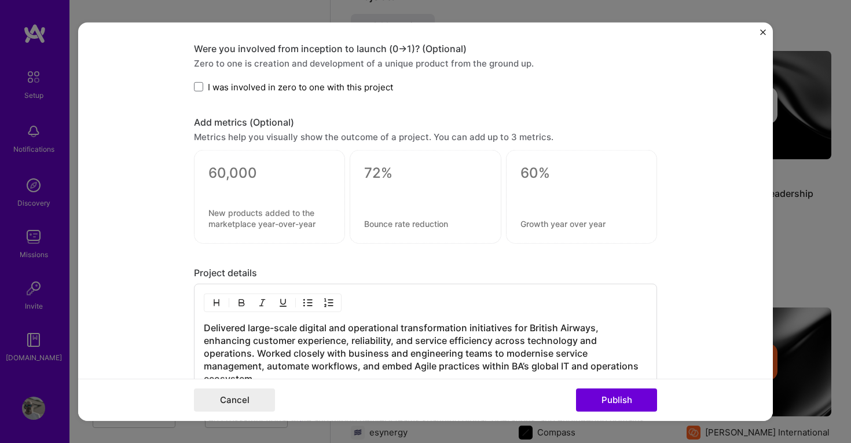
click at [267, 173] on textarea at bounding box center [269, 172] width 122 height 17
paste textarea
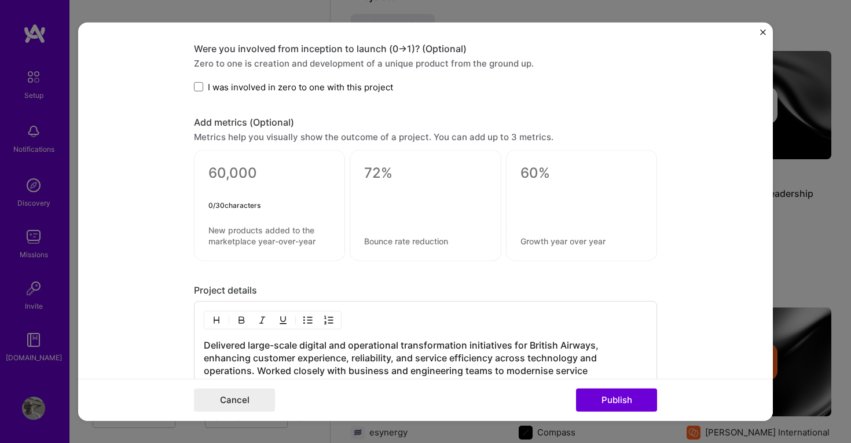
paste textarea "incident response time by 40%"
click at [208, 172] on textarea "incident response time by 40%" at bounding box center [269, 181] width 122 height 35
drag, startPoint x: 259, startPoint y: 191, endPoint x: 243, endPoint y: 192, distance: 16.2
click at [243, 192] on textarea "incident response time by 40%" at bounding box center [269, 181] width 122 height 35
type textarea "incident response time -40%"
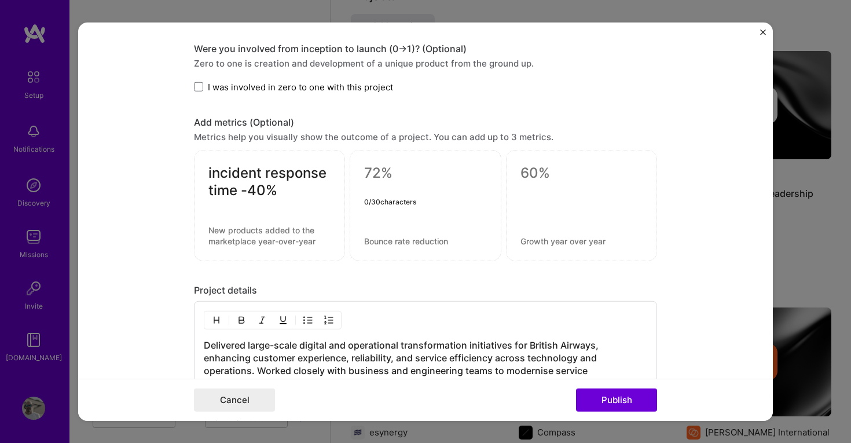
click at [429, 170] on textarea at bounding box center [425, 172] width 122 height 17
paste textarea "on-time operational delivery by 25%"
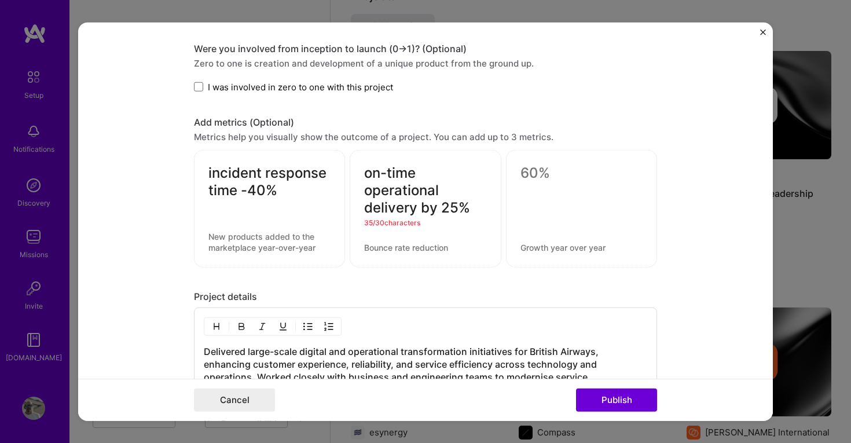
click at [365, 174] on textarea "on-time operational delivery by 25%" at bounding box center [425, 190] width 122 height 52
type textarea "On-time operational delivery by 25%"
drag, startPoint x: 210, startPoint y: 173, endPoint x: 201, endPoint y: 169, distance: 9.9
click at [201, 170] on div "incident response time -40% 27 / 30 characters" at bounding box center [269, 209] width 151 height 118
type textarea "Incident response time -40%"
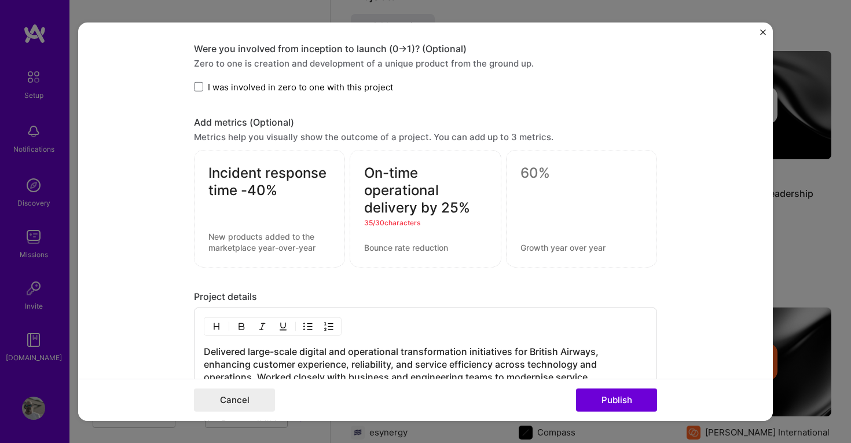
drag, startPoint x: 421, startPoint y: 208, endPoint x: 442, endPoint y: 209, distance: 20.3
click at [442, 209] on textarea "On-time operational delivery by 25%" at bounding box center [425, 190] width 122 height 52
drag, startPoint x: 442, startPoint y: 192, endPoint x: 357, endPoint y: 192, distance: 85.1
click at [357, 192] on div "On-time operational delivery +25% 33 / 30 characters" at bounding box center [425, 209] width 151 height 118
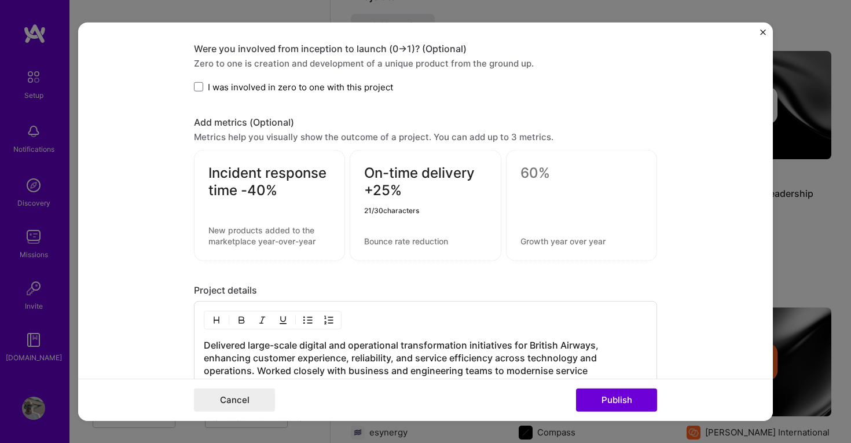
type textarea "On-time delivery +25%"
click at [537, 170] on textarea at bounding box center [581, 172] width 122 height 17
paste textarea "stakeholder confidence by 30%"
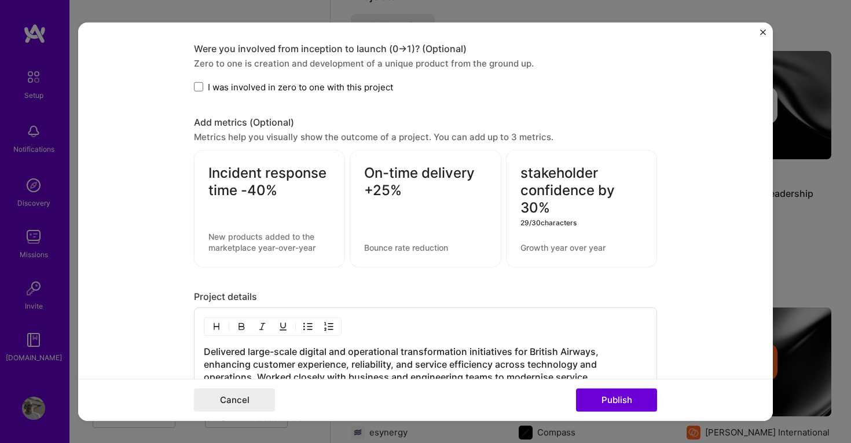
drag, startPoint x: 599, startPoint y: 190, endPoint x: 618, endPoint y: 190, distance: 19.1
click at [618, 190] on textarea "stakeholder confidence by 30%" at bounding box center [581, 190] width 122 height 52
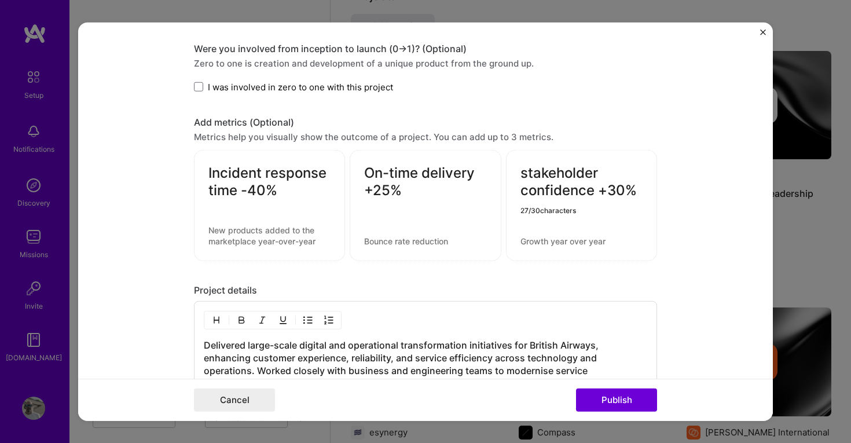
type textarea "stakeholder confidence +30%"
click at [266, 239] on textarea at bounding box center [269, 236] width 122 height 22
paste textarea "through automation, workflow redesign, and faster service triage."
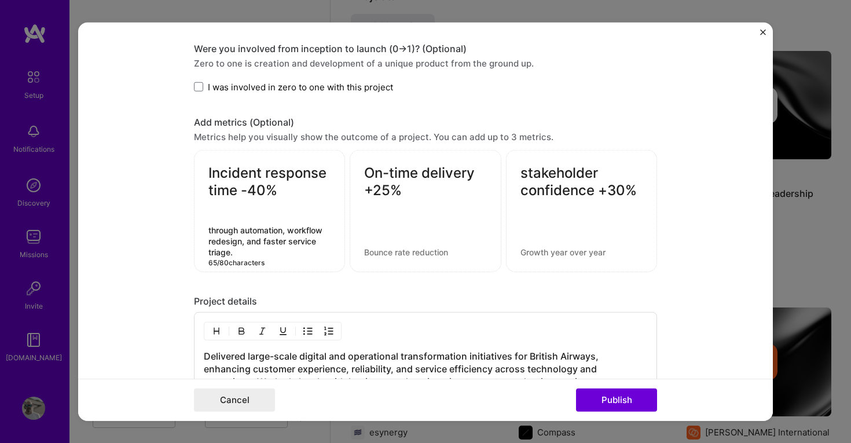
type textarea "through automation, workflow redesign, and faster service triage."
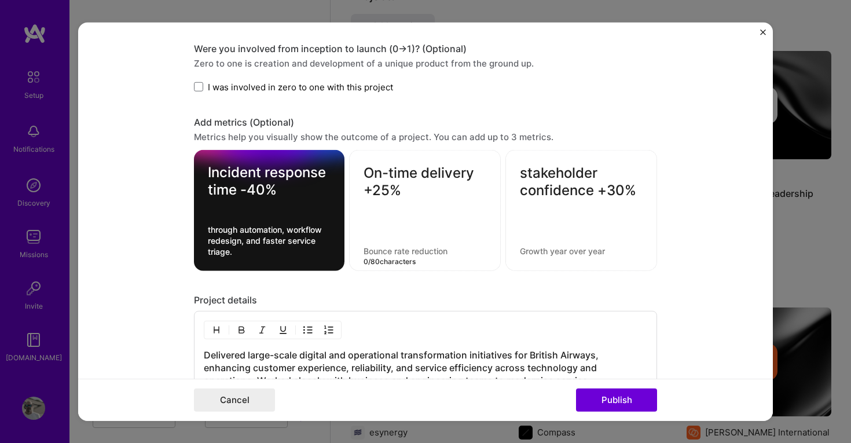
click at [417, 249] on textarea at bounding box center [425, 250] width 123 height 11
paste textarea "ensuring smoother flight operations and systems reliability."
type textarea "ensuring smoother flight operations and systems reliability."
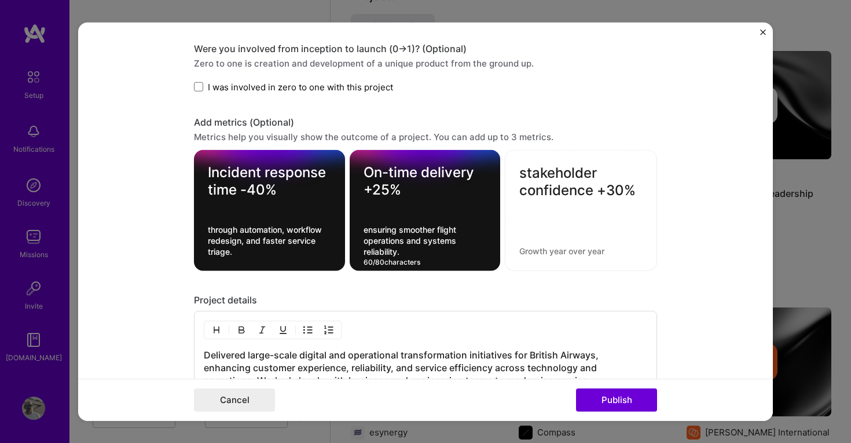
click at [542, 250] on textarea at bounding box center [580, 250] width 123 height 11
paste textarea "via clear reporting, visible metrics, and predictable delivery outcomes."
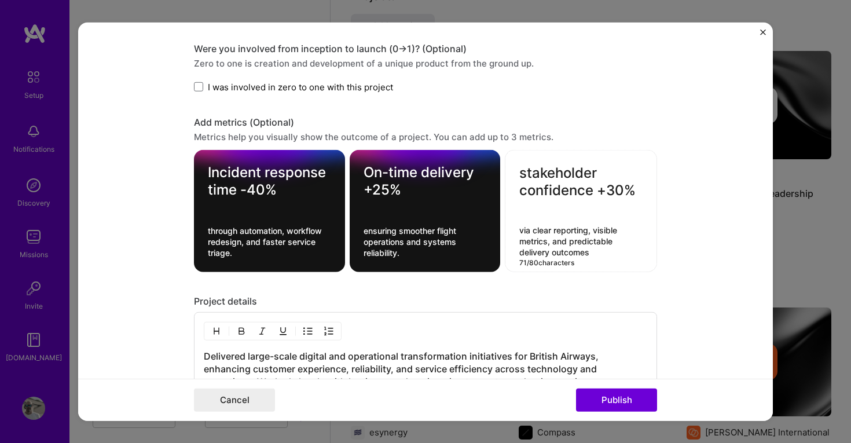
type textarea "via clear reporting, visible metrics, and predictable delivery outcomes"
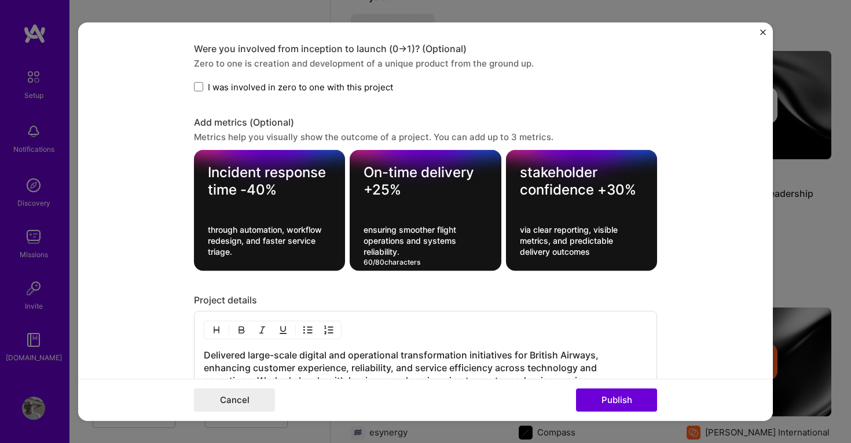
click at [442, 252] on textarea "ensuring smoother flight operations and systems reliability." at bounding box center [425, 240] width 123 height 33
type textarea "ensuring smoother flight operations and systems reliability"
click at [239, 248] on textarea "through automation, workflow redesign, and faster service triage." at bounding box center [269, 240] width 123 height 33
type textarea "through automation, workflow redesign, and faster service triage"
click at [633, 397] on button "Publish" at bounding box center [616, 399] width 81 height 23
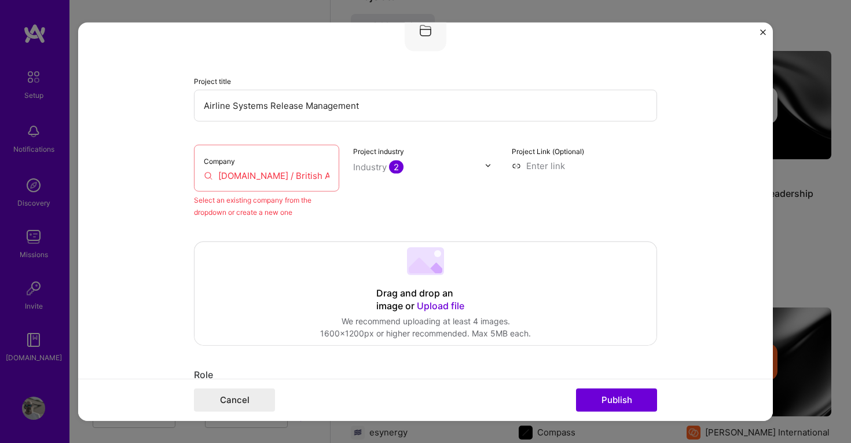
scroll to position [76, 0]
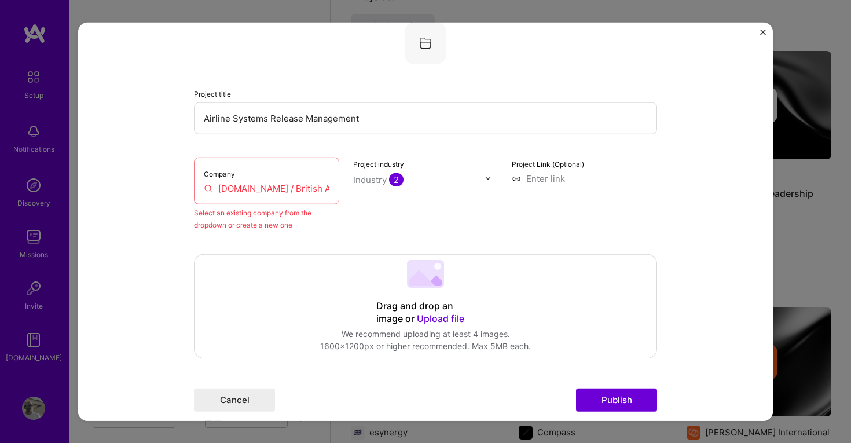
drag, startPoint x: 321, startPoint y: 187, endPoint x: 205, endPoint y: 187, distance: 115.8
click at [205, 187] on input "[DOMAIN_NAME] / British Airways" at bounding box center [267, 188] width 126 height 12
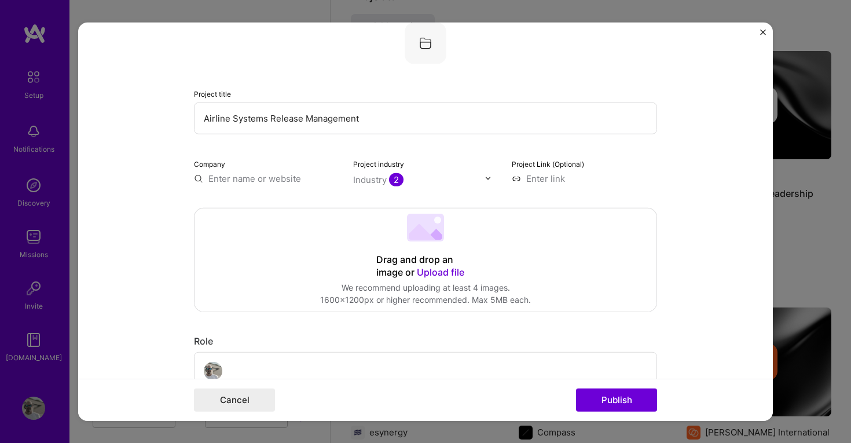
click at [195, 180] on input "text" at bounding box center [266, 178] width 145 height 12
click at [199, 179] on input "text" at bounding box center [266, 178] width 145 height 12
click at [222, 179] on input "text" at bounding box center [266, 178] width 145 height 12
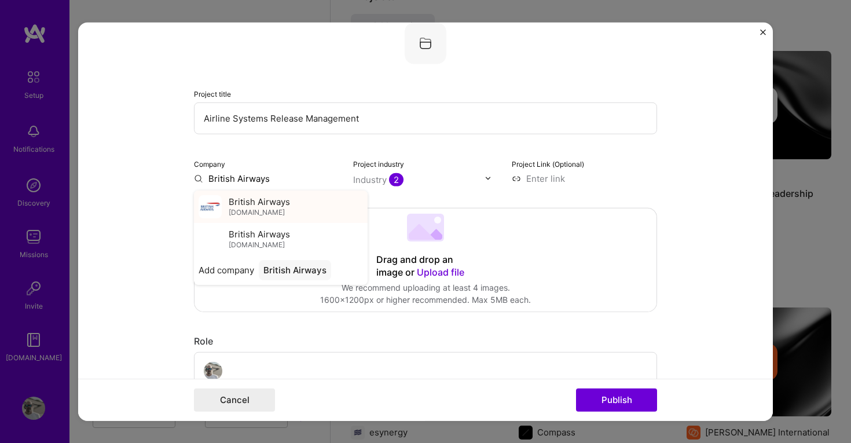
type input "British Airways"
click at [246, 203] on span "British Airways" at bounding box center [259, 202] width 61 height 12
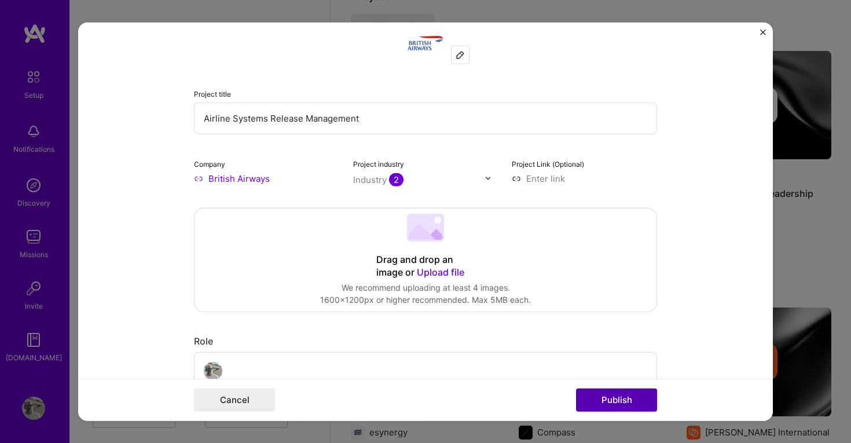
click at [632, 397] on button "Publish" at bounding box center [616, 399] width 81 height 23
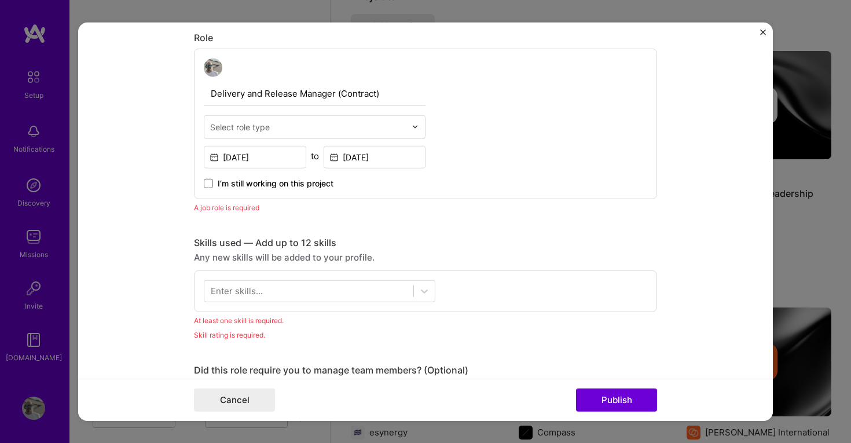
scroll to position [389, 0]
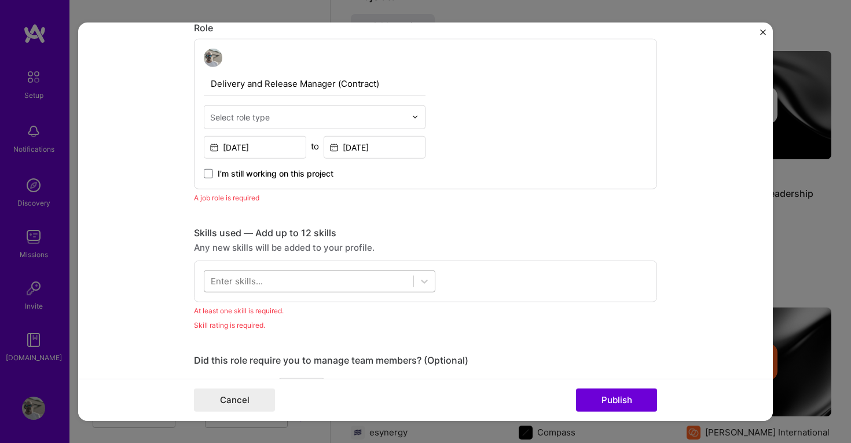
click at [335, 277] on div at bounding box center [308, 281] width 209 height 19
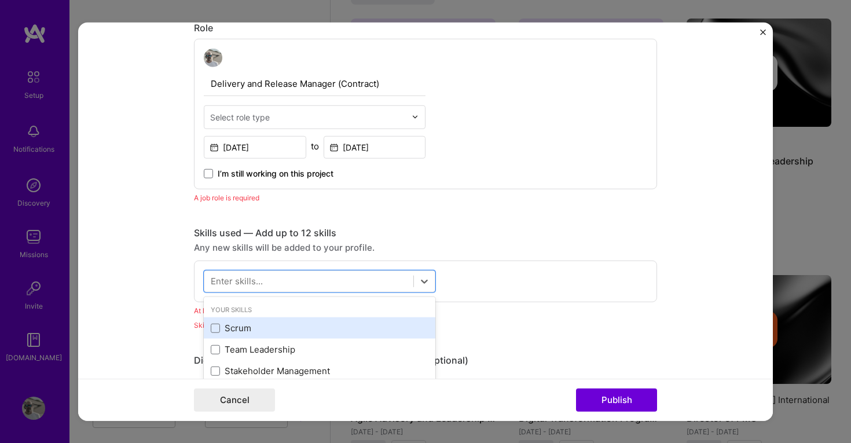
scroll to position [993, 0]
click at [240, 327] on div "Scrum" at bounding box center [320, 328] width 218 height 12
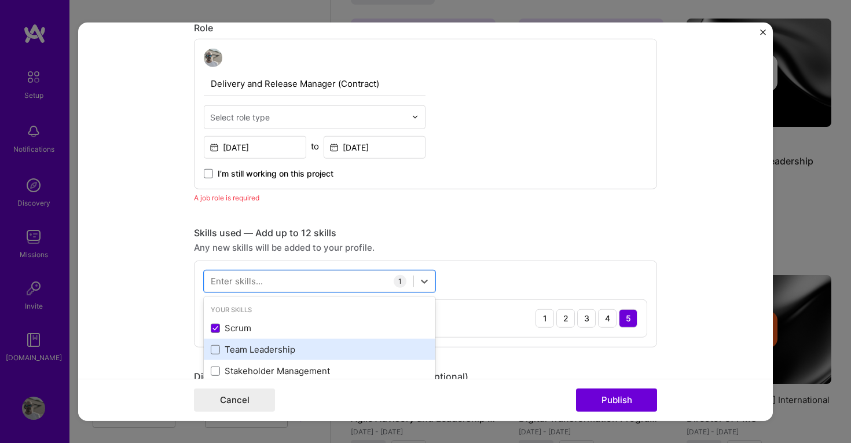
click at [264, 346] on div "Team Leadership" at bounding box center [320, 349] width 218 height 12
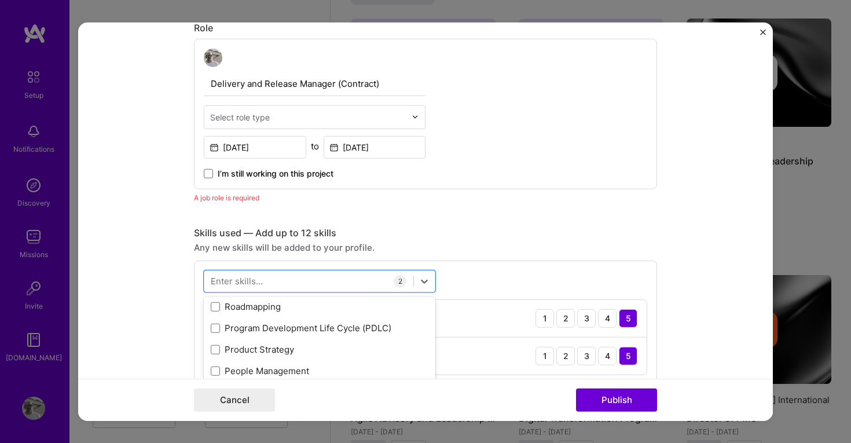
scroll to position [85, 0]
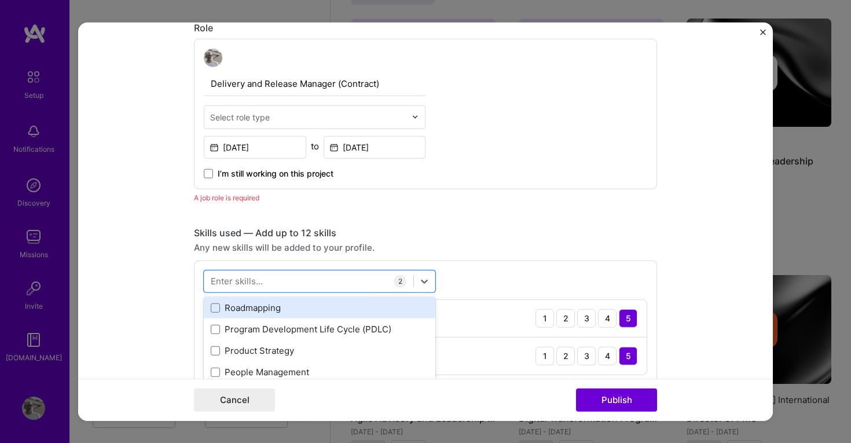
click at [254, 314] on div "Roadmapping" at bounding box center [320, 307] width 232 height 21
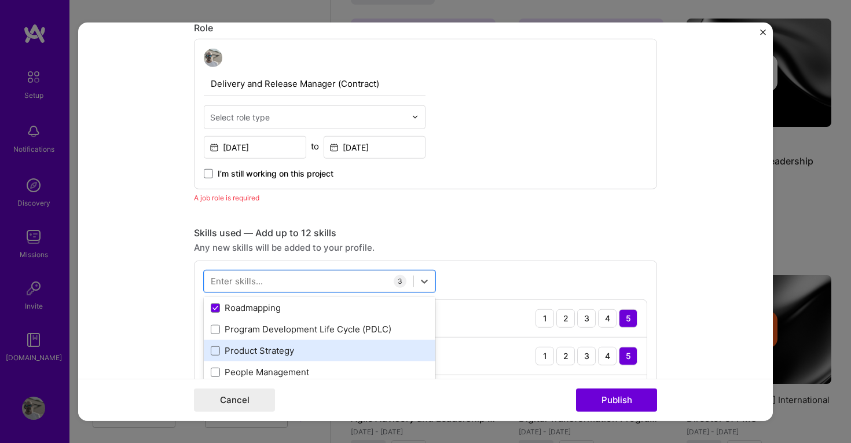
click at [261, 350] on div "Product Strategy" at bounding box center [320, 350] width 218 height 12
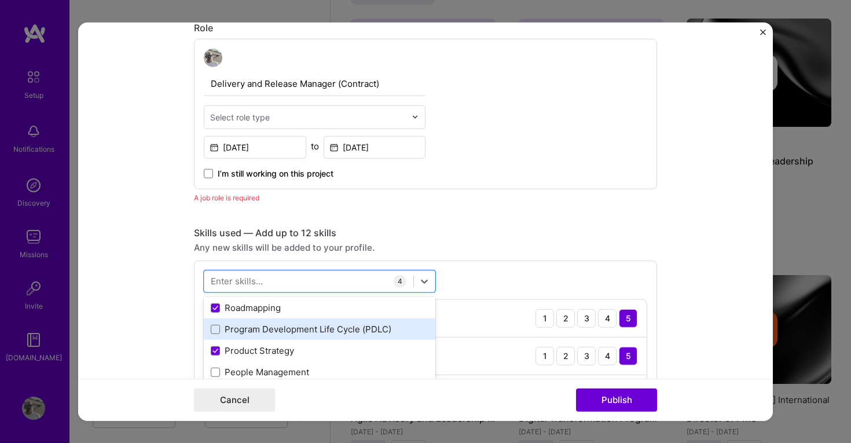
click at [273, 332] on div "Program Development Life Cycle (PDLC)" at bounding box center [320, 329] width 218 height 12
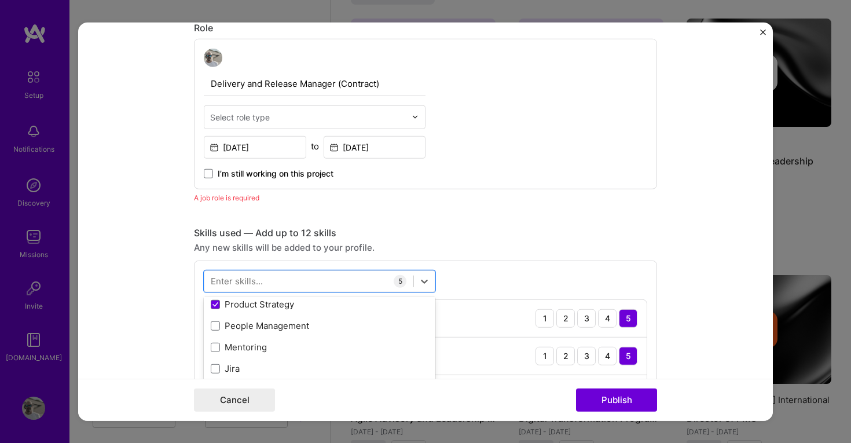
scroll to position [133, 0]
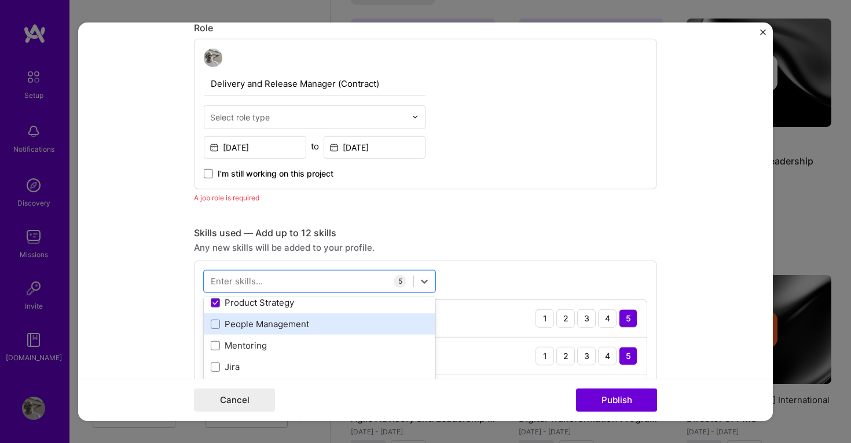
click at [272, 325] on div "People Management" at bounding box center [320, 324] width 218 height 12
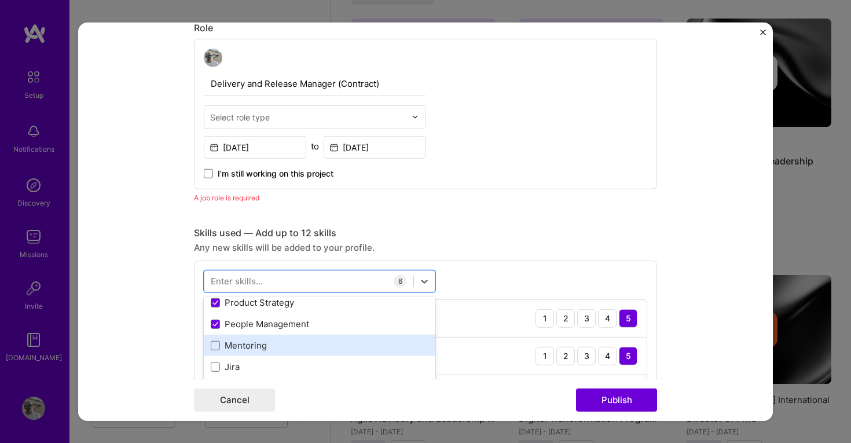
click at [253, 350] on div "Mentoring" at bounding box center [320, 345] width 218 height 12
click at [241, 351] on div "CI/CD" at bounding box center [320, 345] width 218 height 12
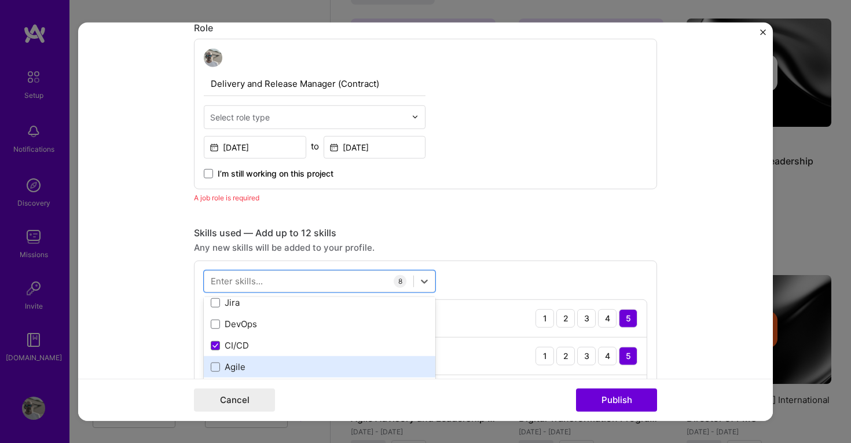
click at [240, 374] on div "Agile" at bounding box center [320, 366] width 232 height 21
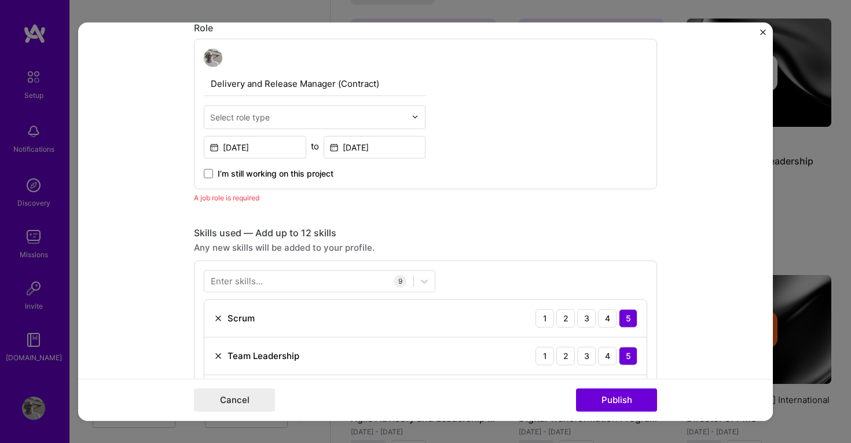
click at [307, 120] on input "text" at bounding box center [308, 117] width 196 height 12
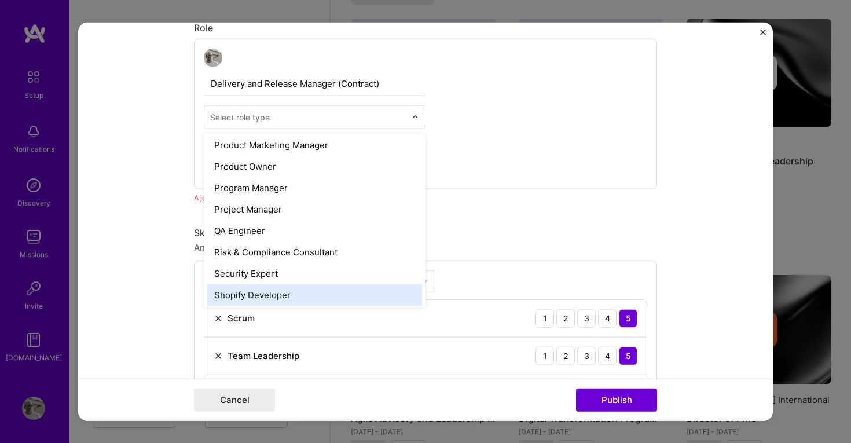
scroll to position [1092, 0]
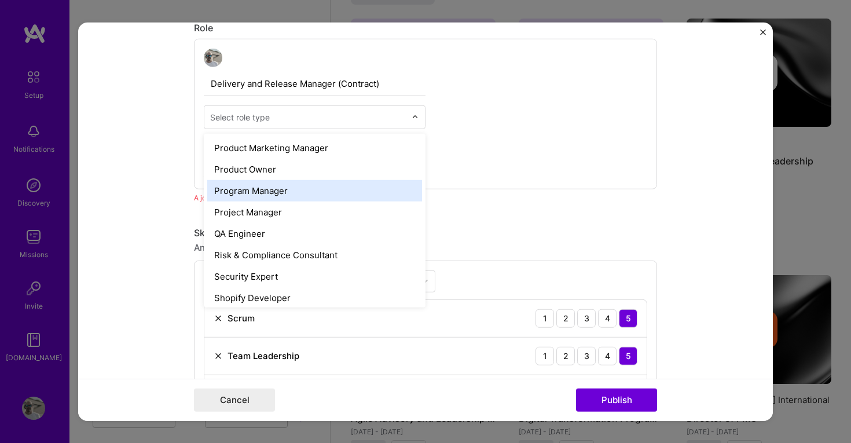
click at [305, 194] on div "Program Manager" at bounding box center [314, 189] width 215 height 21
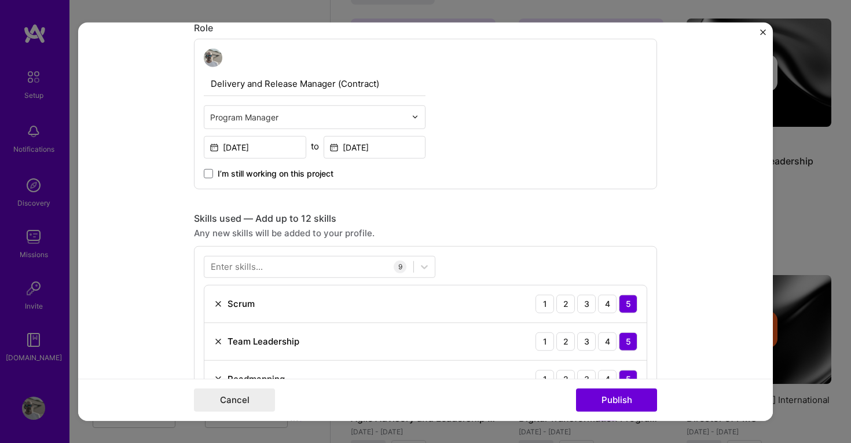
click at [698, 313] on form "Editing suggested project This project is suggested based on your LinkedIn, res…" at bounding box center [425, 221] width 695 height 399
click at [623, 402] on button "Publish" at bounding box center [616, 399] width 81 height 23
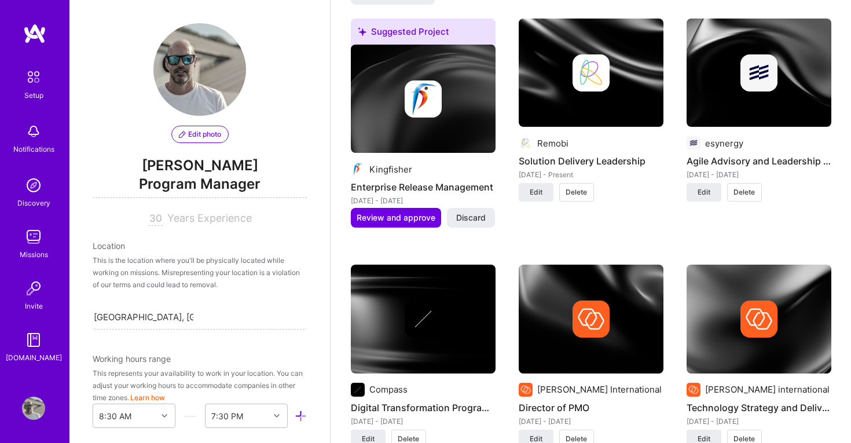
scroll to position [982, 0]
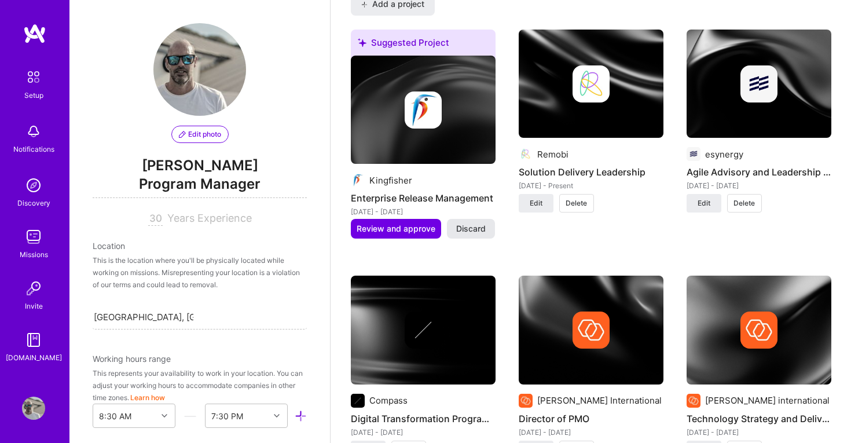
click at [465, 223] on span "Discard" at bounding box center [471, 229] width 30 height 12
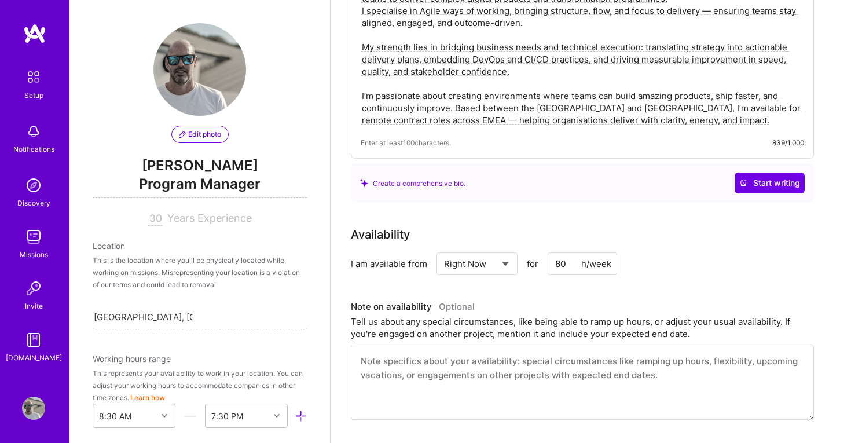
scroll to position [0, 0]
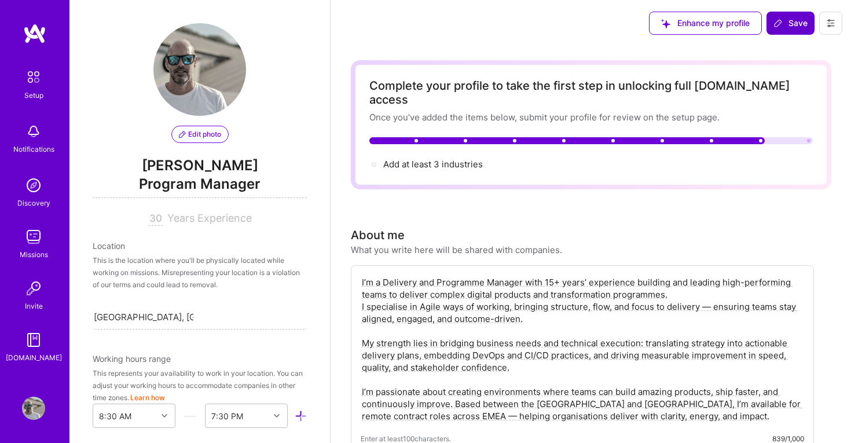
click at [794, 23] on span "Save" at bounding box center [790, 23] width 34 height 12
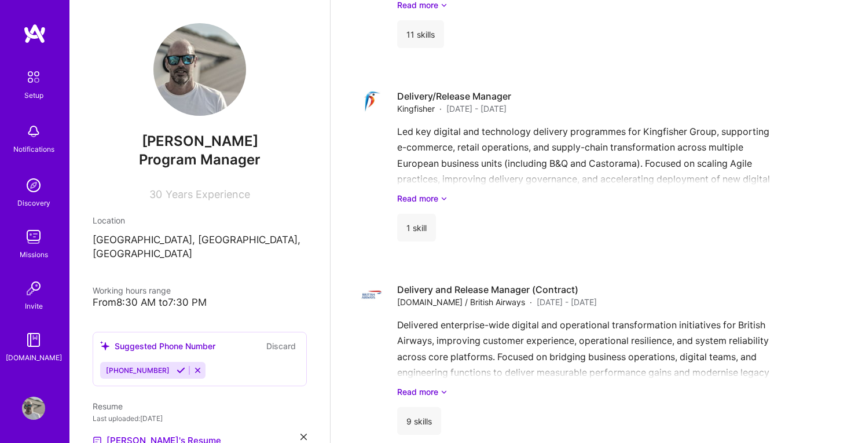
scroll to position [2462, 0]
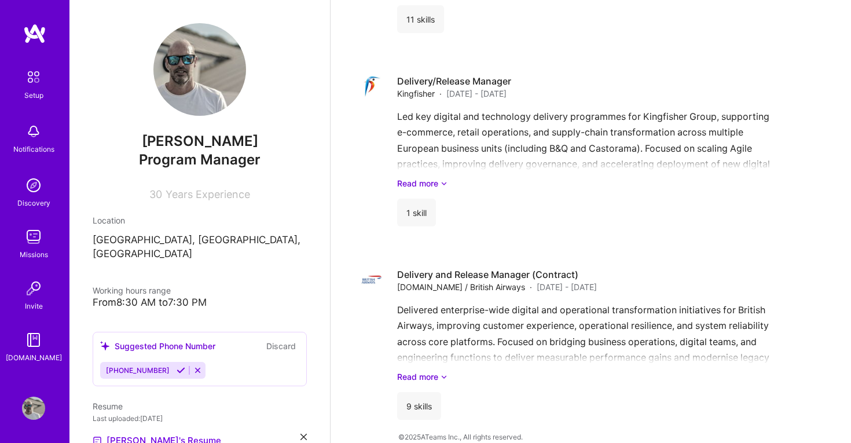
click at [33, 76] on img at bounding box center [33, 77] width 24 height 24
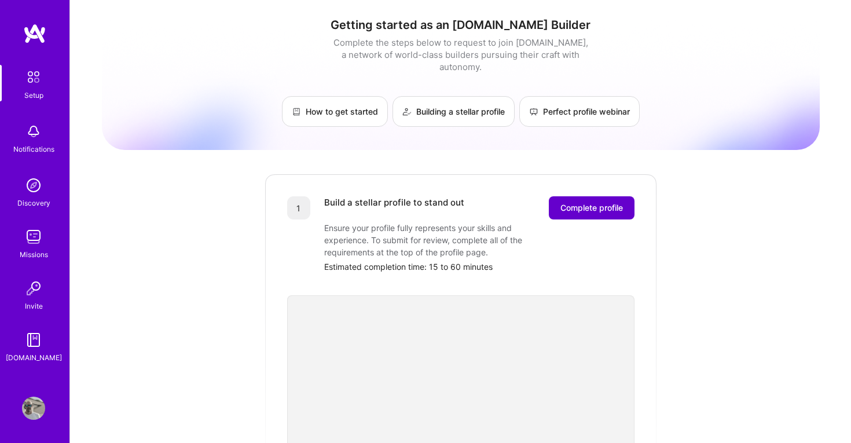
click at [595, 202] on span "Complete profile" at bounding box center [591, 208] width 63 height 12
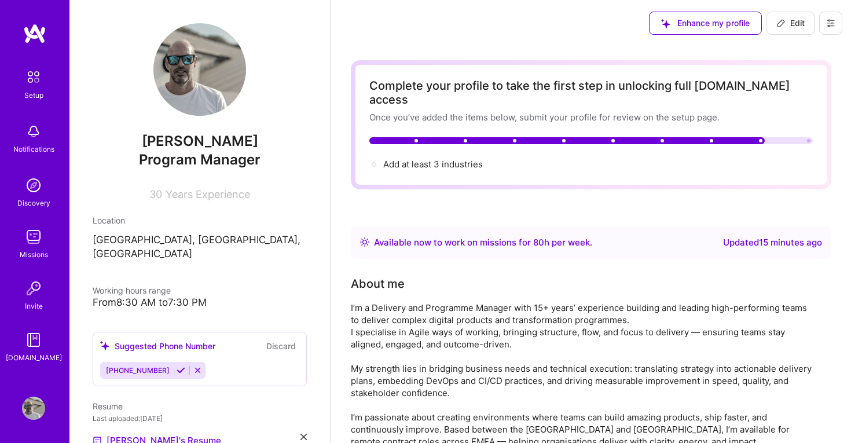
drag, startPoint x: 406, startPoint y: 148, endPoint x: 542, endPoint y: 247, distance: 167.4
click at [406, 159] on span "Add at least 3 industries →" at bounding box center [433, 164] width 100 height 11
select select "US"
select select "Right Now"
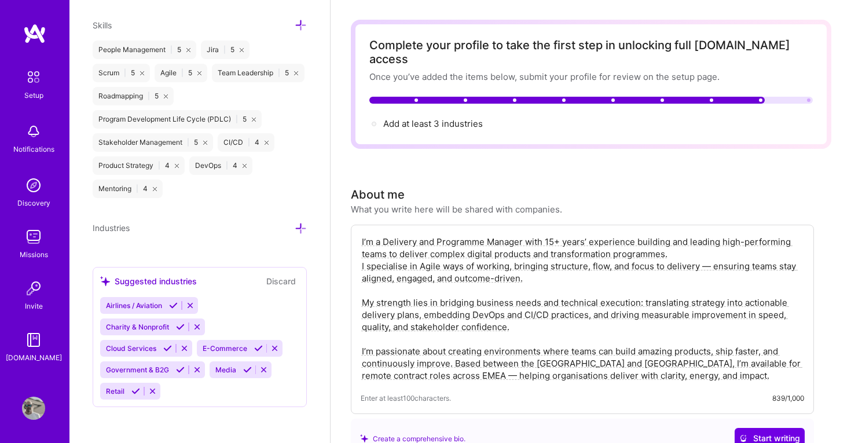
scroll to position [50, 0]
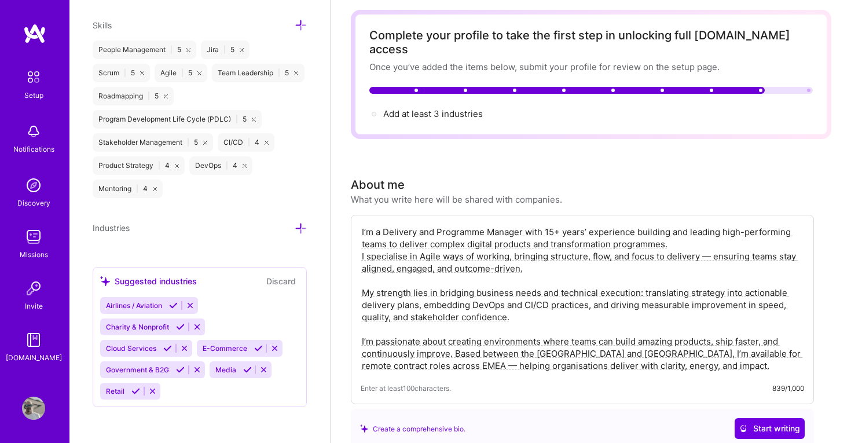
click at [262, 368] on icon at bounding box center [263, 369] width 9 height 9
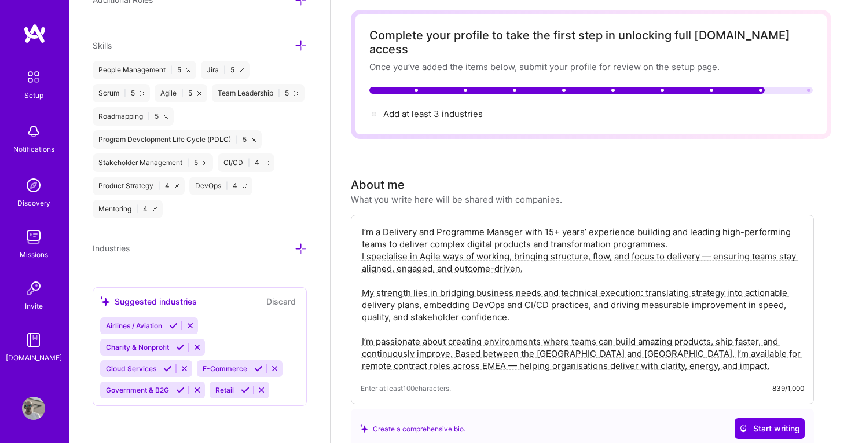
scroll to position [867, 0]
click at [198, 345] on icon at bounding box center [197, 348] width 9 height 9
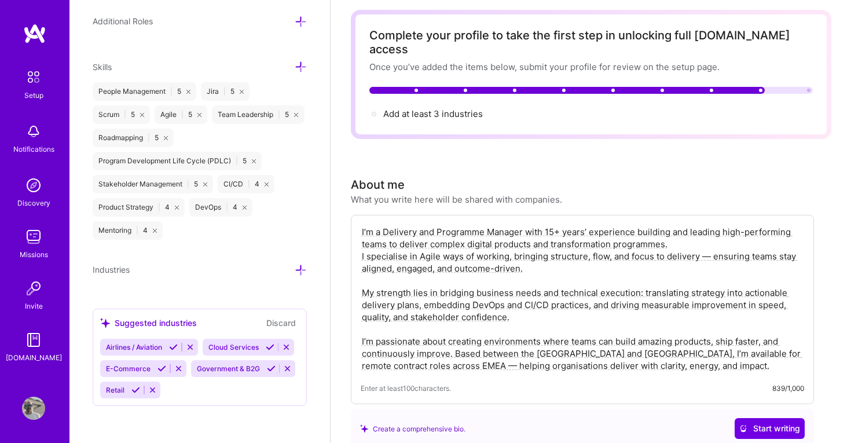
scroll to position [846, 0]
click at [175, 345] on icon at bounding box center [173, 348] width 9 height 9
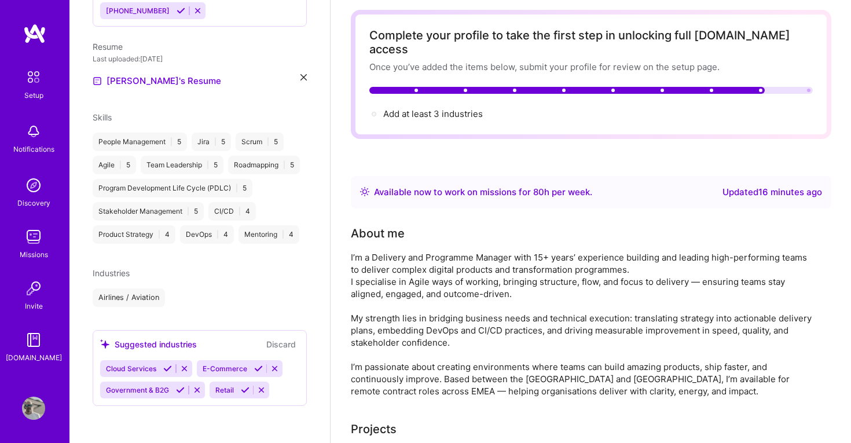
scroll to position [346, 0]
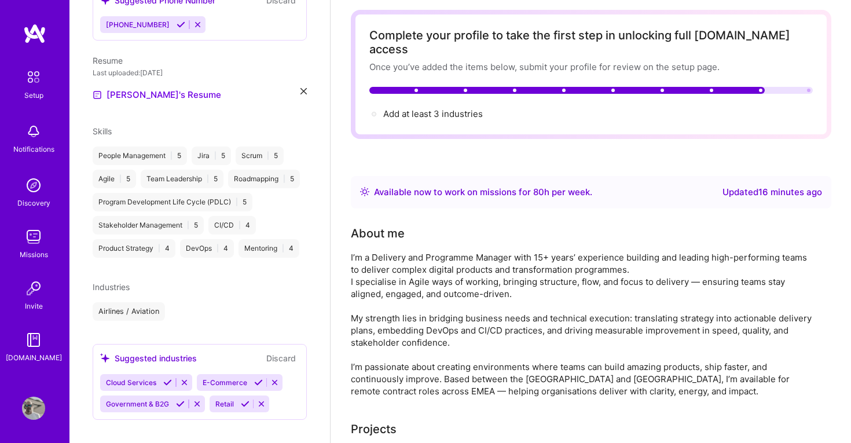
click at [179, 399] on icon at bounding box center [180, 403] width 9 height 9
click at [257, 378] on icon at bounding box center [258, 382] width 9 height 9
click at [134, 387] on span "Cloud Services" at bounding box center [131, 382] width 50 height 9
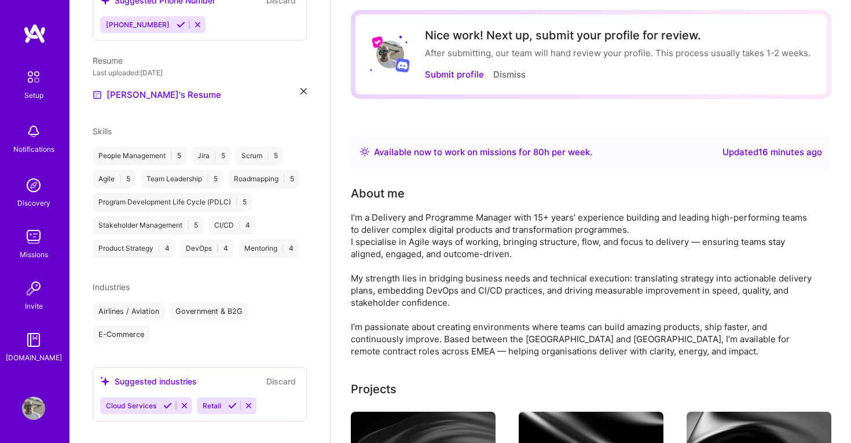
click at [166, 401] on icon at bounding box center [167, 405] width 9 height 9
click at [134, 401] on icon at bounding box center [135, 405] width 9 height 9
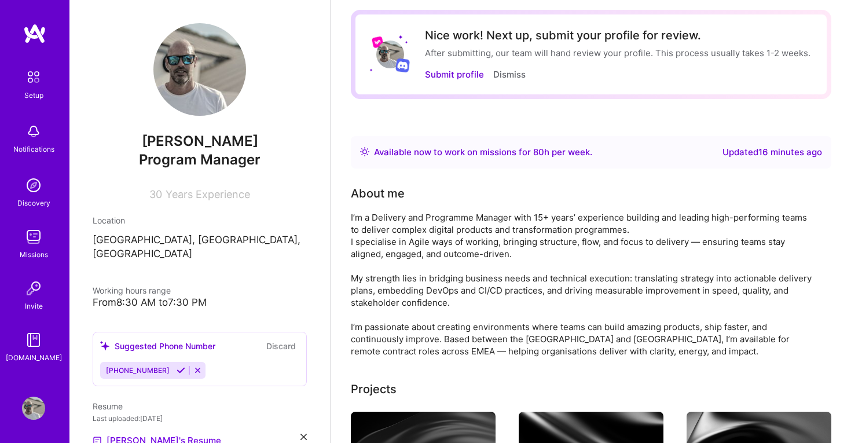
scroll to position [0, 0]
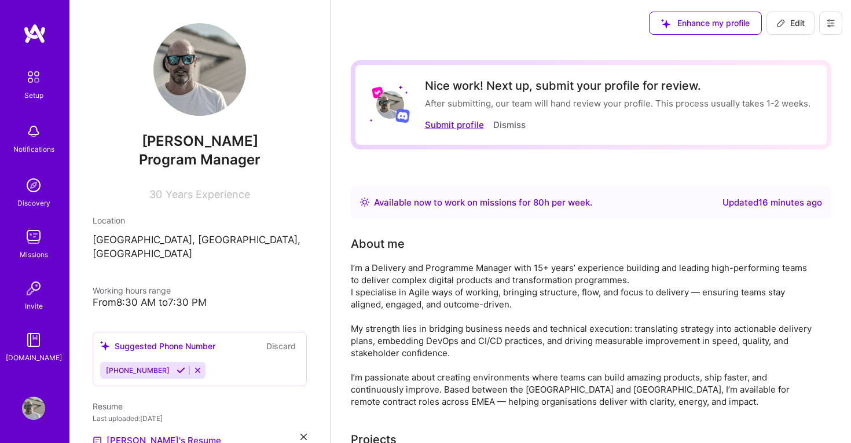
click at [454, 127] on button "Submit profile" at bounding box center [454, 125] width 59 height 12
